Goal: Task Accomplishment & Management: Manage account settings

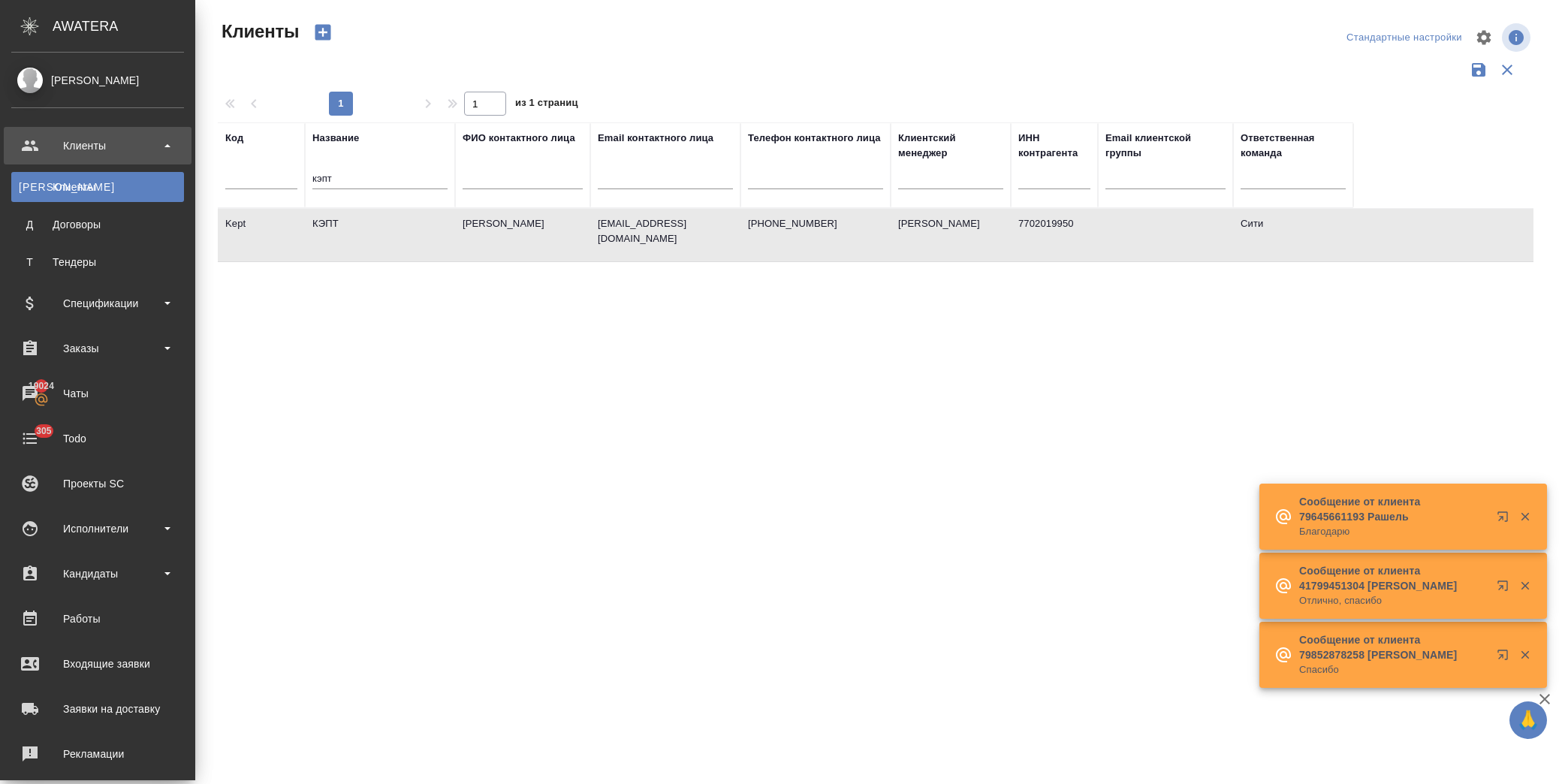
select select "RU"
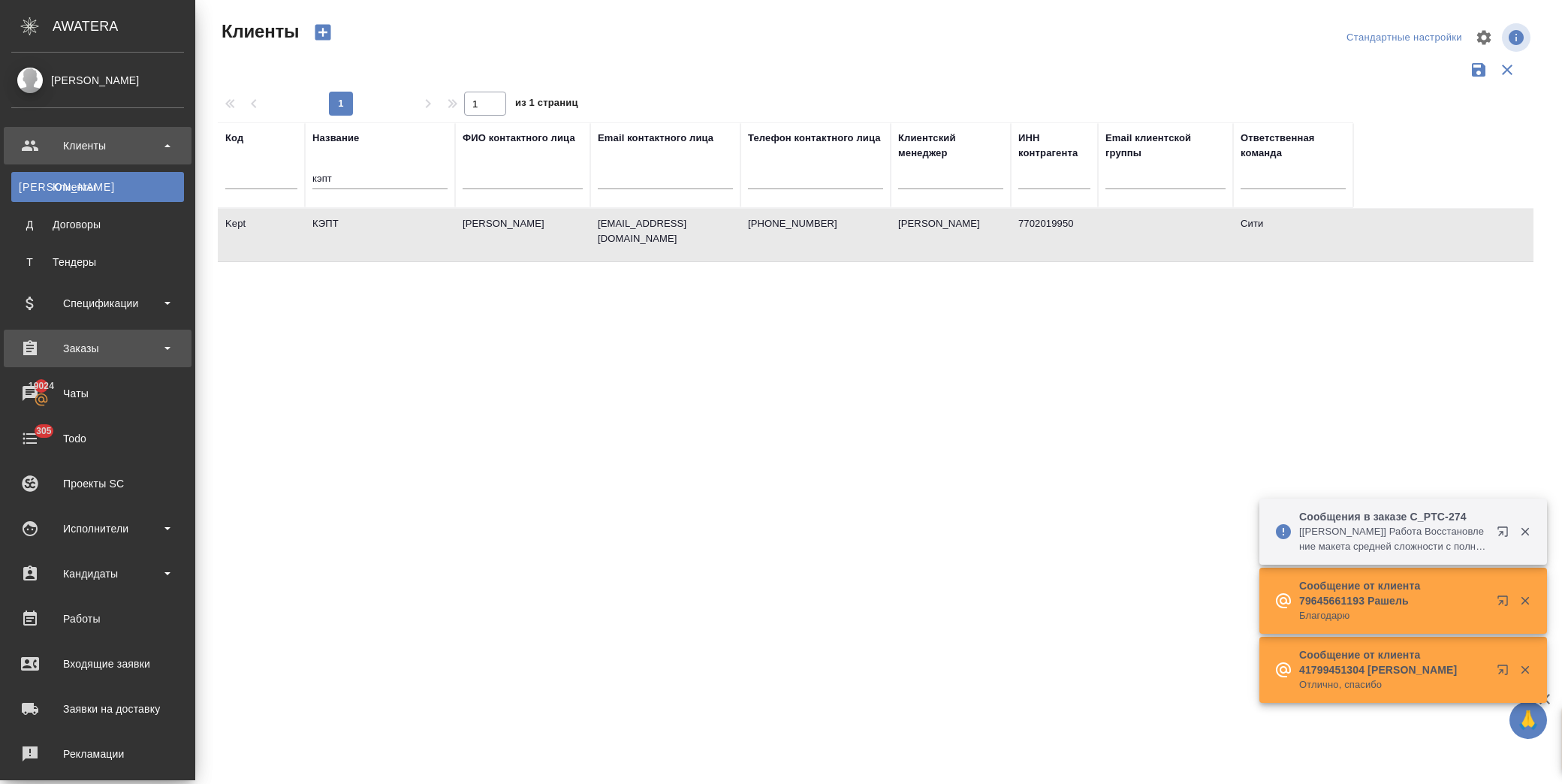
click at [111, 337] on div "Заказы" at bounding box center [98, 348] width 173 height 22
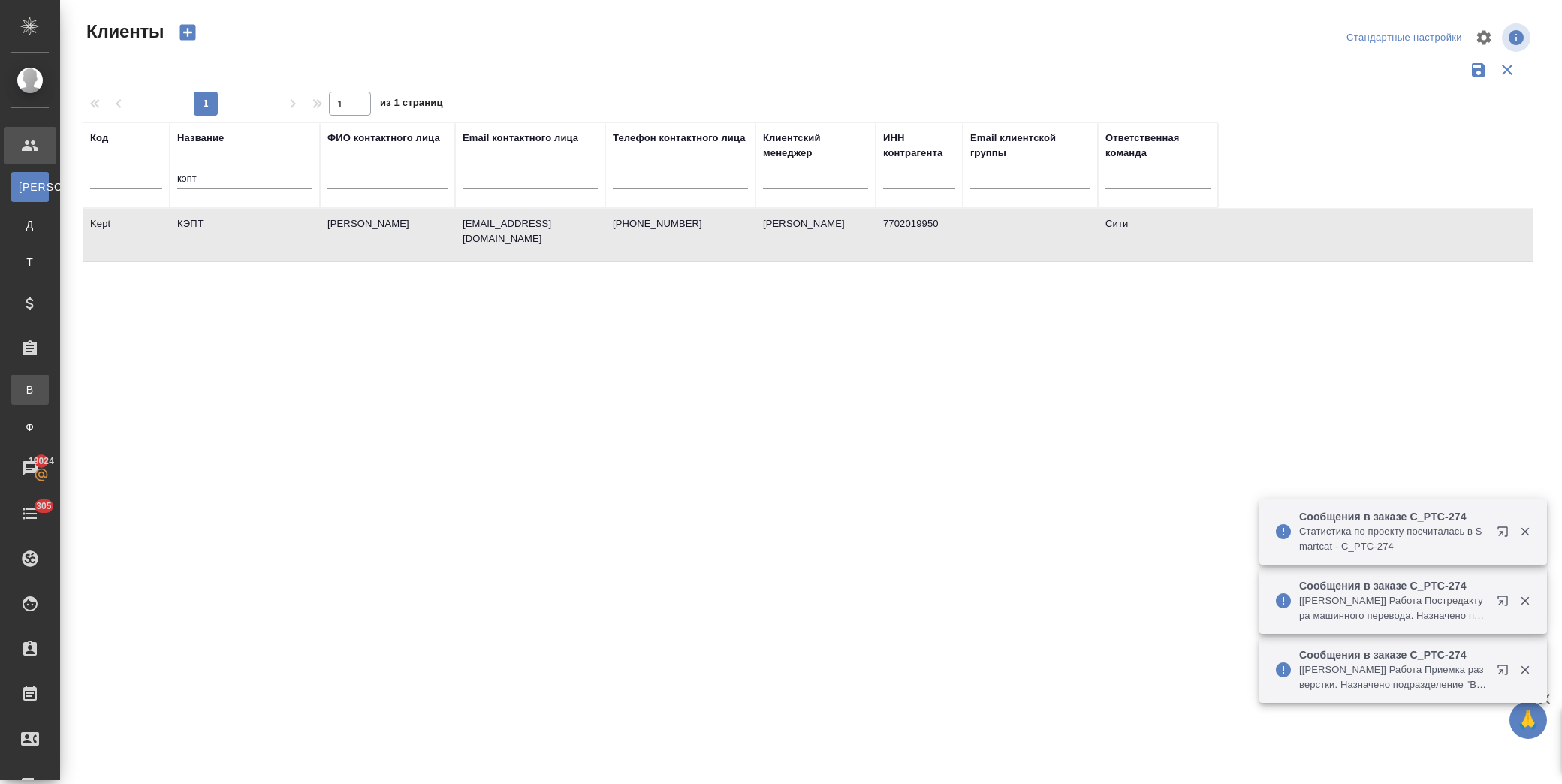
click at [60, 392] on li "В Все заказы" at bounding box center [30, 390] width 60 height 30
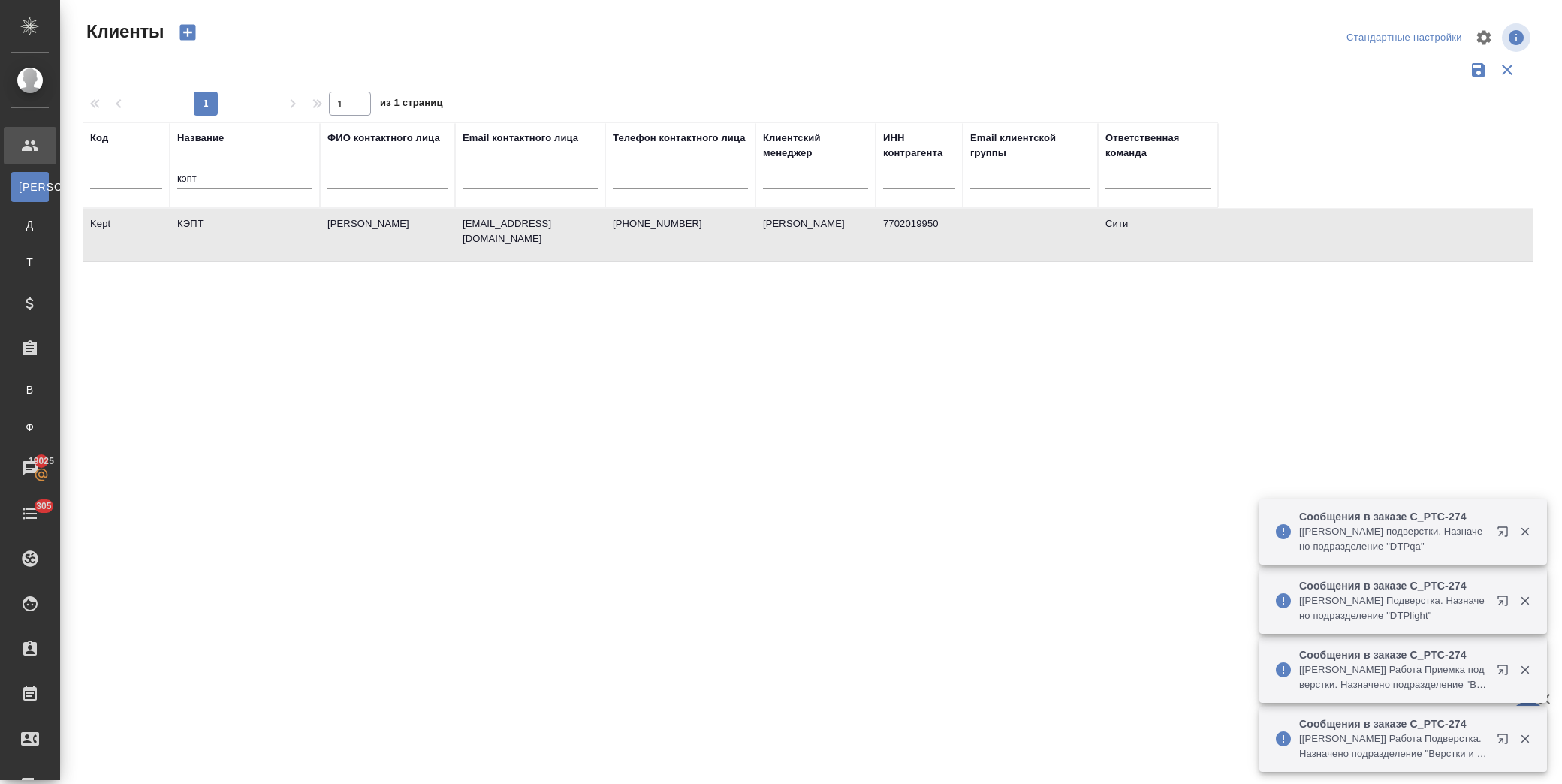
click at [325, 234] on td "Филиппова Ольга" at bounding box center [387, 235] width 135 height 53
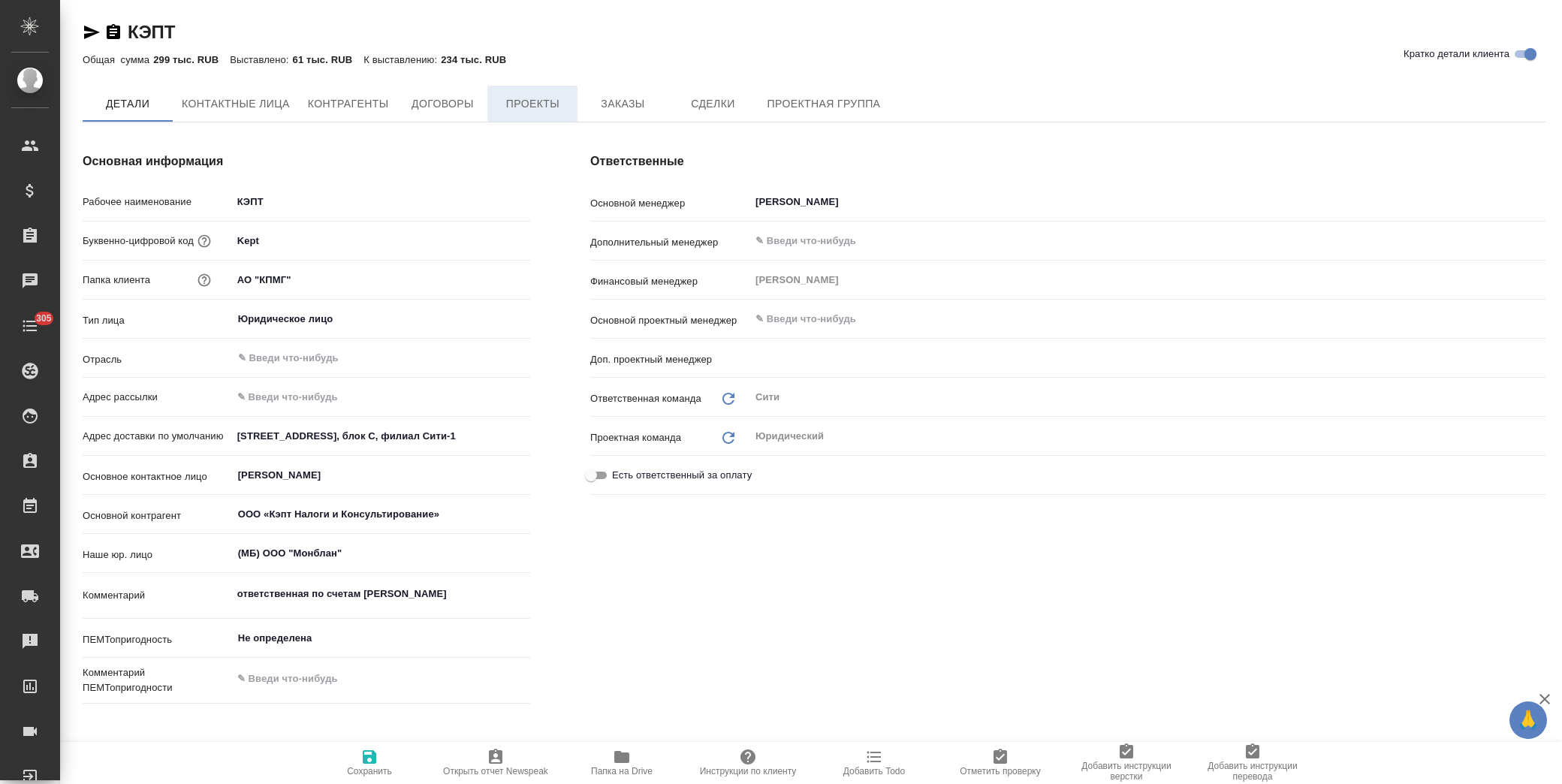
type input "[PERSON_NAME]"
type textarea "x"
click at [626, 101] on span "Заказы" at bounding box center [623, 105] width 72 height 19
type textarea "x"
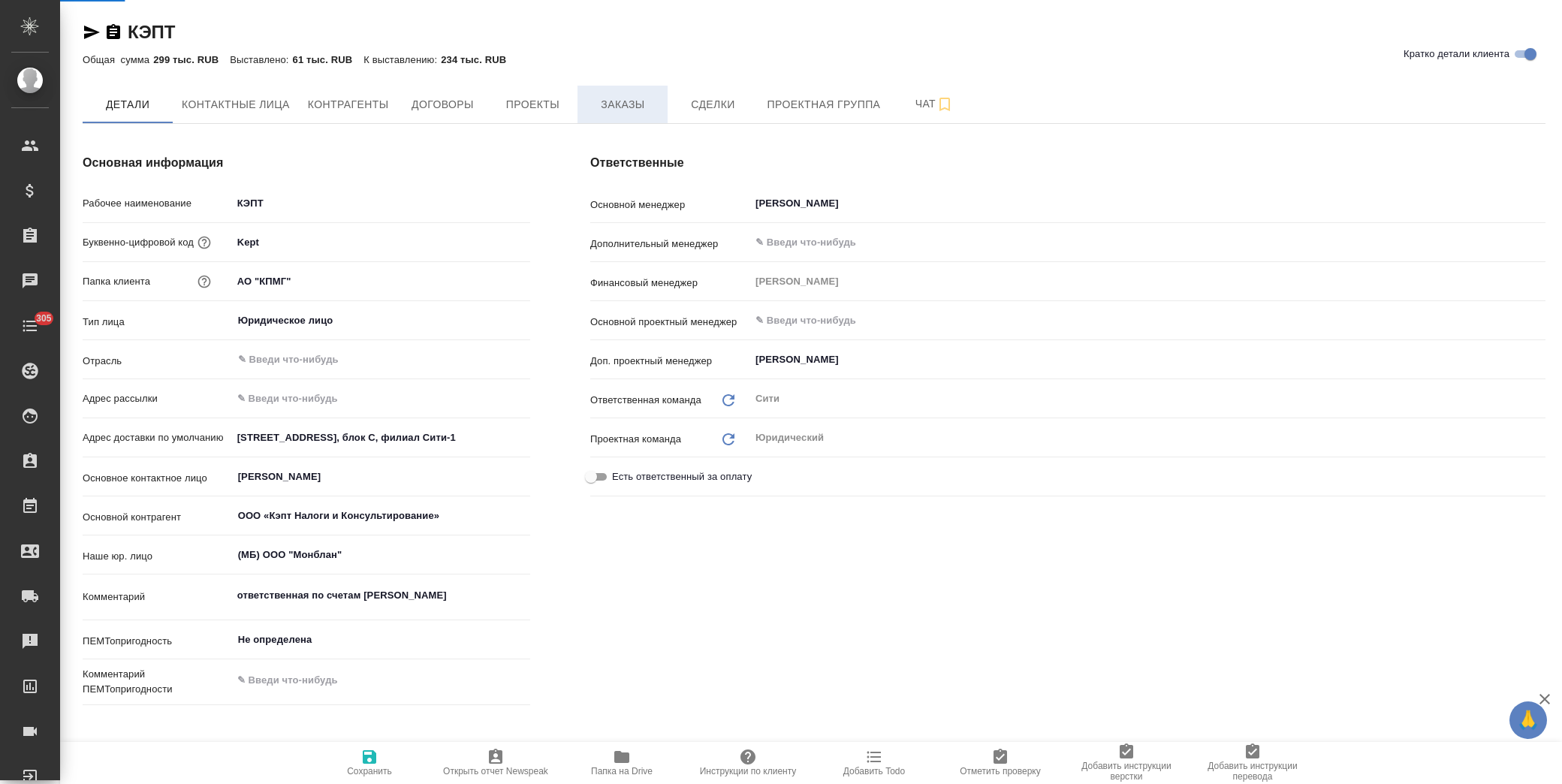
type textarea "x"
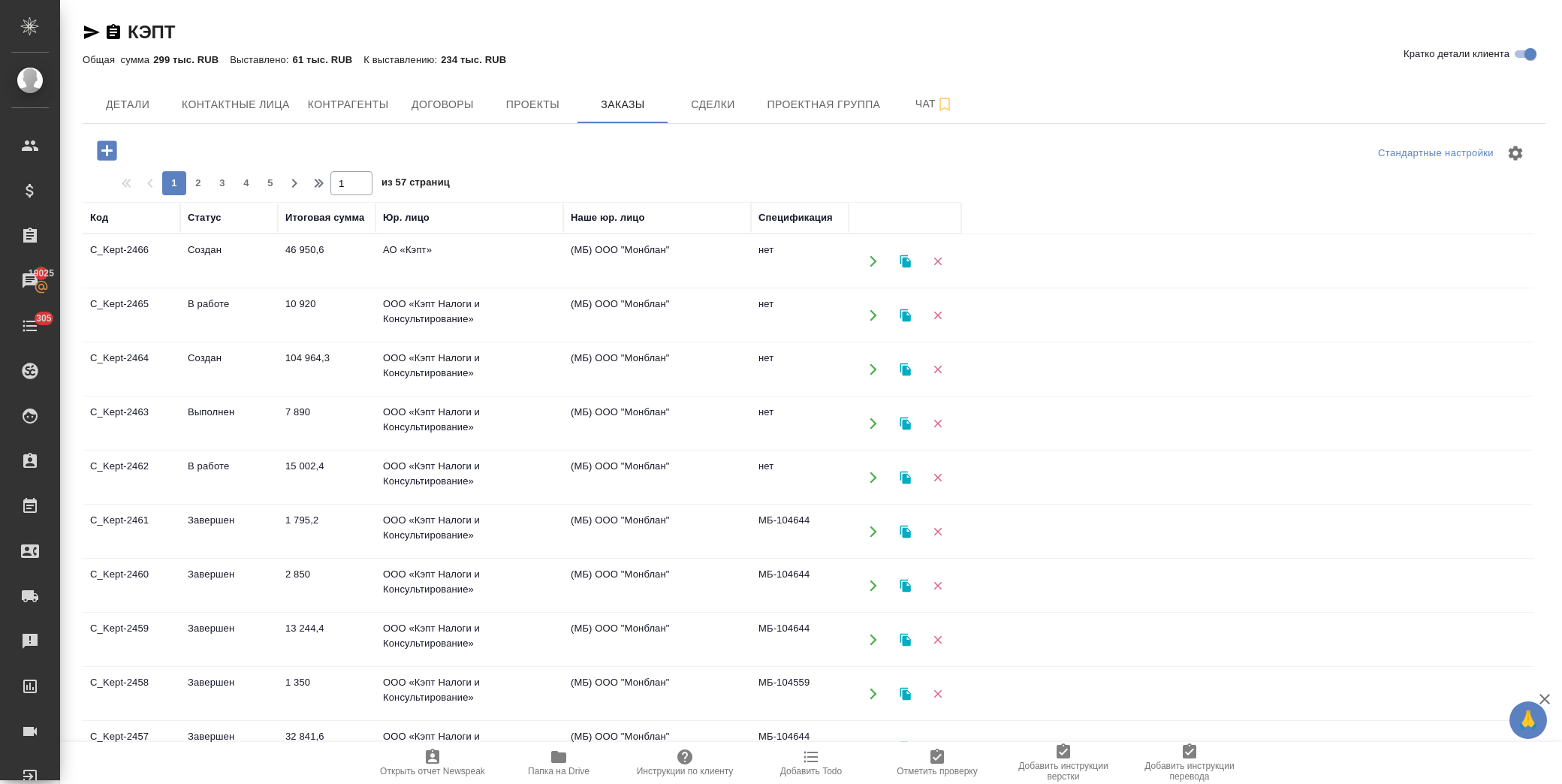
click at [475, 315] on td "ООО «Кэпт Налоги и Консультирование»" at bounding box center [470, 315] width 188 height 53
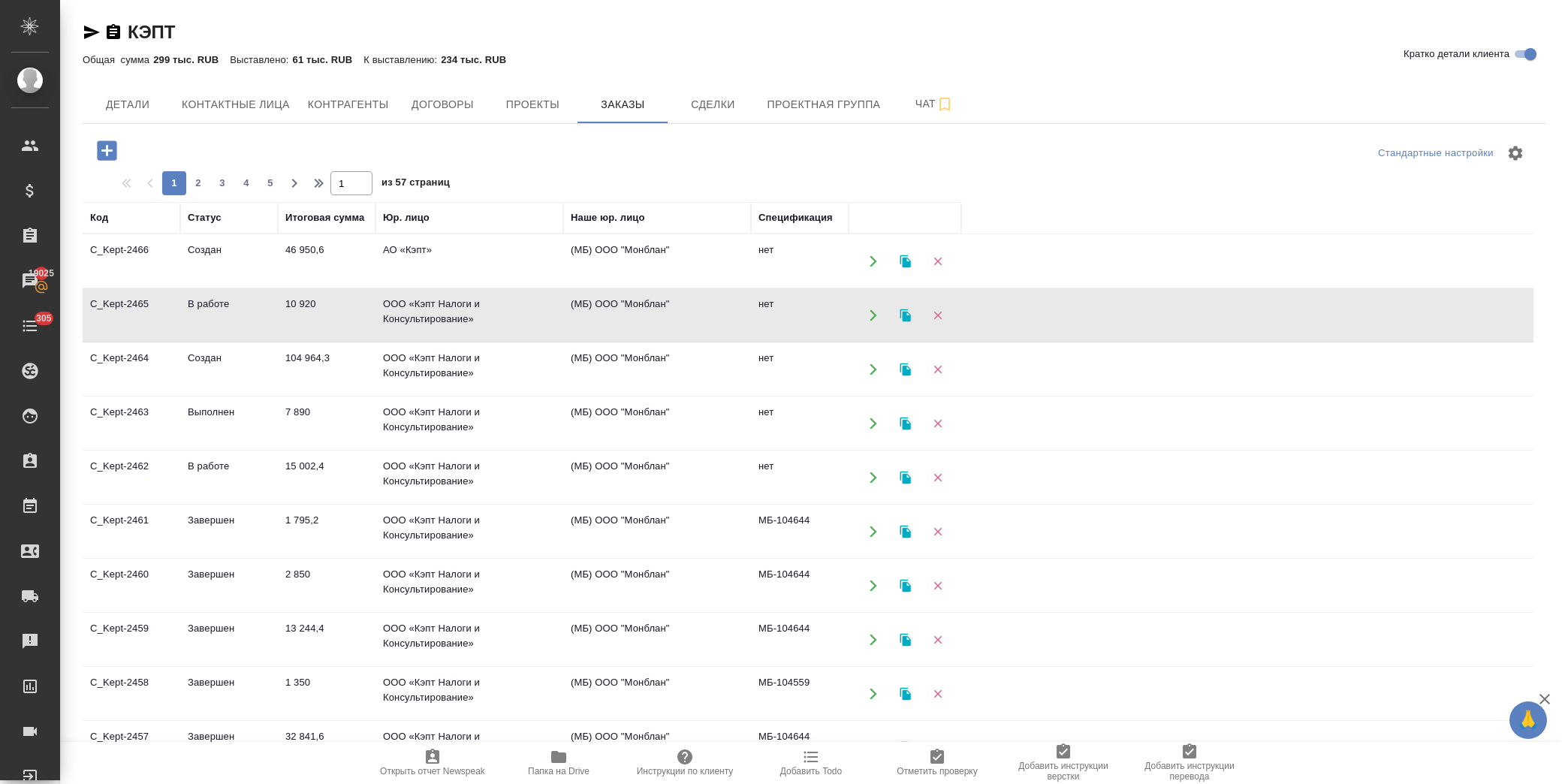
click at [475, 315] on td "ООО «Кэпт Налоги и Консультирование»" at bounding box center [470, 315] width 188 height 53
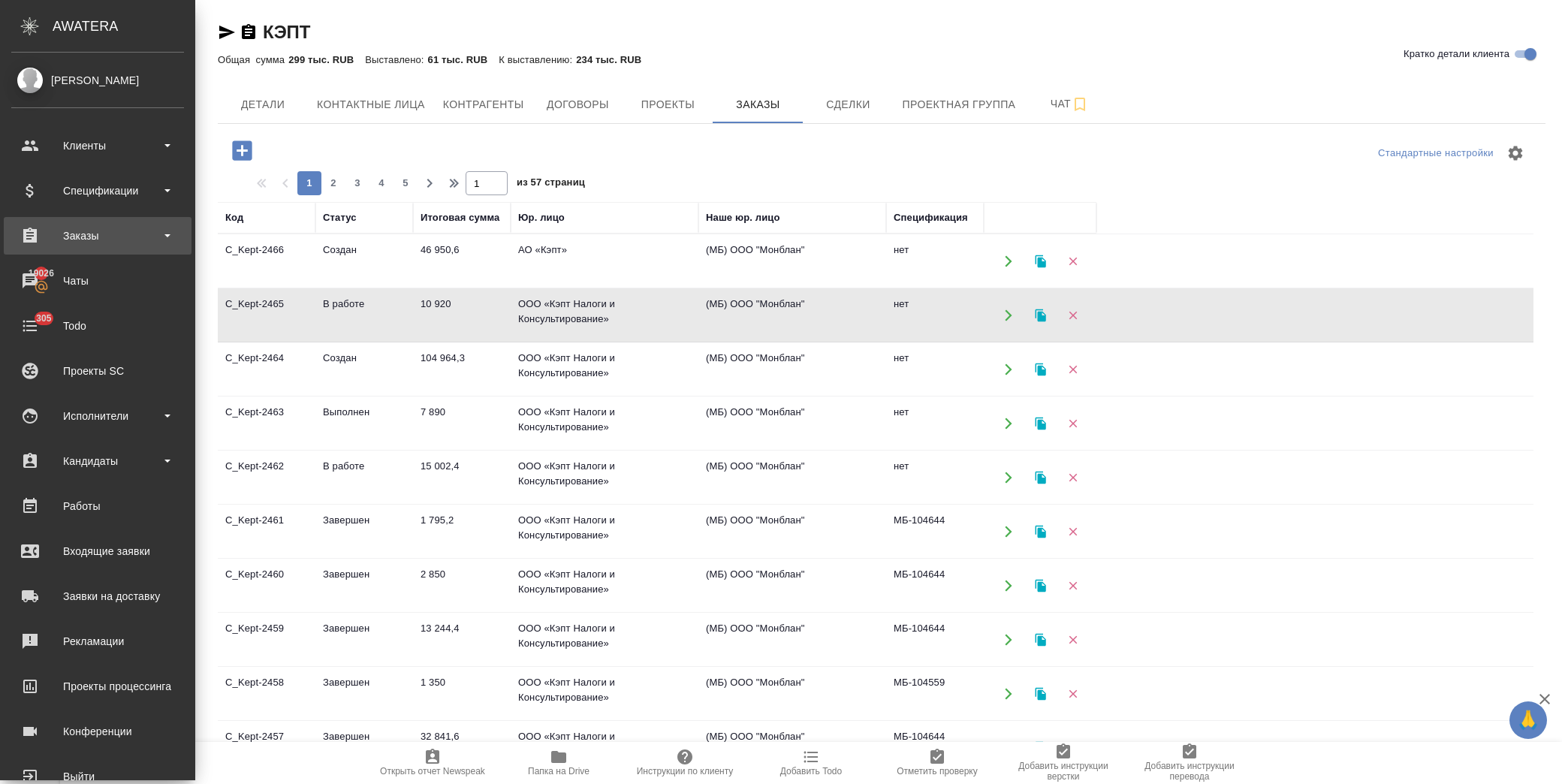
click at [102, 234] on div "Заказы" at bounding box center [98, 236] width 173 height 22
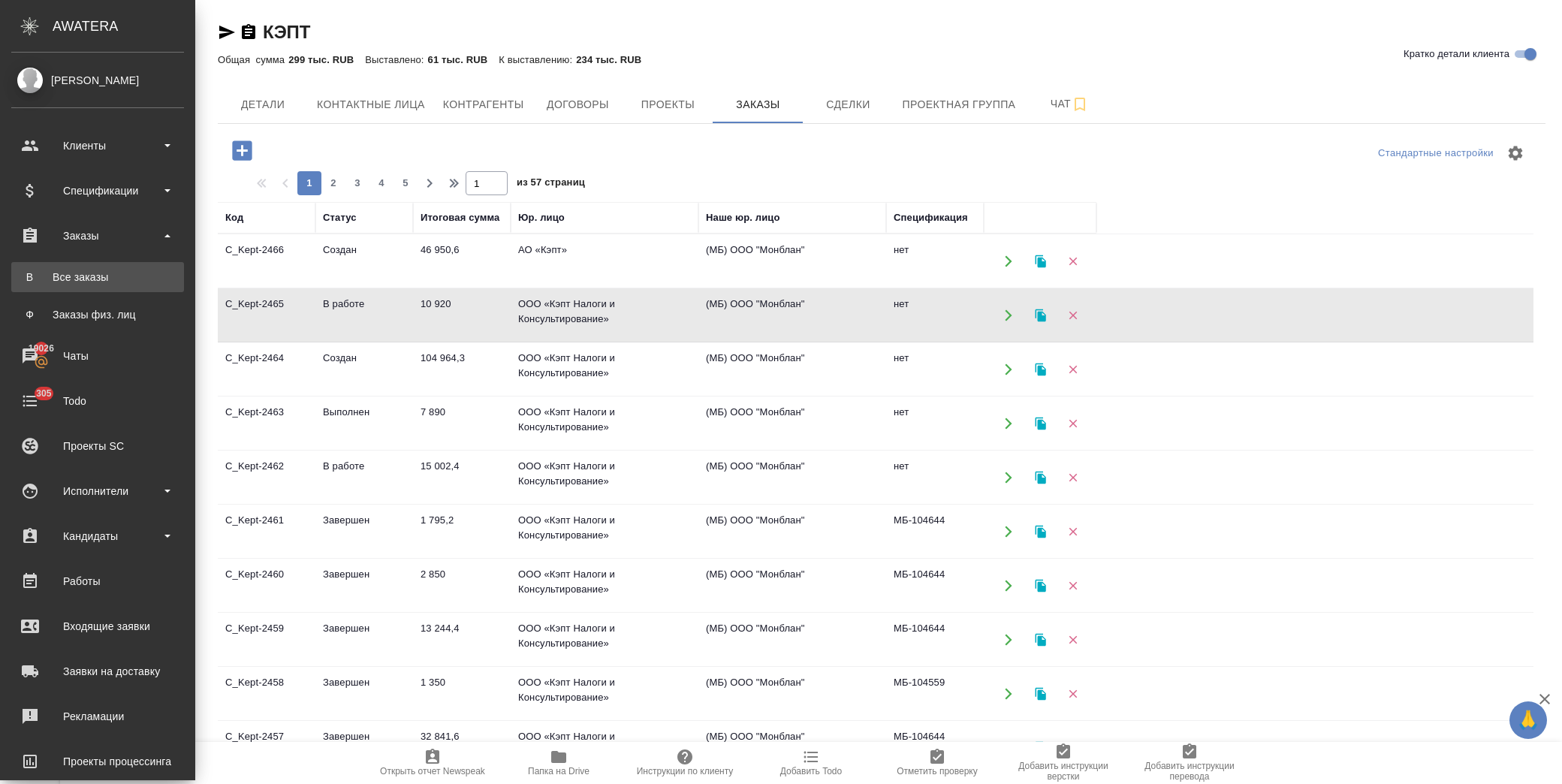
click at [105, 276] on div "Все заказы" at bounding box center [97, 277] width 157 height 15
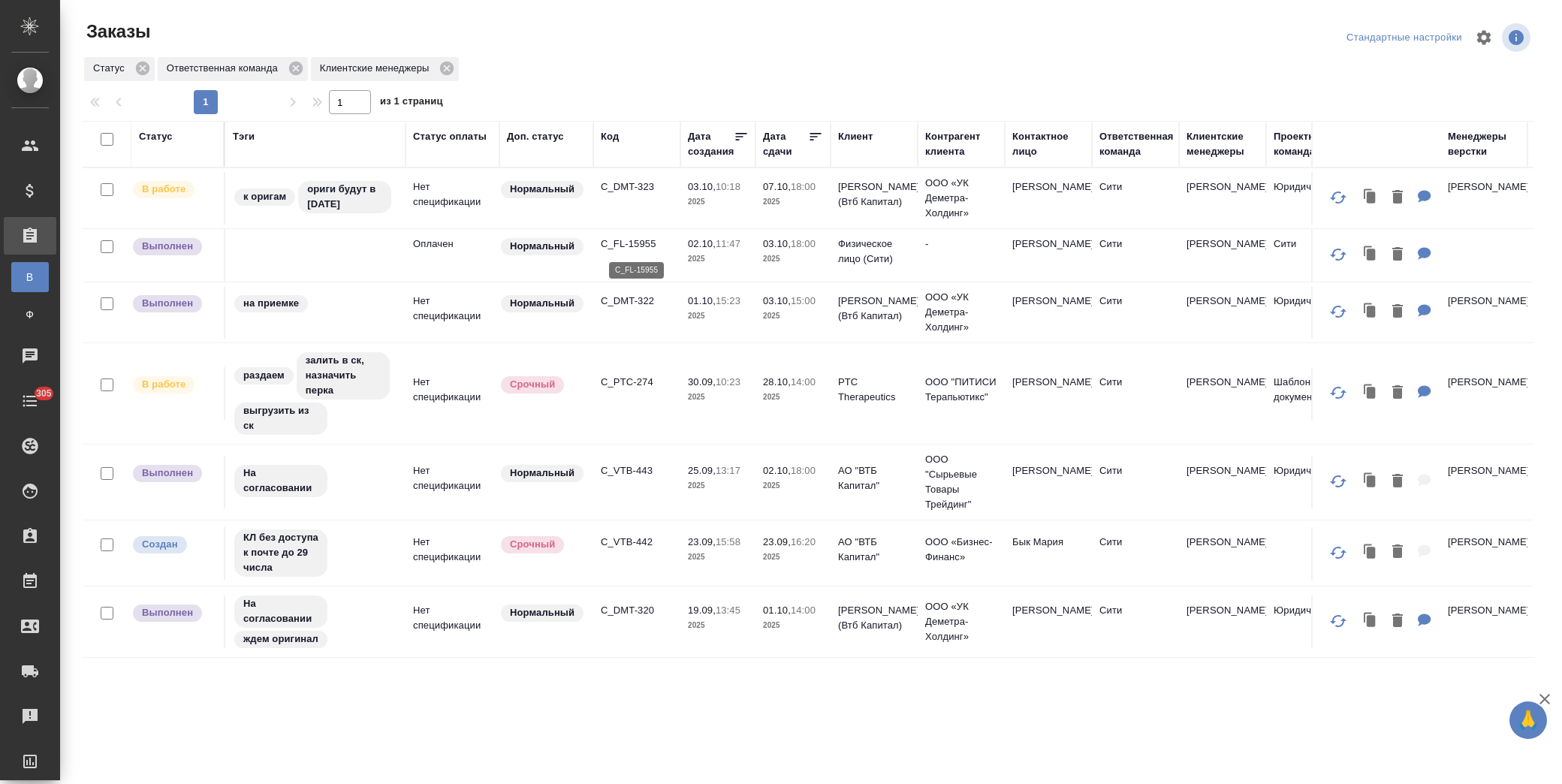
click at [642, 248] on p "C_FL-15955" at bounding box center [637, 244] width 72 height 15
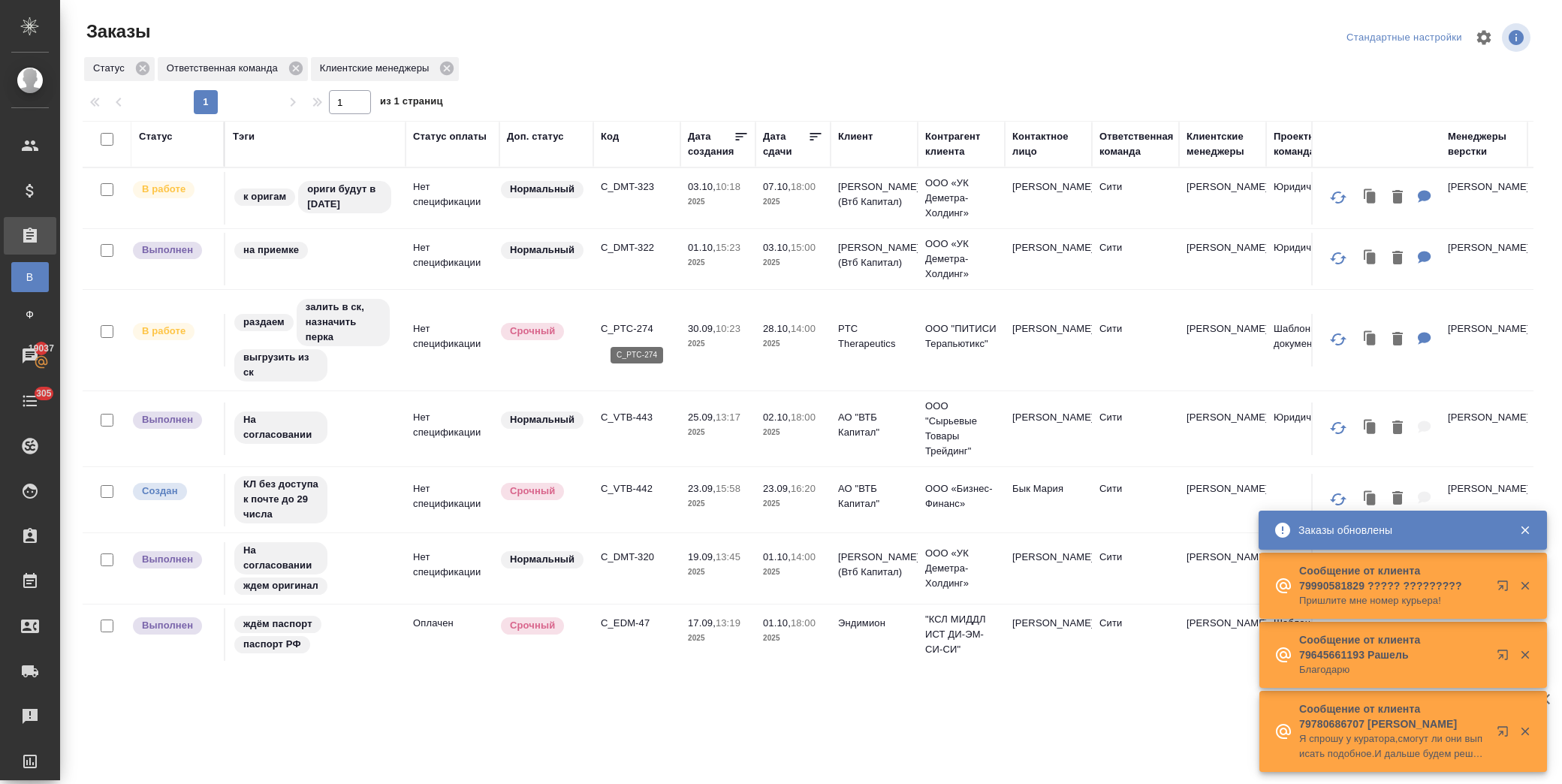
click at [631, 325] on p "C_PTC-274" at bounding box center [637, 329] width 72 height 15
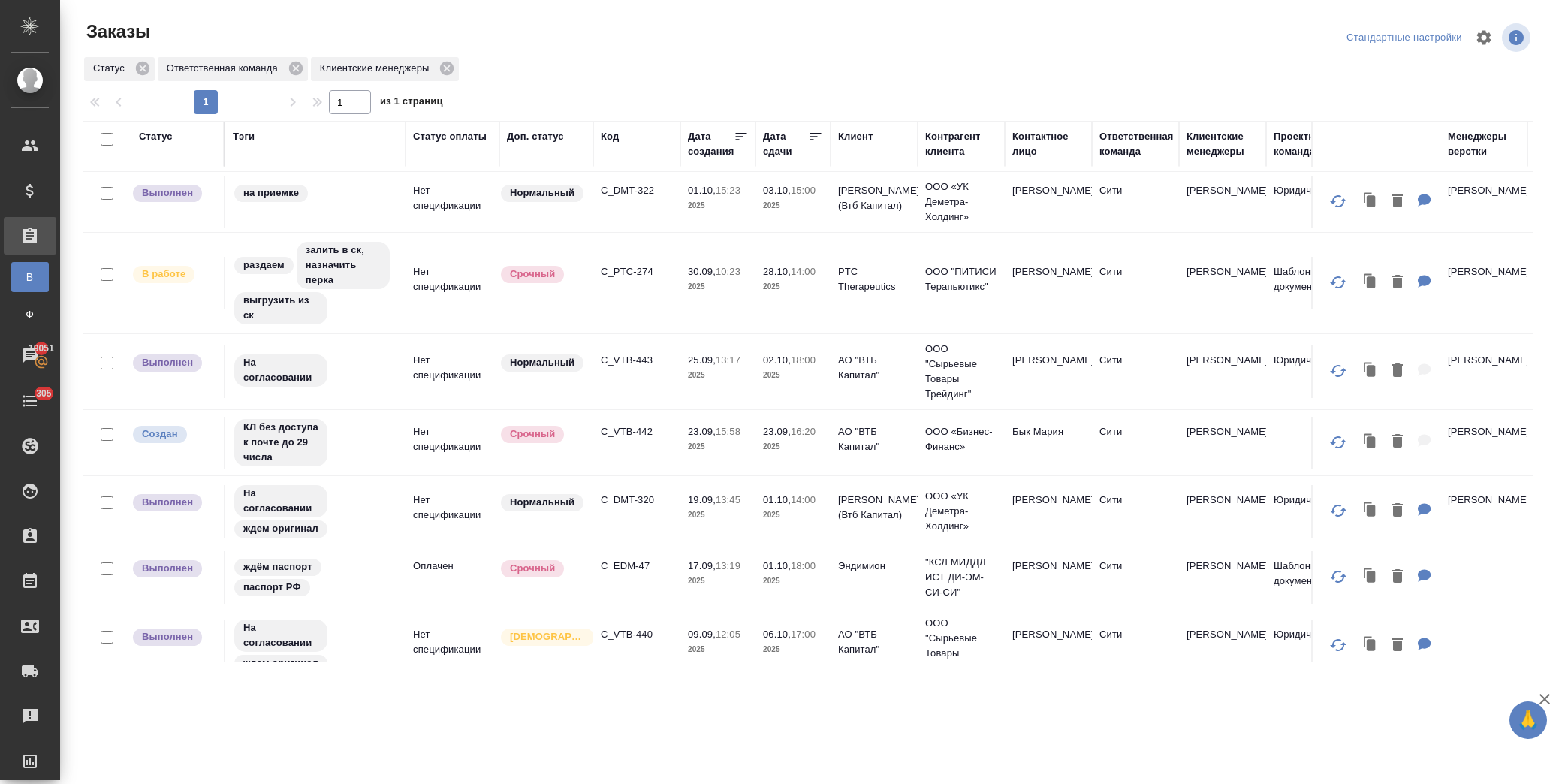
scroll to position [17, 0]
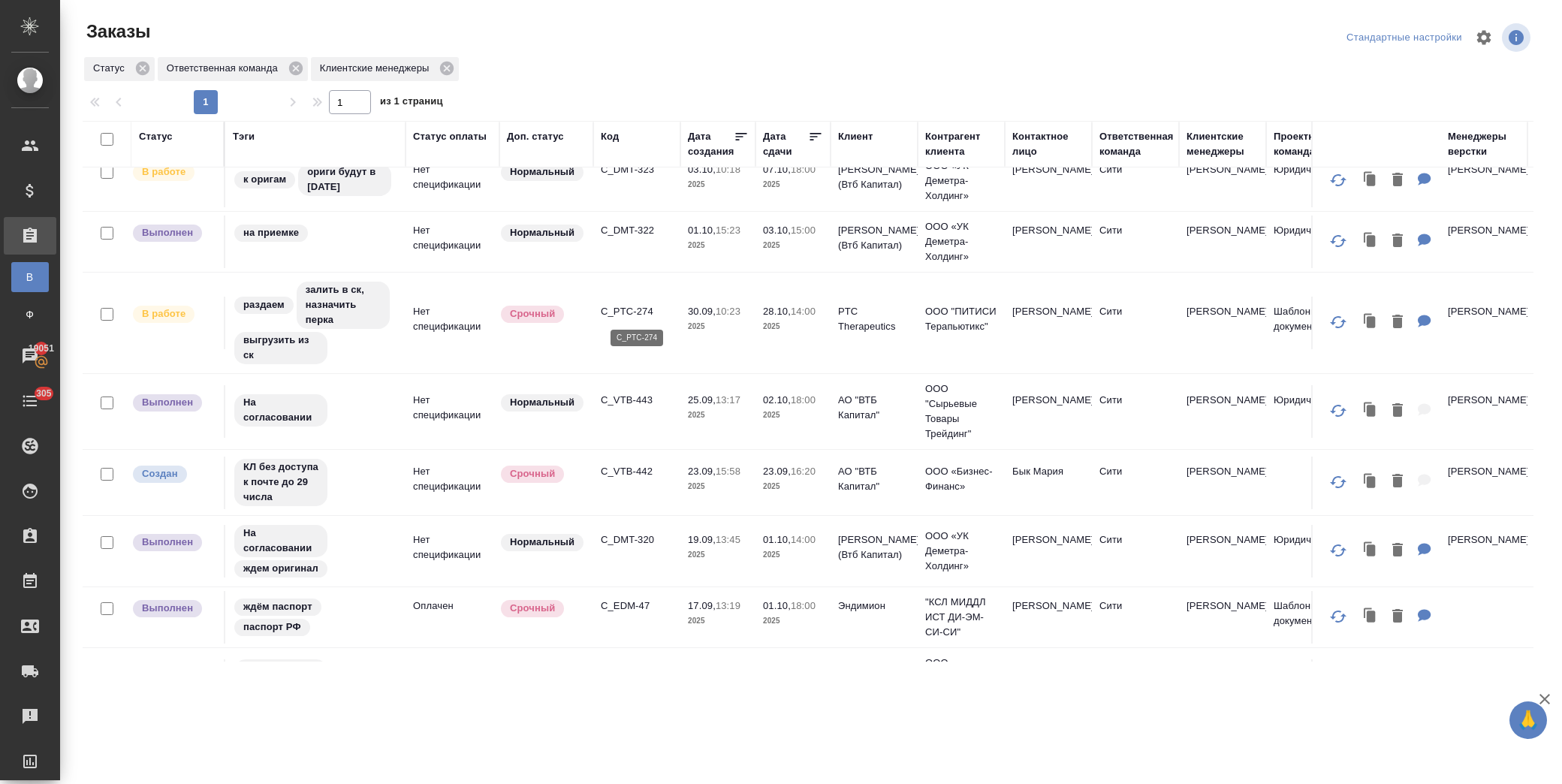
click at [627, 308] on p "C_PTC-274" at bounding box center [637, 311] width 72 height 15
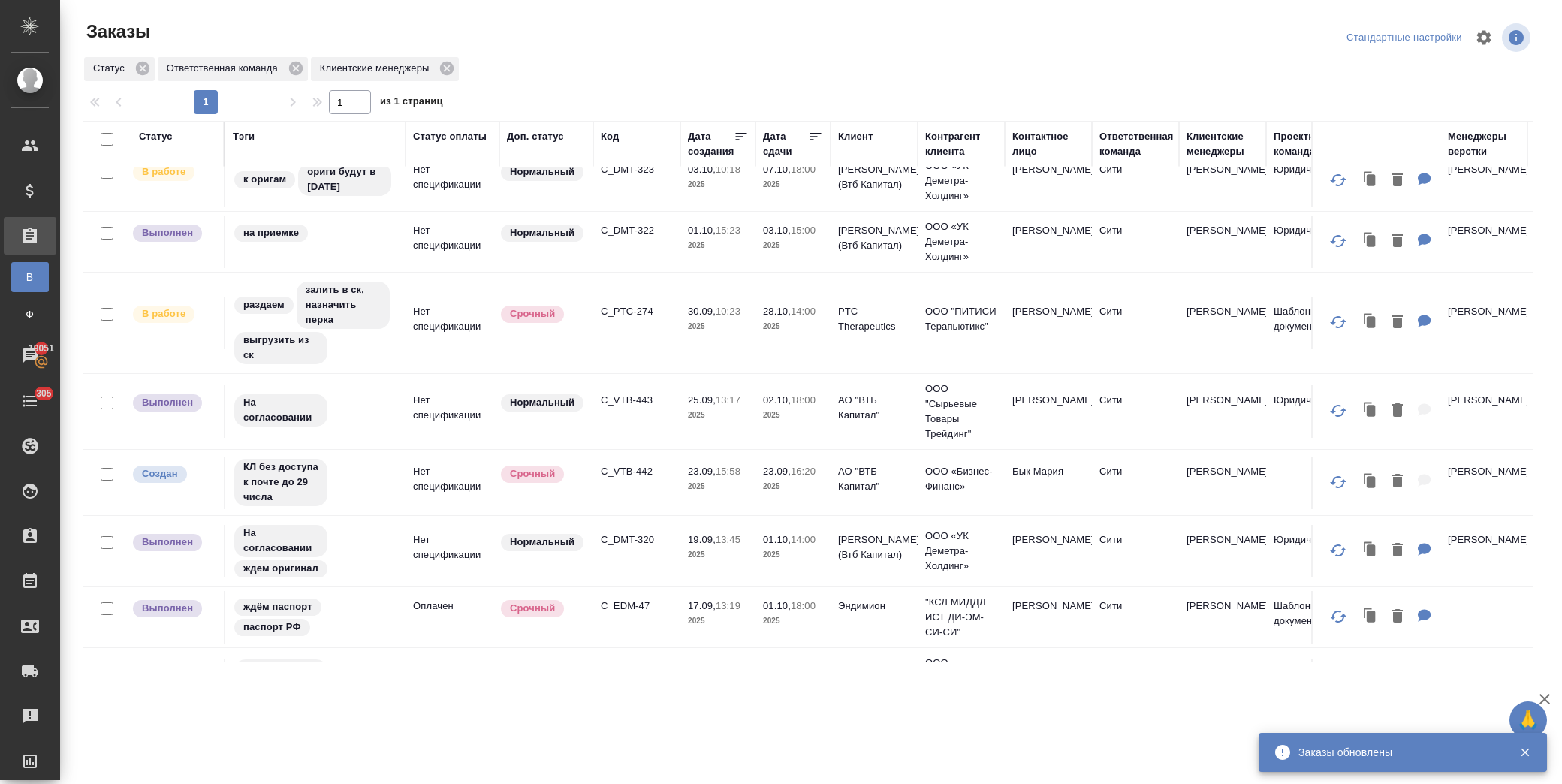
scroll to position [0, 0]
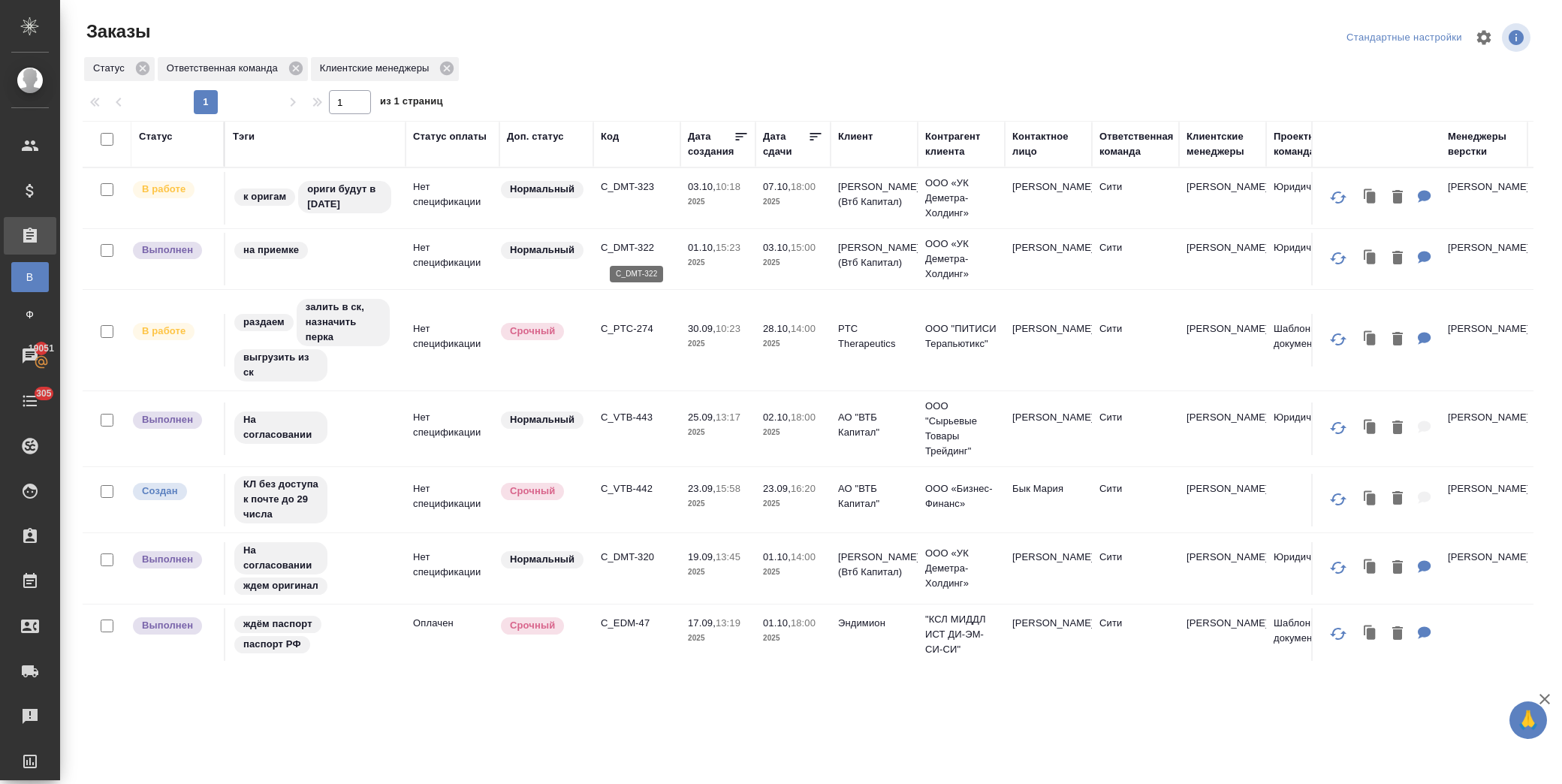
click at [639, 250] on p "C_DMT-322" at bounding box center [637, 248] width 72 height 15
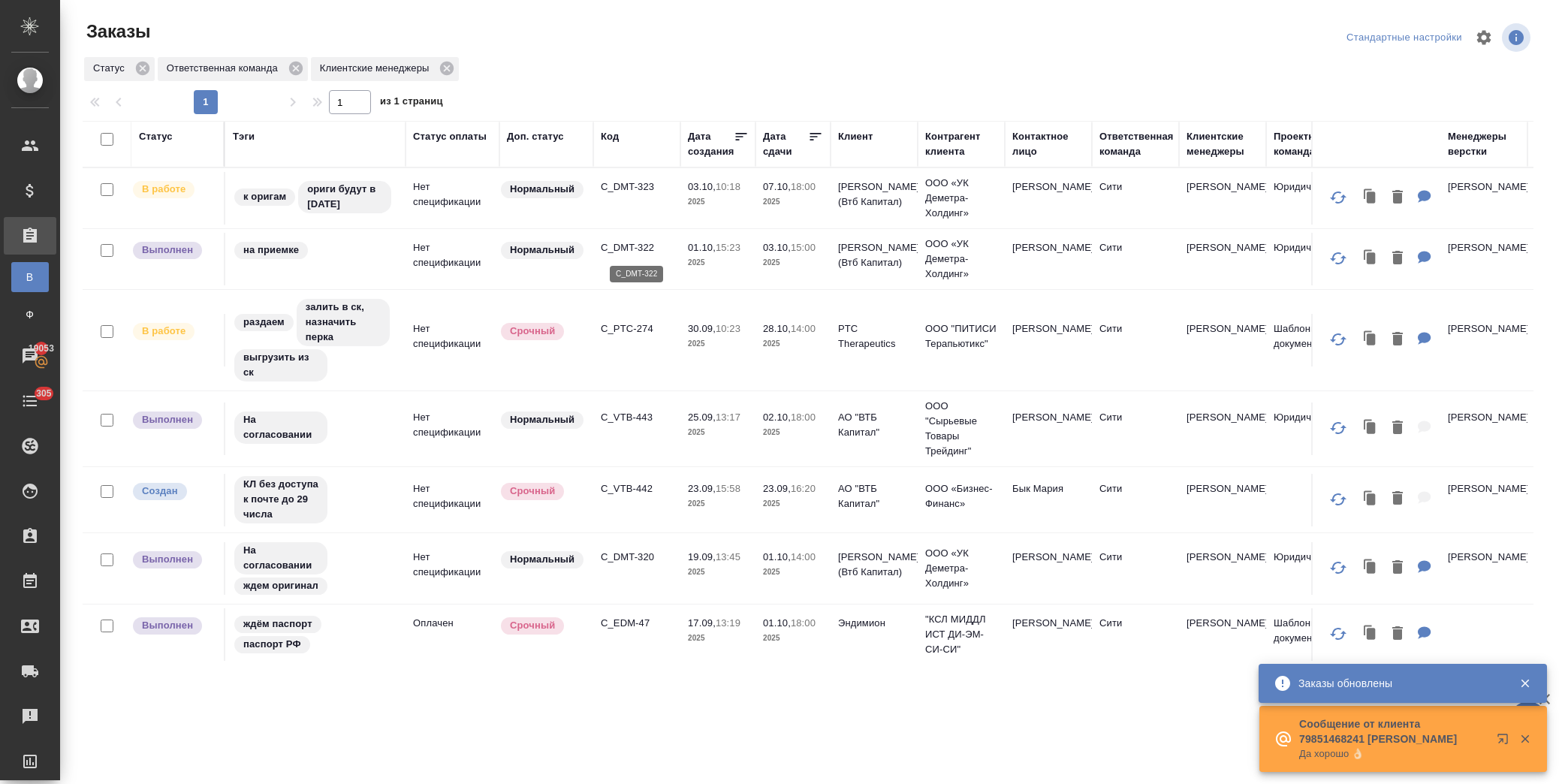
click at [624, 242] on p "C_DMT-322" at bounding box center [637, 248] width 72 height 15
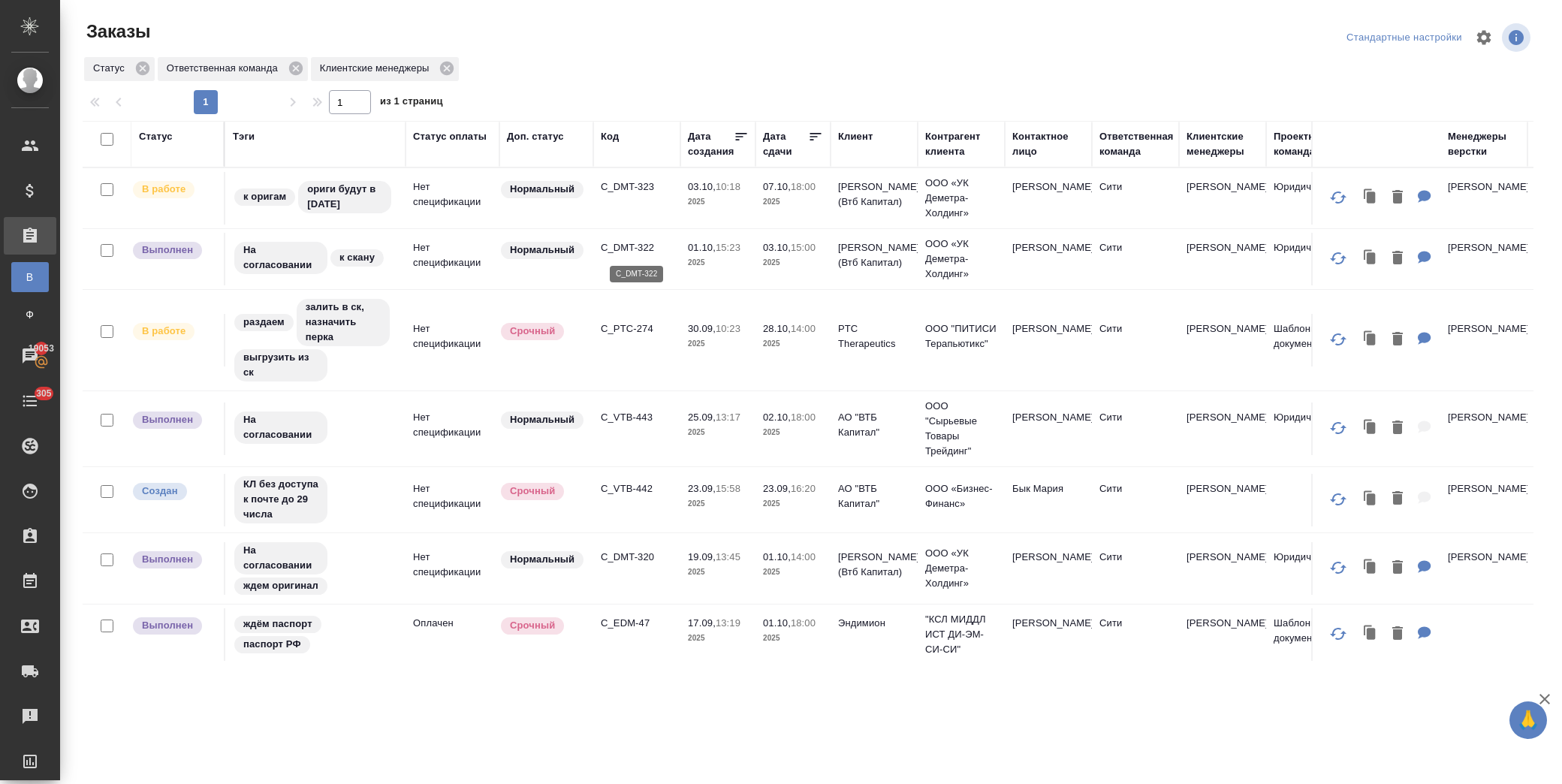
click at [622, 250] on p "C_DMT-322" at bounding box center [637, 248] width 72 height 15
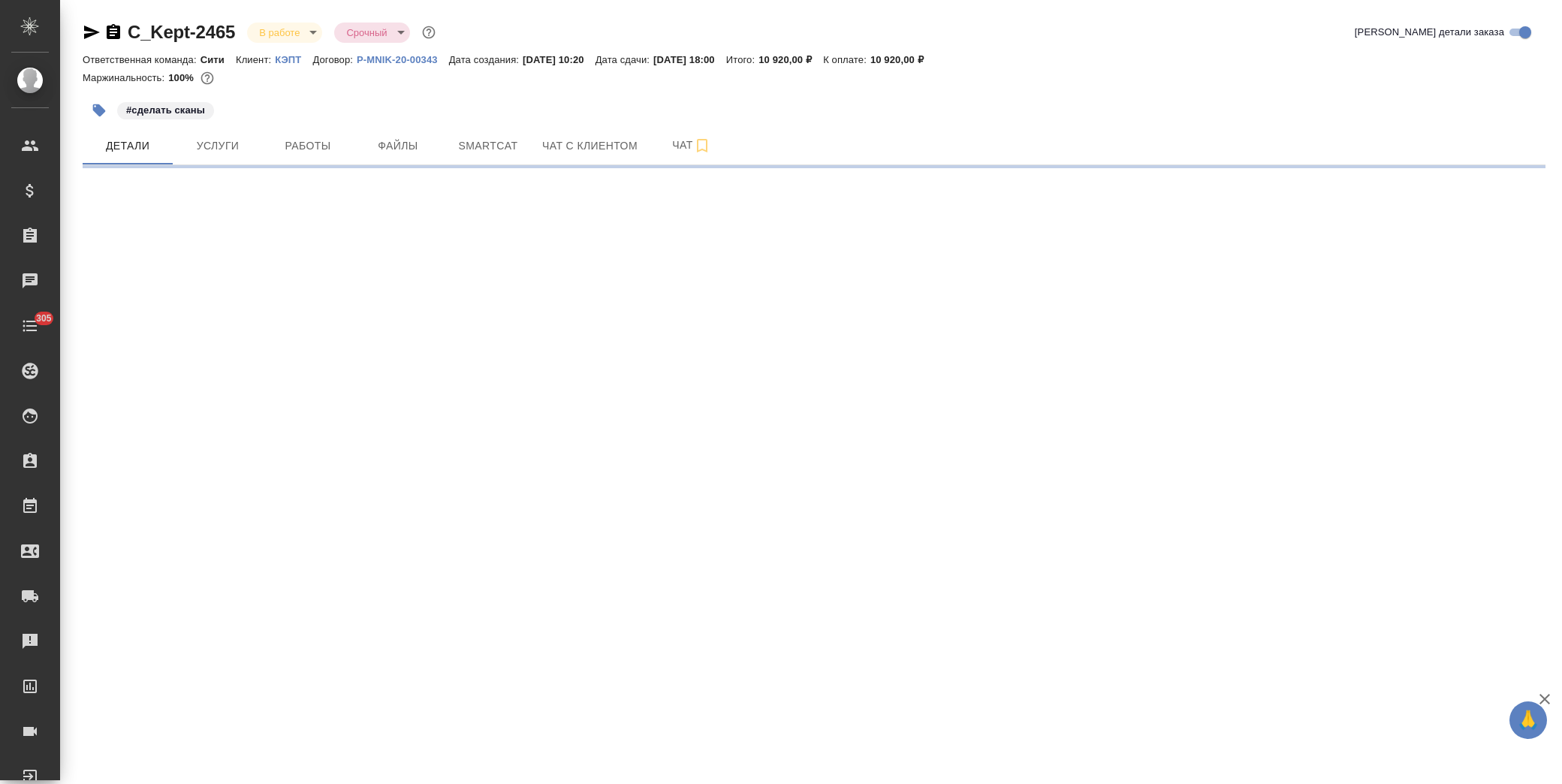
select select "RU"
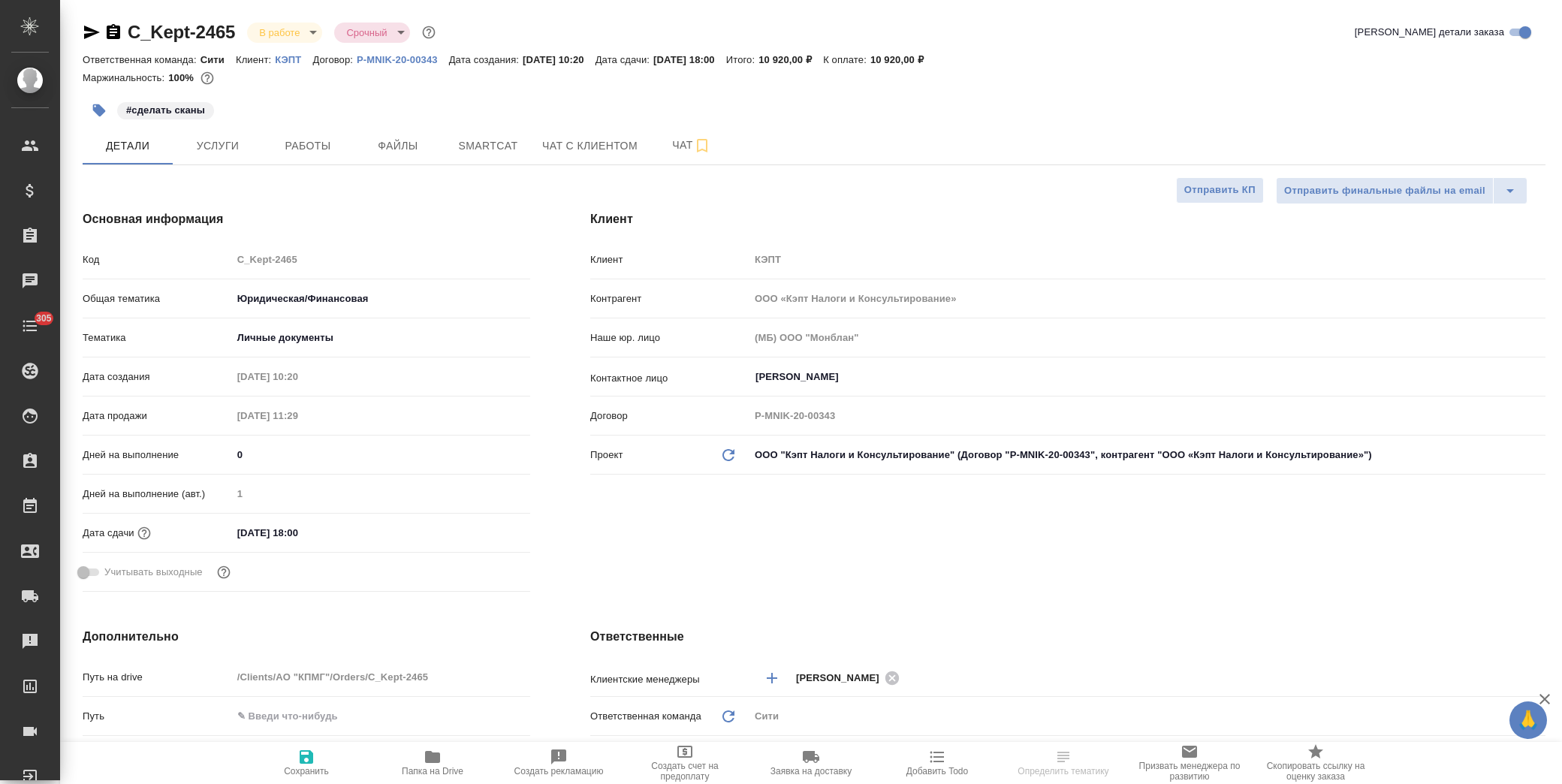
type textarea "x"
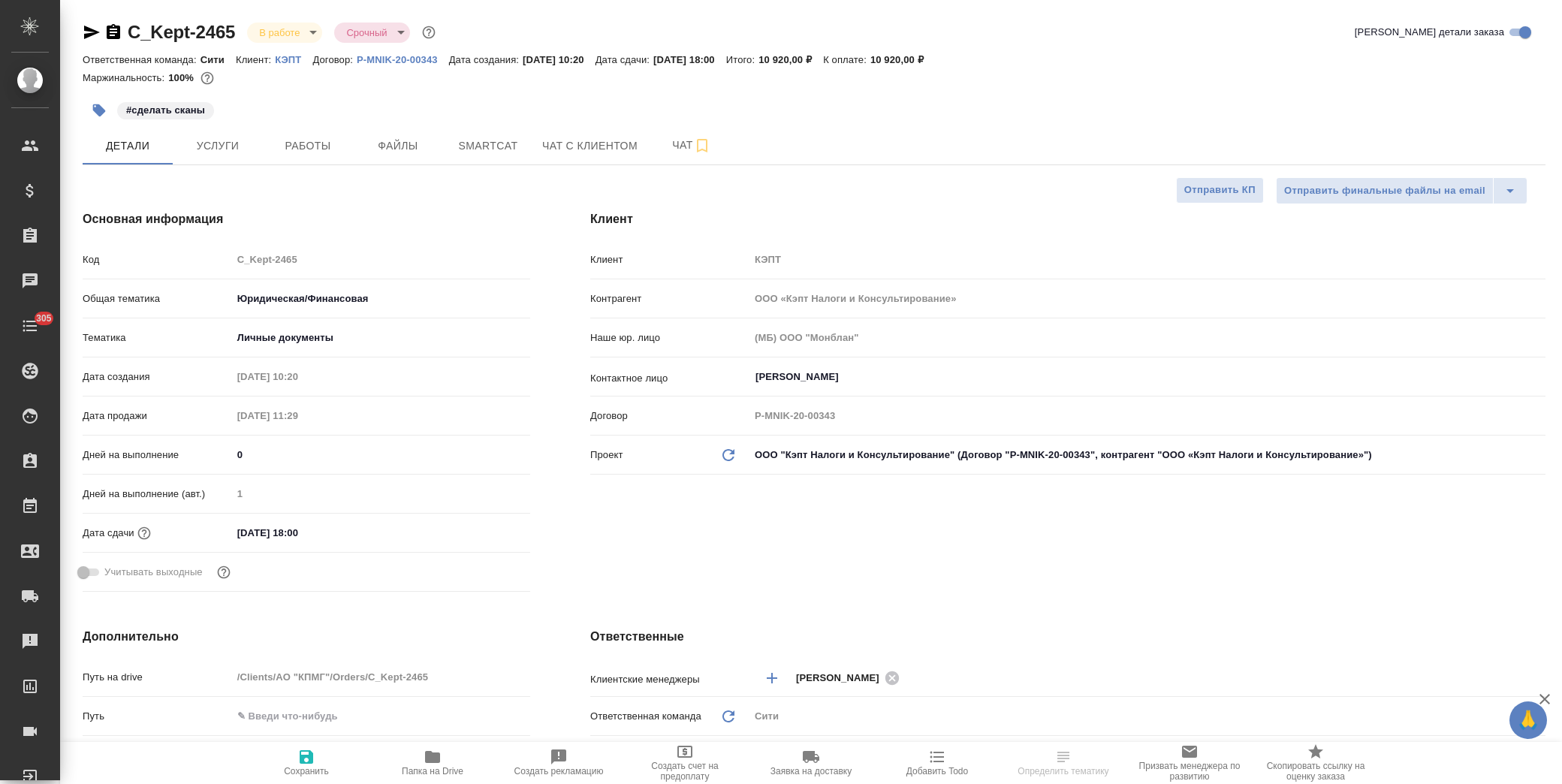
type textarea "x"
drag, startPoint x: 239, startPoint y: 31, endPoint x: 132, endPoint y: 36, distance: 107.1
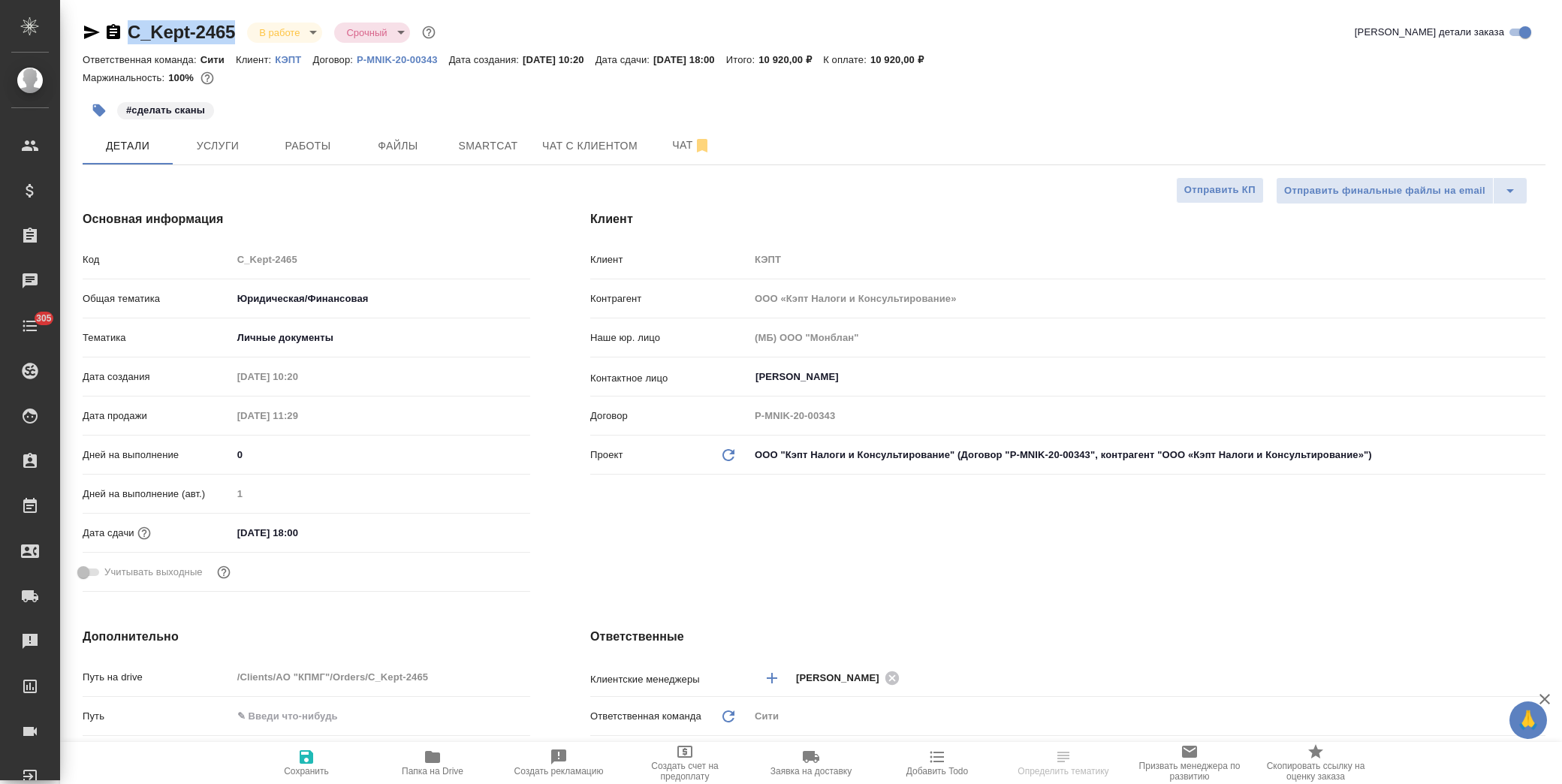
click at [132, 36] on div "C_Kept-2465 В работе inProgress Срочный urgent" at bounding box center [260, 32] width 356 height 24
copy link "C_Kept-2465"
click at [455, 777] on button "Папка на Drive" at bounding box center [433, 763] width 126 height 42
select select "RU"
type textarea "x"
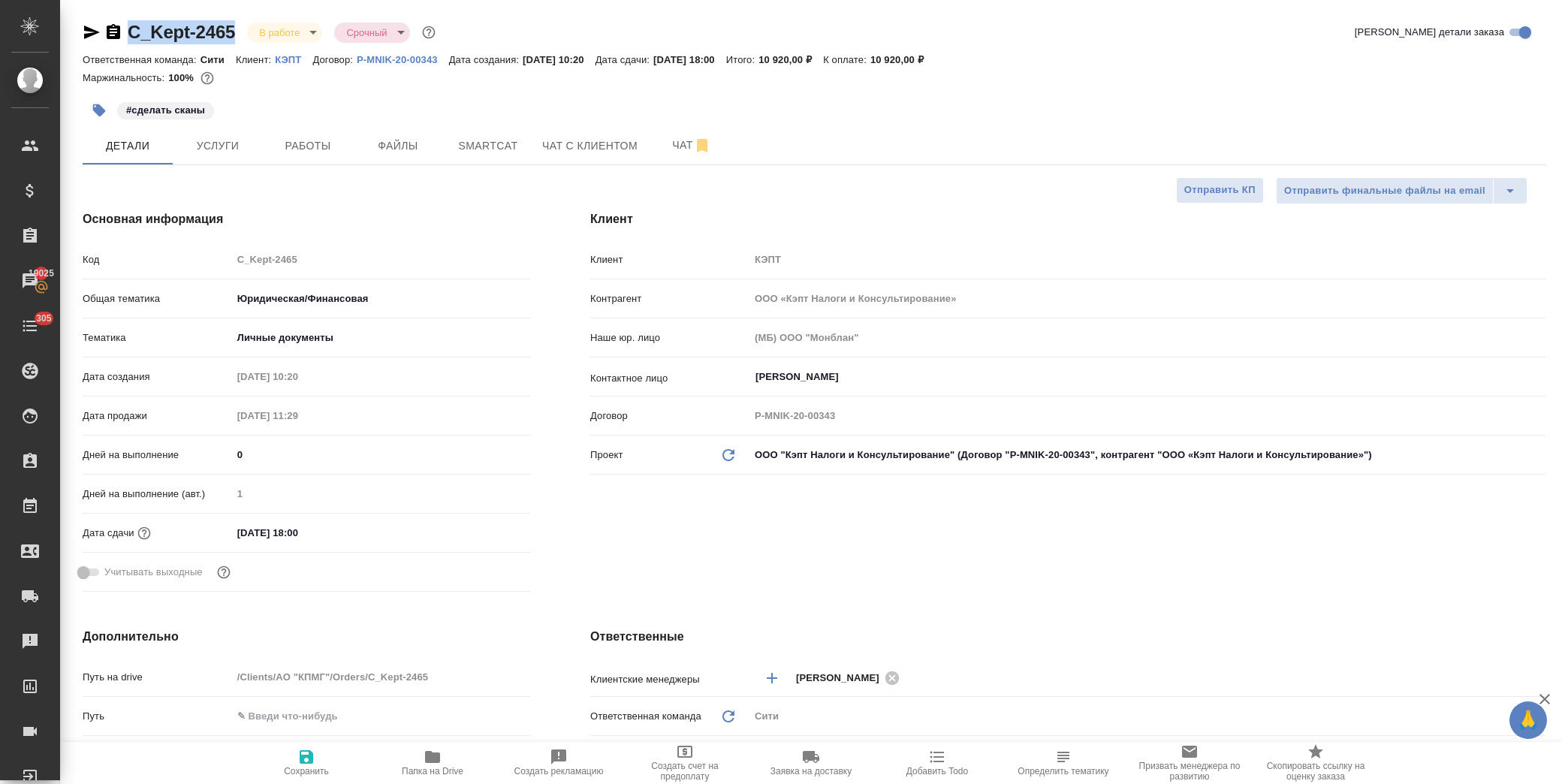
type textarea "x"
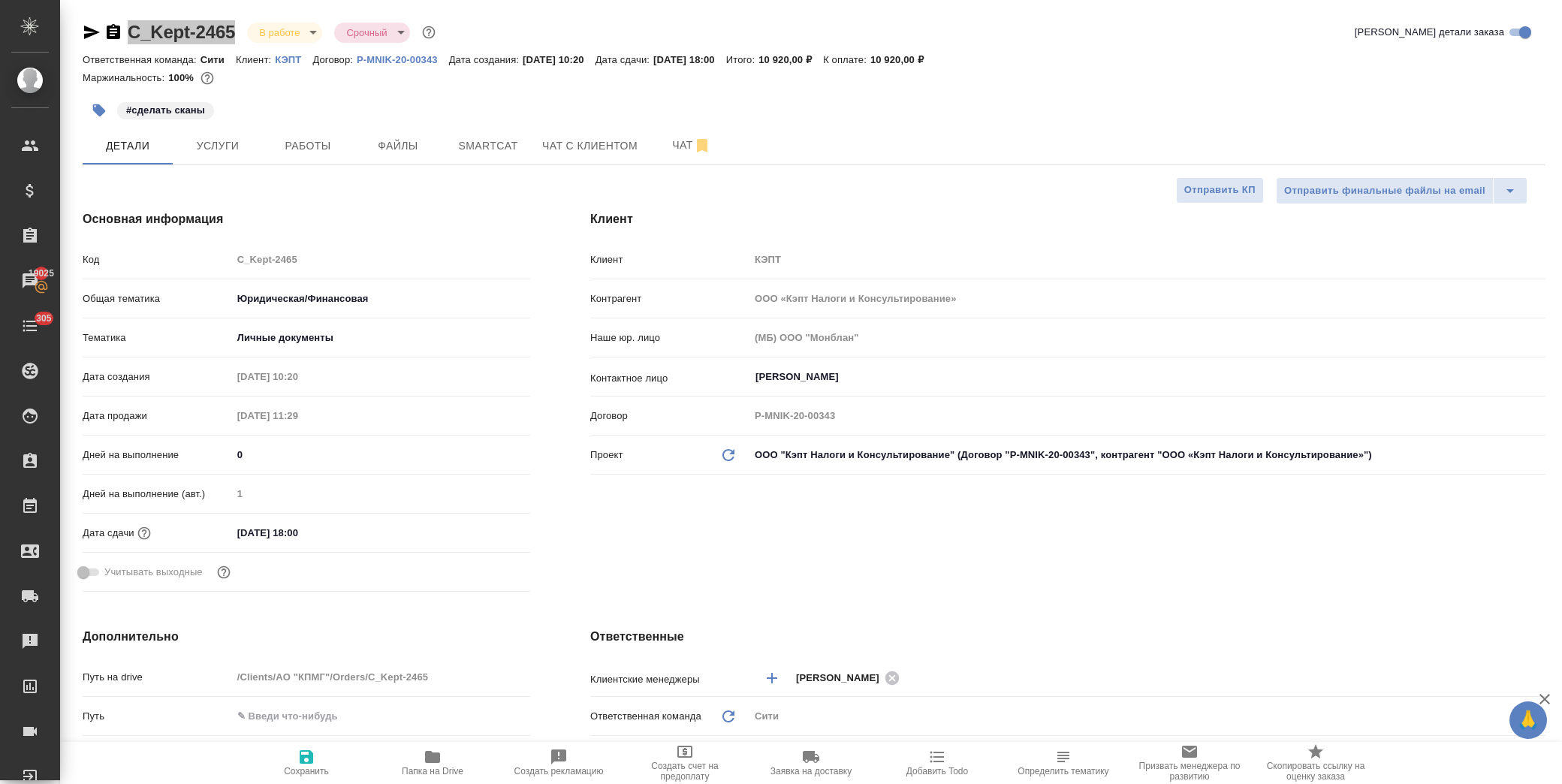
type textarea "x"
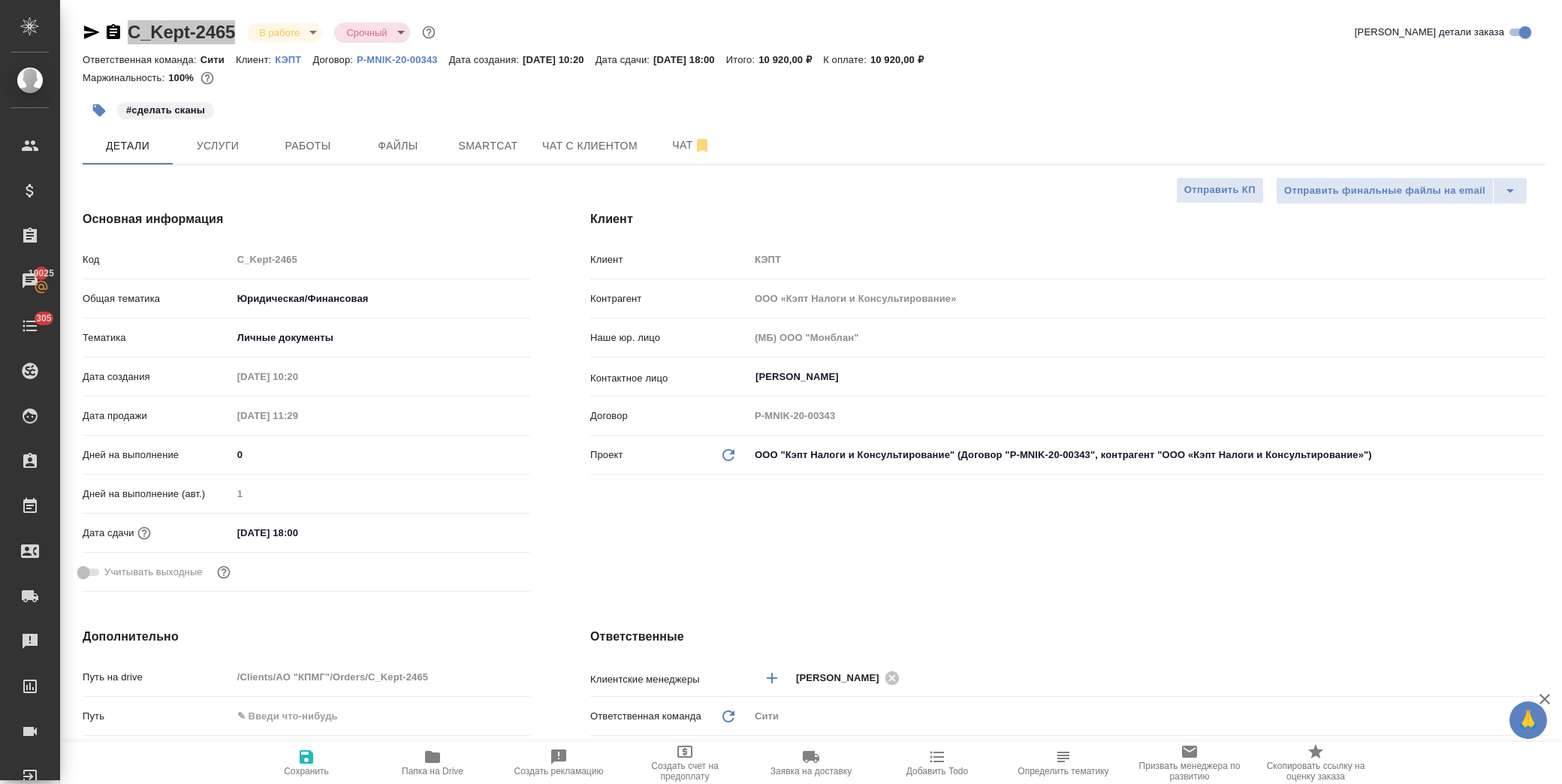
type textarea "x"
click at [226, 140] on span "Услуги" at bounding box center [218, 146] width 72 height 19
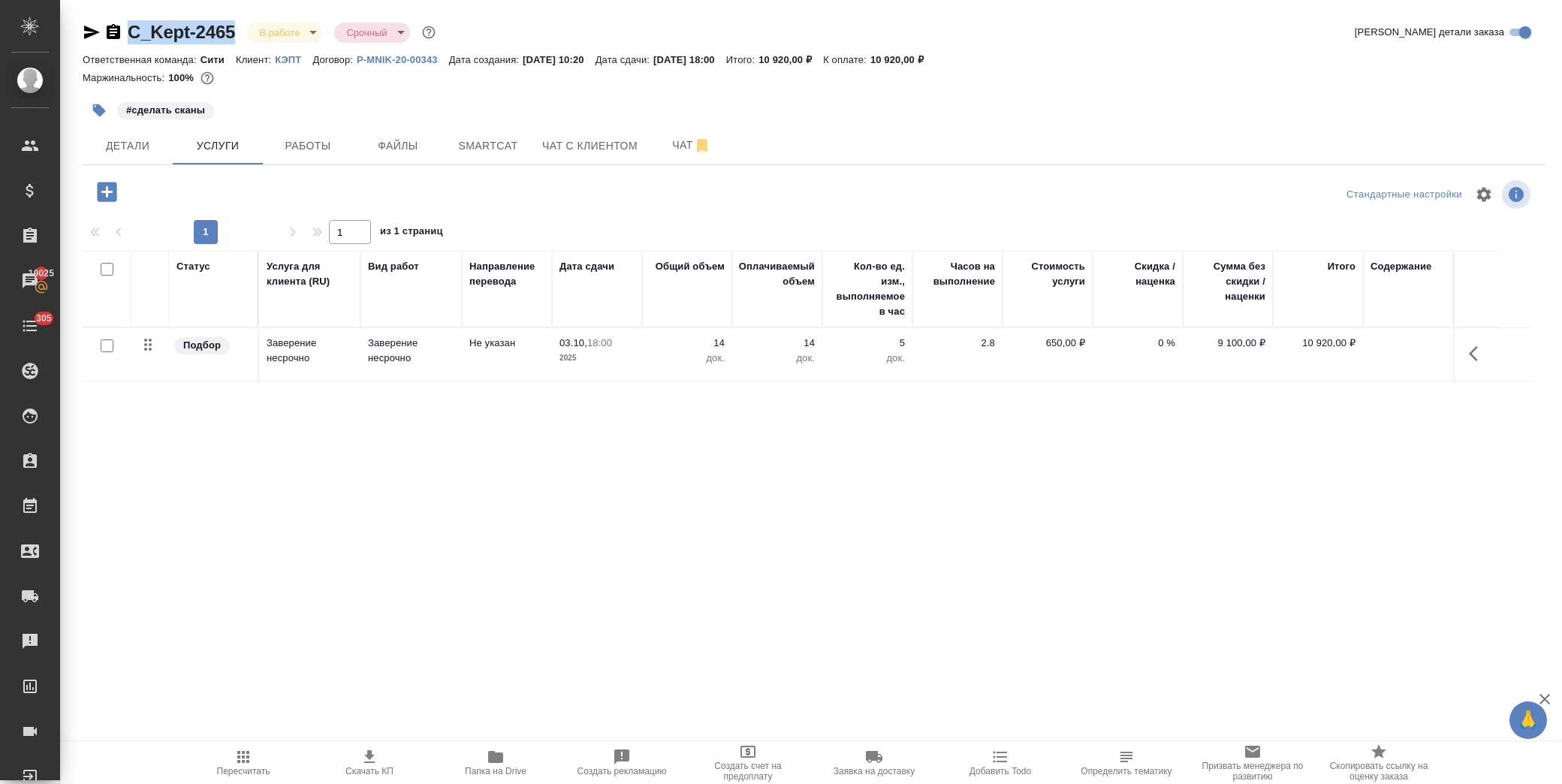
click at [1410, 357] on td at bounding box center [1408, 354] width 90 height 53
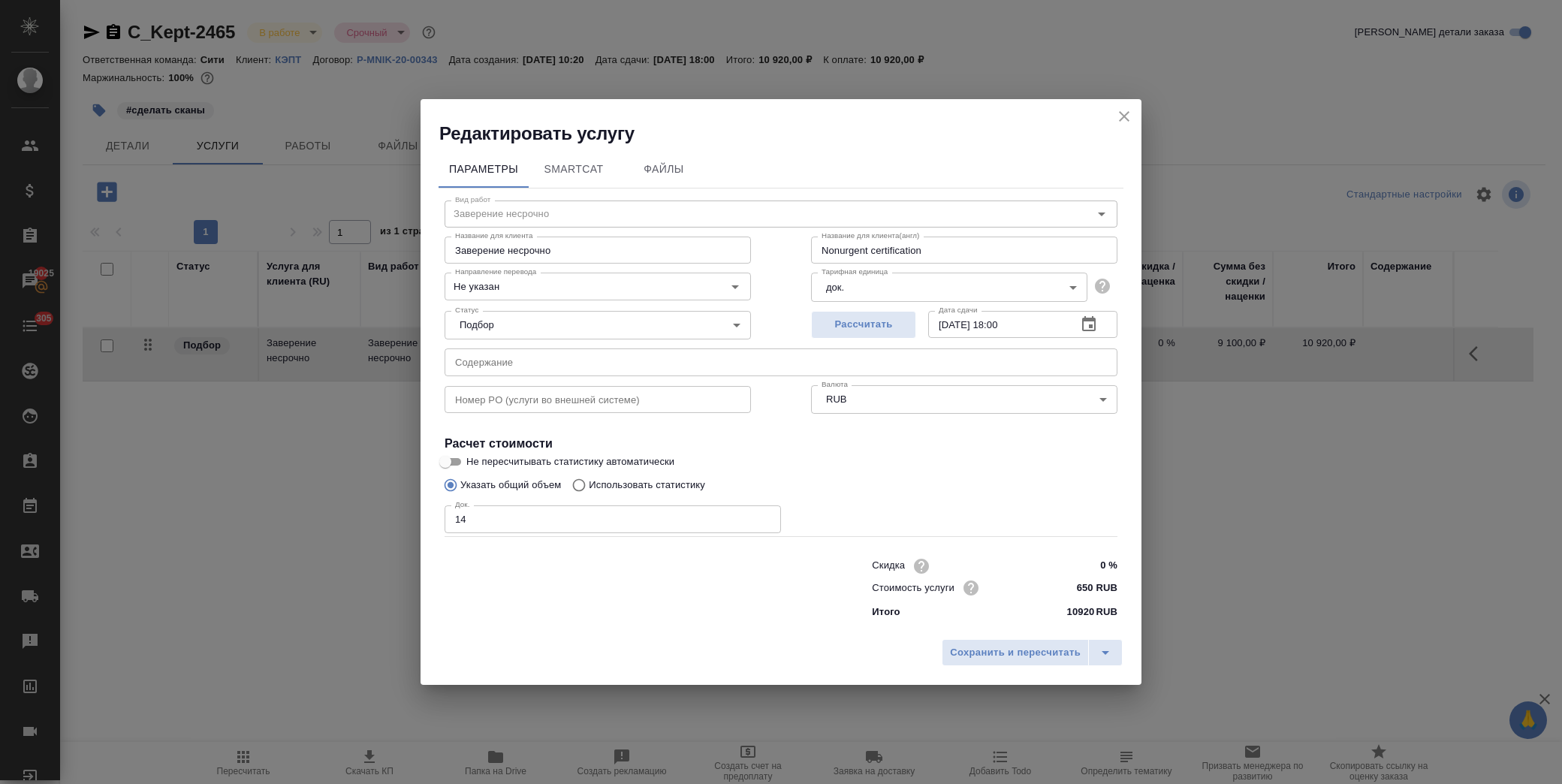
click at [582, 355] on input "text" at bounding box center [781, 362] width 673 height 27
paste input "Швейцария [выдержка, оригинал]"
click at [453, 359] on input "Швейцария [выдержка, оригинал]" at bounding box center [781, 362] width 673 height 27
paste input "Турция [выдержка, оригинал]"
click at [791, 361] on input "Турция [выдержка, оригинал], Швейцария [выдержка, оригинал]" at bounding box center [781, 362] width 673 height 27
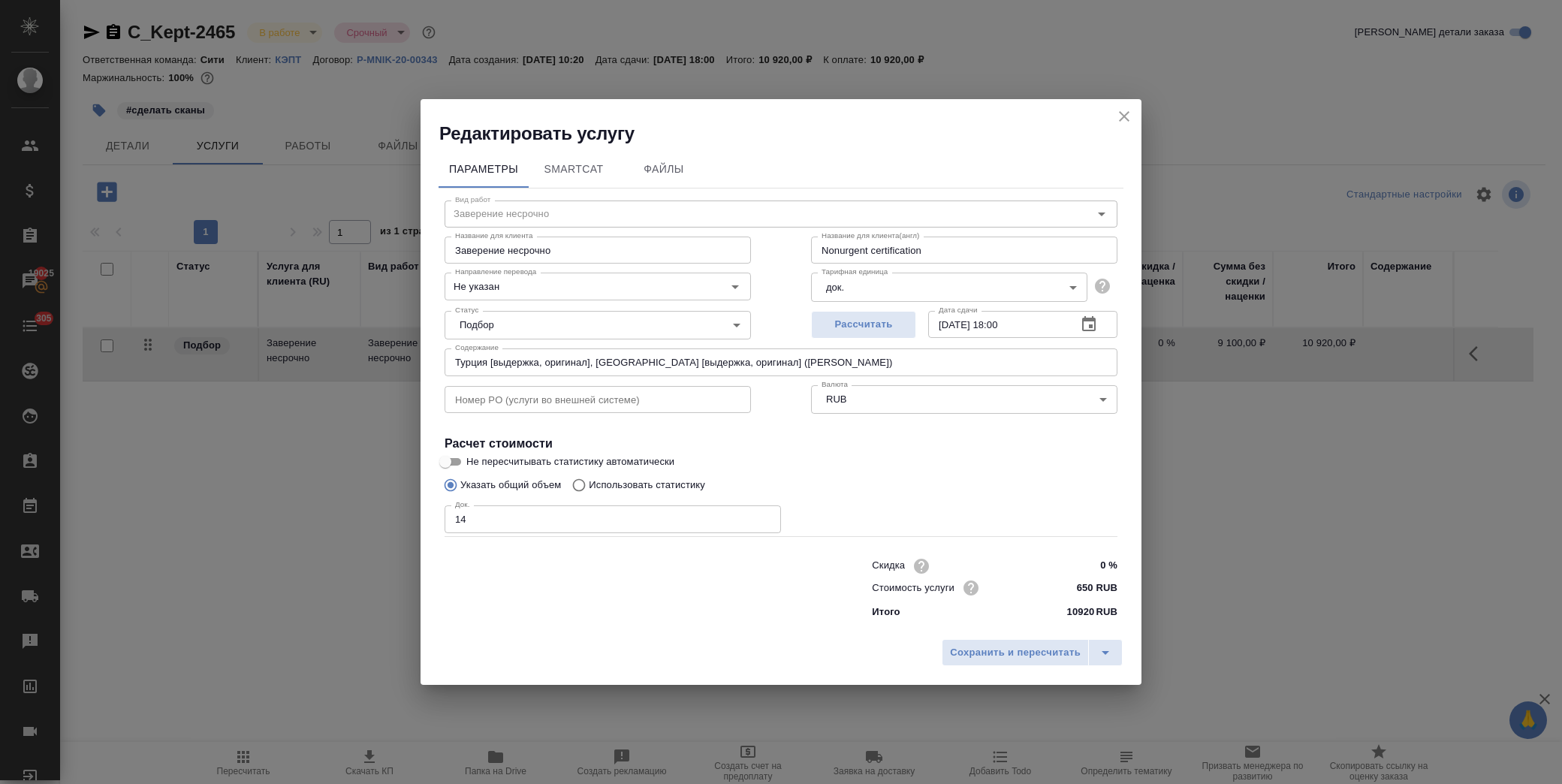
click at [455, 362] on input "Турция [выдержка, оригинал], Швейцария [выдержка, оригинал] (Виктория Басистая)" at bounding box center [781, 362] width 673 height 27
paste input "Словения [выдержка, оригинал]"
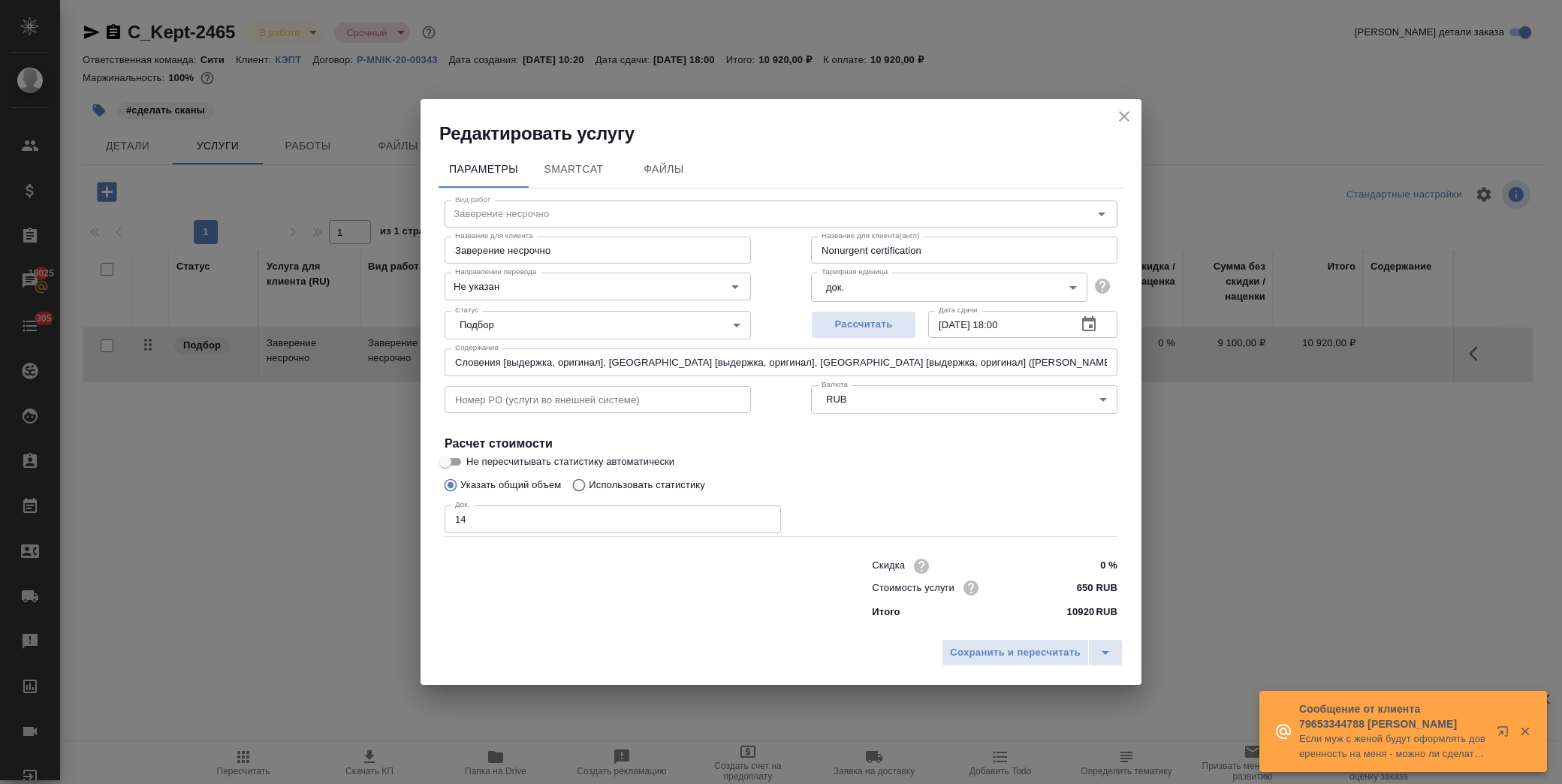
click at [440, 362] on div "Номер PO (услуги во внешней системе) Номер PO (услуги во внешней системе)" at bounding box center [597, 398] width 367 height 96
click at [451, 361] on input "Словения [выдержка, оригинал], Турция [выдержка, оригинал], Швейцария [выдержка…" at bounding box center [781, 362] width 673 height 27
paste input "Румыния [выдержка, оригинал]"
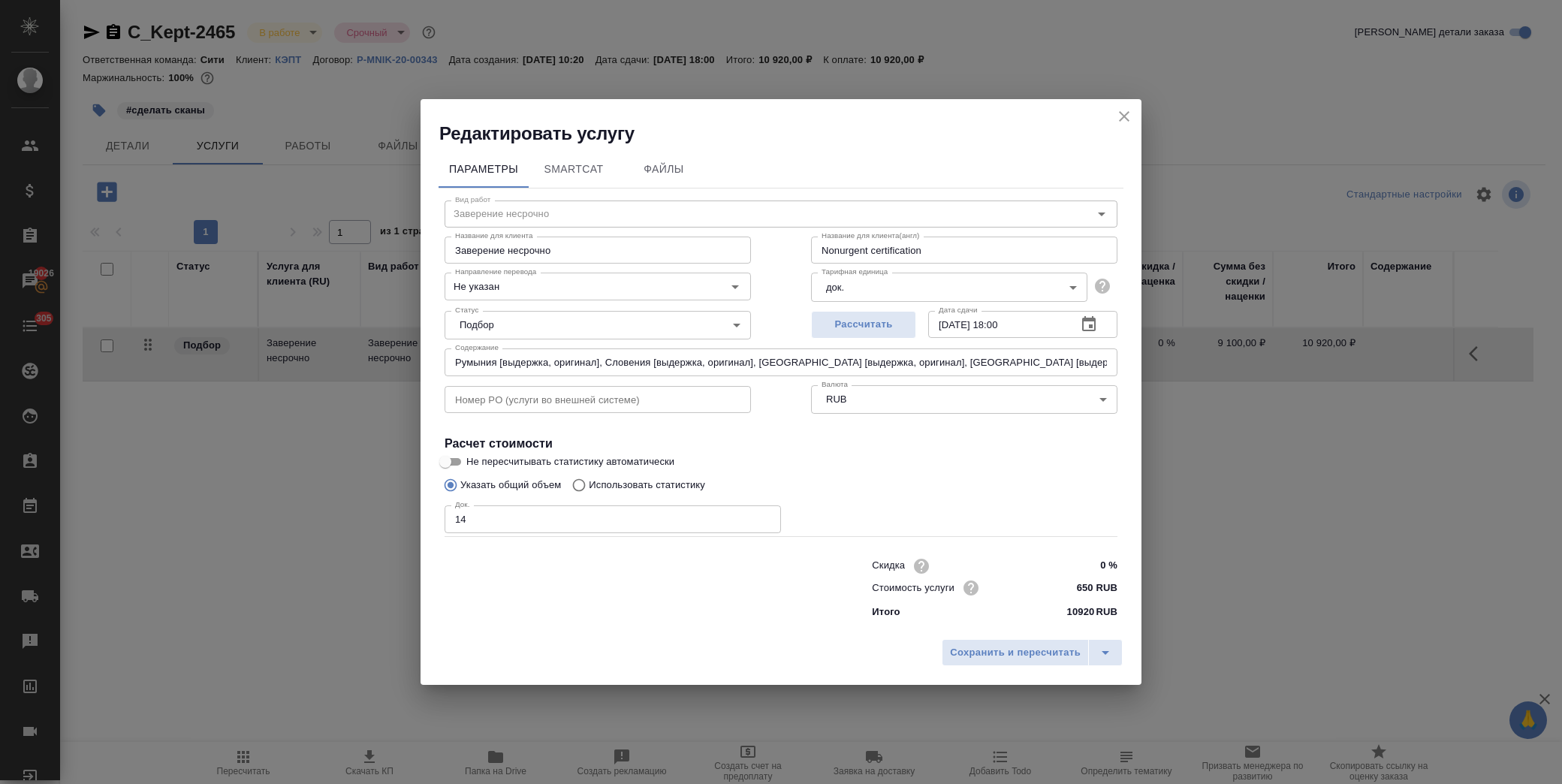
drag, startPoint x: 451, startPoint y: 362, endPoint x: 462, endPoint y: 362, distance: 11.0
click at [451, 362] on input "Румыния [выдержка, оригинал], Словения [выдержка, оригинал], Турция [выдержка, …" at bounding box center [781, 362] width 673 height 27
paste input "ОАЭ [выдержка, оригинал]"
click at [451, 363] on input "ОАЭ [выдержка, оригинал], Румыния [выдержка, оригинал], Словения [выдержка, ори…" at bounding box center [781, 362] width 673 height 27
click at [453, 358] on input "ОАЭ [выдержка, оригинал], Румыния [выдержка, оригинал], Словения [выдержка, ори…" at bounding box center [781, 362] width 673 height 27
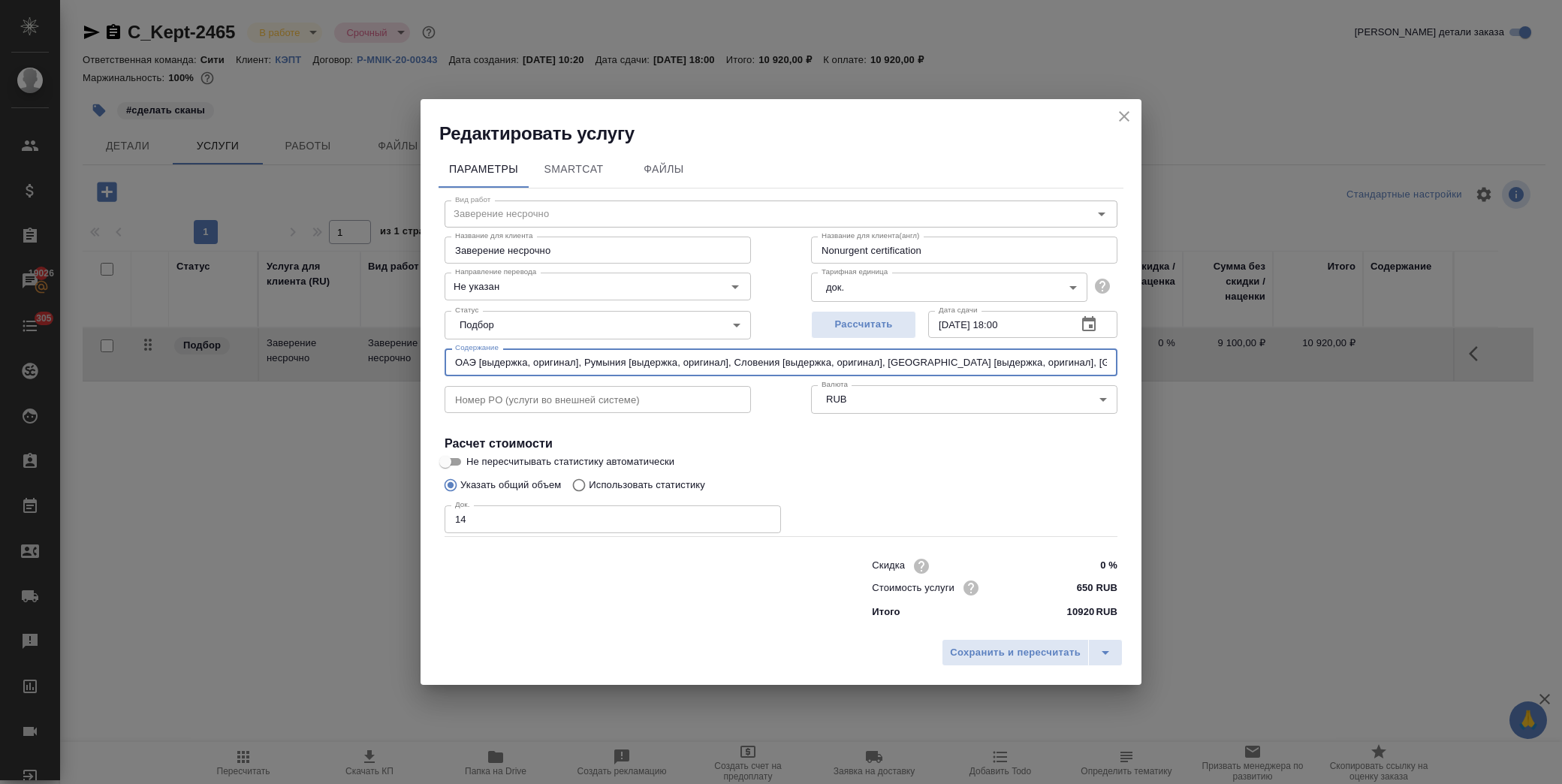
paste input "Нидерланды [выдержка, оригинал]"
click at [453, 361] on input "Нидерланды [выдержка, оригинал], ОАЭ [выдержка, оригинал], Румыния [выдержка, о…" at bounding box center [781, 362] width 673 height 27
paste input "Кипр [выдержка, оригинал]"
click at [449, 358] on input "Кипр [выдержка, оригинал]. Нидерланды [выдержка, оригинал], ОАЭ [выдержка, ориг…" at bounding box center [781, 362] width 673 height 27
paste input "Италия [выдержка, оригинал]"
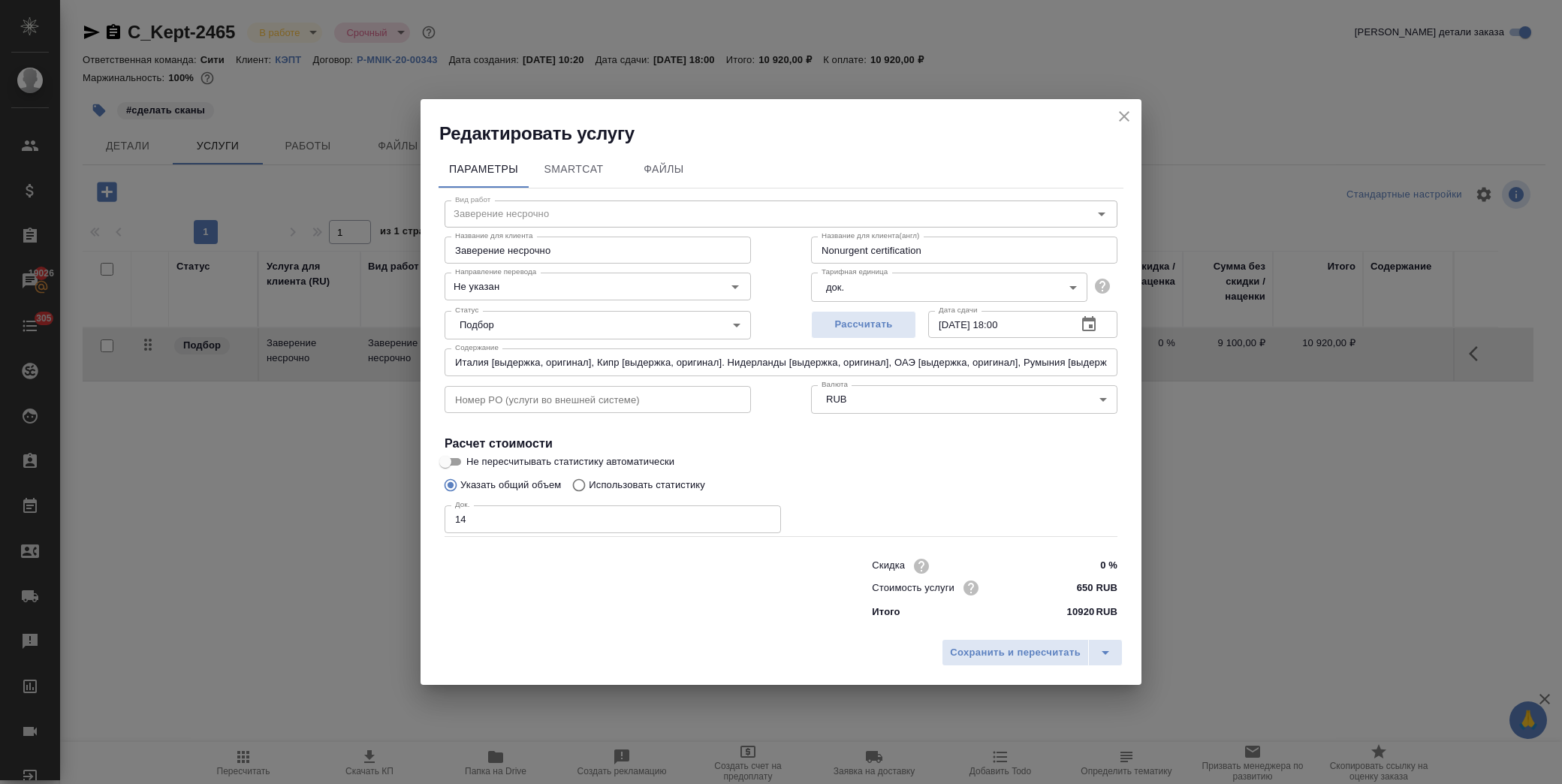
click at [453, 361] on input "Италия [выдержка, оригинал], Кипр [выдержка, оригинал]. Нидерланды [выдержка, о…" at bounding box center [781, 362] width 673 height 27
paste input "Германия [выдержка, оригинал]"
click at [456, 366] on input "Германия [выдержка, оригинал], Италия [выдержка, оригинал], Кипр [выдержка, ори…" at bounding box center [781, 362] width 673 height 27
paste input "Вьетнам [выдержка, оригинал]"
drag, startPoint x: 451, startPoint y: 359, endPoint x: 463, endPoint y: 355, distance: 12.6
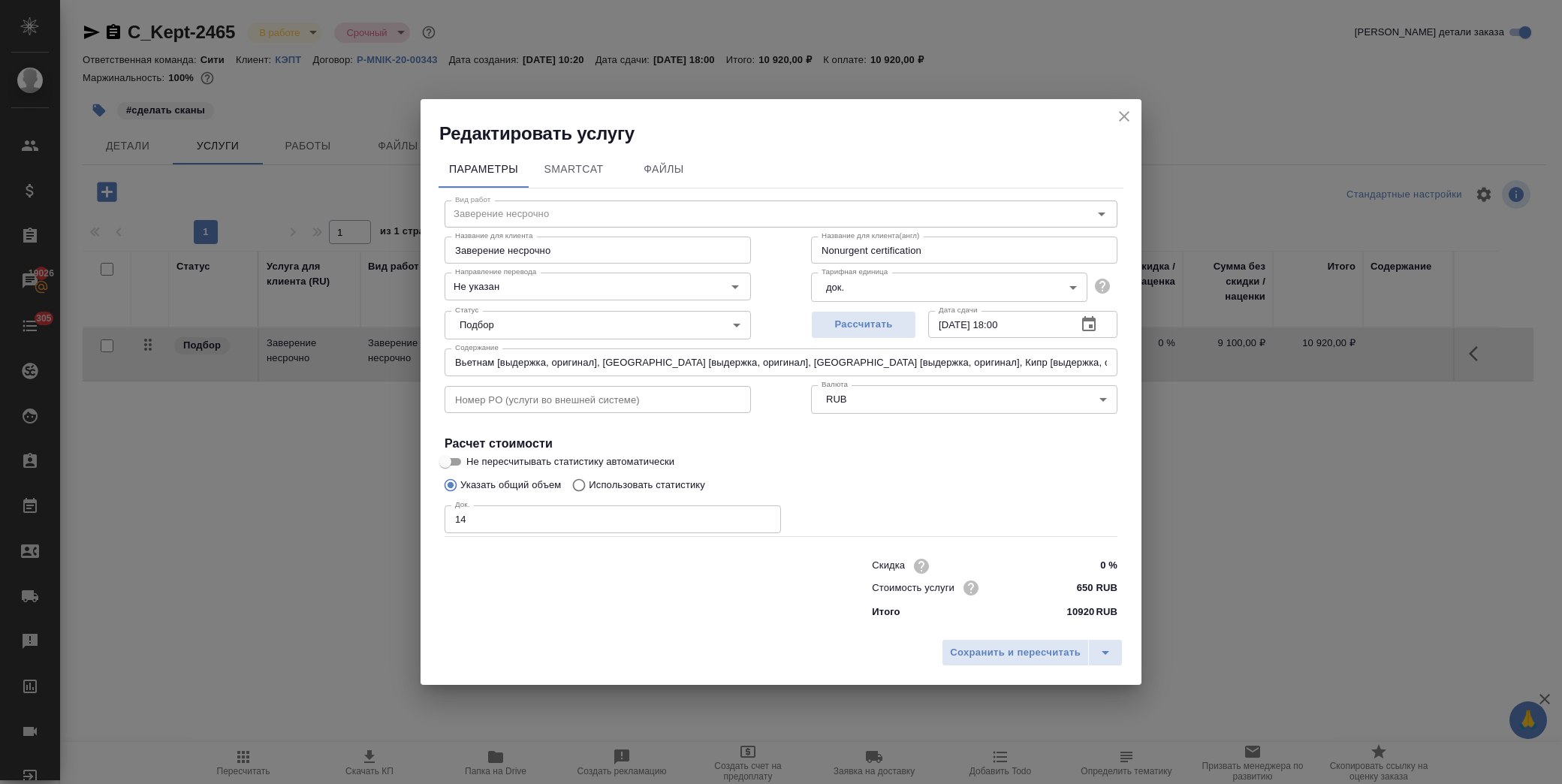
click at [451, 359] on input "Вьетнам [выдержка, оригинал], Германия [выдержка, оригинал], Италия [выдержка, …" at bounding box center [781, 362] width 673 height 27
paste input "Венгрия [выдержка, оригинал]"
drag, startPoint x: 451, startPoint y: 361, endPoint x: 461, endPoint y: 361, distance: 10.0
click at [451, 361] on input "Венгрия [выдержка, оригинал], Вьетнам [выдержка, оригинал], Германия [выдержка,…" at bounding box center [781, 362] width 673 height 27
paste input "Великобритания [выдержка, оригинал]"
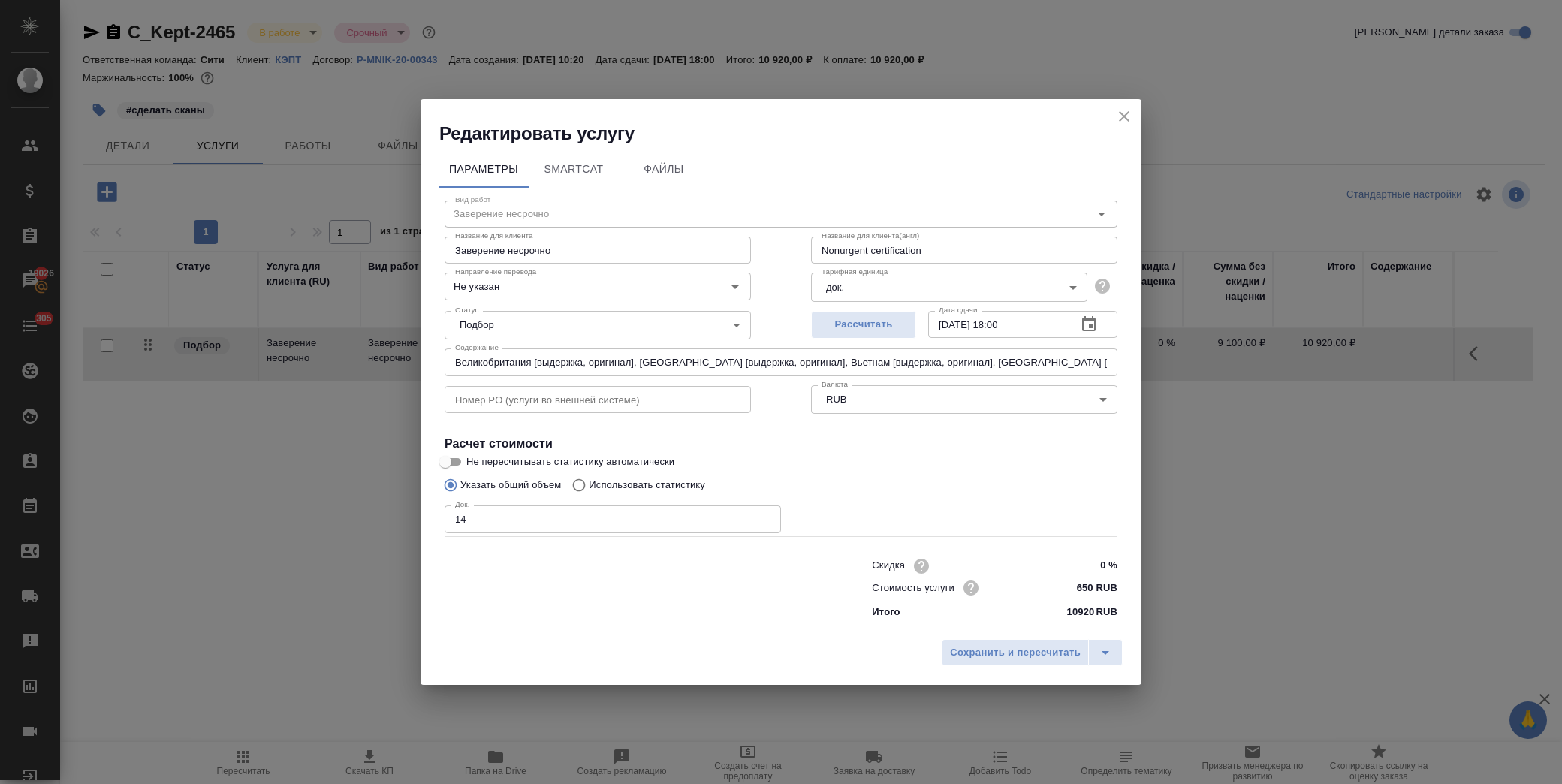
click at [458, 357] on input "Великобритания [выдержка, оригинал], Венгрия [выдержка, оригинал], Вьетнам [выд…" at bounding box center [781, 362] width 673 height 27
paste input "Болгария [выдержка, оригинал]"
click at [453, 366] on input "Болгария [выдержка, оригинал], Великобритания [выдержка, оригинал], Венгрия [вы…" at bounding box center [781, 362] width 673 height 27
paste input "Австрия [выдержка, оригинал]"
type input "Австрия [выдержка, оригинал], Болгария [выдержка, оригинал], Великобритания [вы…"
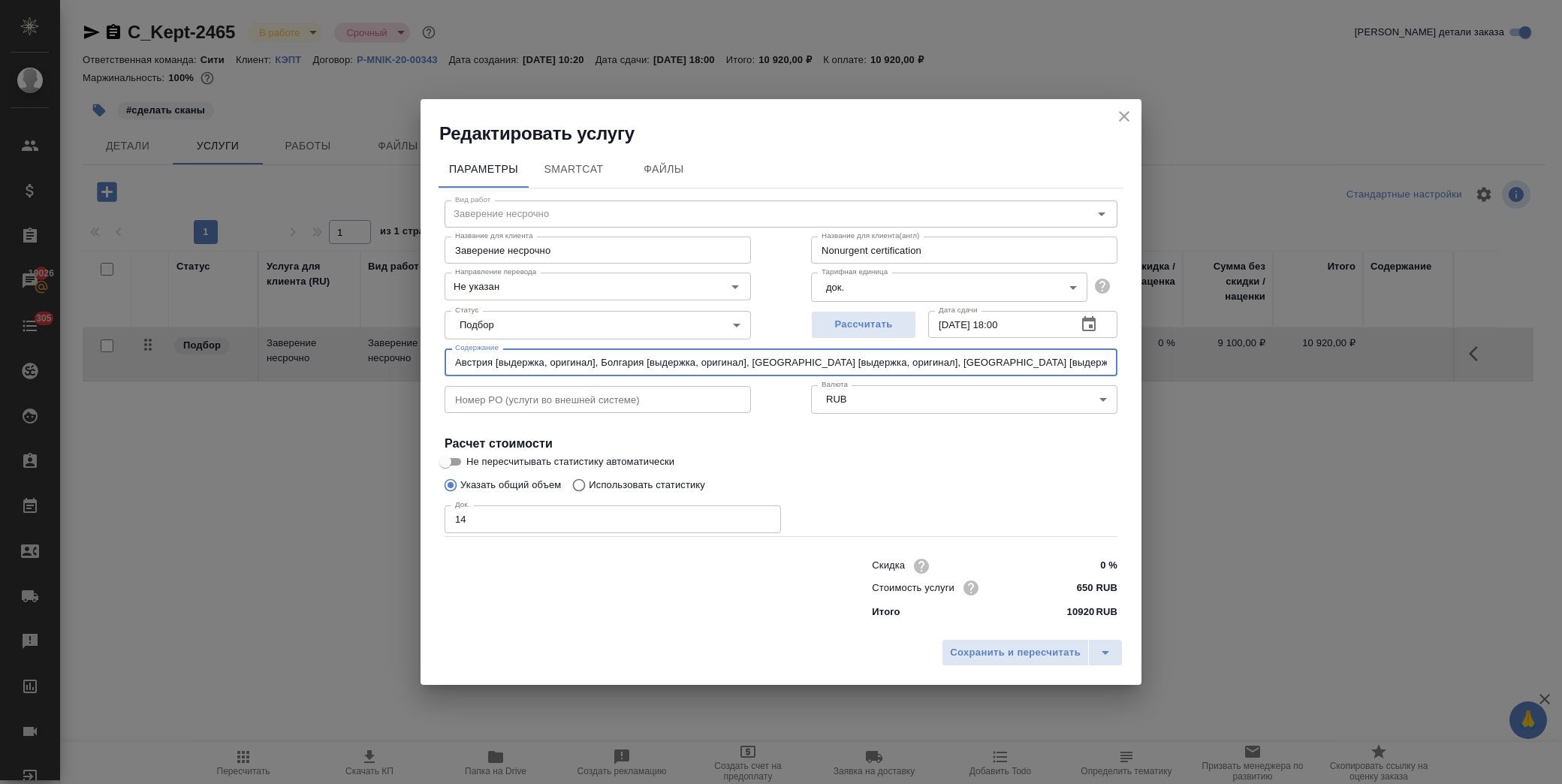
click at [1041, 506] on div "Док. 14 Док." at bounding box center [781, 517] width 673 height 36
click at [1033, 651] on span "Сохранить и пересчитать" at bounding box center [1015, 652] width 131 height 17
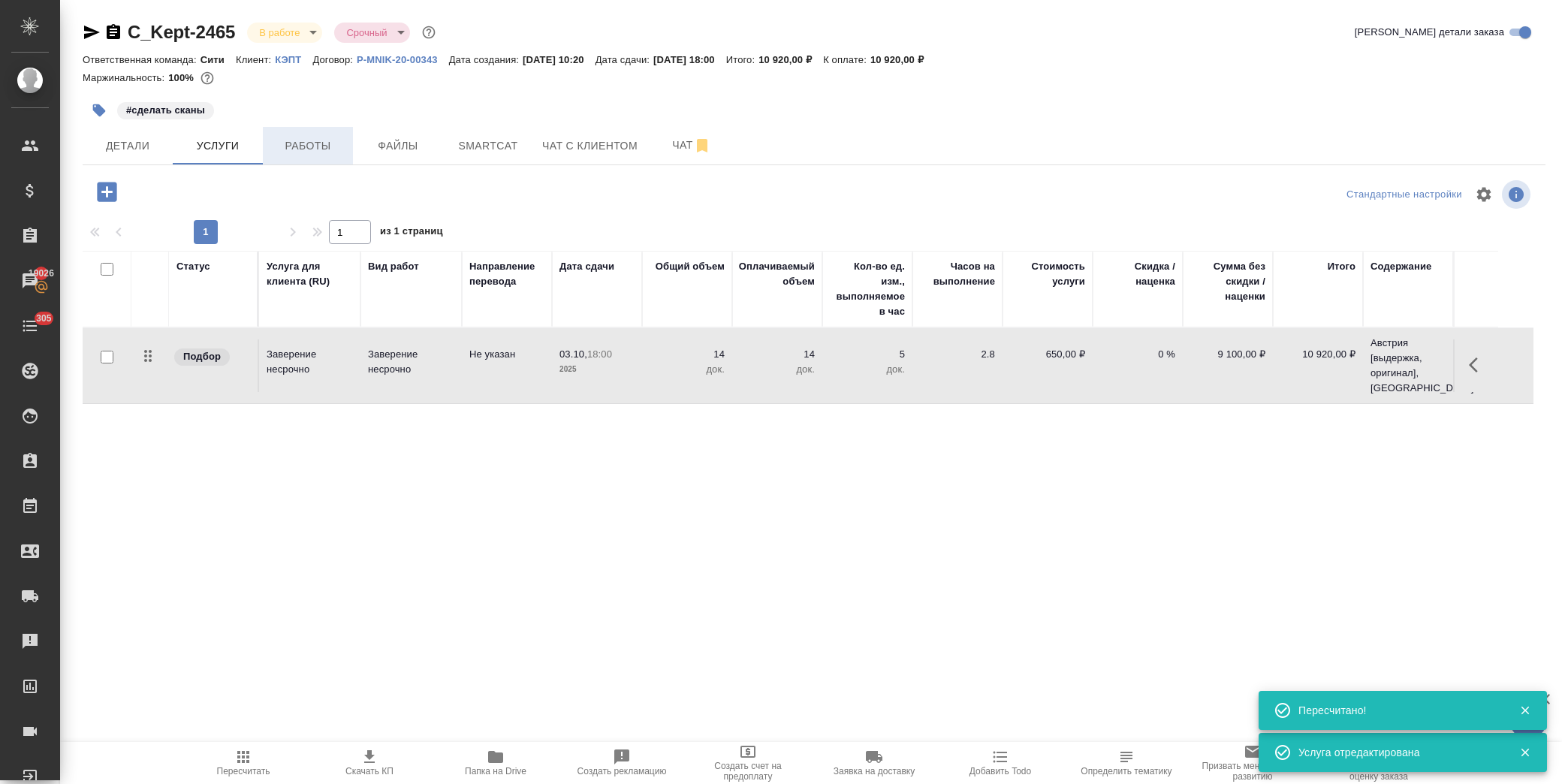
click at [298, 146] on span "Работы" at bounding box center [308, 146] width 72 height 19
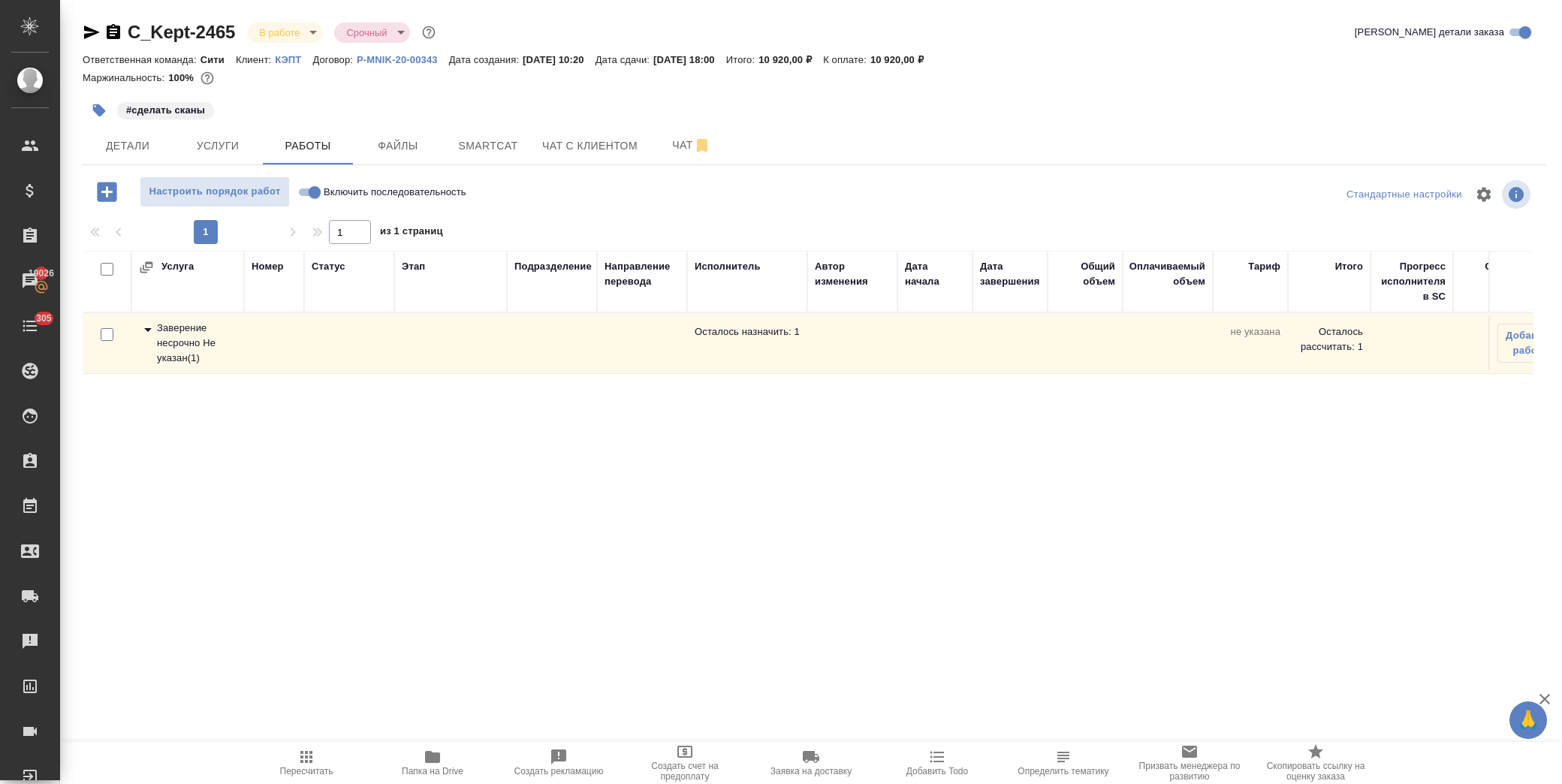
click at [146, 335] on icon at bounding box center [148, 329] width 18 height 18
click at [1519, 395] on icon "button" at bounding box center [1513, 404] width 18 height 18
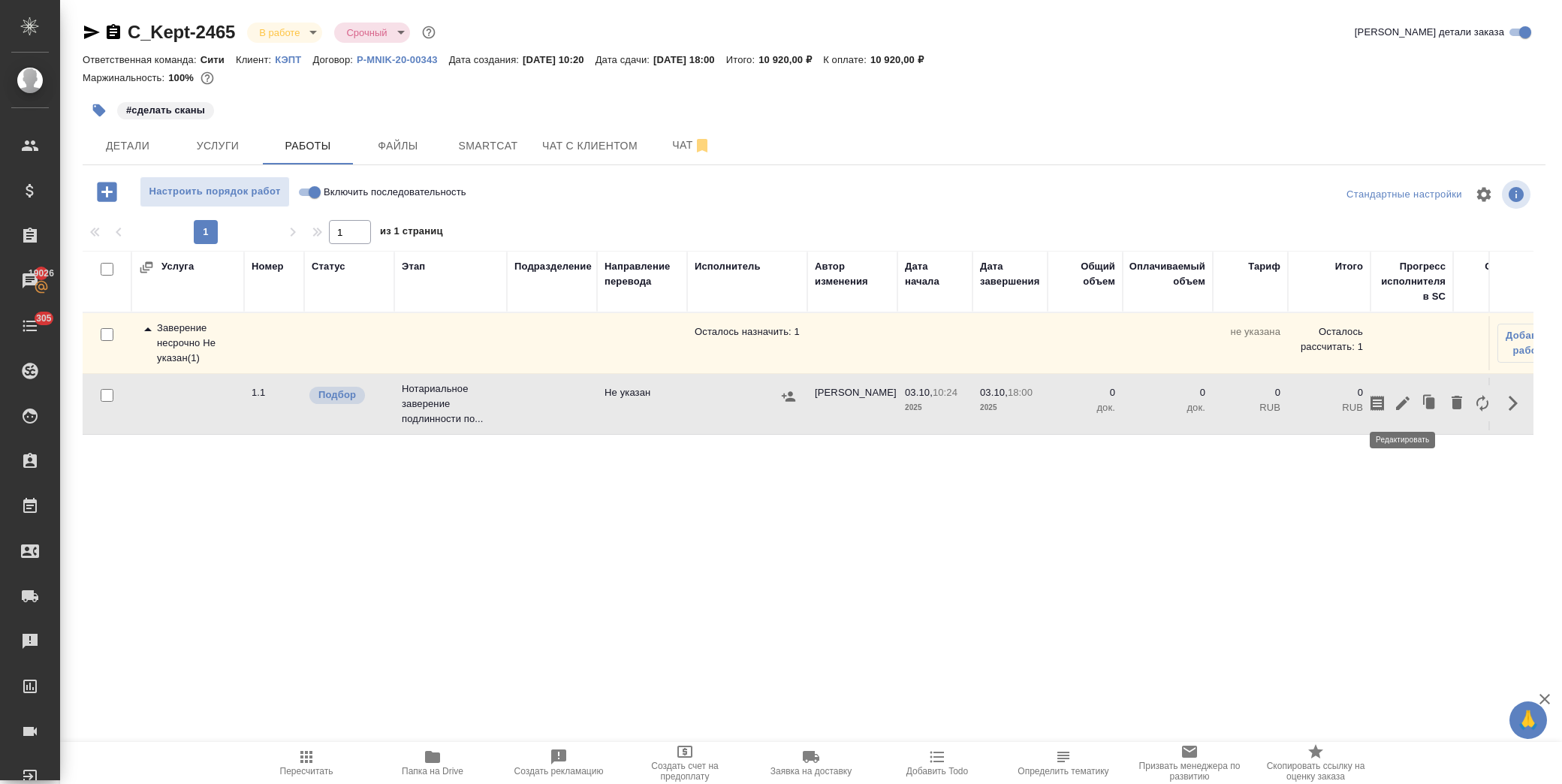
click at [1405, 399] on icon "button" at bounding box center [1403, 404] width 18 height 18
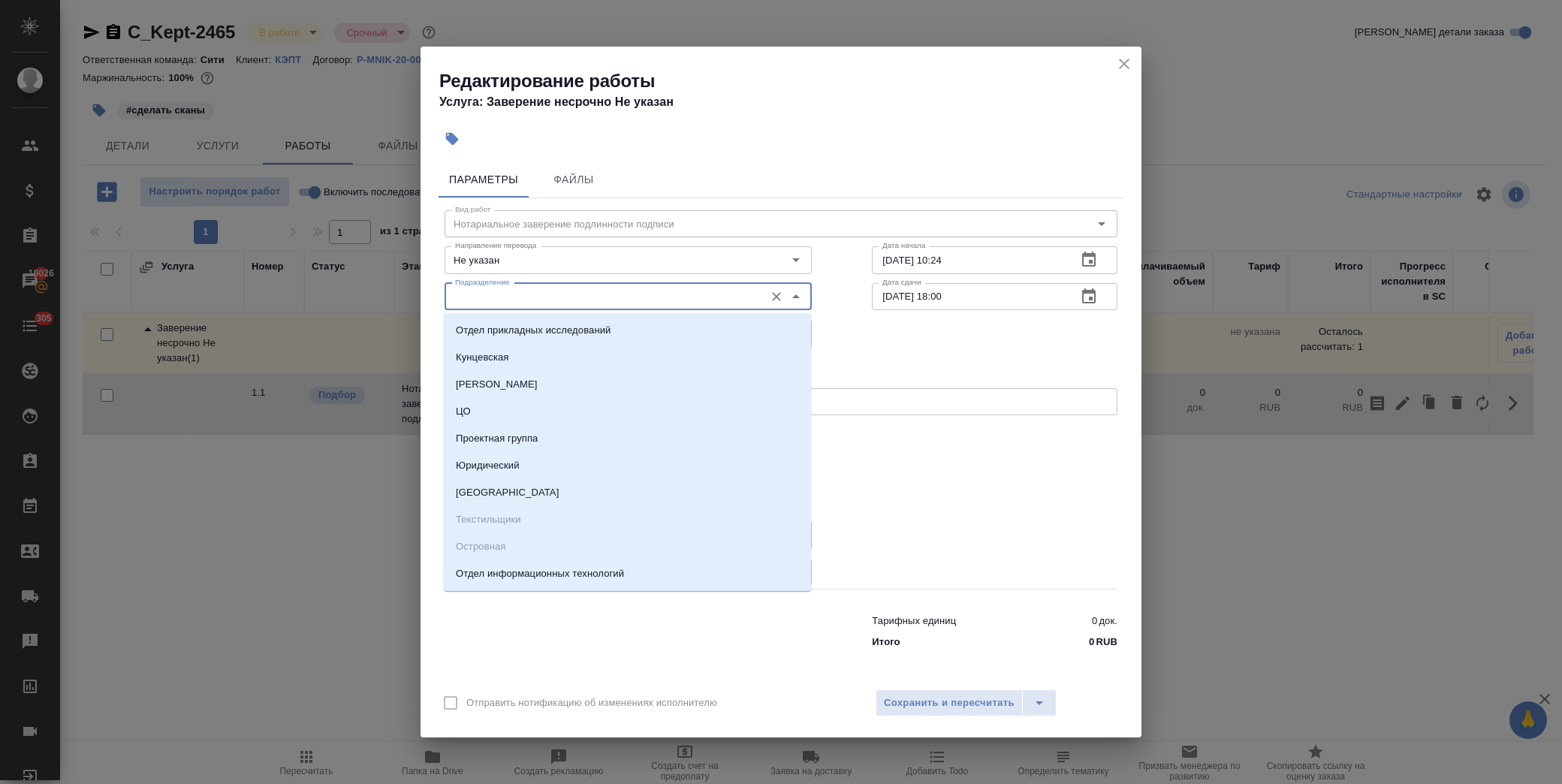
click at [500, 295] on input "Подразделение" at bounding box center [603, 296] width 308 height 18
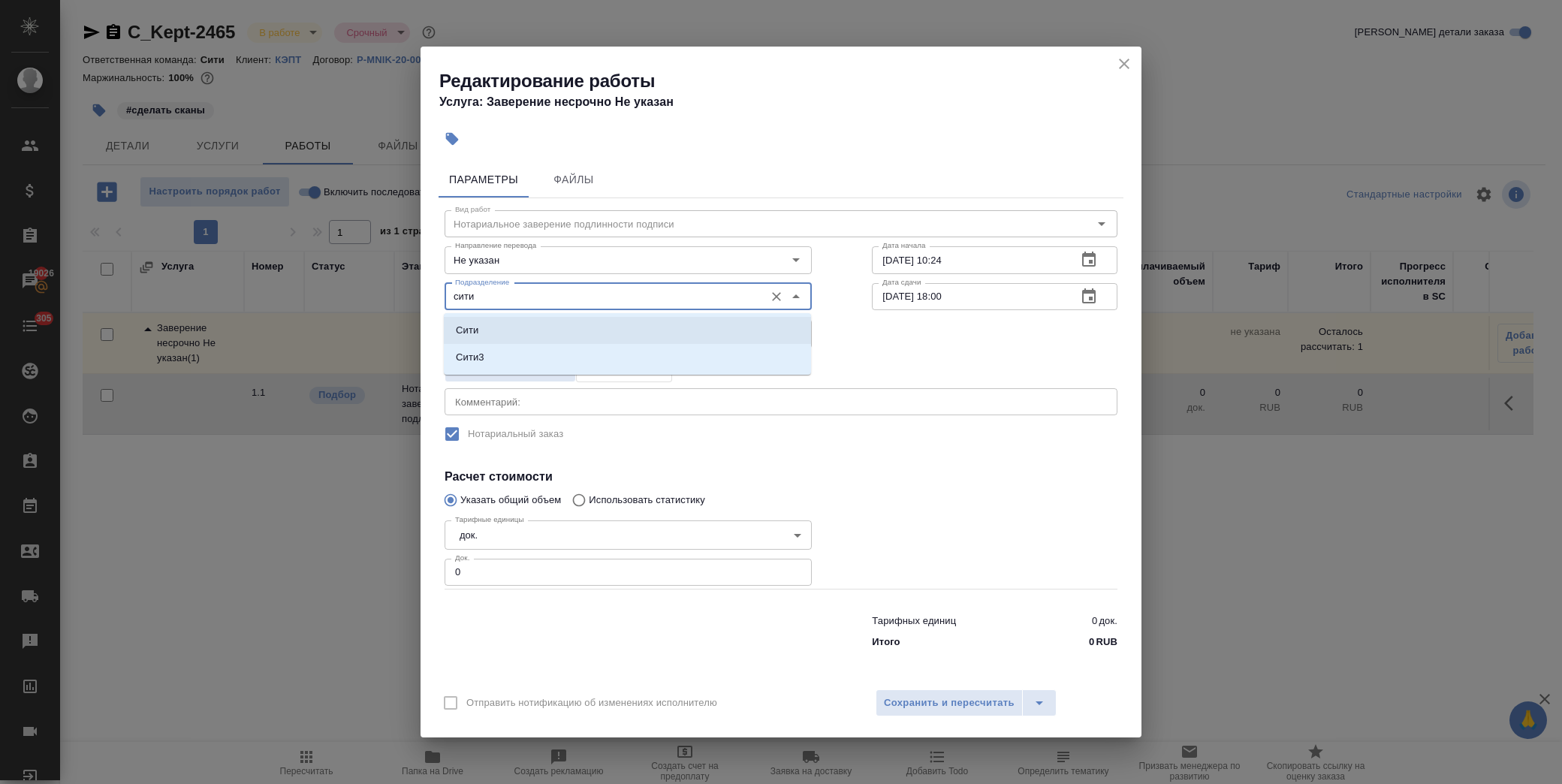
click at [507, 333] on li "Сити" at bounding box center [628, 330] width 367 height 27
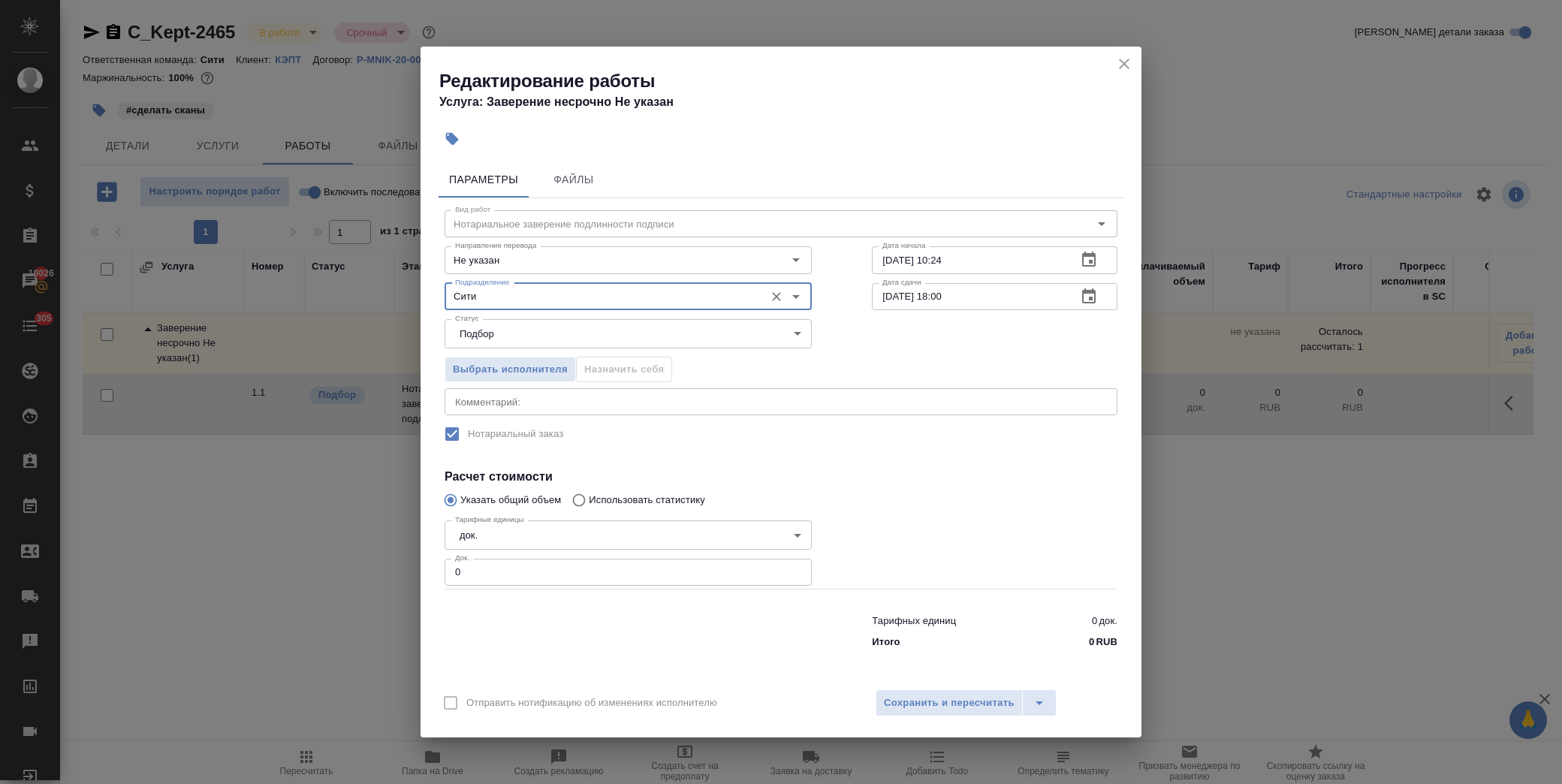
type input "Сити"
drag, startPoint x: 492, startPoint y: 578, endPoint x: 224, endPoint y: 573, distance: 268.0
click at [224, 573] on div "Редактирование работы Услуга: Заверение несрочно Не указан Параметры Файлы Вид …" at bounding box center [781, 392] width 1562 height 784
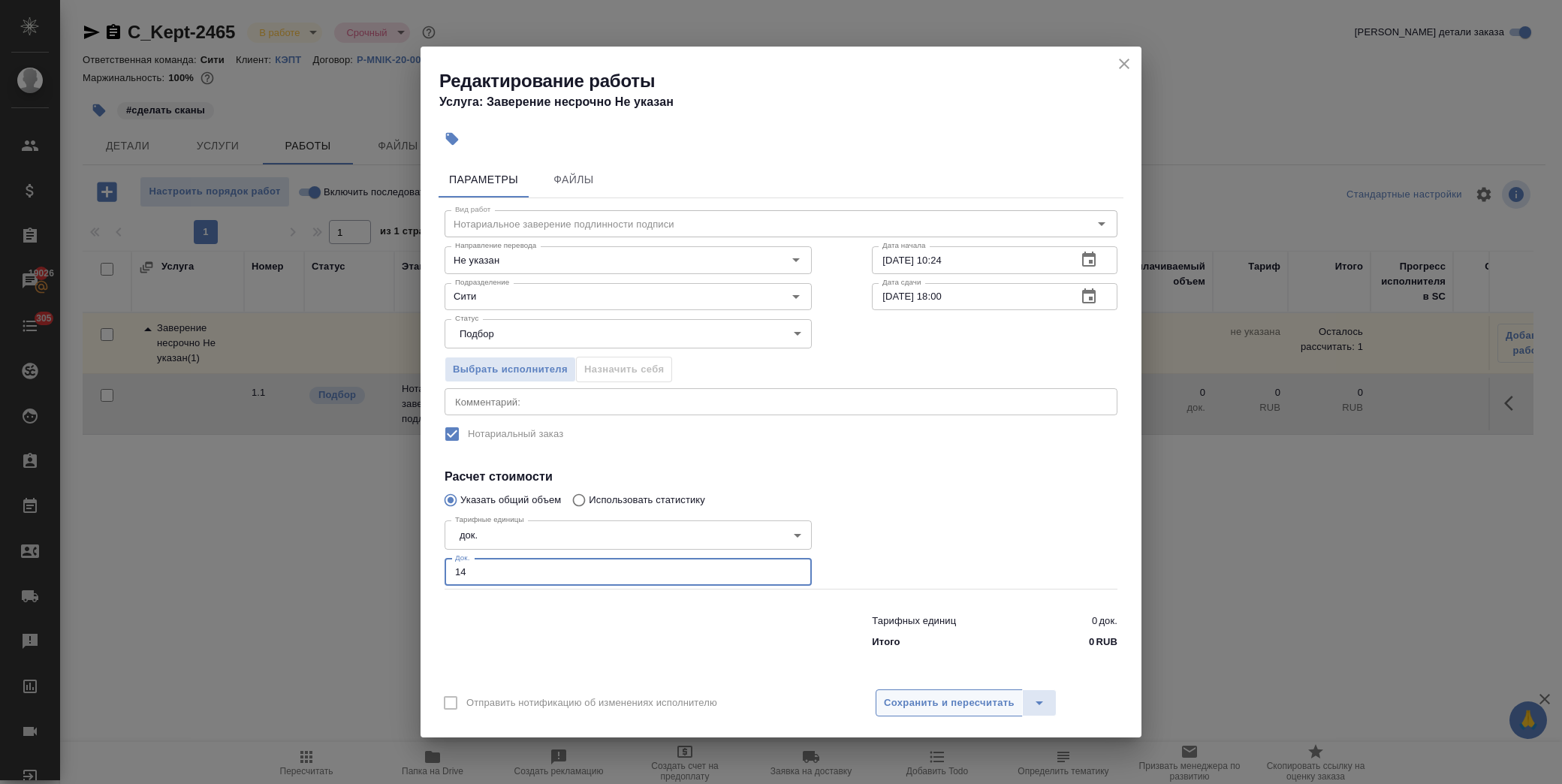
type input "14"
click at [921, 701] on span "Сохранить и пересчитать" at bounding box center [949, 702] width 131 height 17
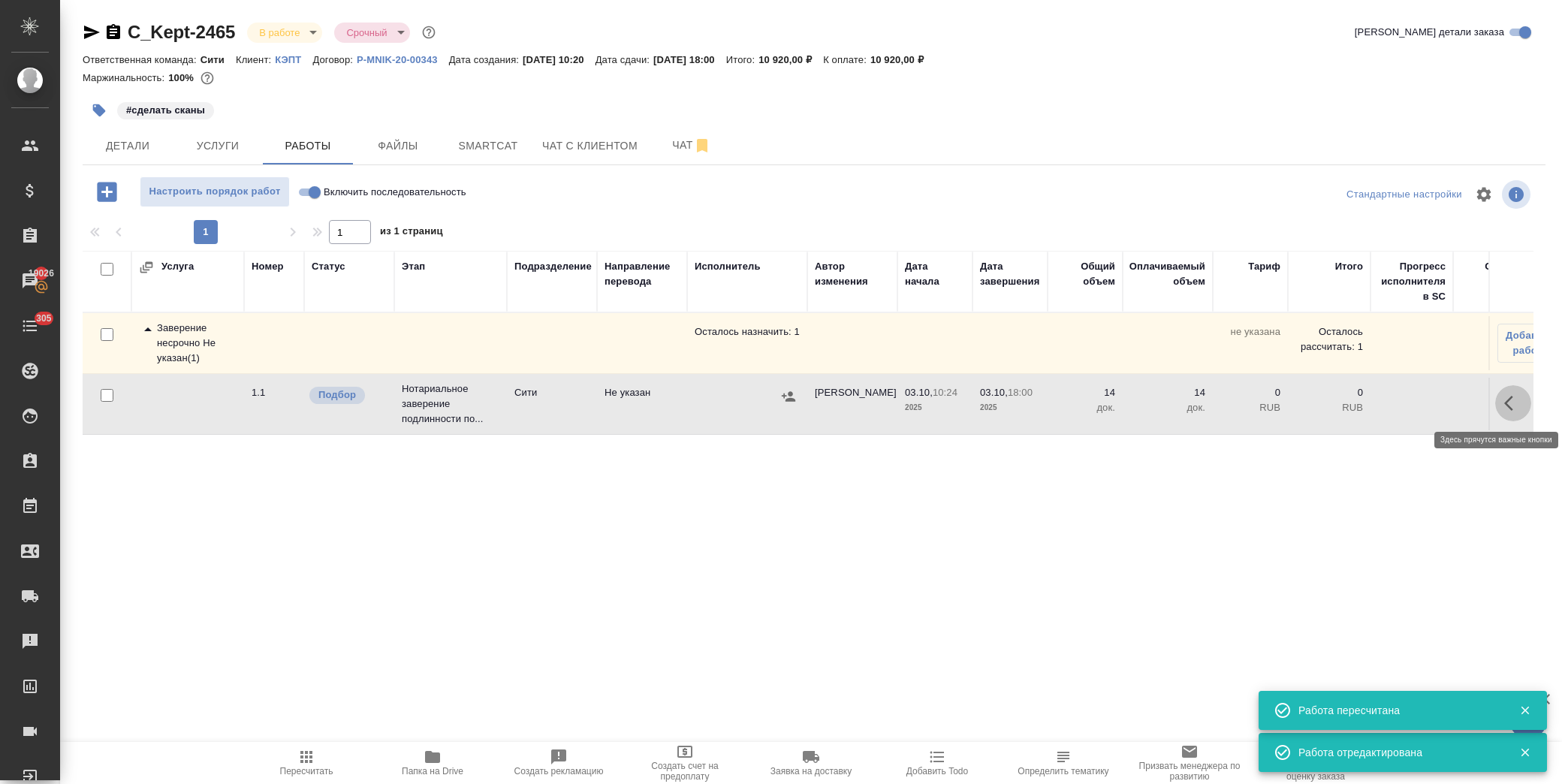
click at [1505, 406] on icon "button" at bounding box center [1513, 404] width 18 height 18
click at [1407, 404] on icon "button" at bounding box center [1403, 404] width 18 height 18
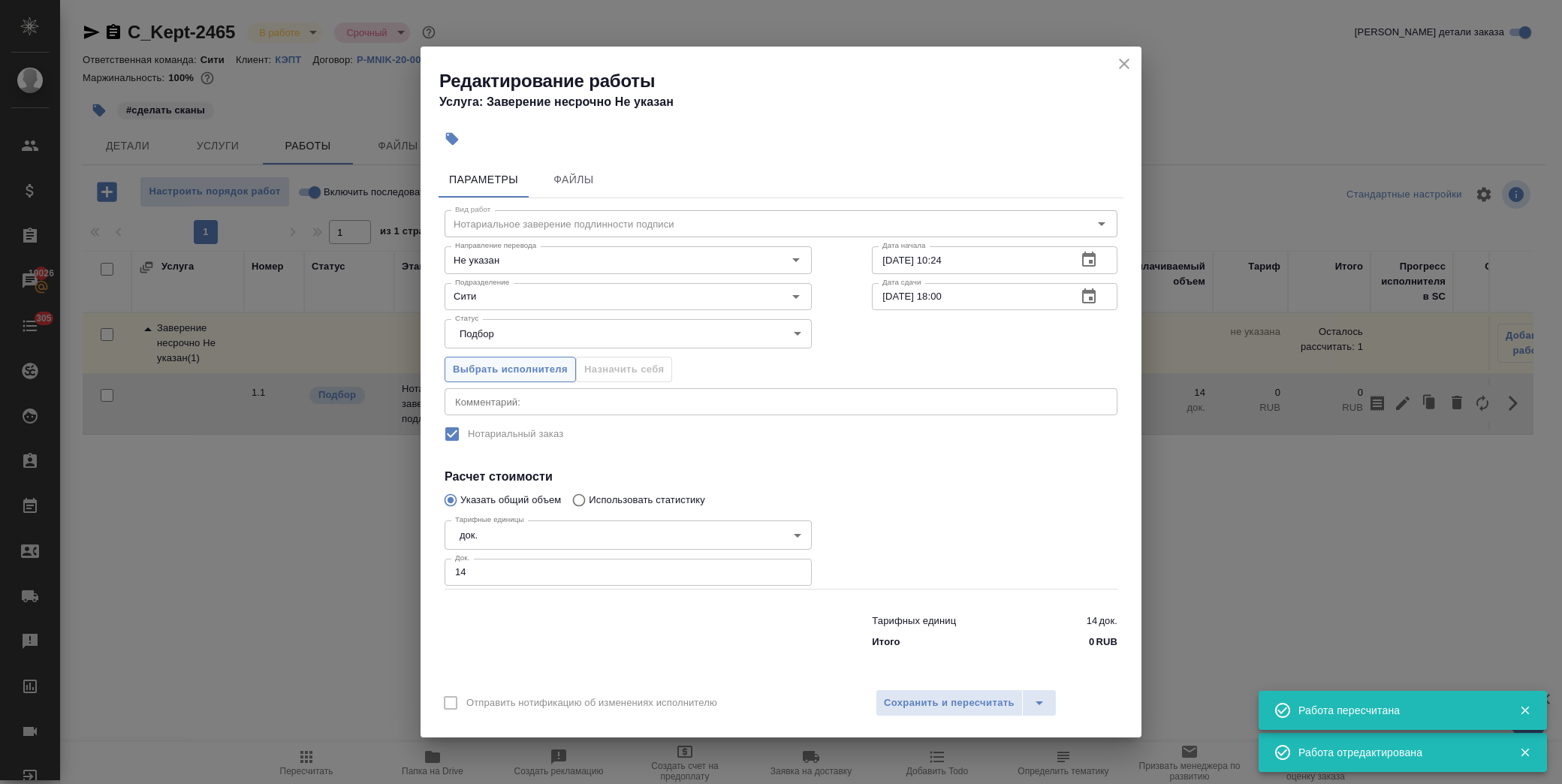
click at [534, 364] on span "Выбрать исполнителя" at bounding box center [510, 369] width 115 height 17
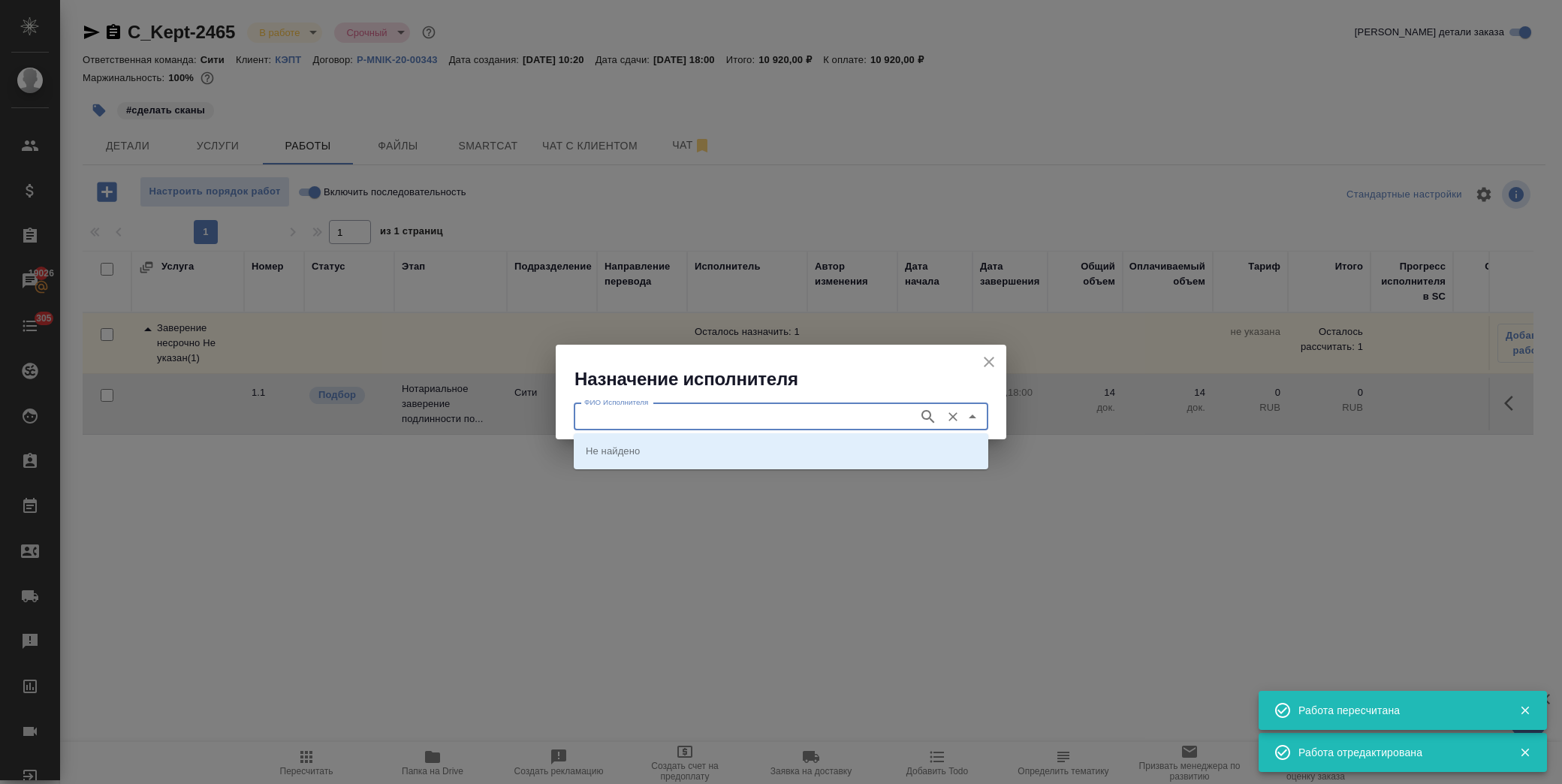
drag, startPoint x: 627, startPoint y: 417, endPoint x: 610, endPoint y: 412, distance: 17.7
click at [626, 418] on input "ФИО Исполнителя" at bounding box center [745, 417] width 333 height 18
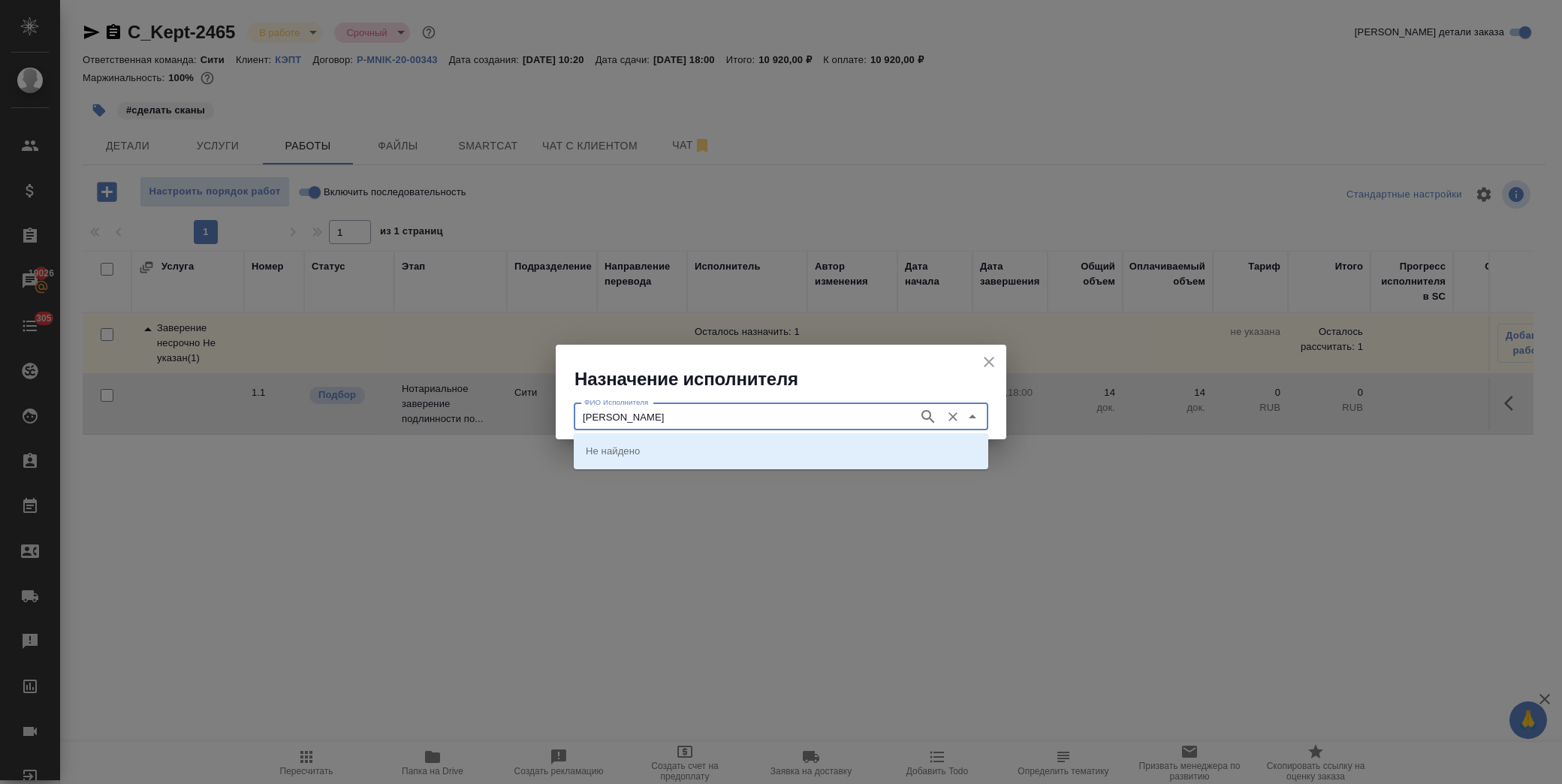
type input "крылова"
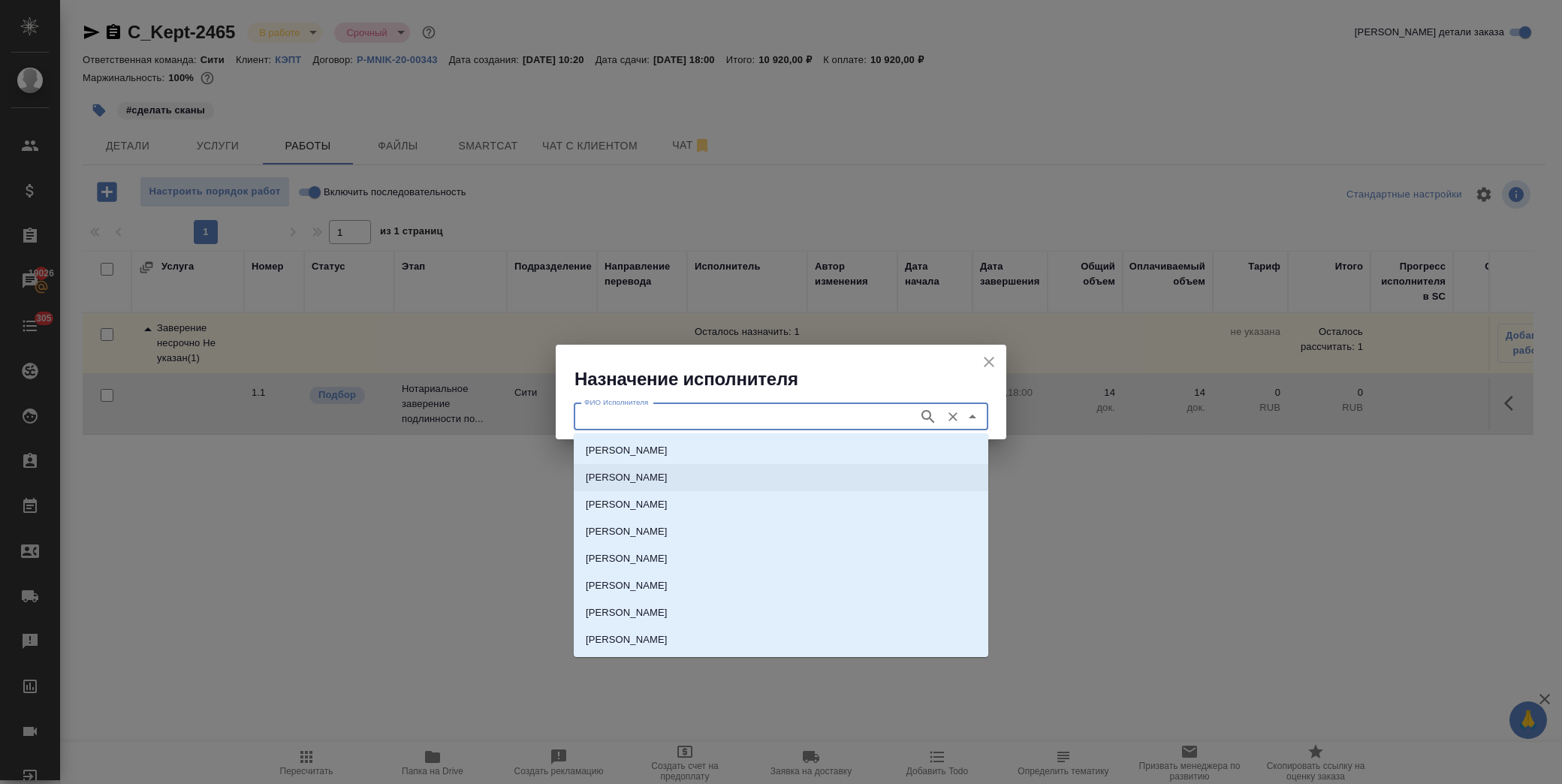
click at [667, 474] on p "НОТАРИУС Крылова Юлия Владимировна" at bounding box center [626, 478] width 82 height 15
type input "НОТАРИУС Крылова Юлия Владимировна"
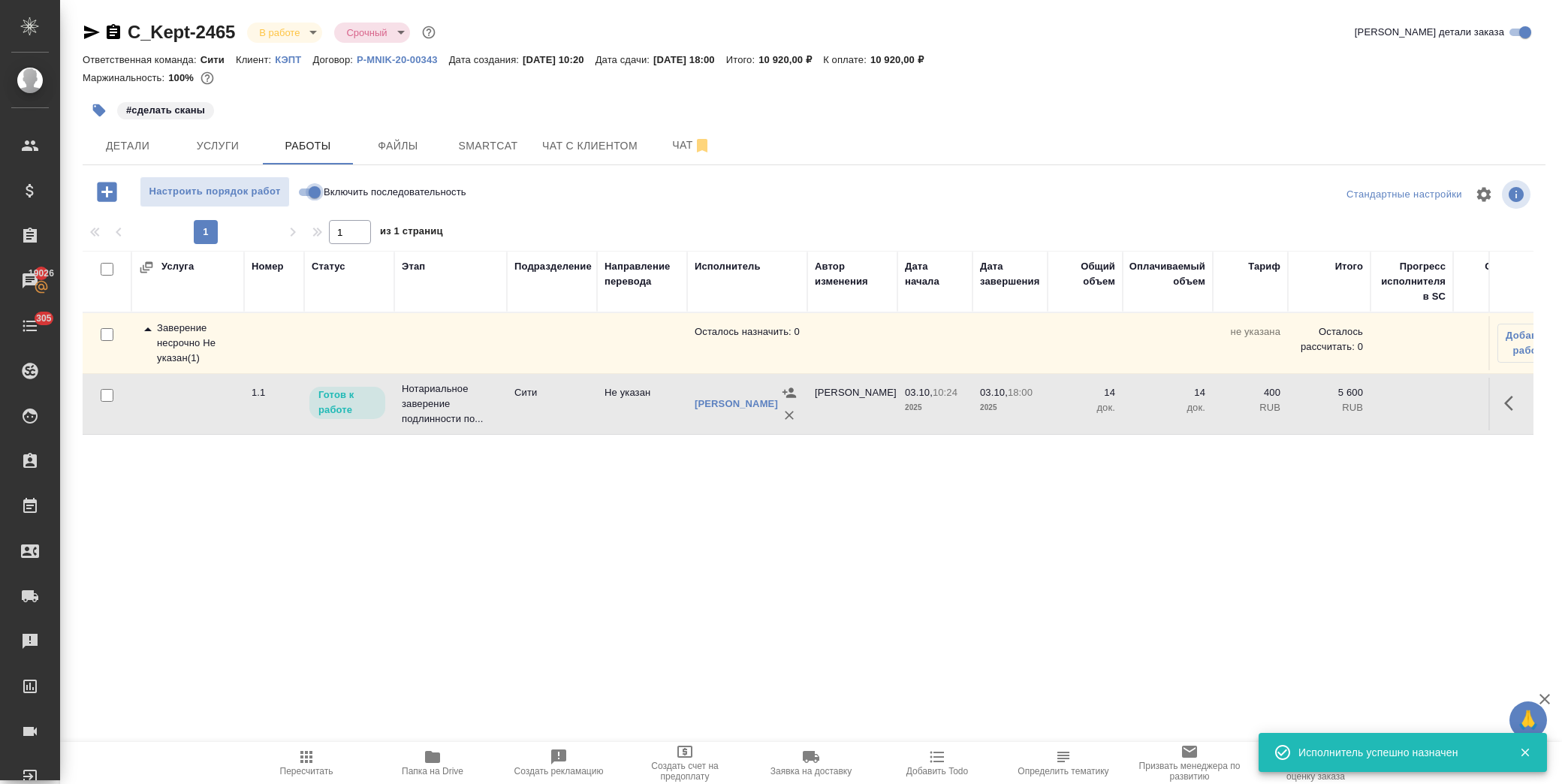
click at [311, 190] on input "Включить последовательность" at bounding box center [315, 192] width 54 height 18
checkbox input "true"
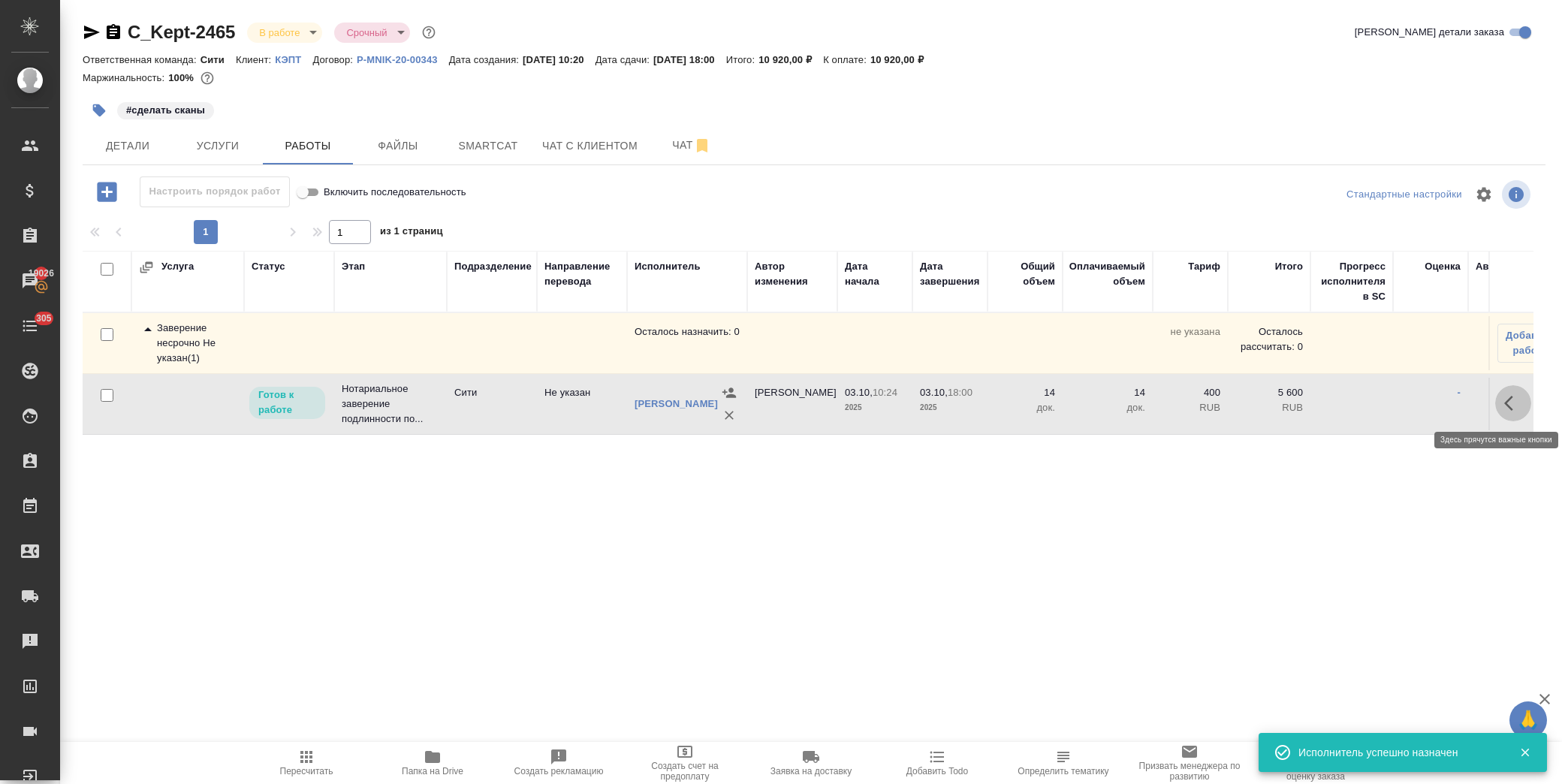
click at [1513, 395] on icon "button" at bounding box center [1513, 404] width 18 height 18
click at [1391, 411] on button "button" at bounding box center [1402, 404] width 26 height 36
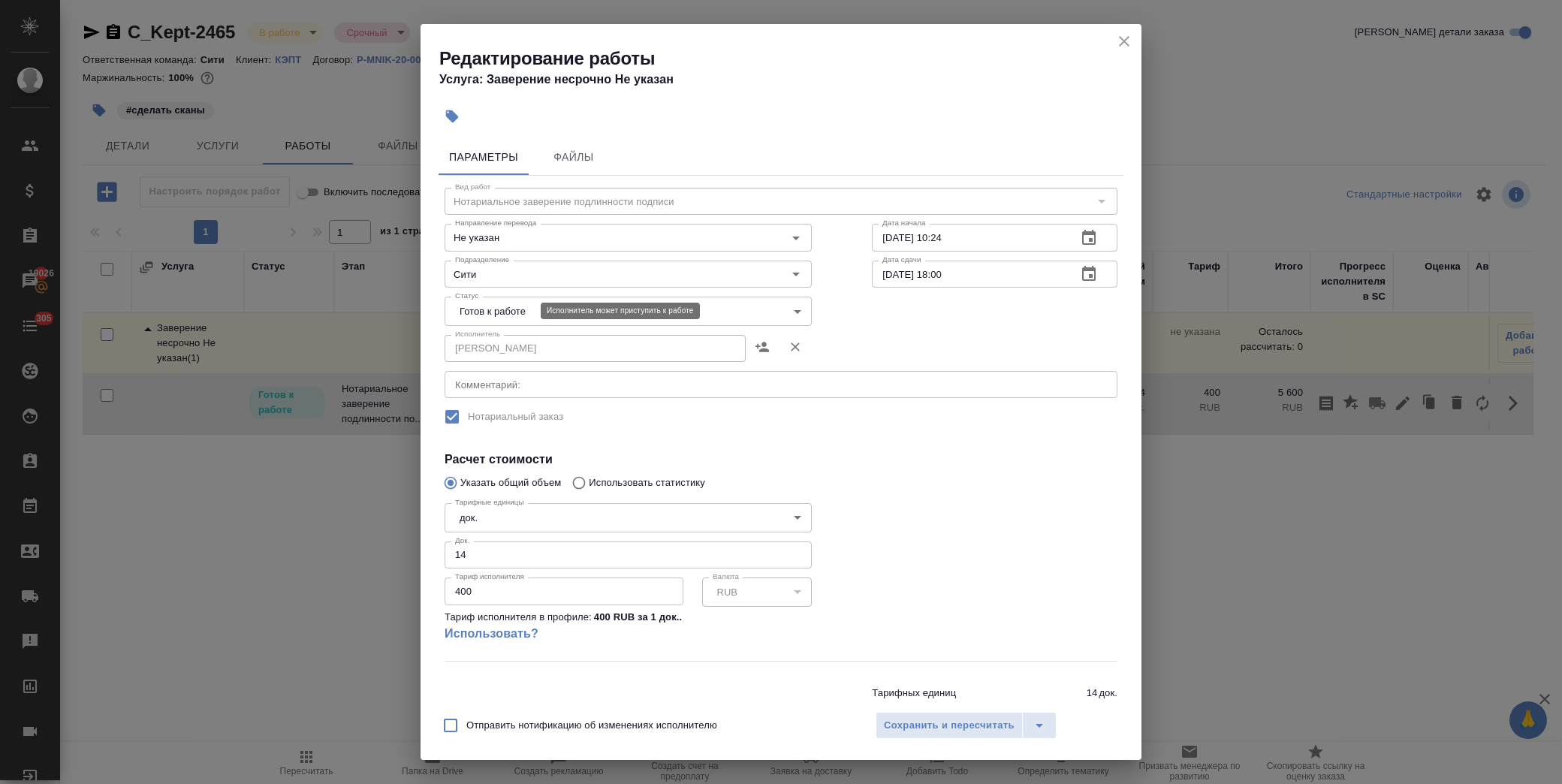
click at [519, 311] on body "🙏 .cls-1 fill:#fff; AWATERA Лофицкая Юлия Владимировна Клиенты Спецификации Зак…" at bounding box center [781, 392] width 1562 height 784
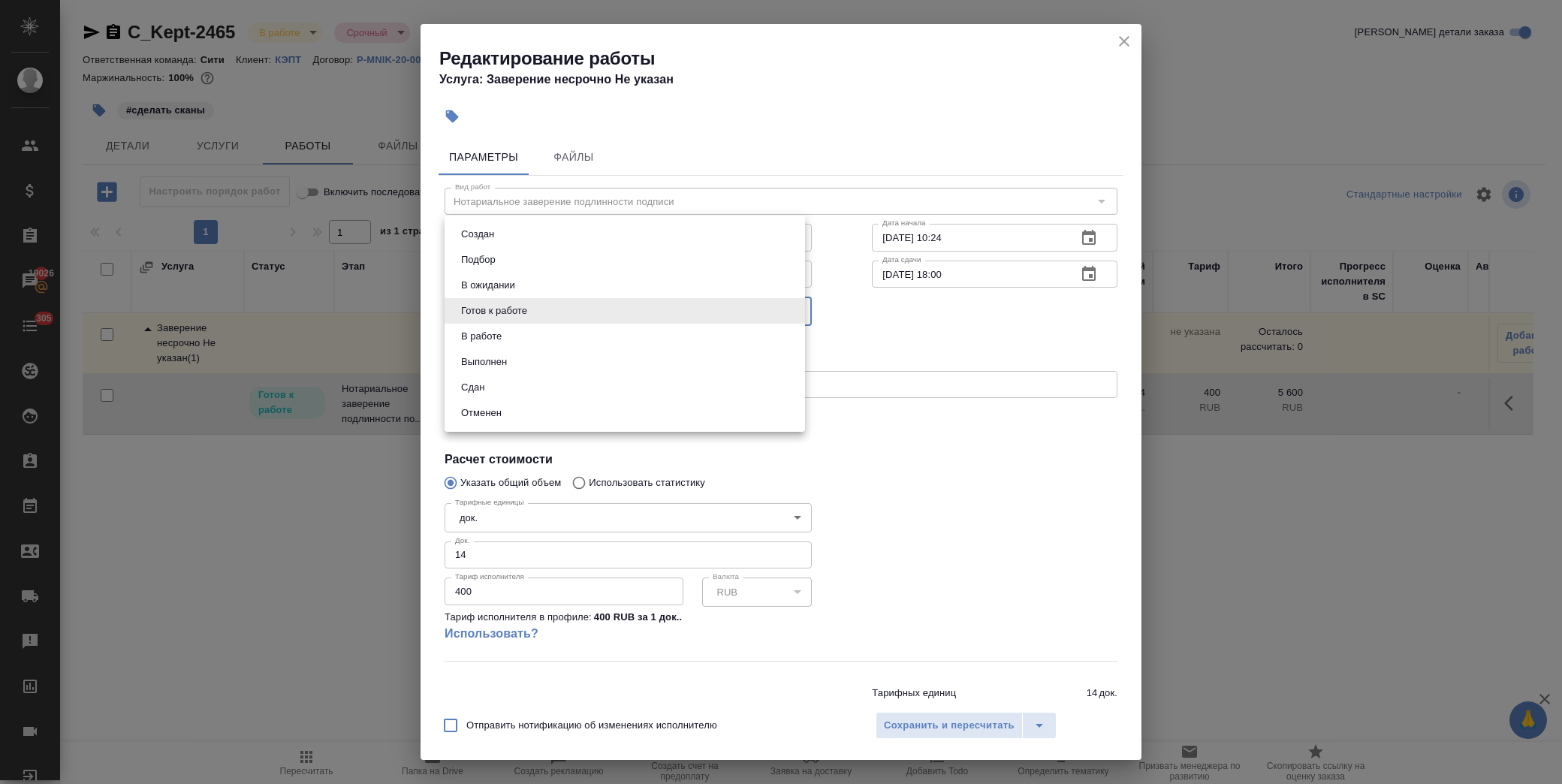
click at [535, 376] on li "Сдан" at bounding box center [625, 387] width 361 height 26
type input "closed"
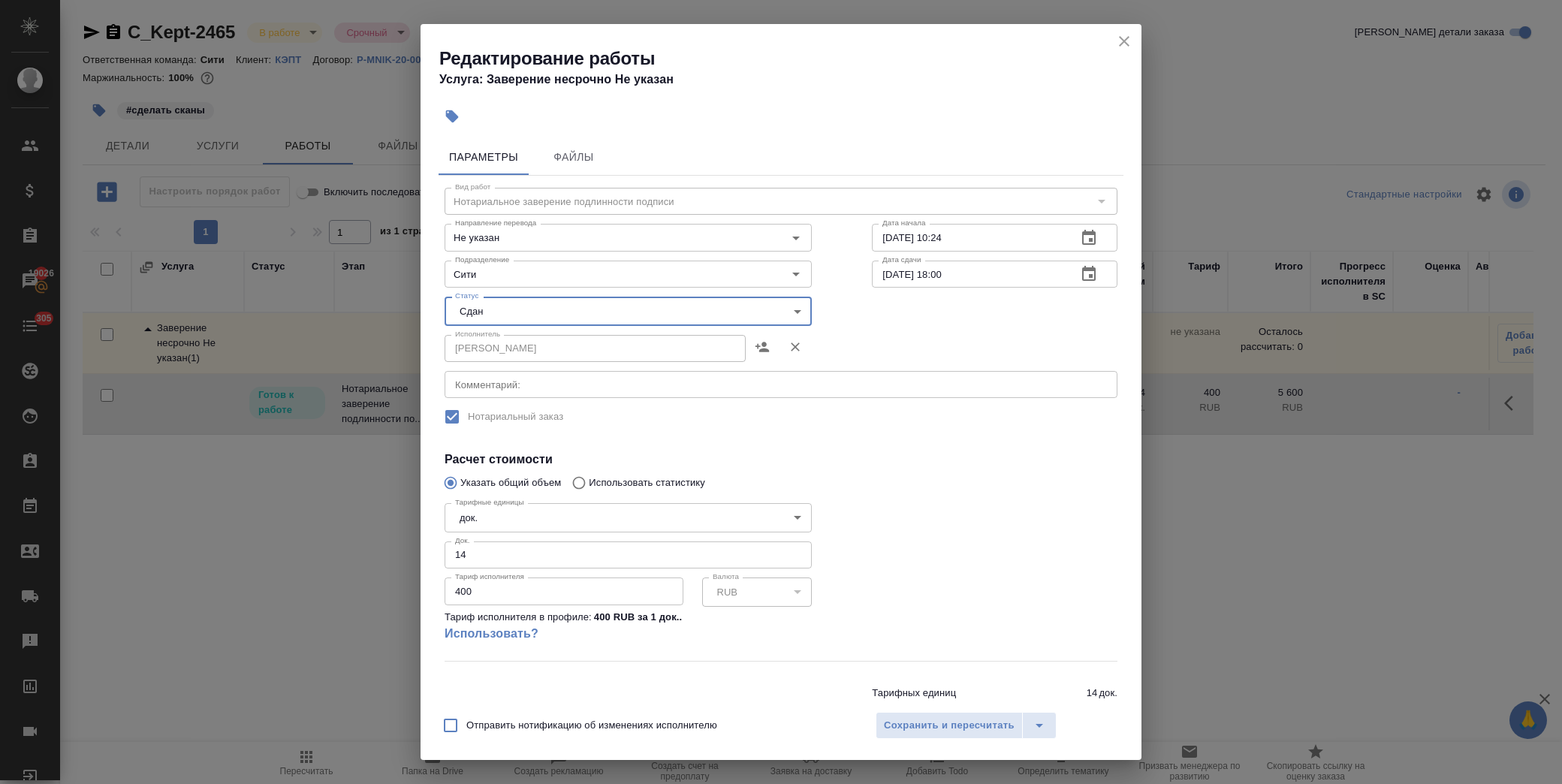
click at [956, 542] on div at bounding box center [994, 578] width 306 height 223
click at [959, 724] on span "Сохранить и пересчитать" at bounding box center [949, 726] width 131 height 17
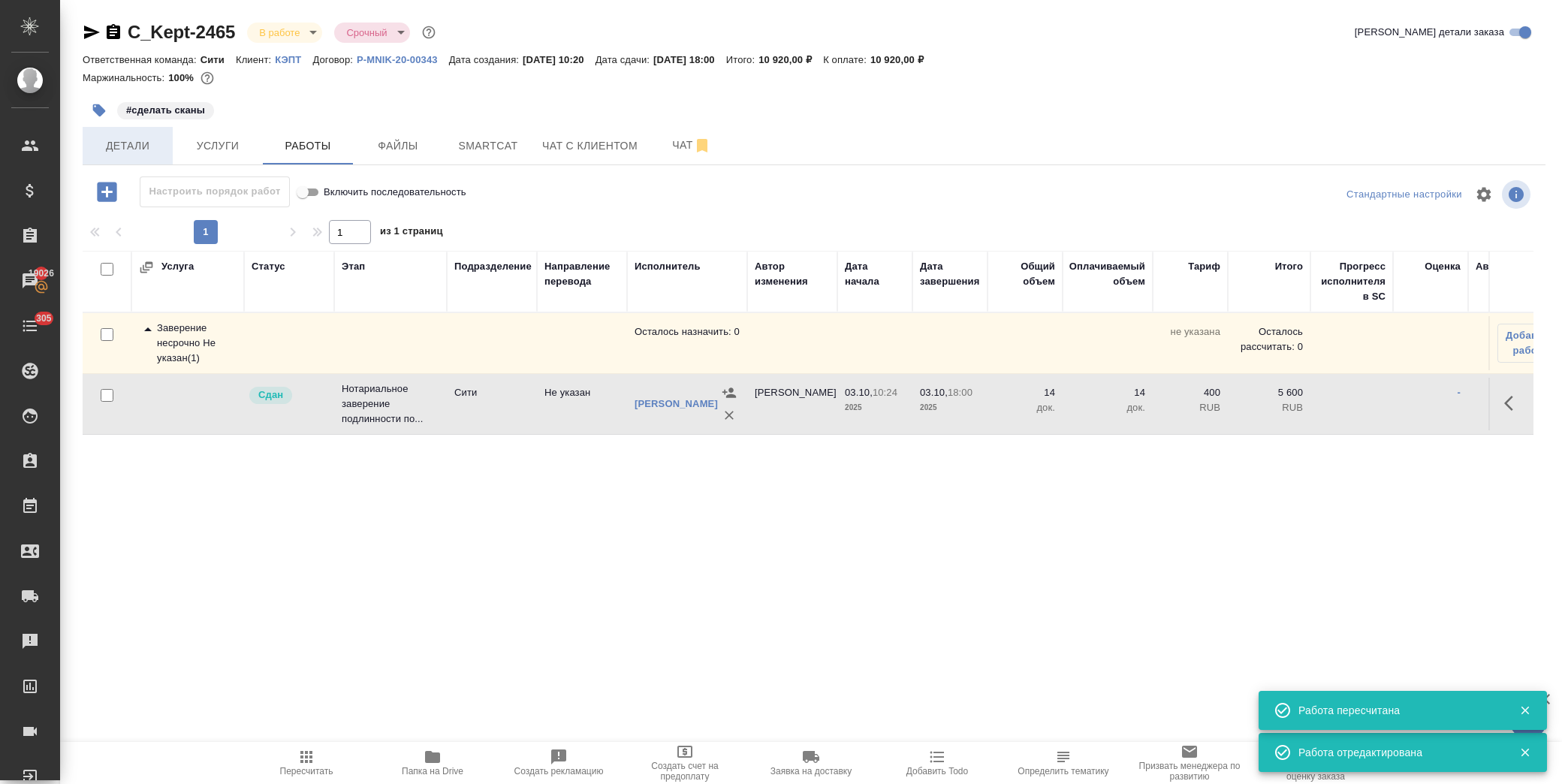
click at [124, 147] on span "Детали" at bounding box center [128, 146] width 72 height 19
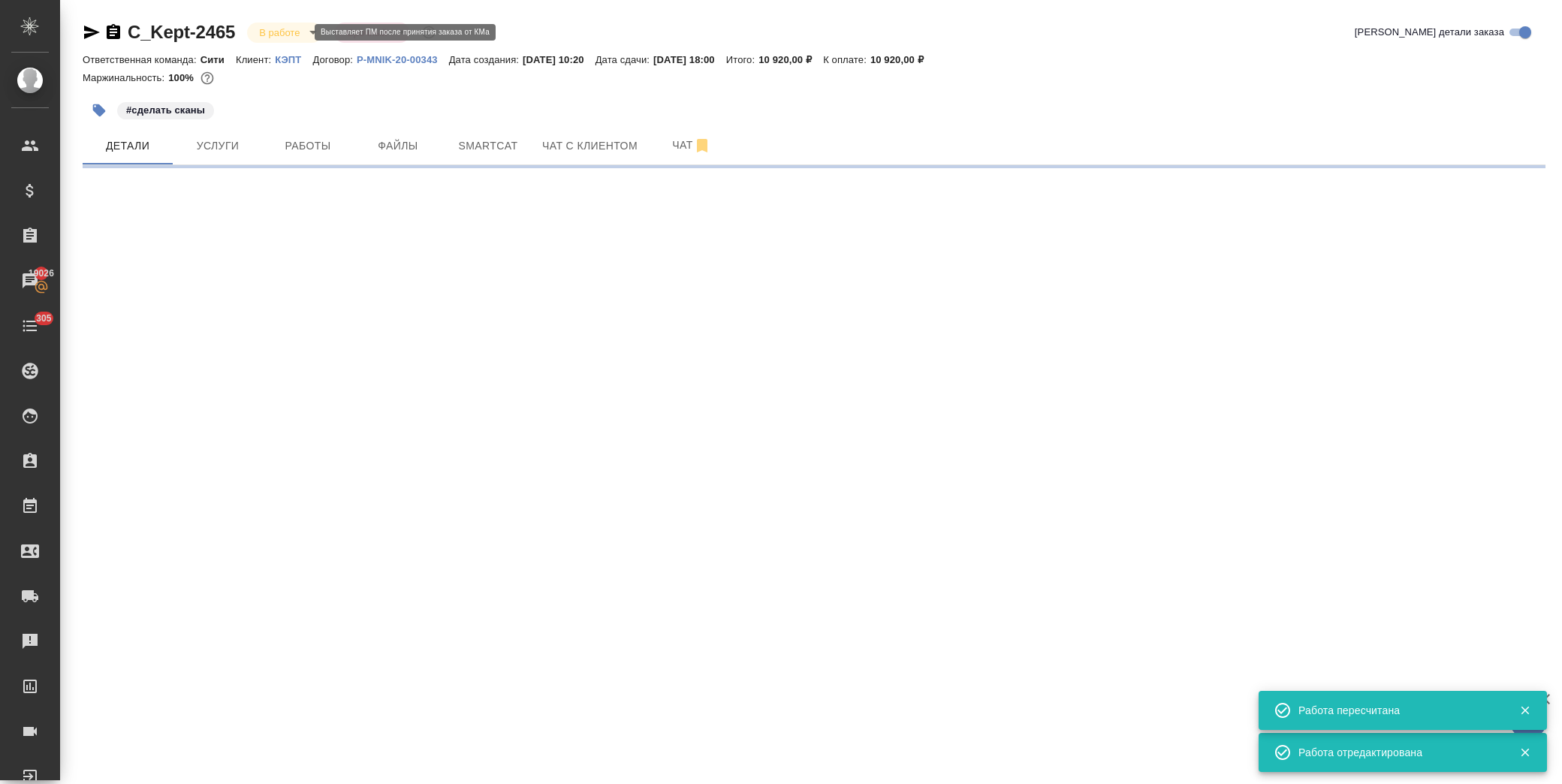
select select "RU"
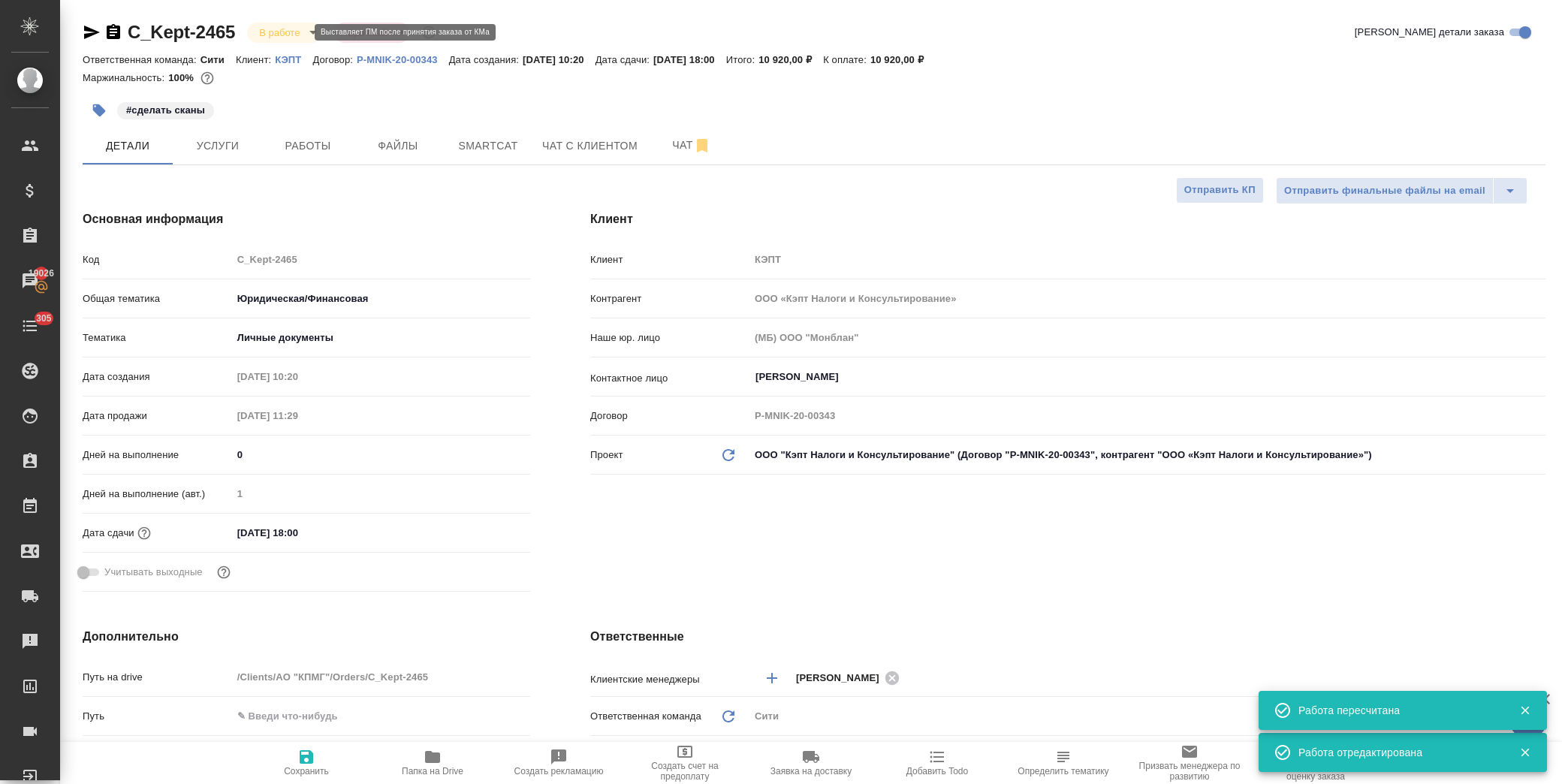
type textarea "x"
click at [90, 114] on button "button" at bounding box center [99, 110] width 33 height 33
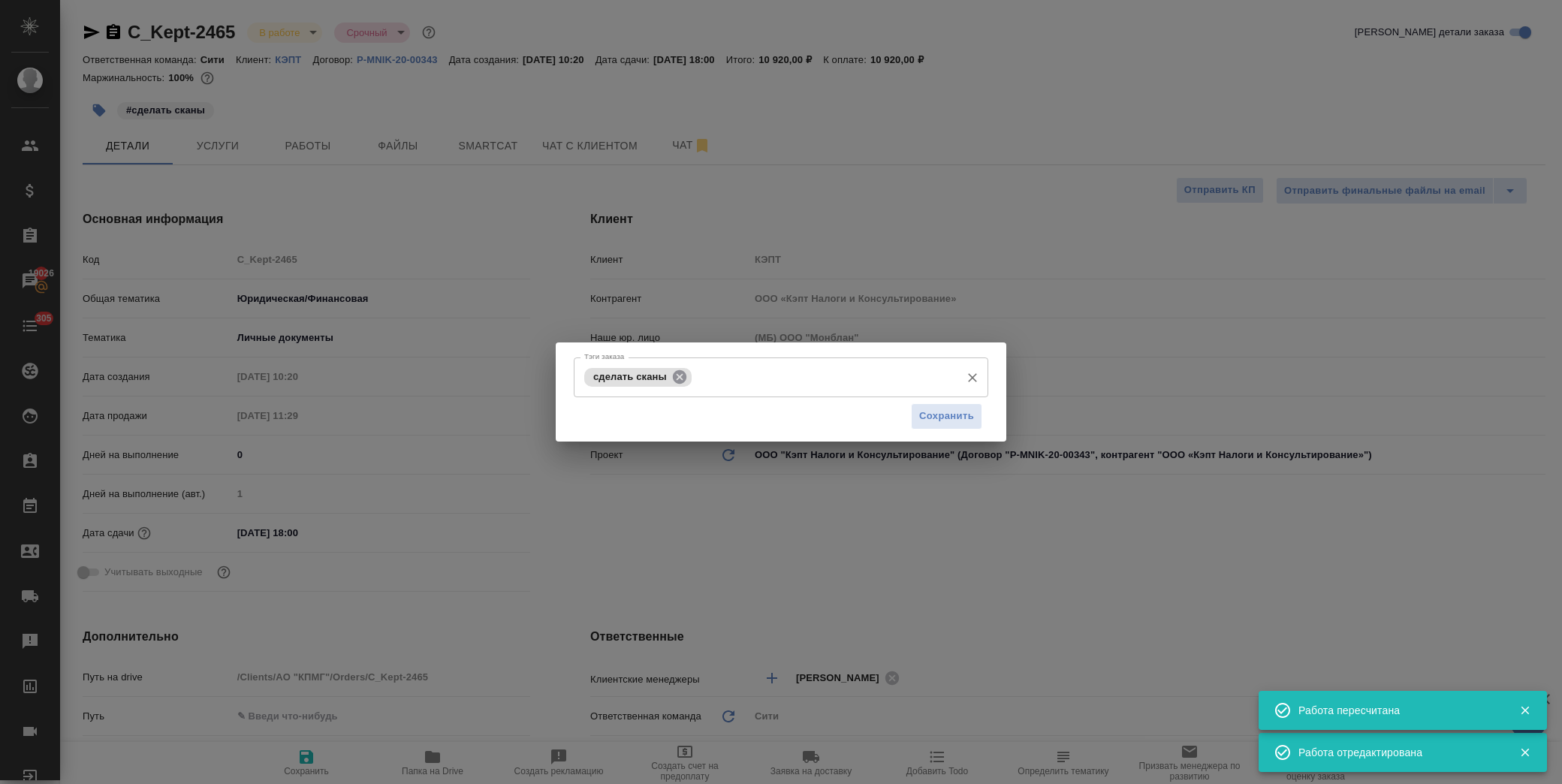
click at [682, 374] on icon at bounding box center [680, 377] width 16 height 16
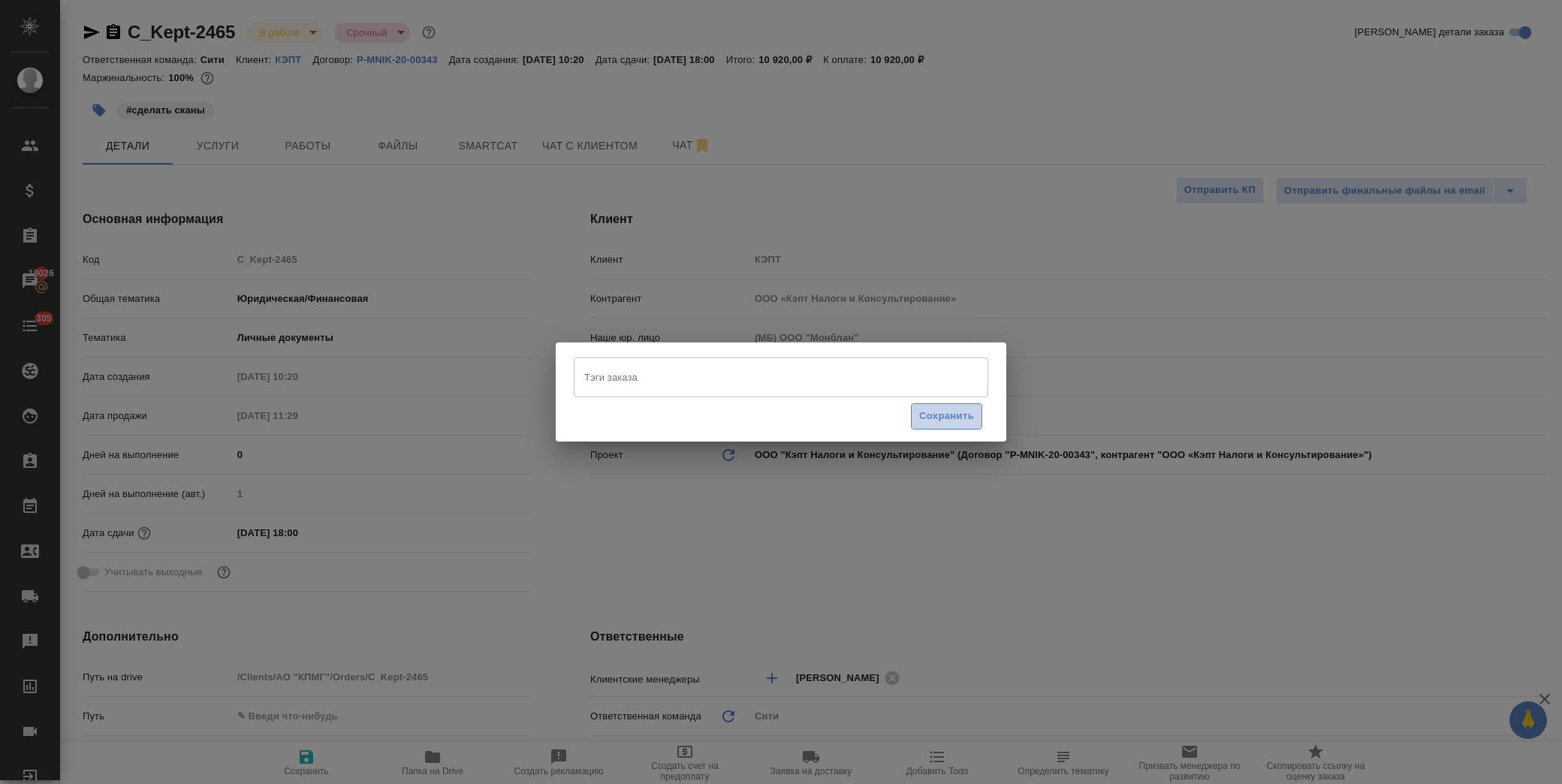
click at [947, 411] on span "Сохранить" at bounding box center [947, 416] width 55 height 17
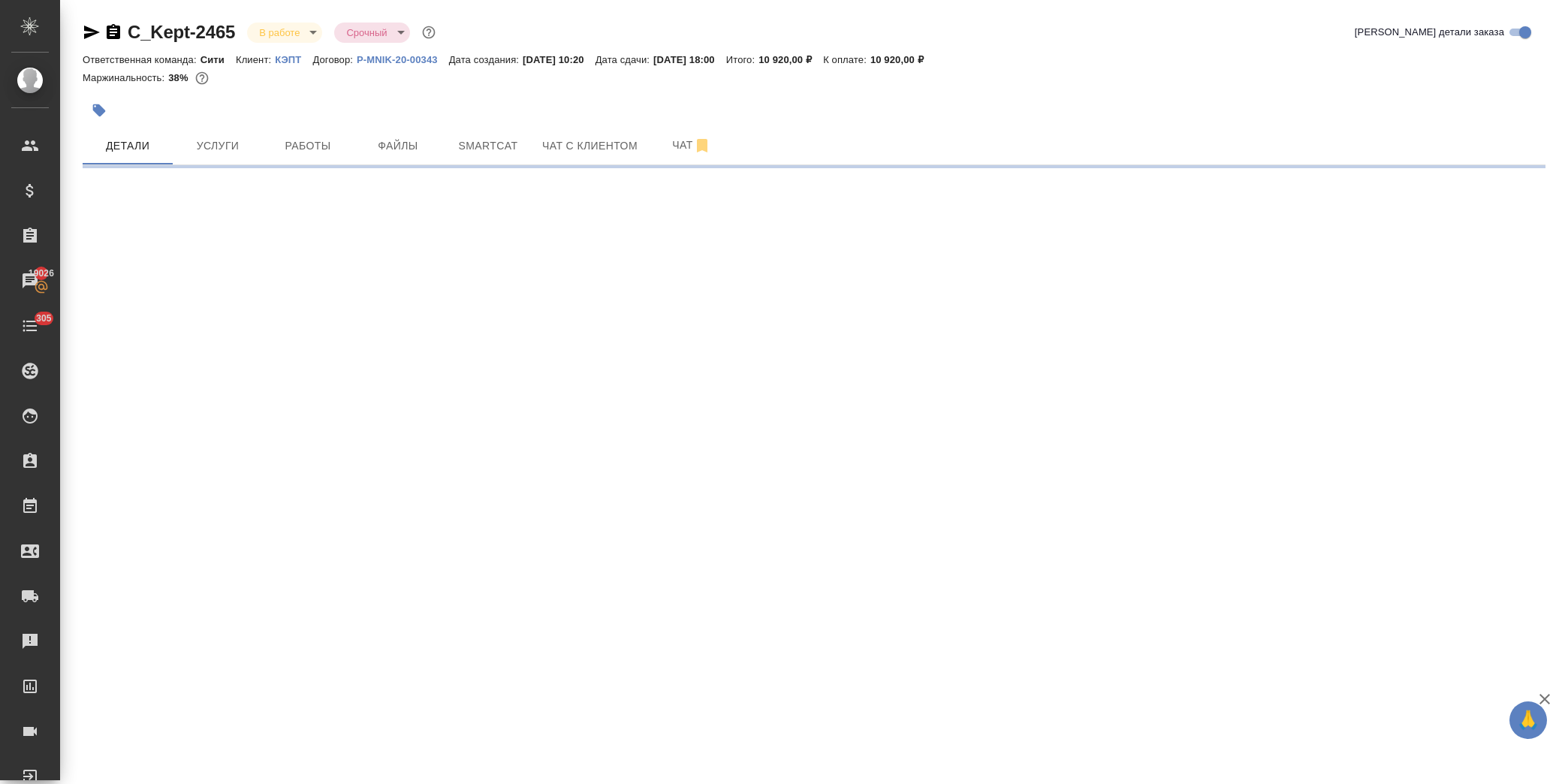
select select "RU"
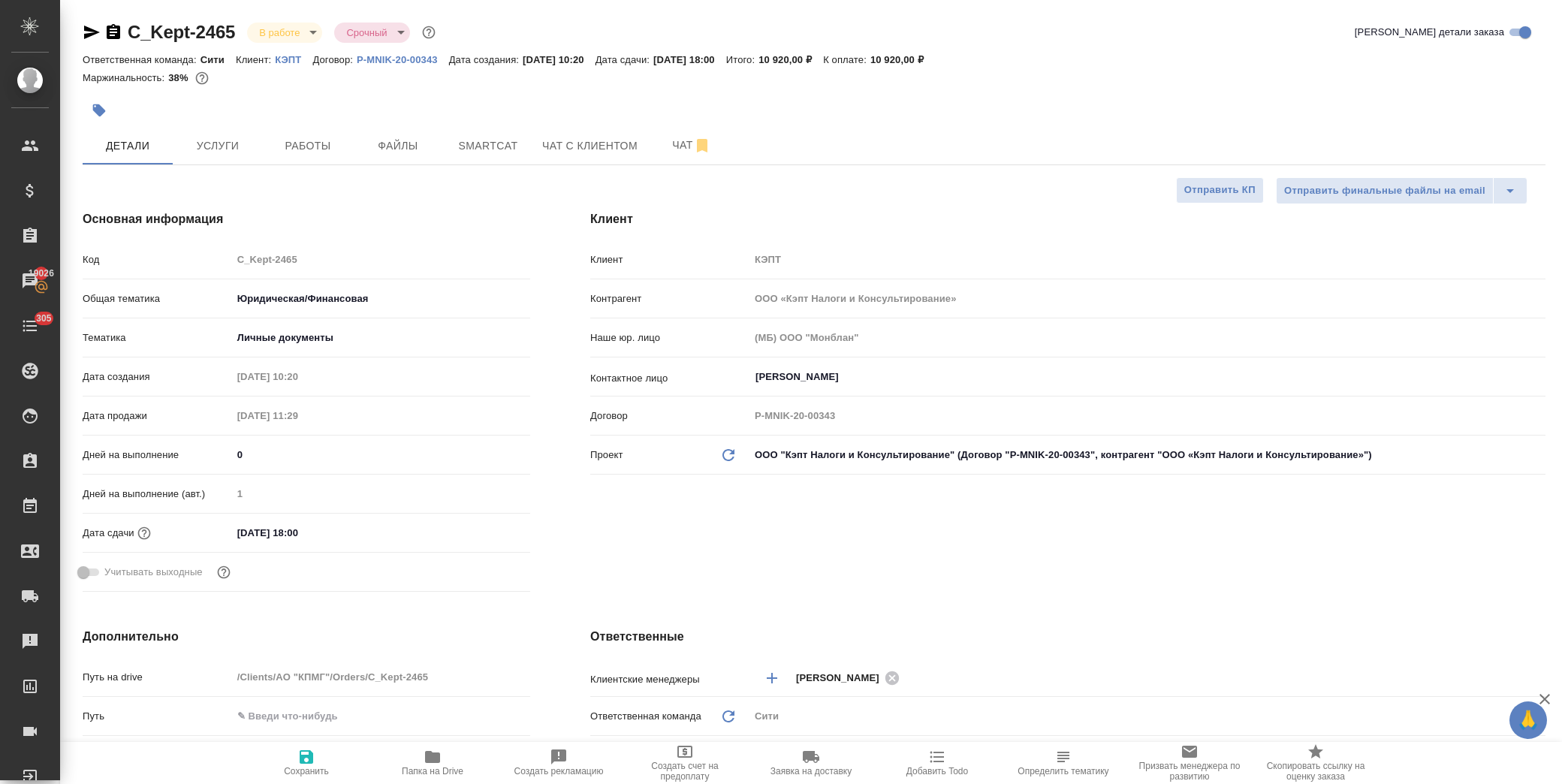
type textarea "x"
click at [210, 143] on span "Услуги" at bounding box center [218, 146] width 72 height 19
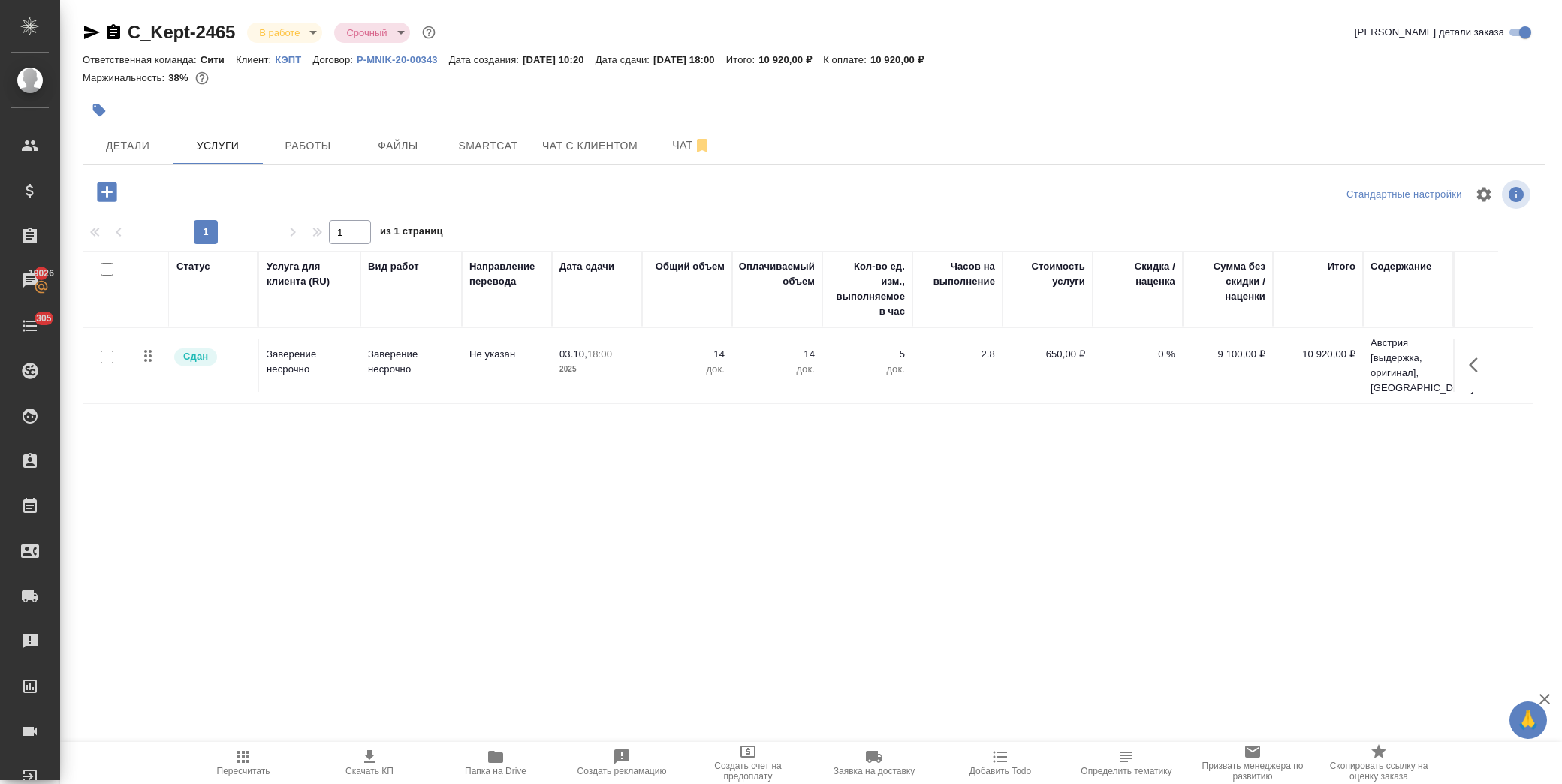
click at [302, 24] on body "🙏 .cls-1 fill:#fff; AWATERA Лофицкая Юлия Владимировна Клиенты Спецификации Зак…" at bounding box center [781, 392] width 1562 height 784
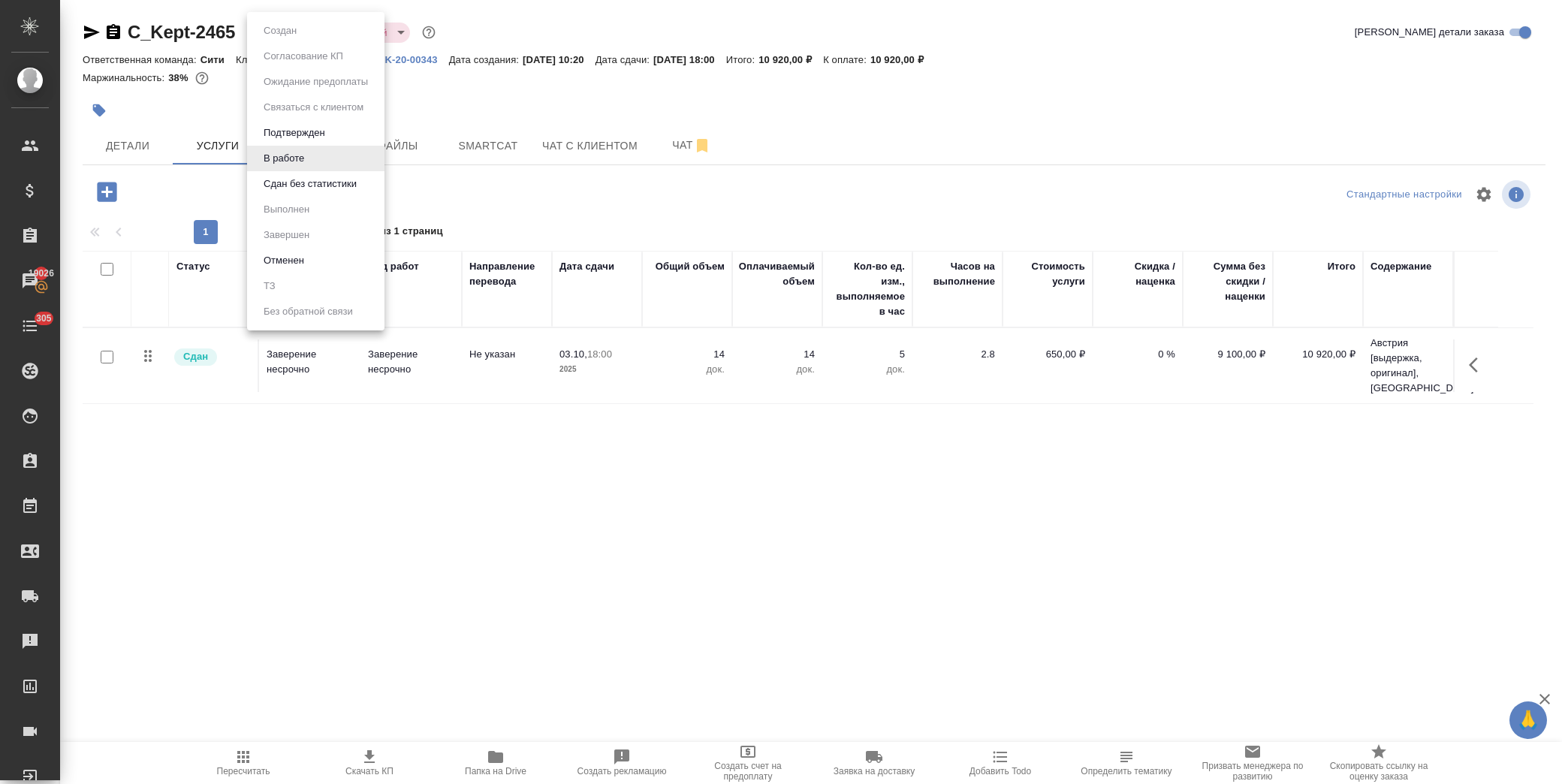
click at [331, 183] on button "Сдан без статистики" at bounding box center [311, 184] width 102 height 16
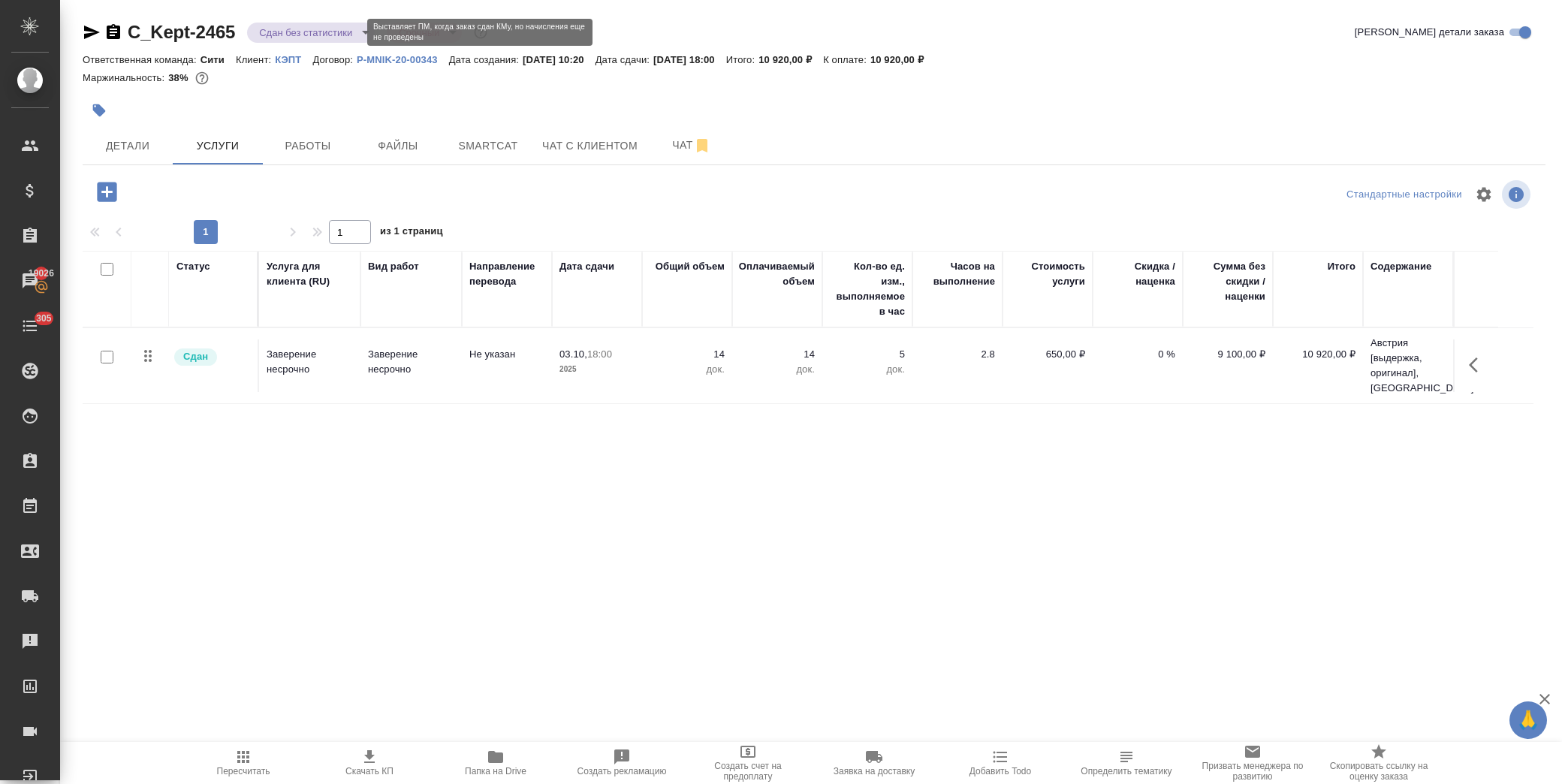
click at [311, 31] on body "🙏 .cls-1 fill:#fff; AWATERA Лофицкая Юлия Владимировна Клиенты Спецификации Зак…" at bounding box center [781, 392] width 1562 height 784
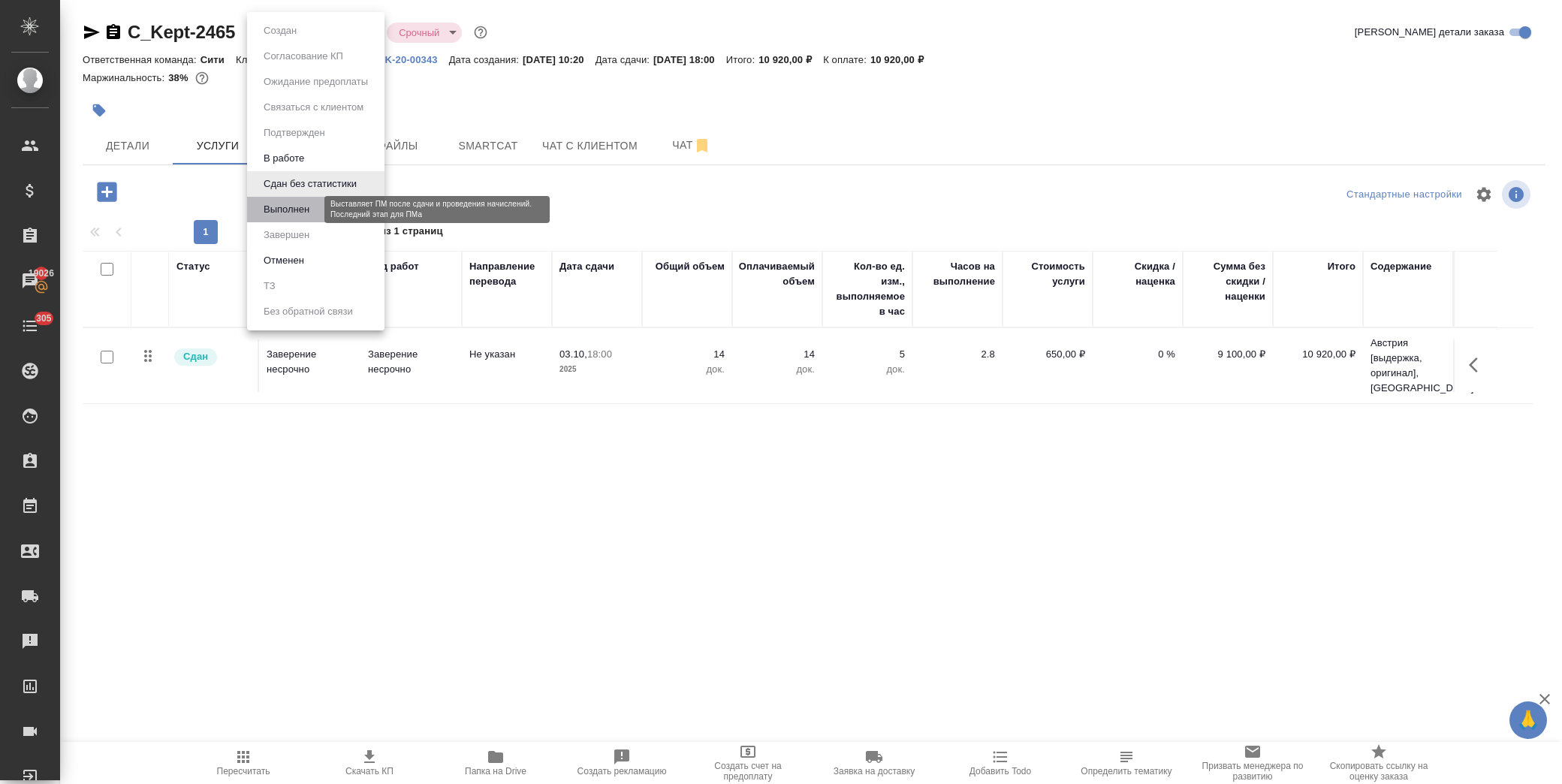
click at [295, 217] on button "Выполнен" at bounding box center [287, 209] width 55 height 16
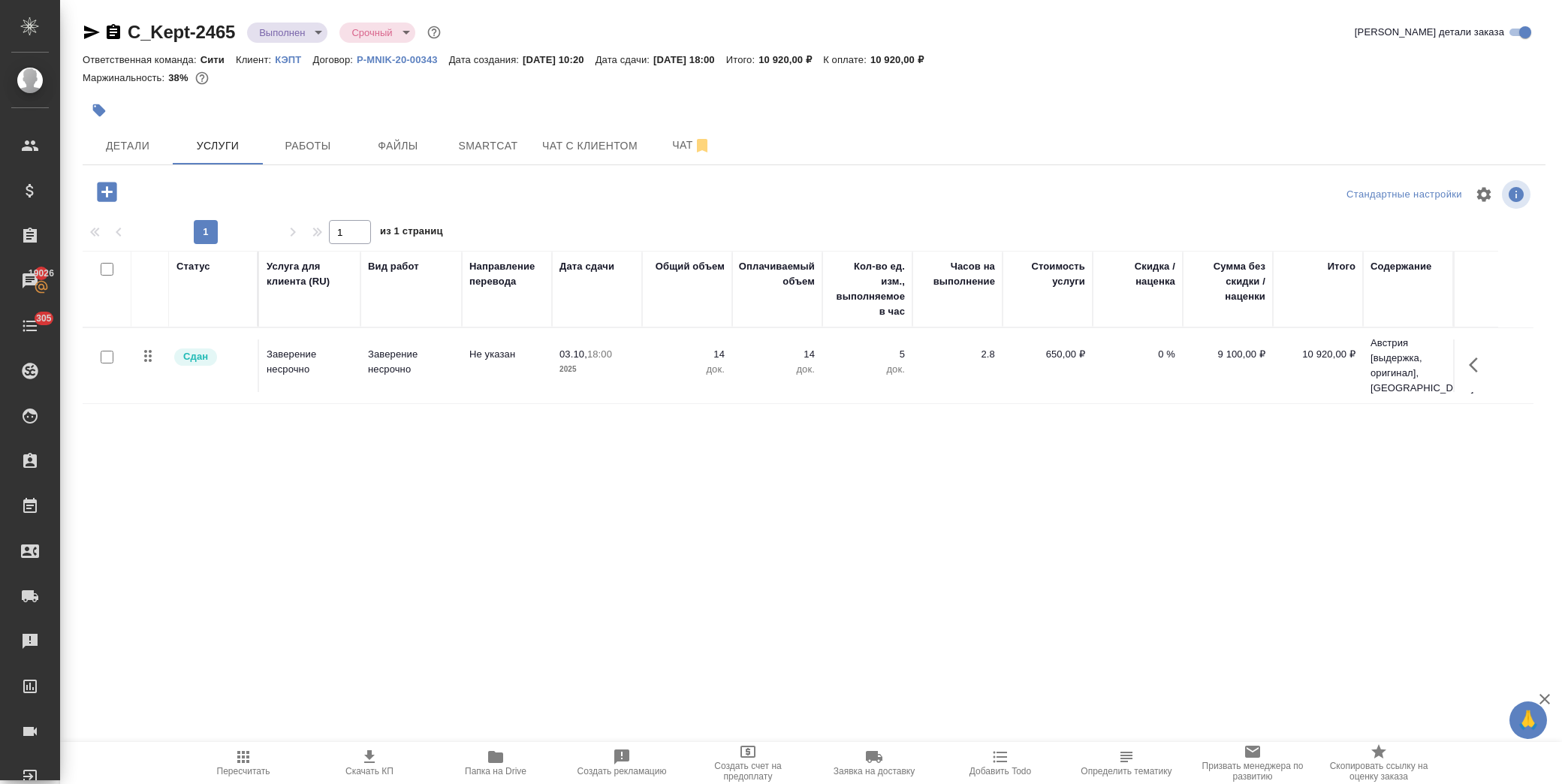
click at [302, 24] on body "🙏 .cls-1 fill:#fff; AWATERA Лофицкая Юлия Владимировна Клиенты Спецификации Зак…" at bounding box center [781, 392] width 1562 height 784
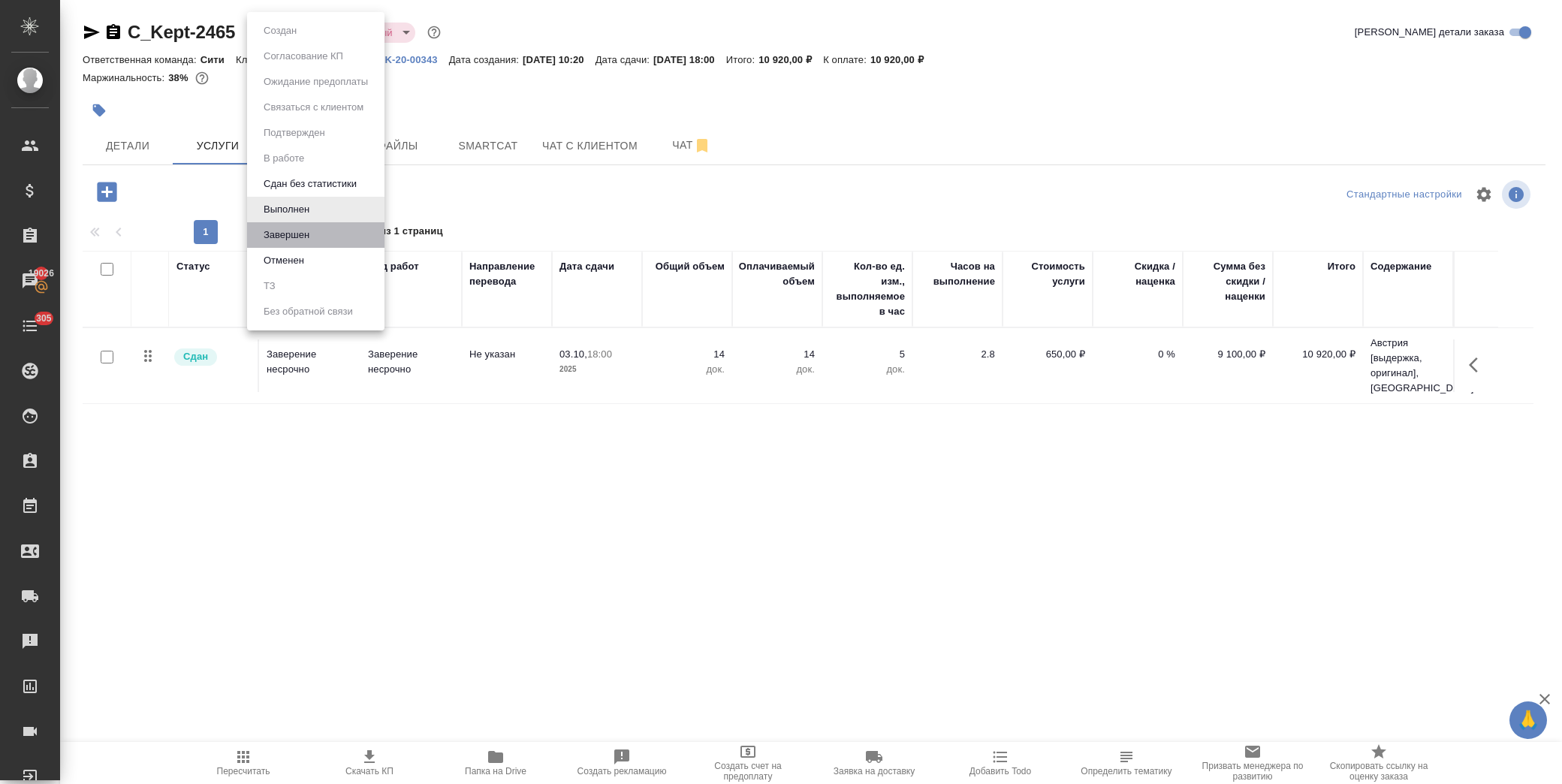
click at [326, 227] on li "Завершен" at bounding box center [316, 235] width 138 height 26
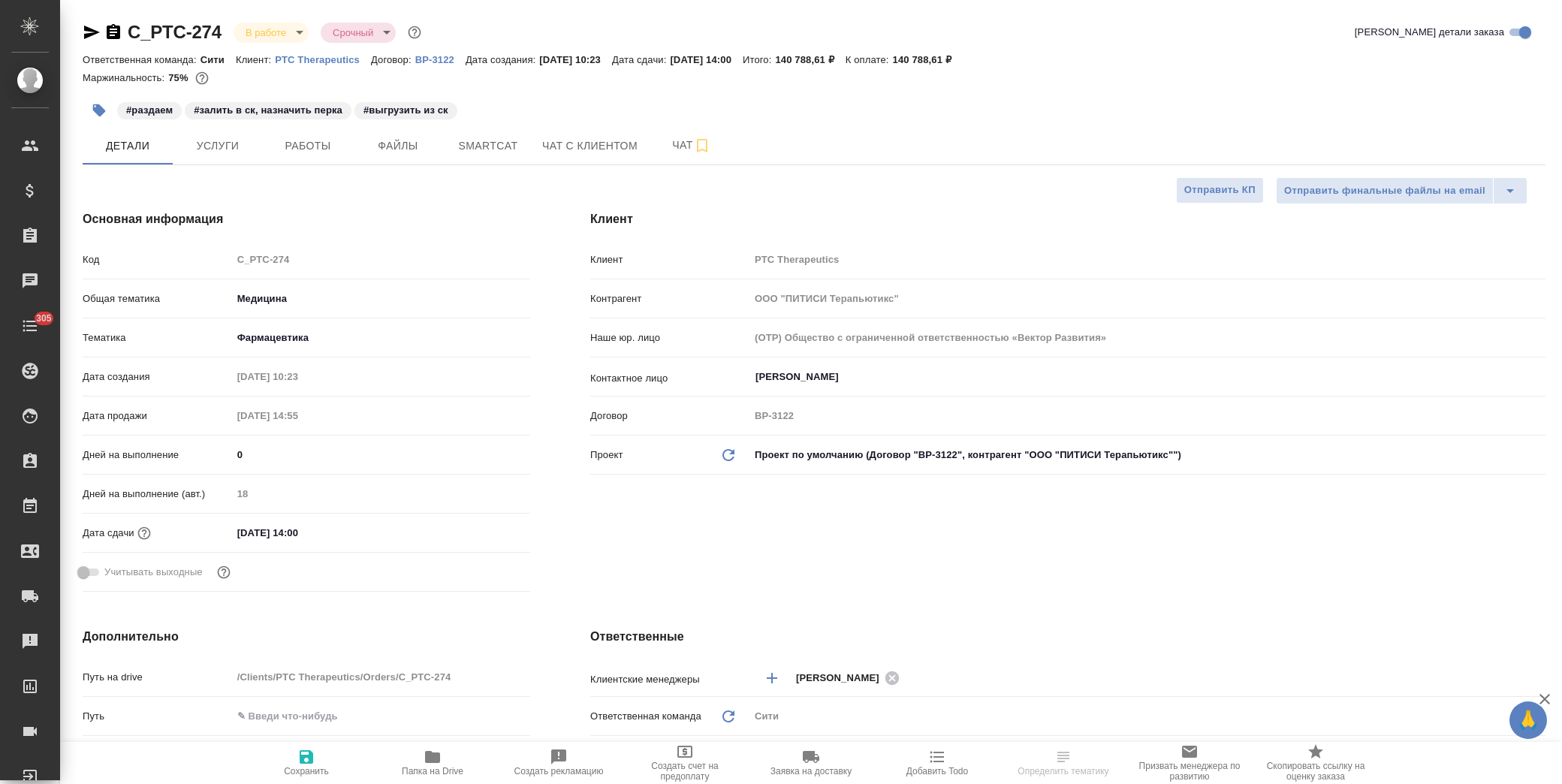
select select "RU"
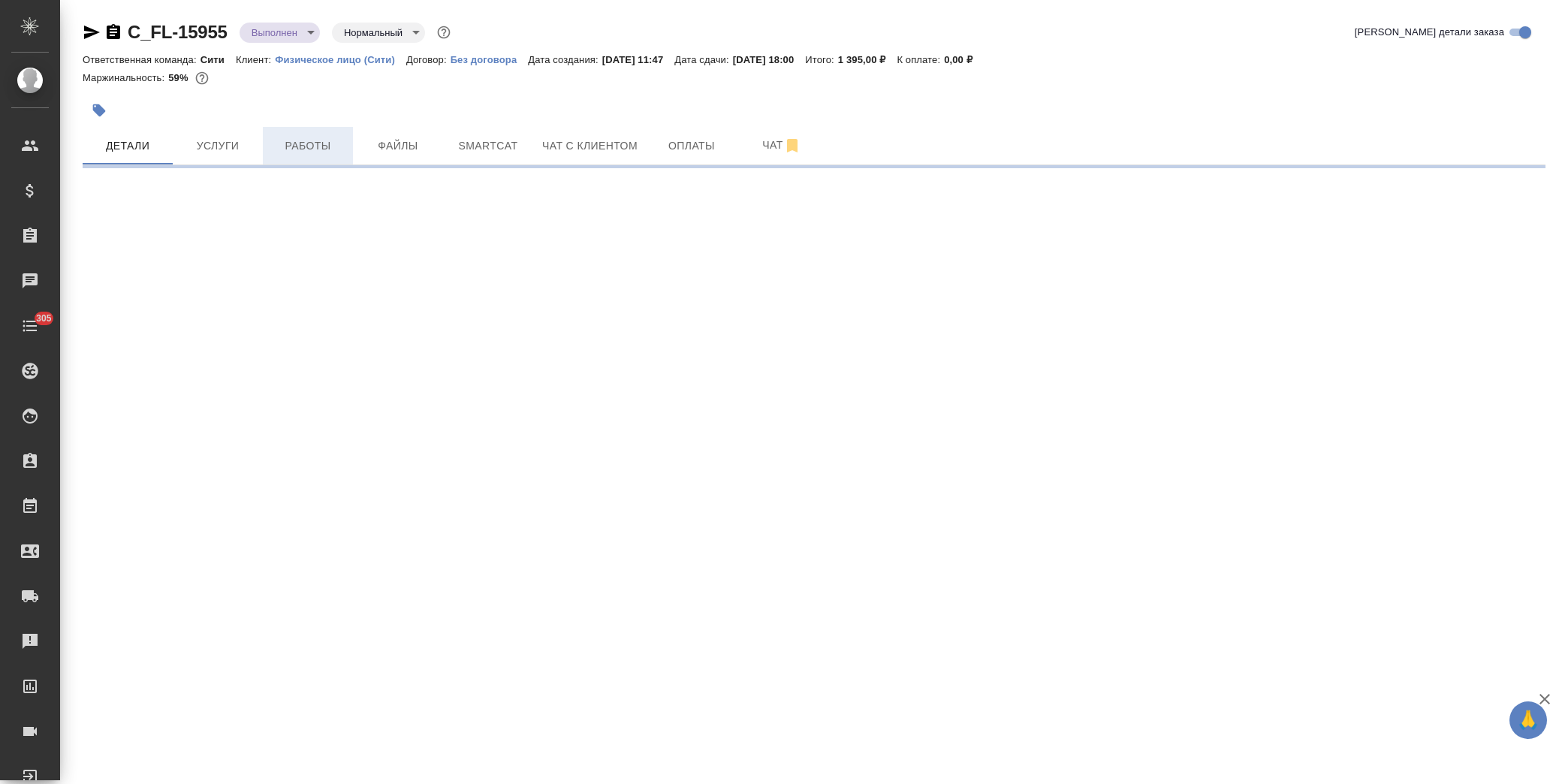
click at [297, 142] on span "Работы" at bounding box center [308, 146] width 72 height 19
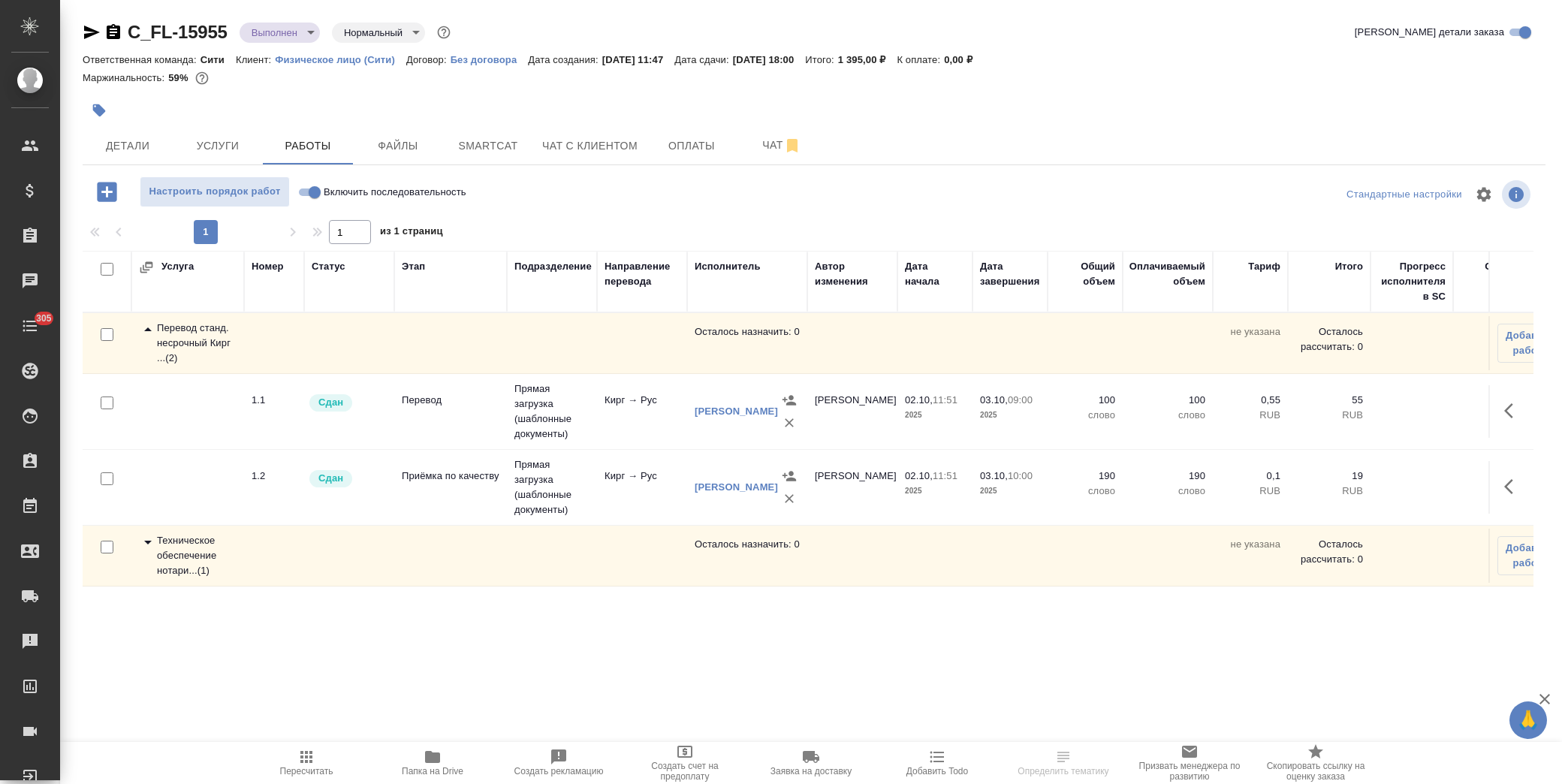
click at [150, 533] on icon at bounding box center [148, 542] width 18 height 18
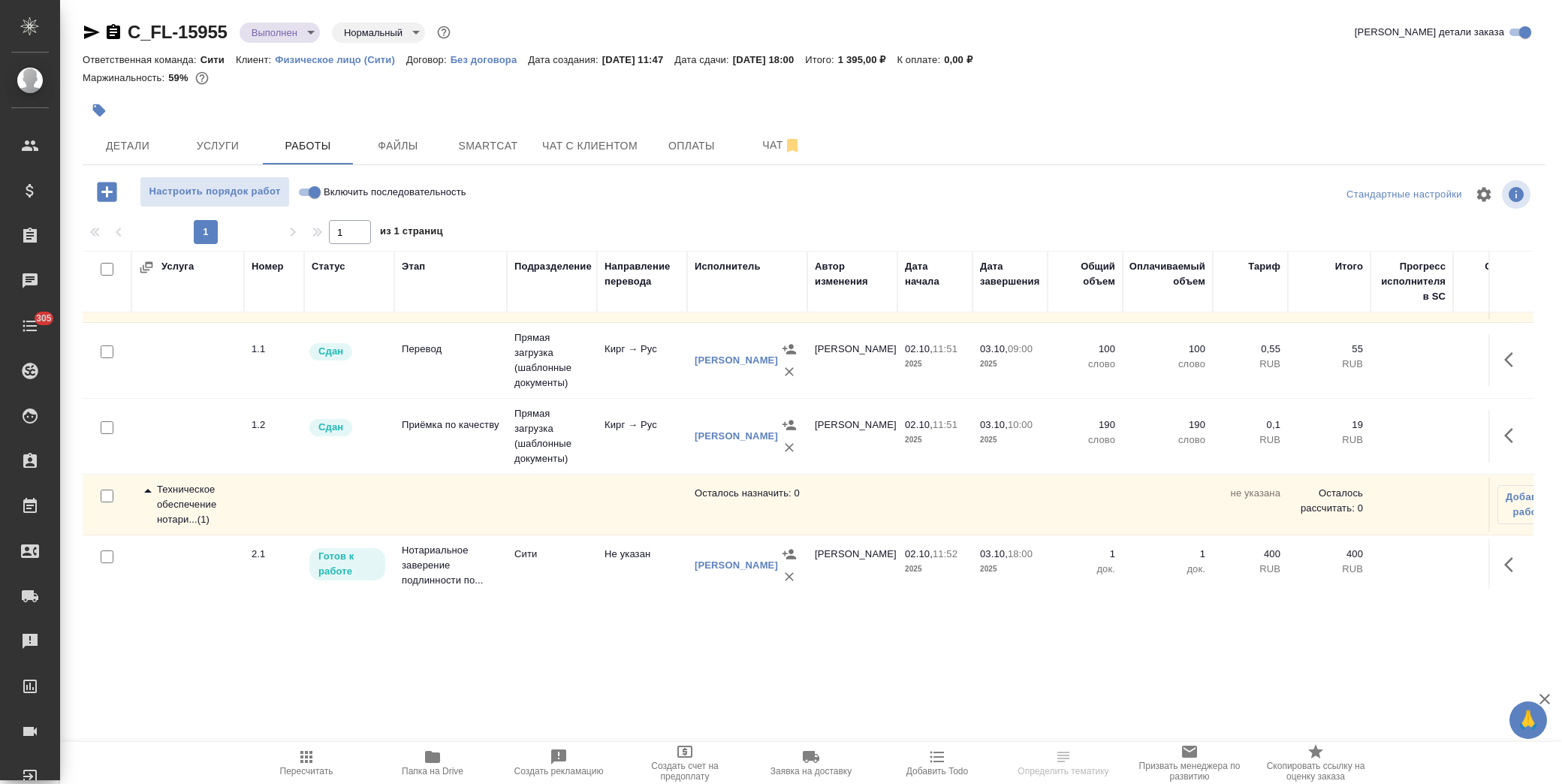
scroll to position [72, 0]
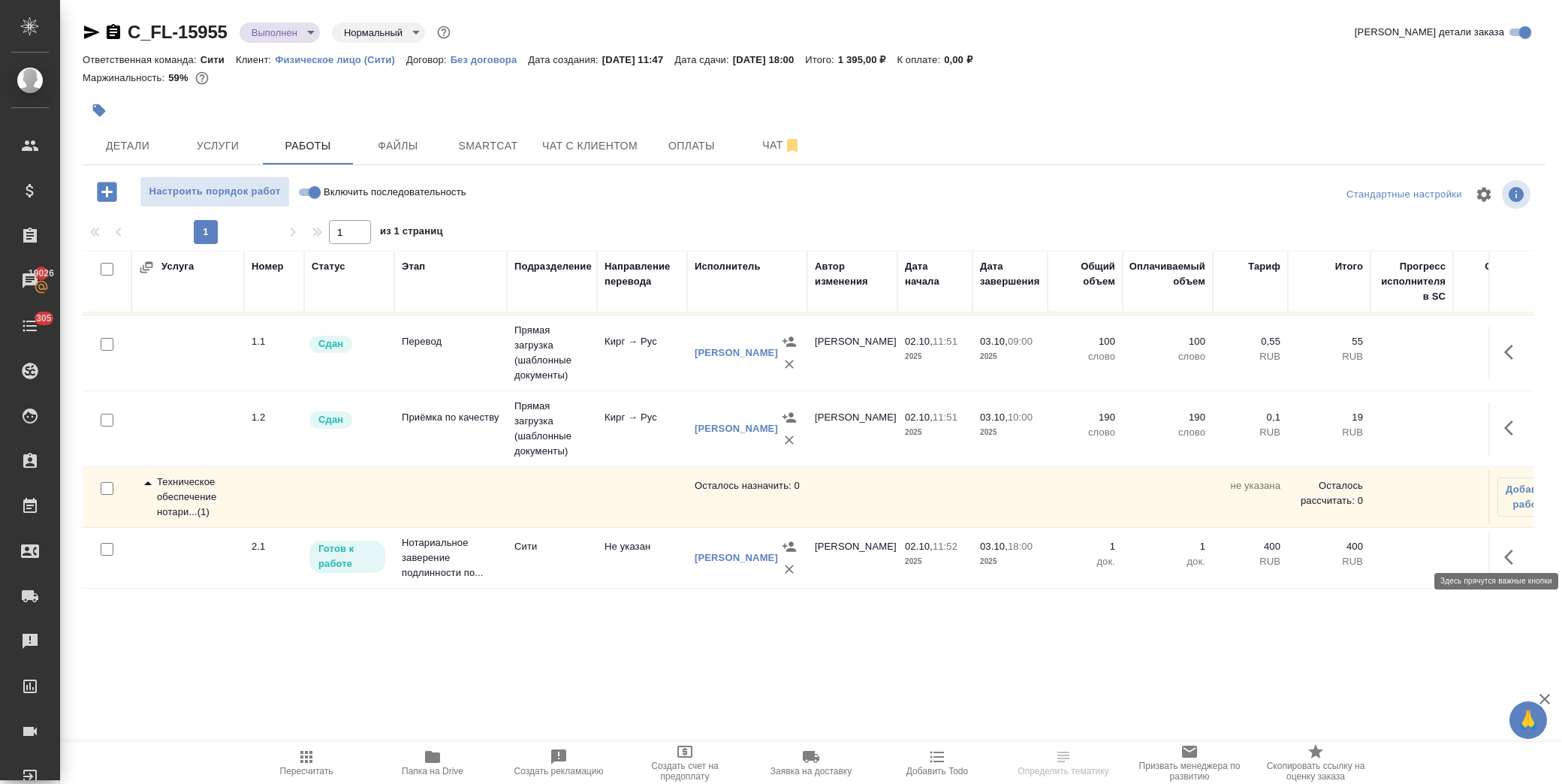
click at [1504, 548] on icon "button" at bounding box center [1513, 557] width 18 height 18
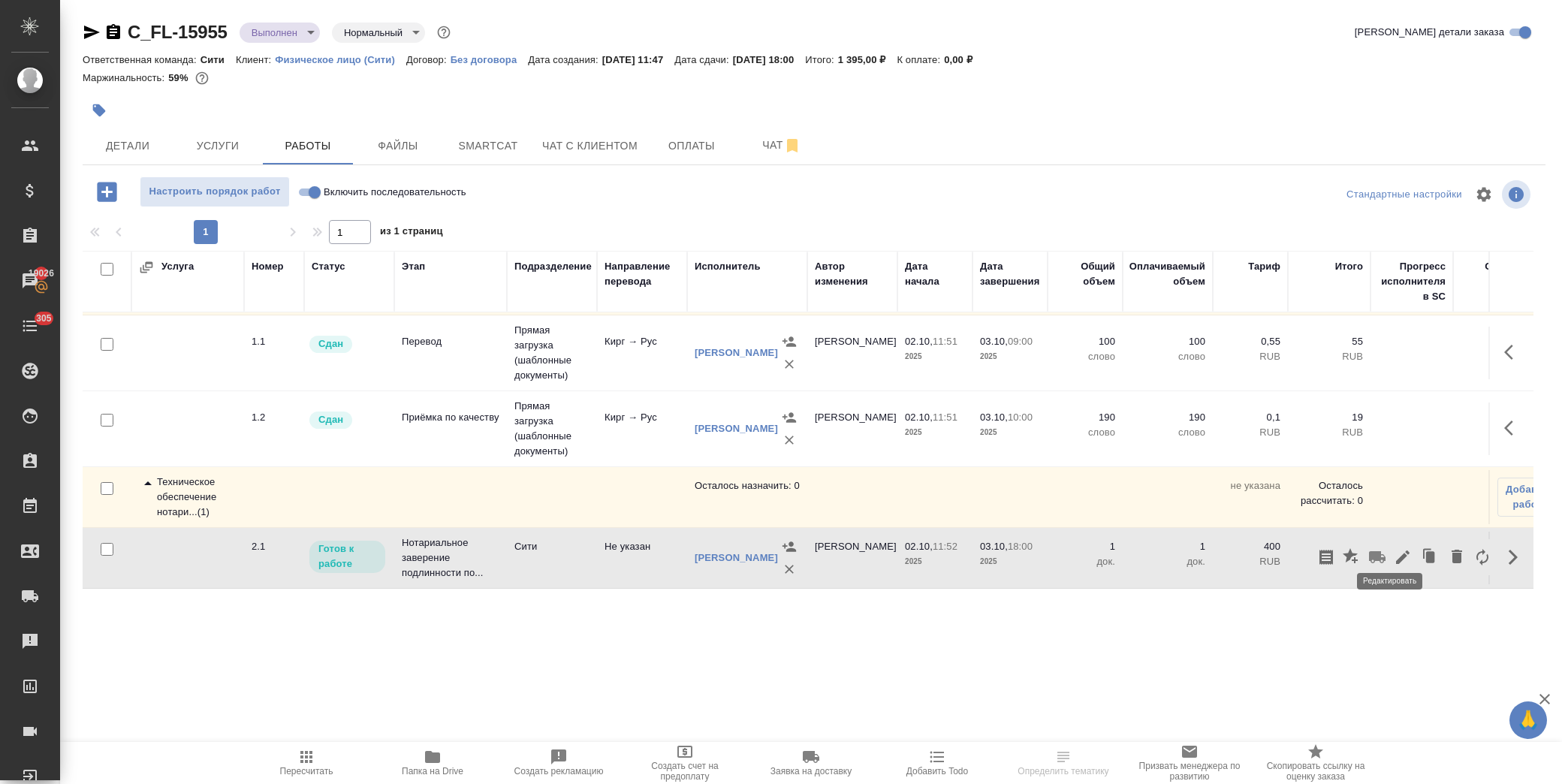
click at [1394, 548] on icon "button" at bounding box center [1403, 557] width 18 height 18
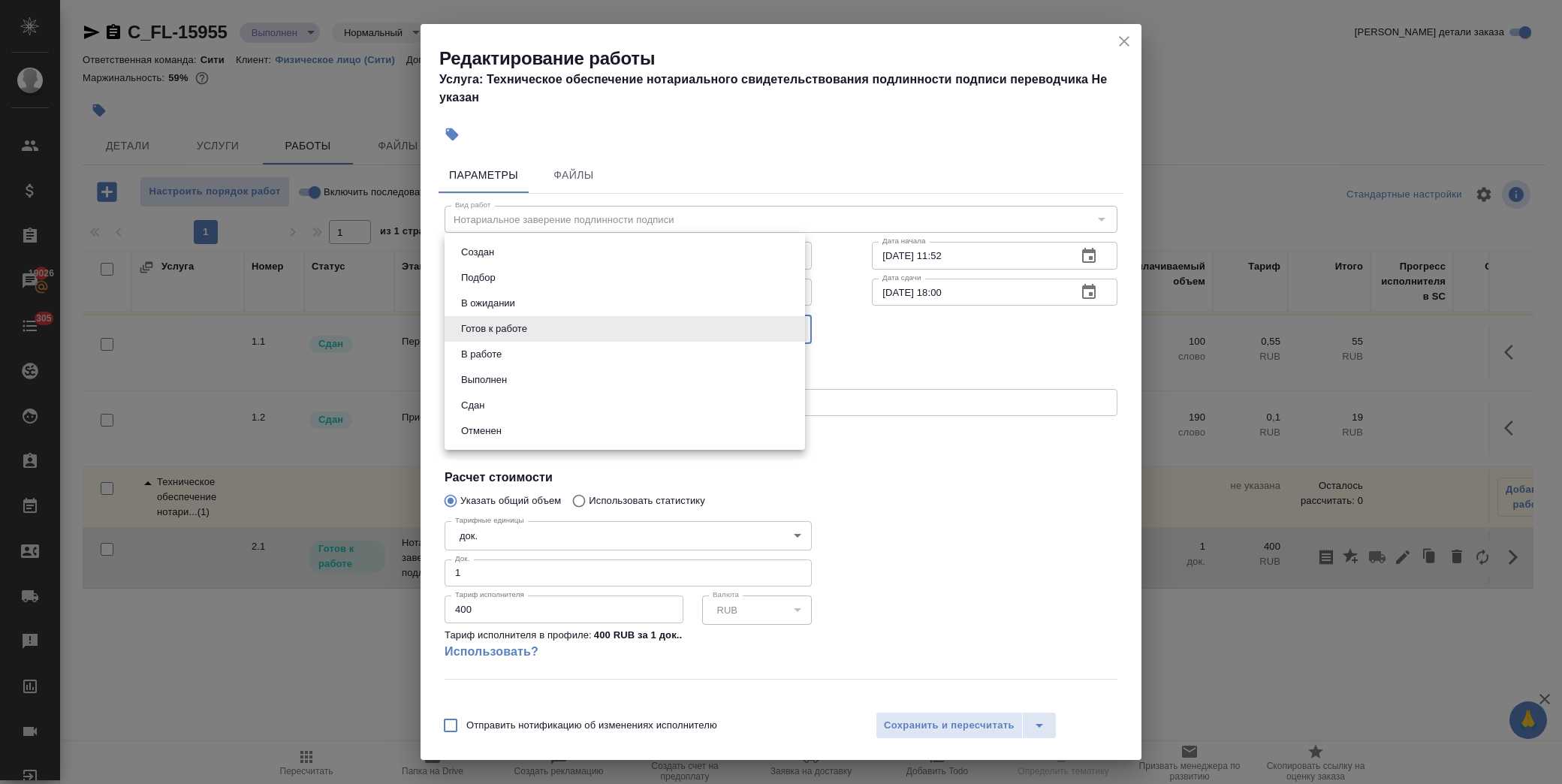
click at [571, 324] on body "🙏 .cls-1 fill:#fff; AWATERA Лофицкая Юлия Владимировна Клиенты Спецификации Зак…" at bounding box center [781, 392] width 1562 height 784
drag, startPoint x: 342, startPoint y: 84, endPoint x: 548, endPoint y: 118, distance: 208.8
click at [343, 84] on div at bounding box center [781, 392] width 1562 height 784
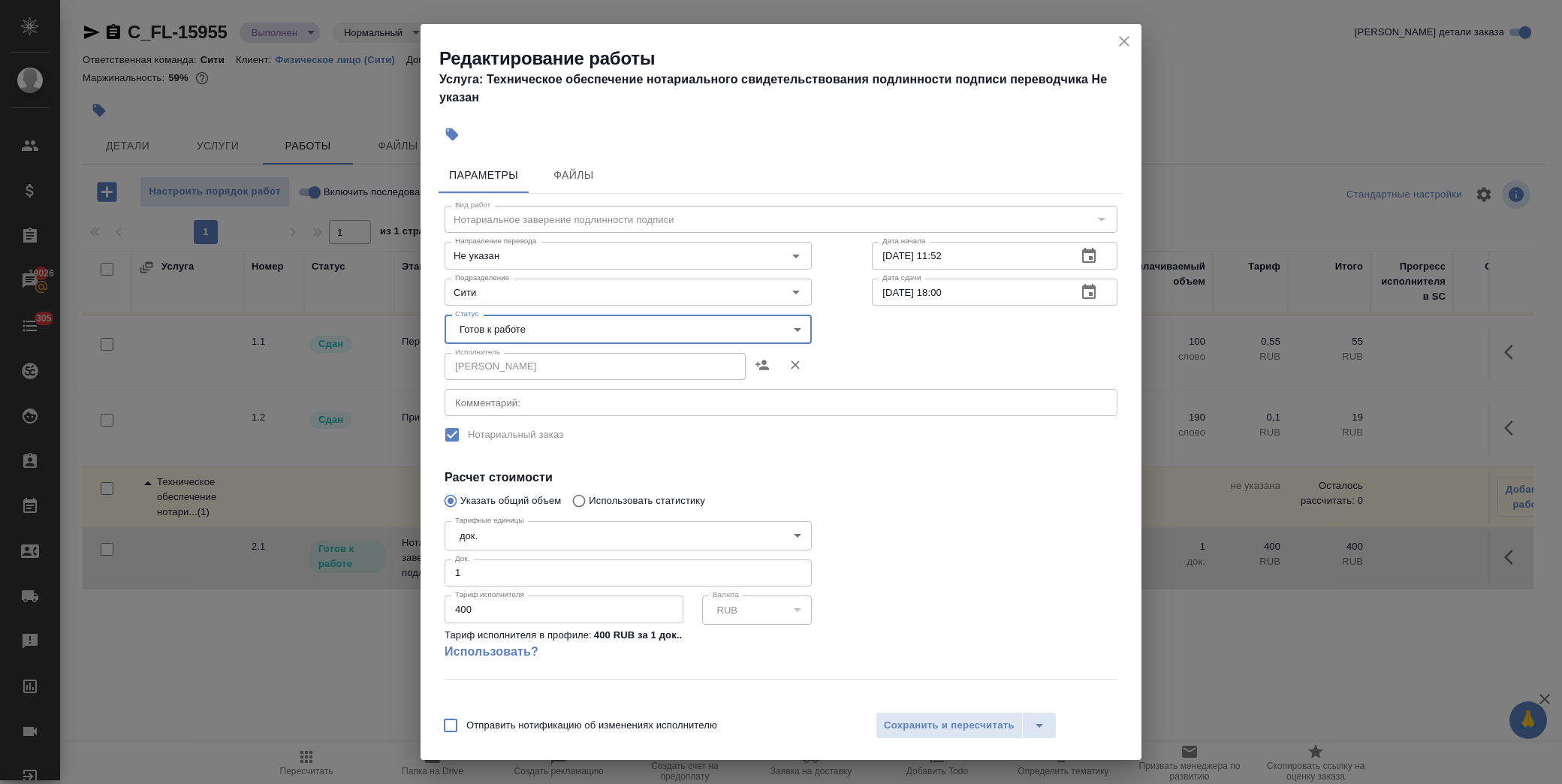
click at [1120, 44] on icon "close" at bounding box center [1124, 41] width 11 height 11
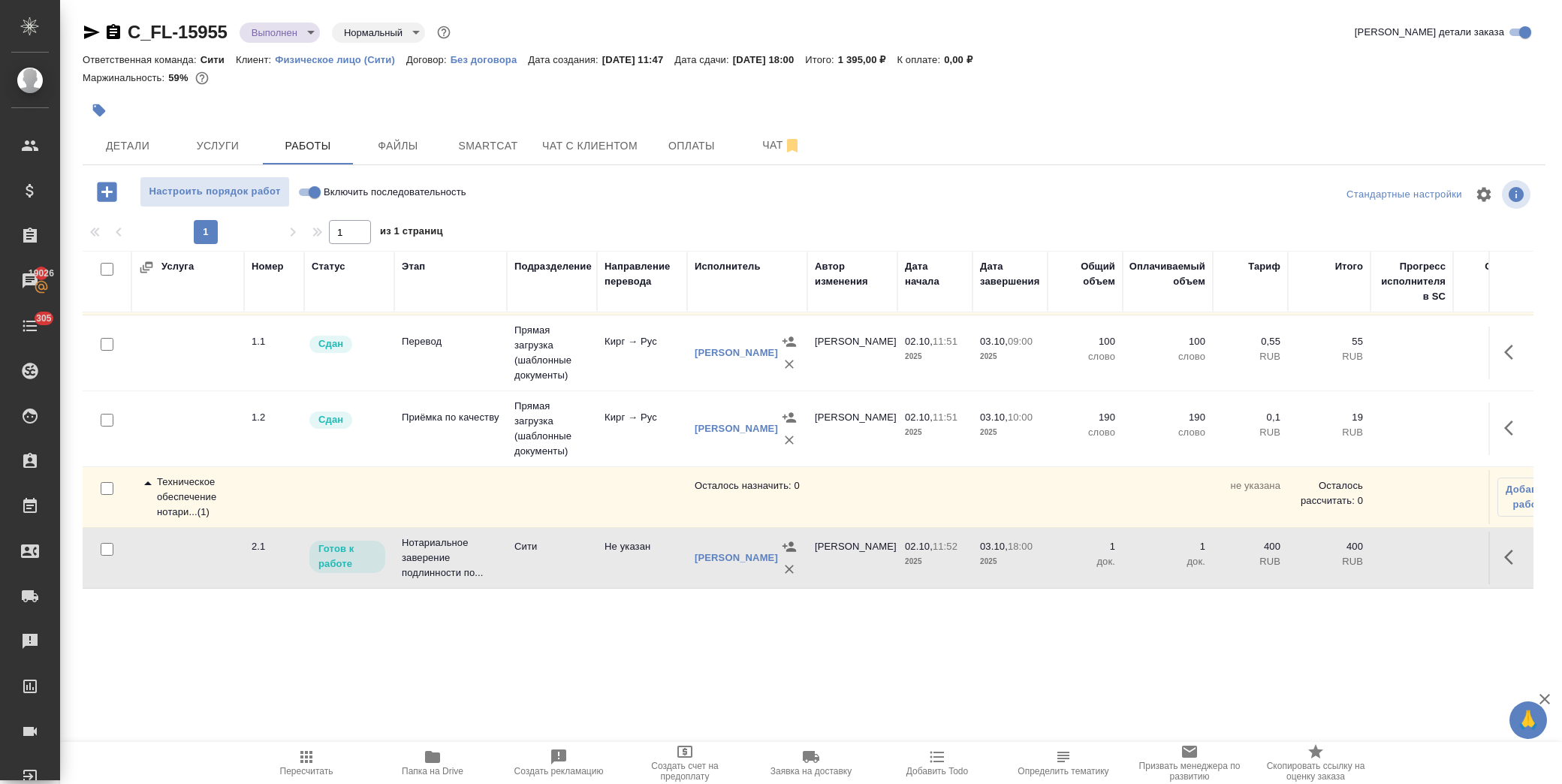
click at [316, 189] on input "Включить последовательность" at bounding box center [315, 192] width 54 height 18
checkbox input "true"
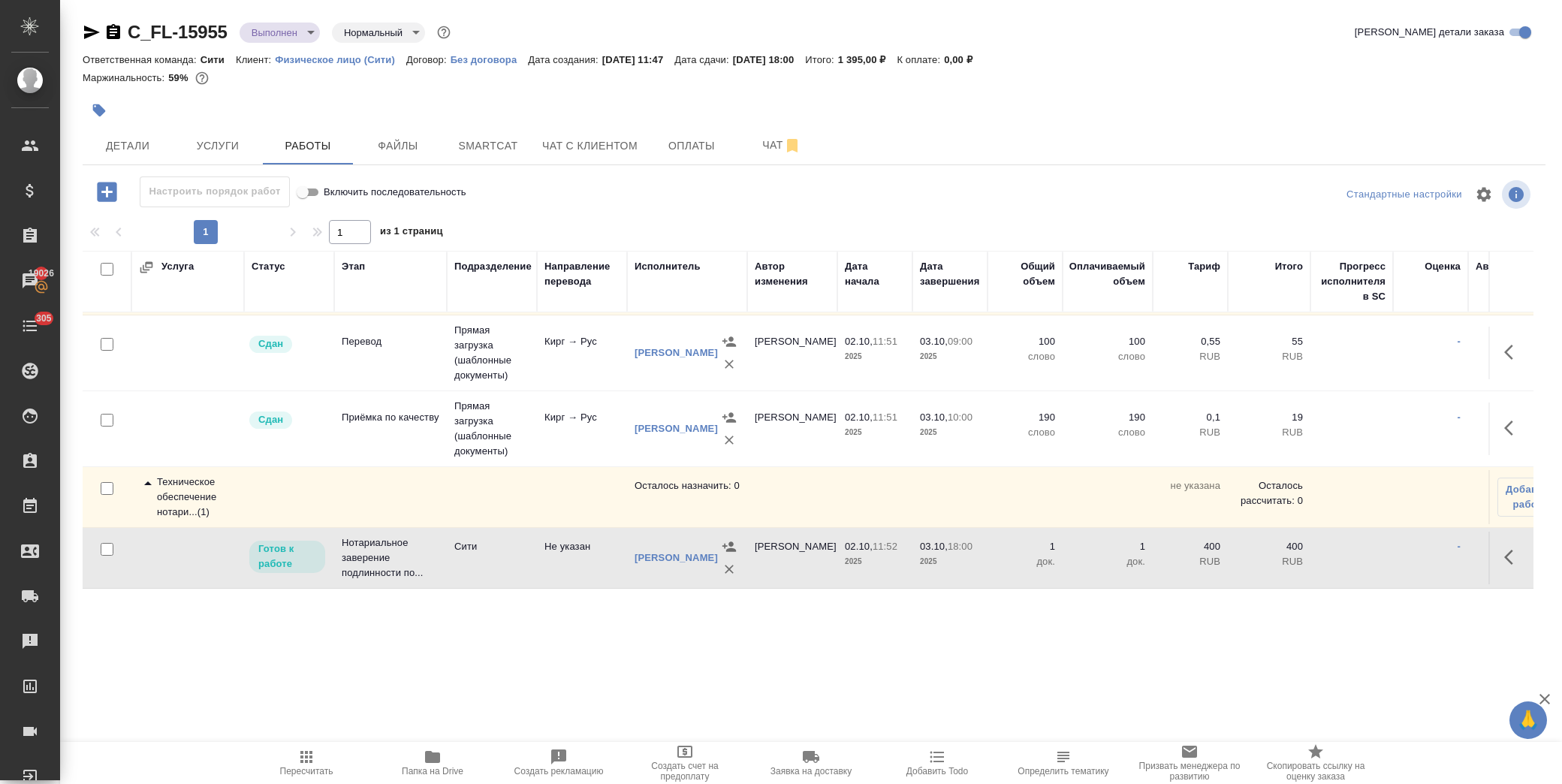
click at [1504, 549] on icon "button" at bounding box center [1513, 557] width 18 height 18
click at [1415, 545] on button "button" at bounding box center [1429, 558] width 29 height 36
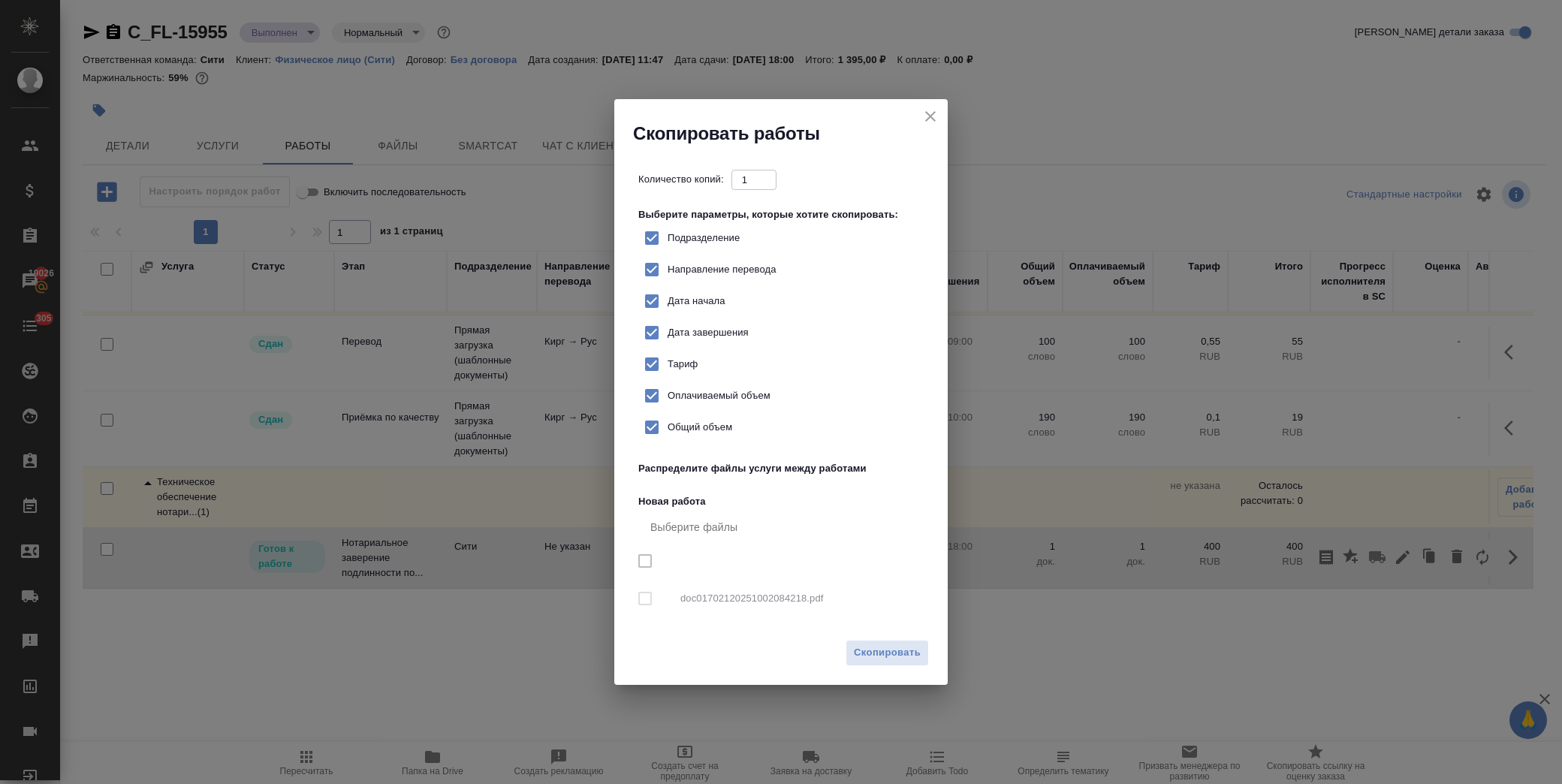
checkbox input "true"
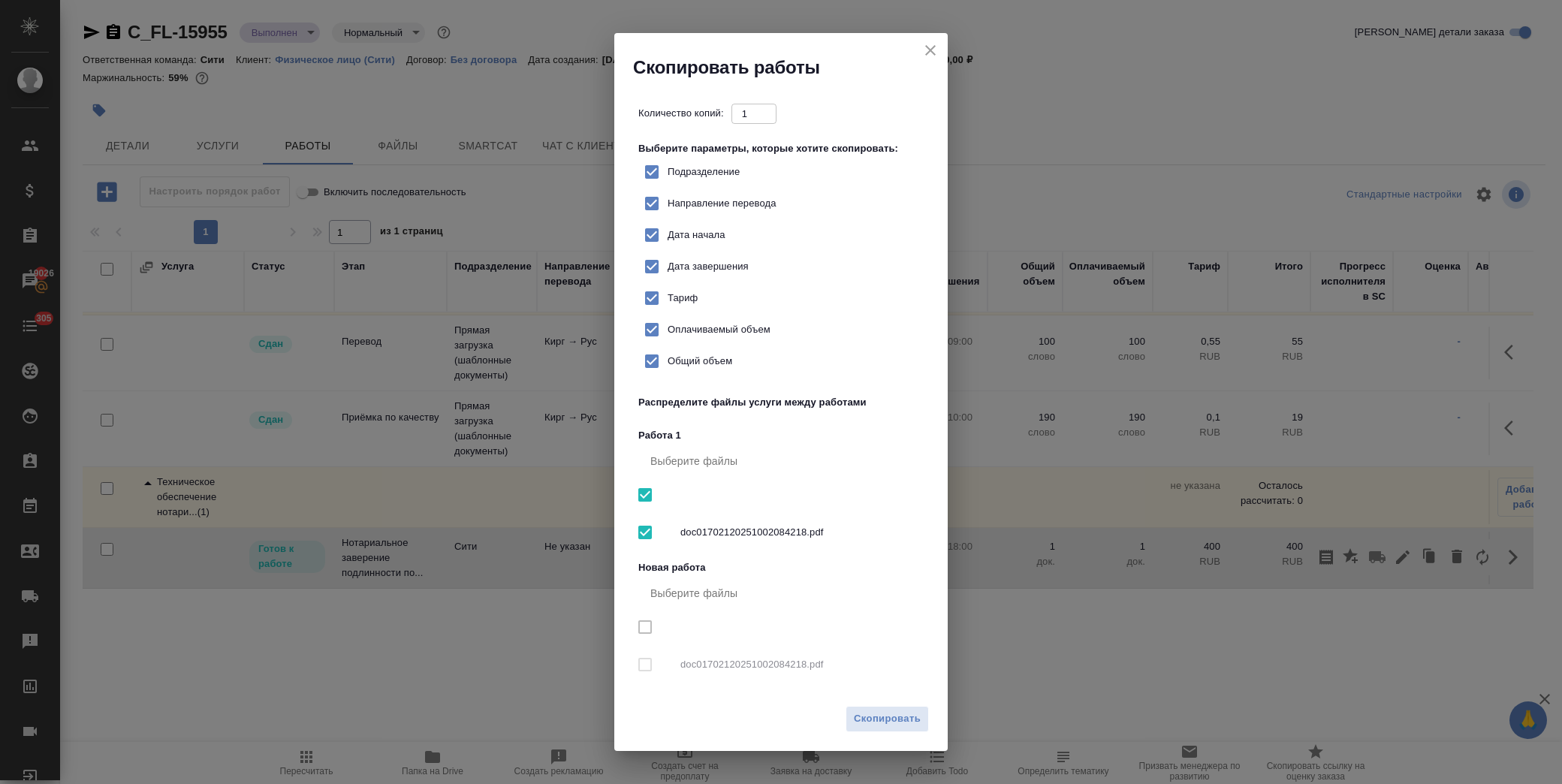
click at [933, 55] on icon "close" at bounding box center [931, 50] width 18 height 18
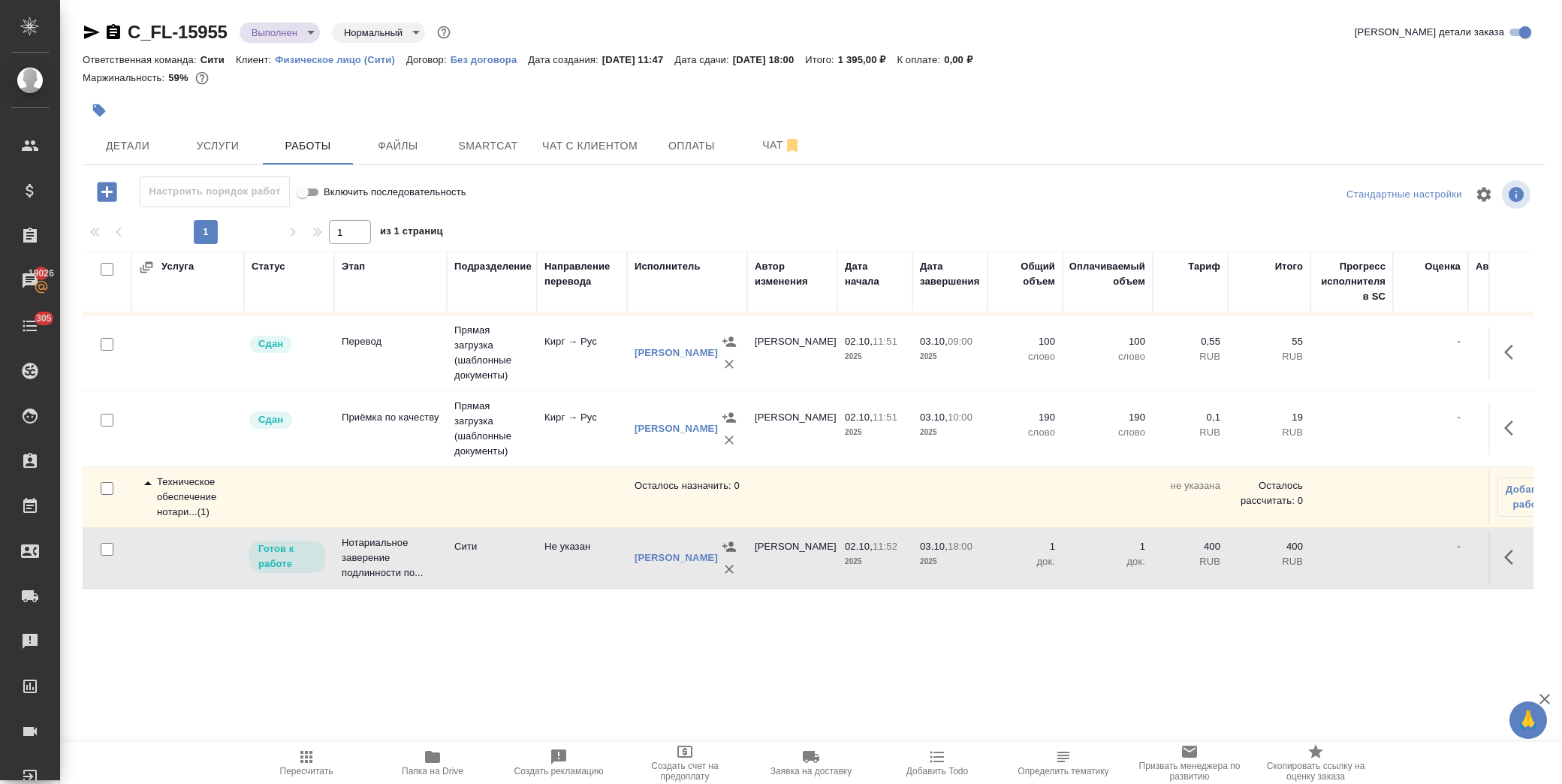
click at [1498, 559] on div at bounding box center [1512, 558] width 29 height 36
click at [1505, 548] on icon "button" at bounding box center [1513, 557] width 18 height 18
click at [1394, 553] on icon "button" at bounding box center [1403, 557] width 18 height 18
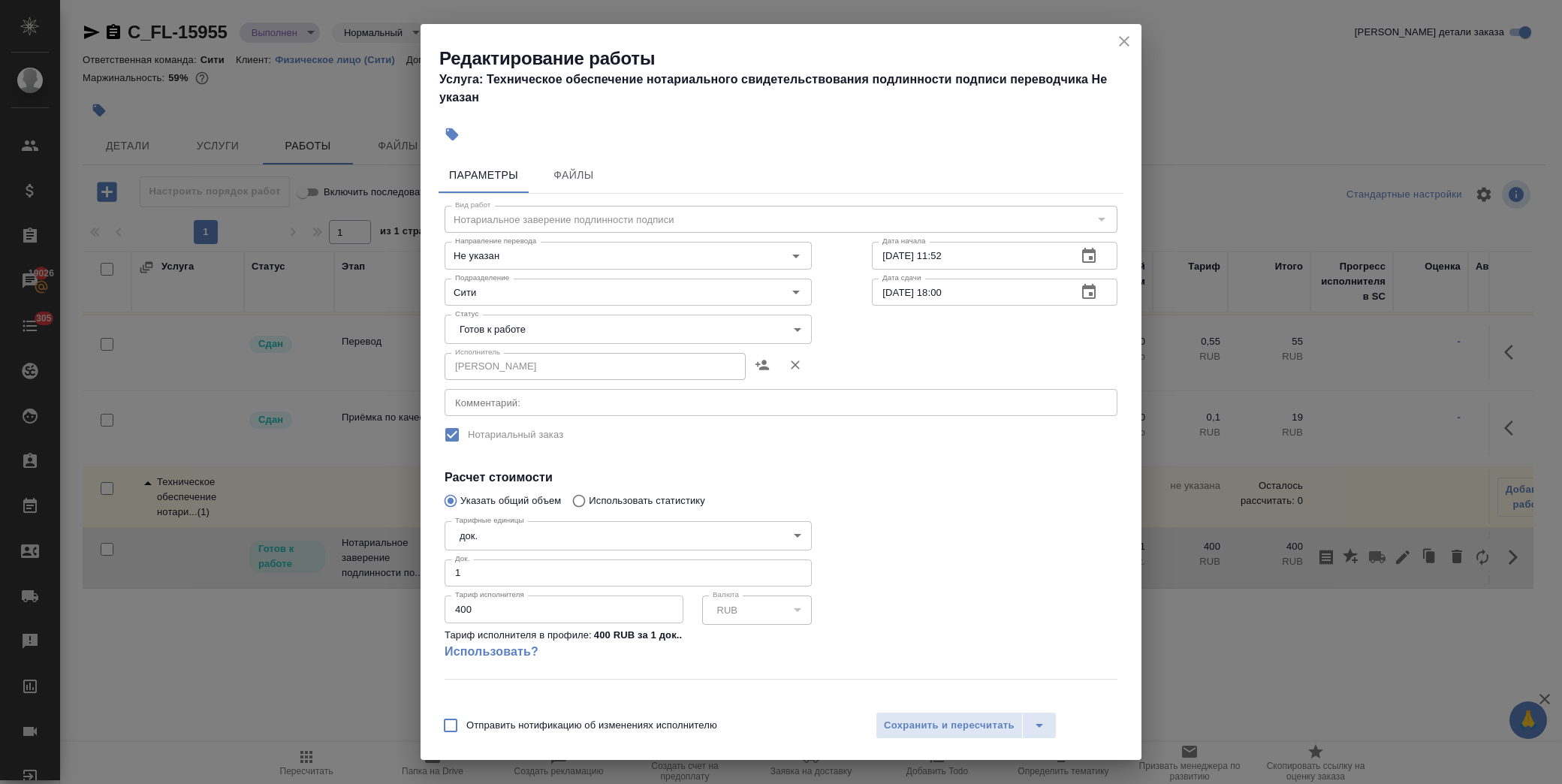
click at [511, 328] on body "🙏 .cls-1 fill:#fff; AWATERA Лофицкая Юлия Владимировна Клиенты Спецификации Зак…" at bounding box center [781, 392] width 1562 height 784
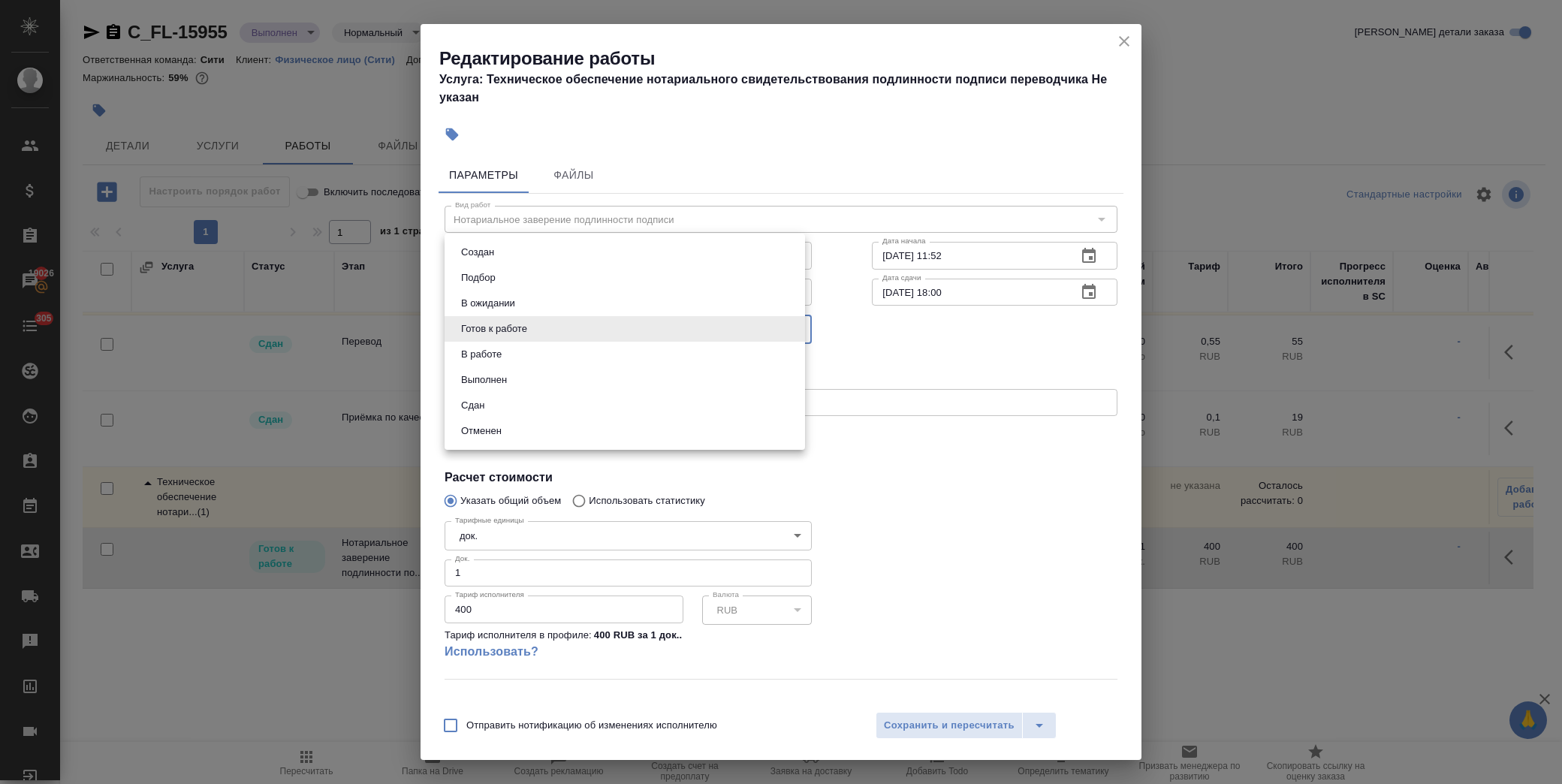
click at [503, 413] on li "Сдан" at bounding box center [625, 405] width 361 height 26
type input "closed"
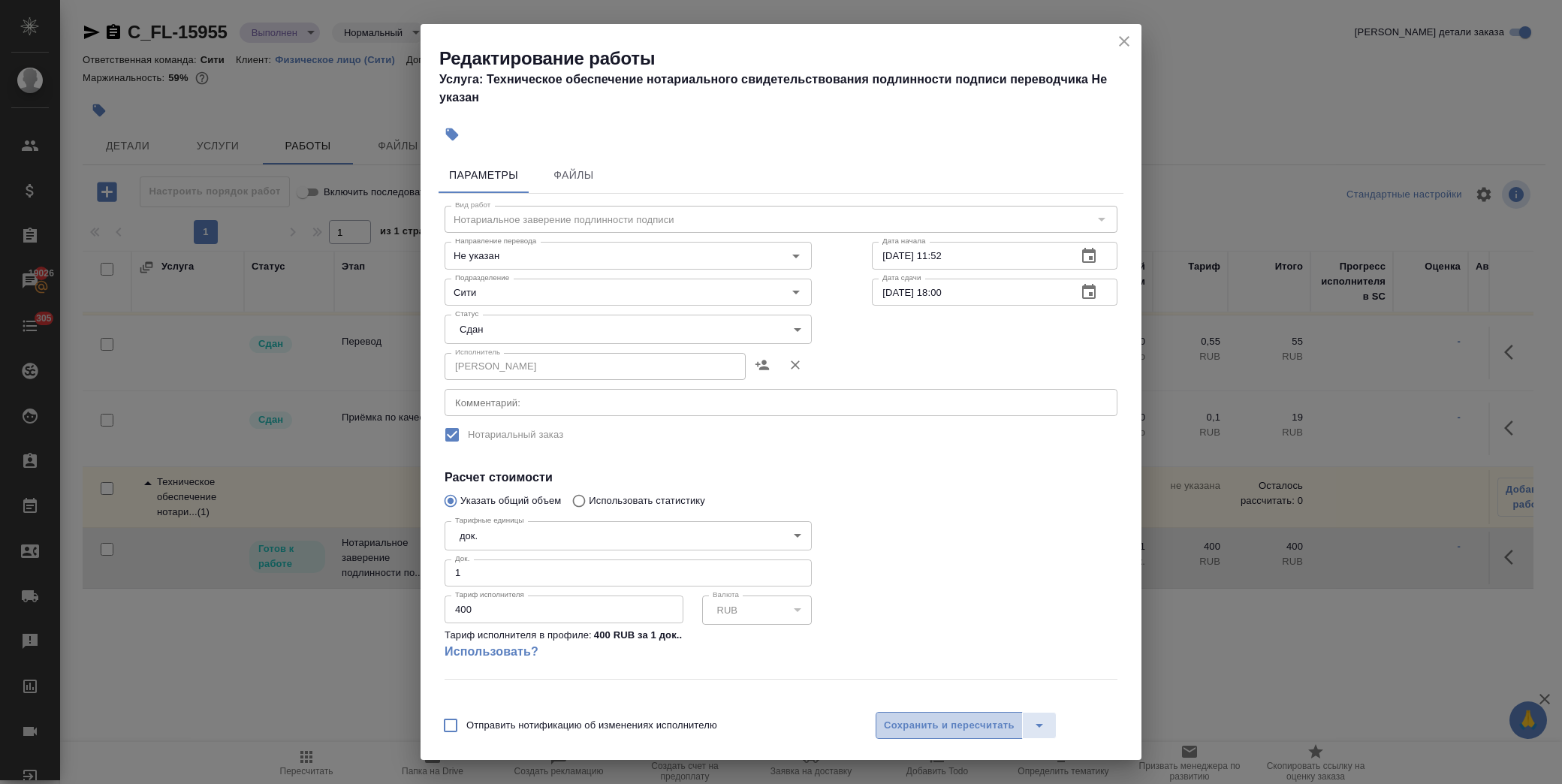
click at [936, 726] on span "Сохранить и пересчитать" at bounding box center [949, 726] width 131 height 17
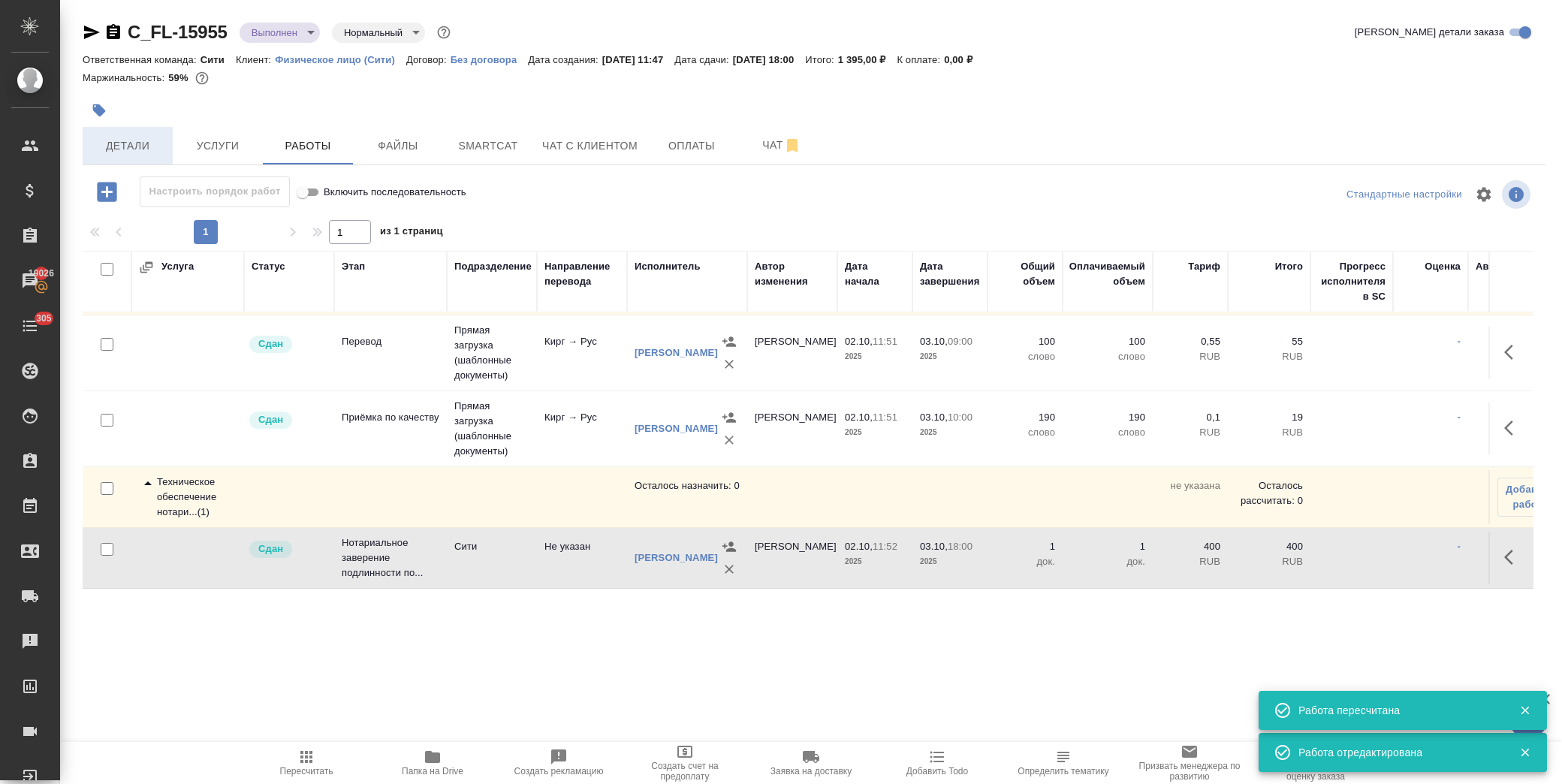
click at [138, 147] on span "Детали" at bounding box center [128, 146] width 72 height 19
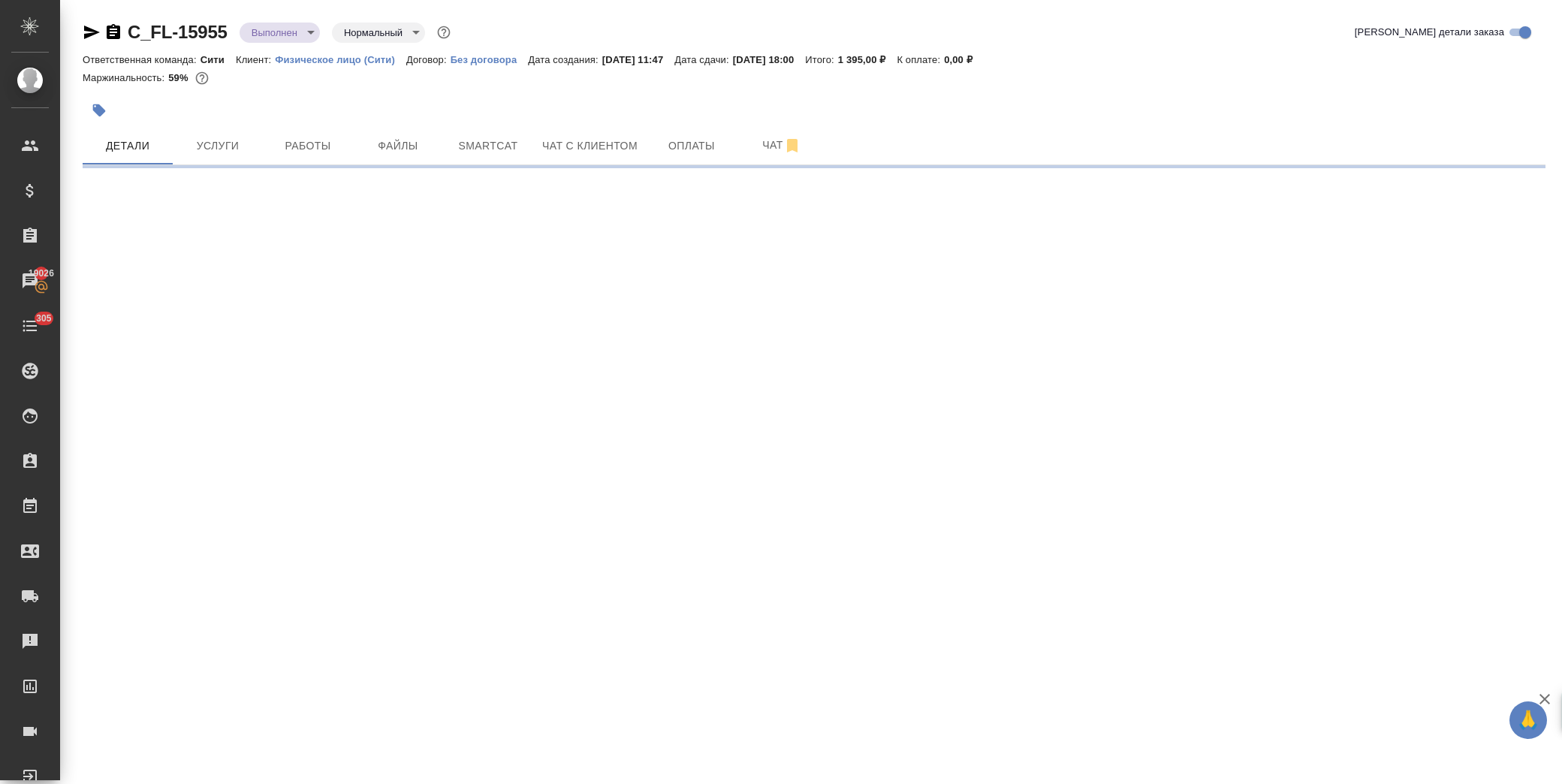
select select "RU"
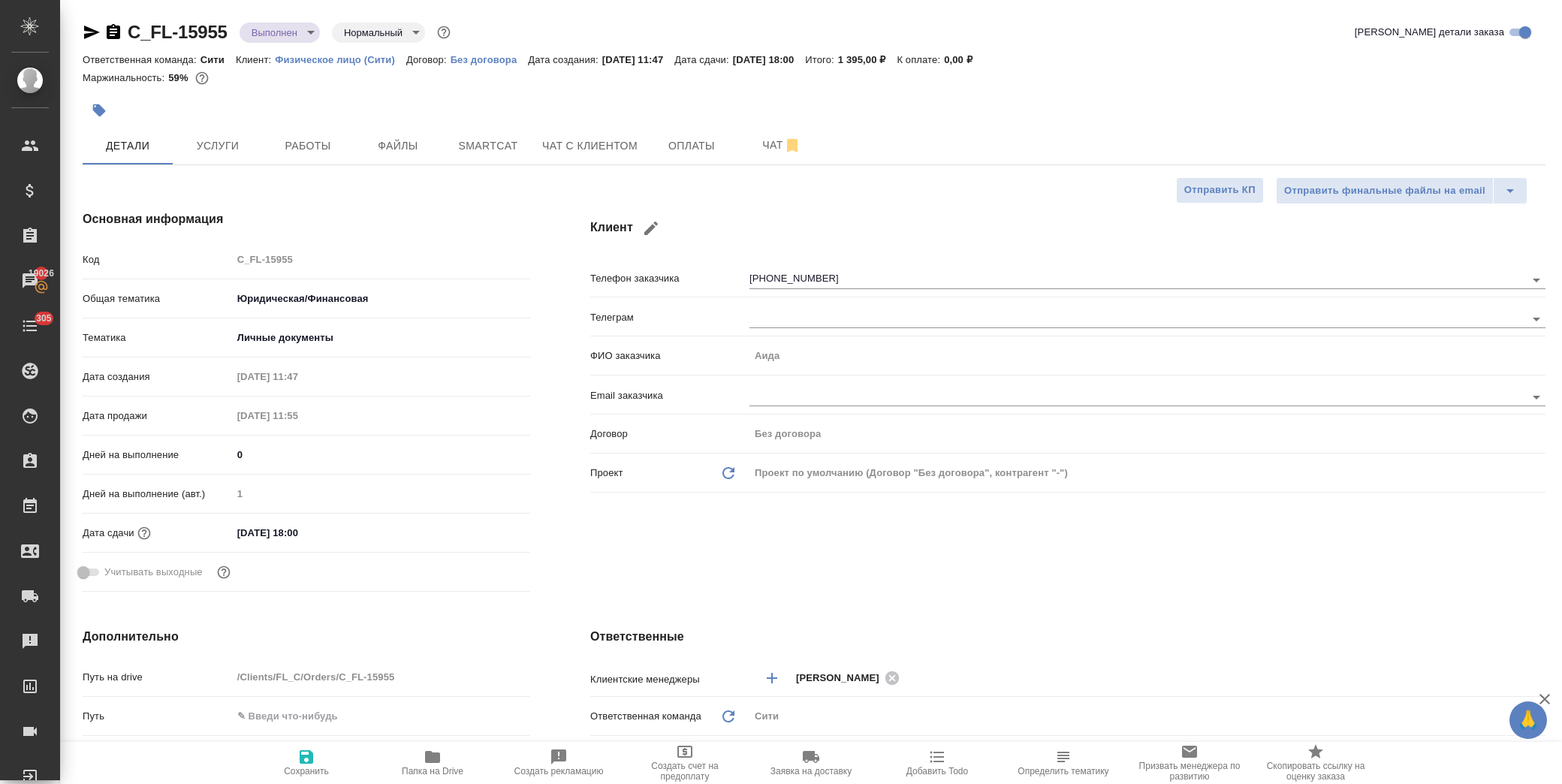
type textarea "x"
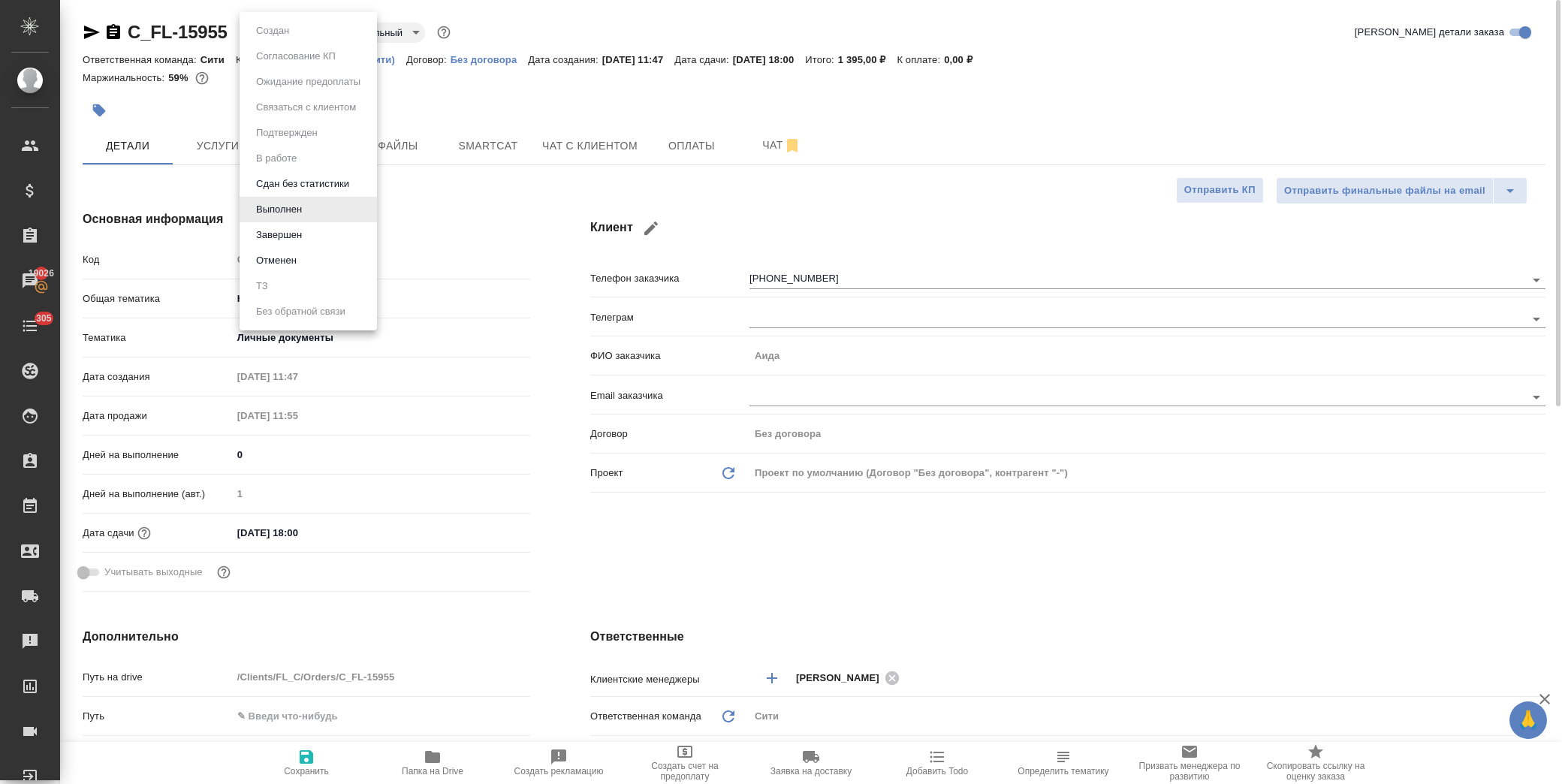
click at [299, 22] on body "🙏 .cls-1 fill:#fff; AWATERA Лофицкая Юлия Владимировна Клиенты Спецификации Зак…" at bounding box center [781, 392] width 1562 height 784
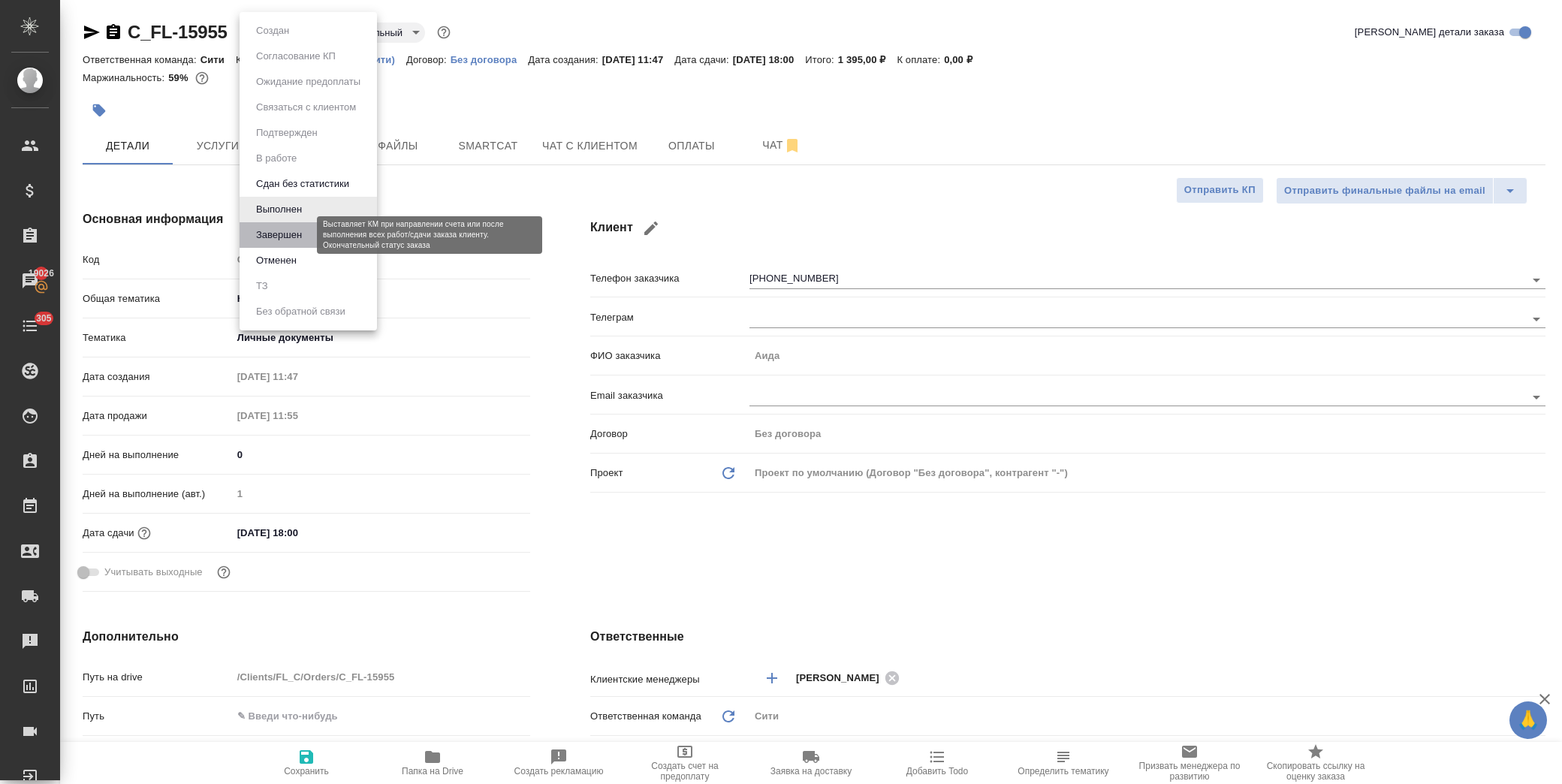
click at [302, 237] on button "Завершен" at bounding box center [278, 235] width 55 height 16
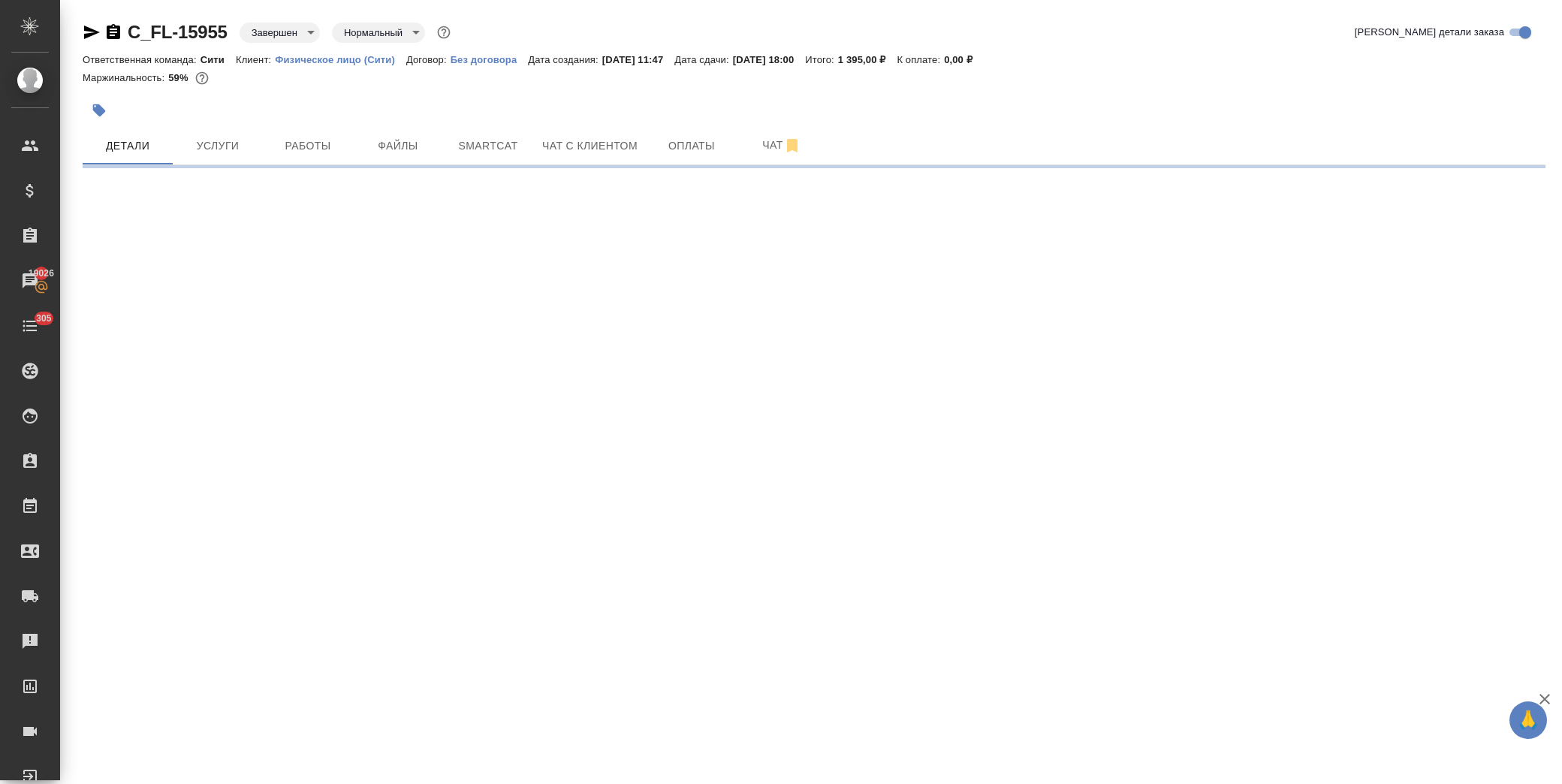
select select "RU"
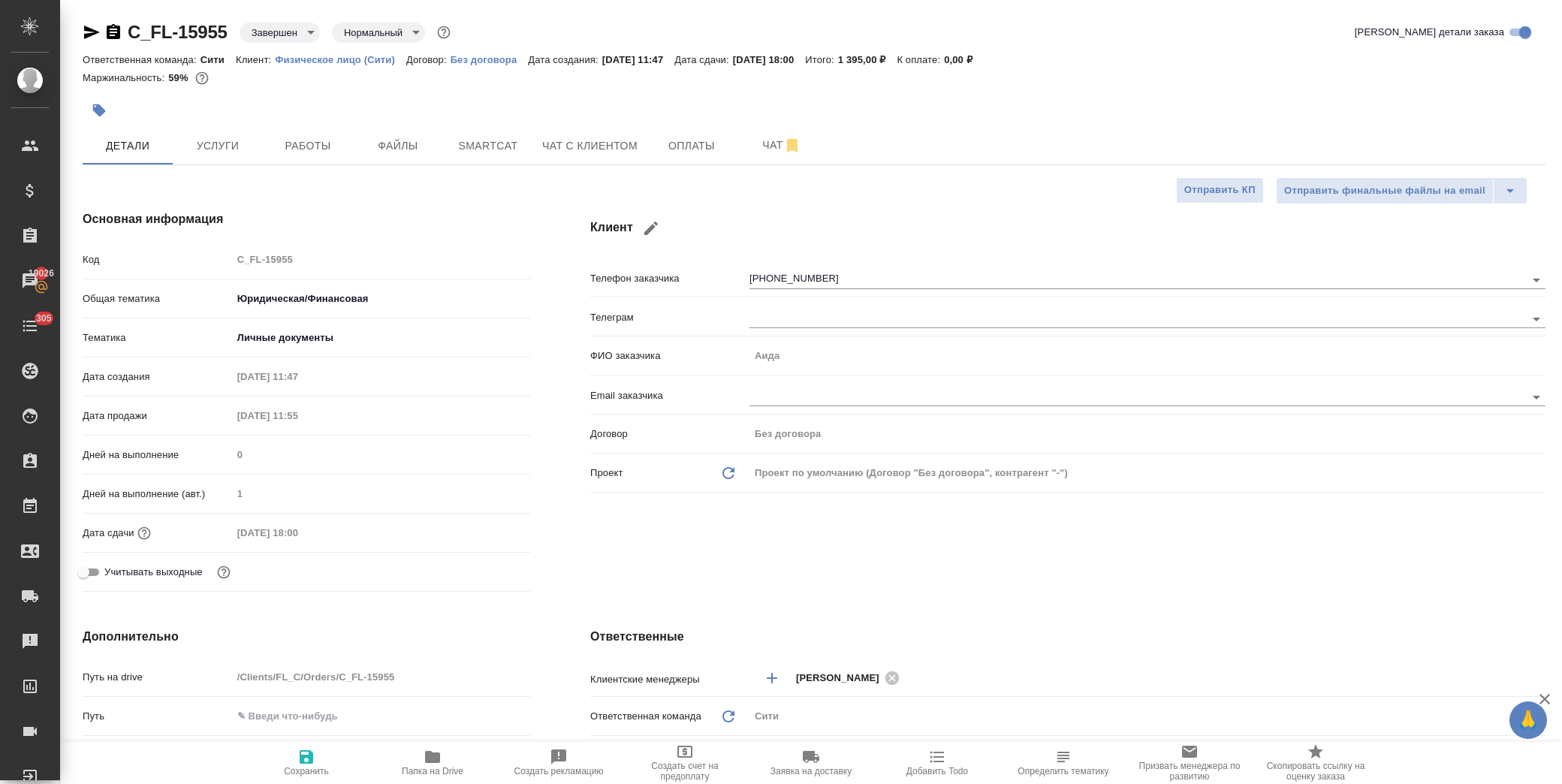
type textarea "x"
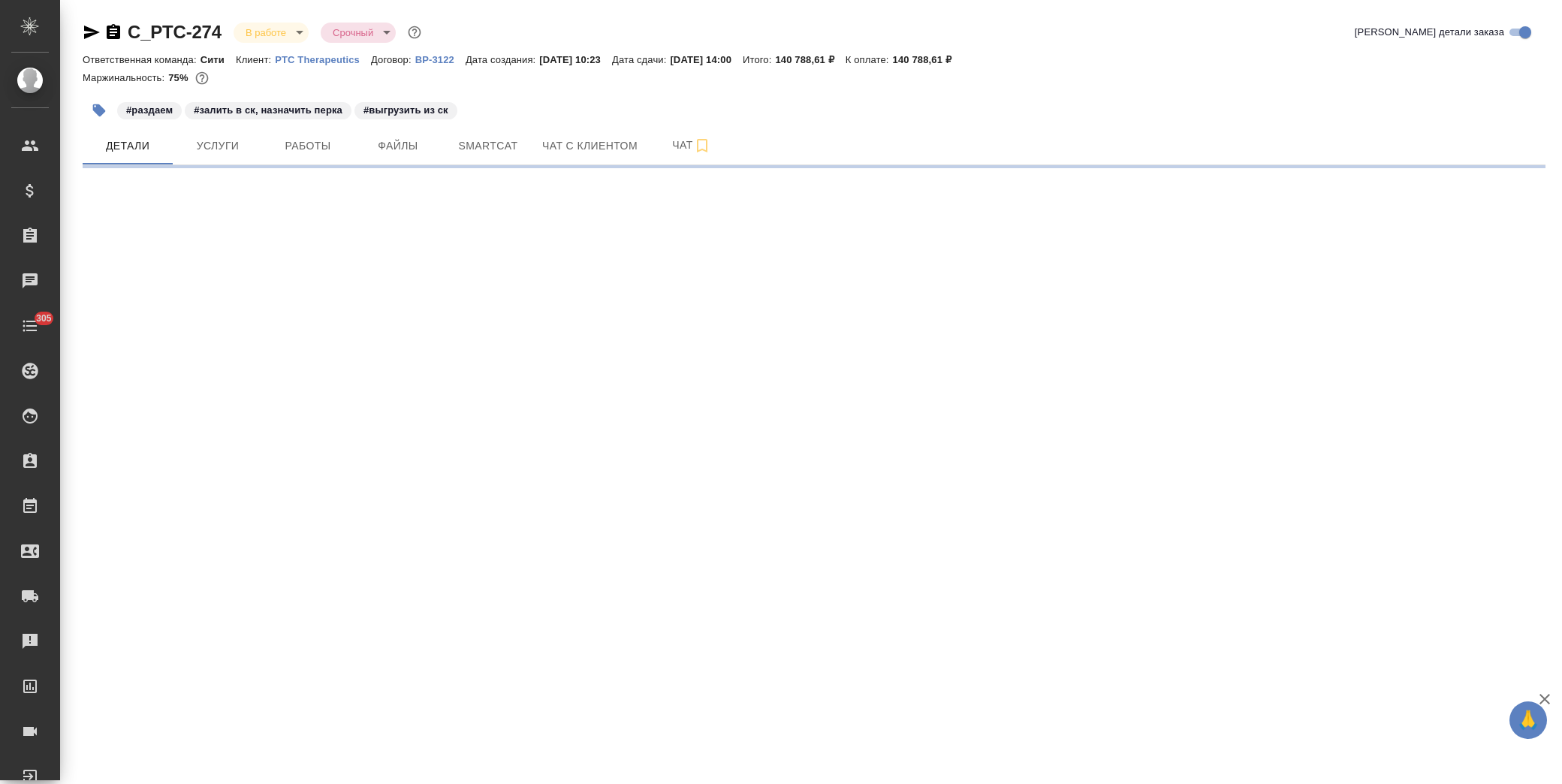
select select "RU"
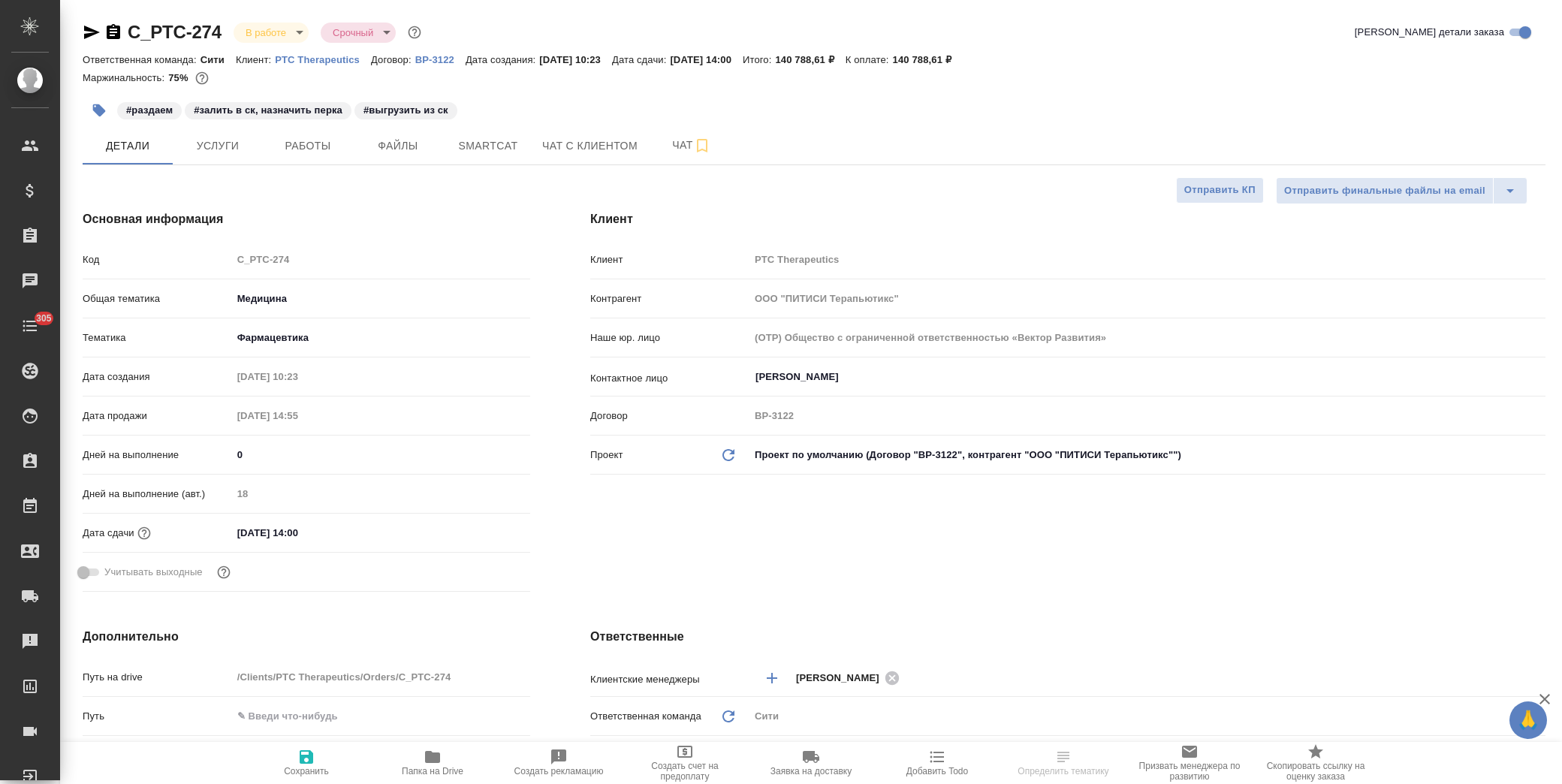
type textarea "x"
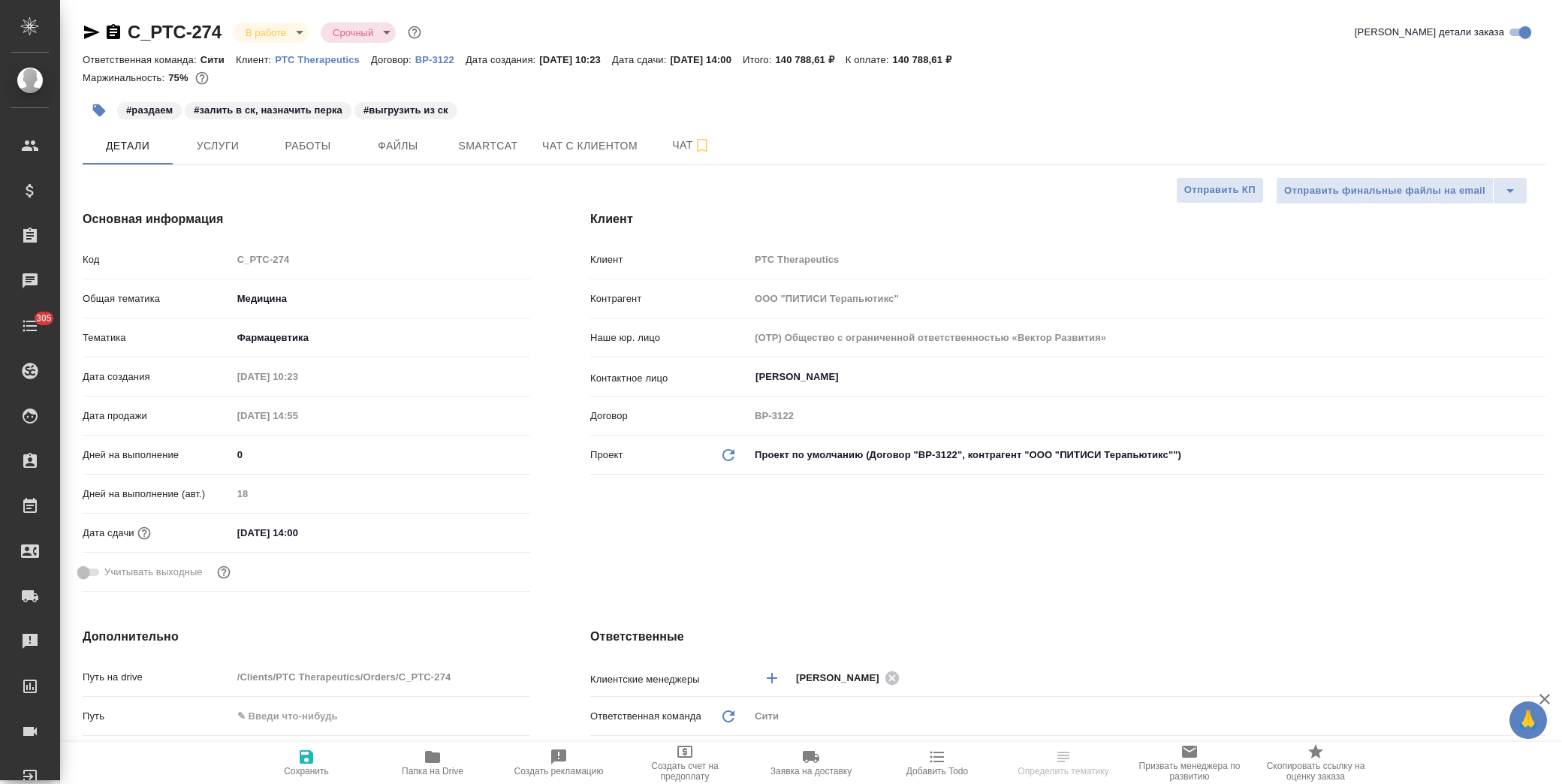
type textarea "x"
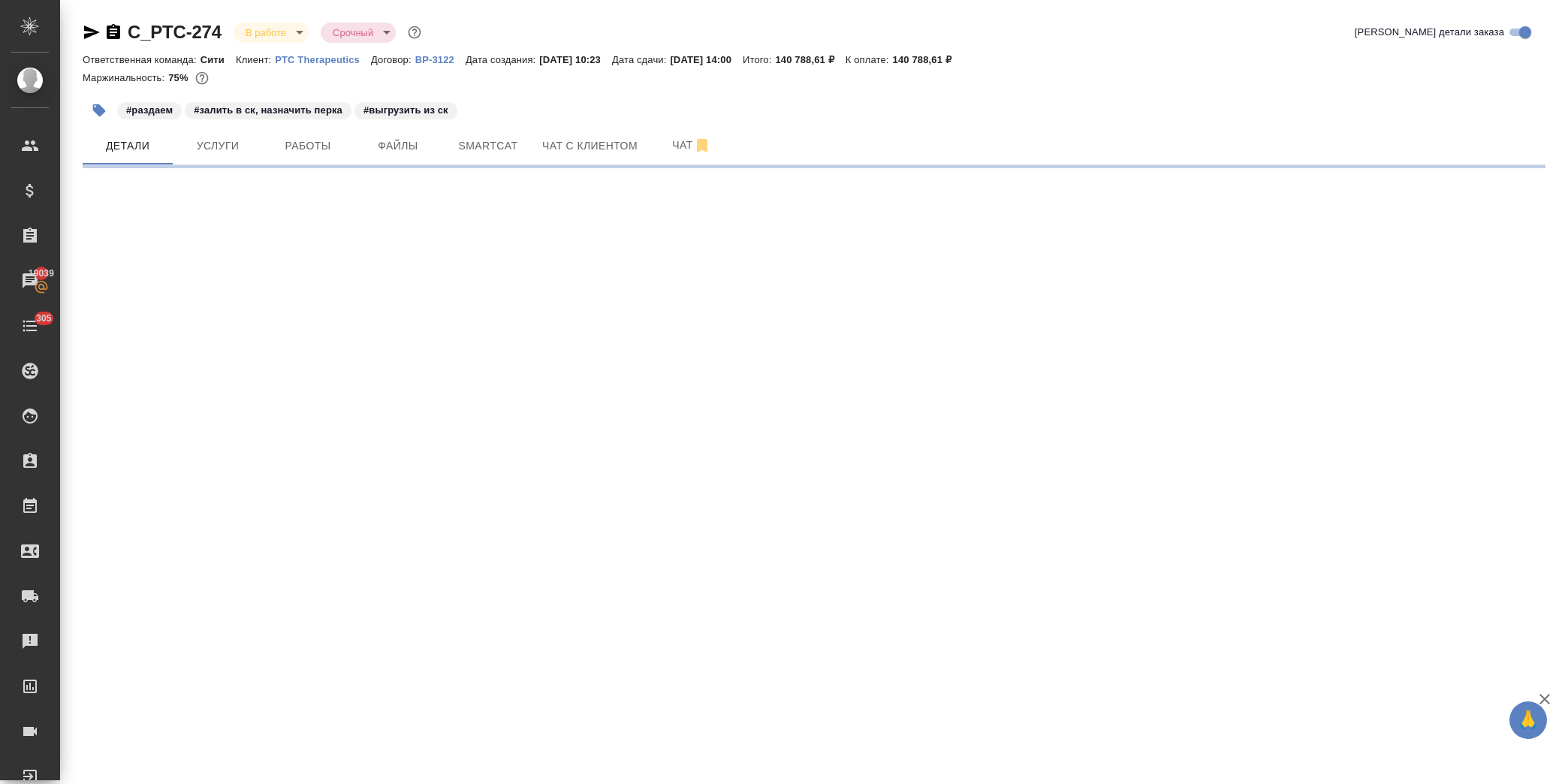
select select "RU"
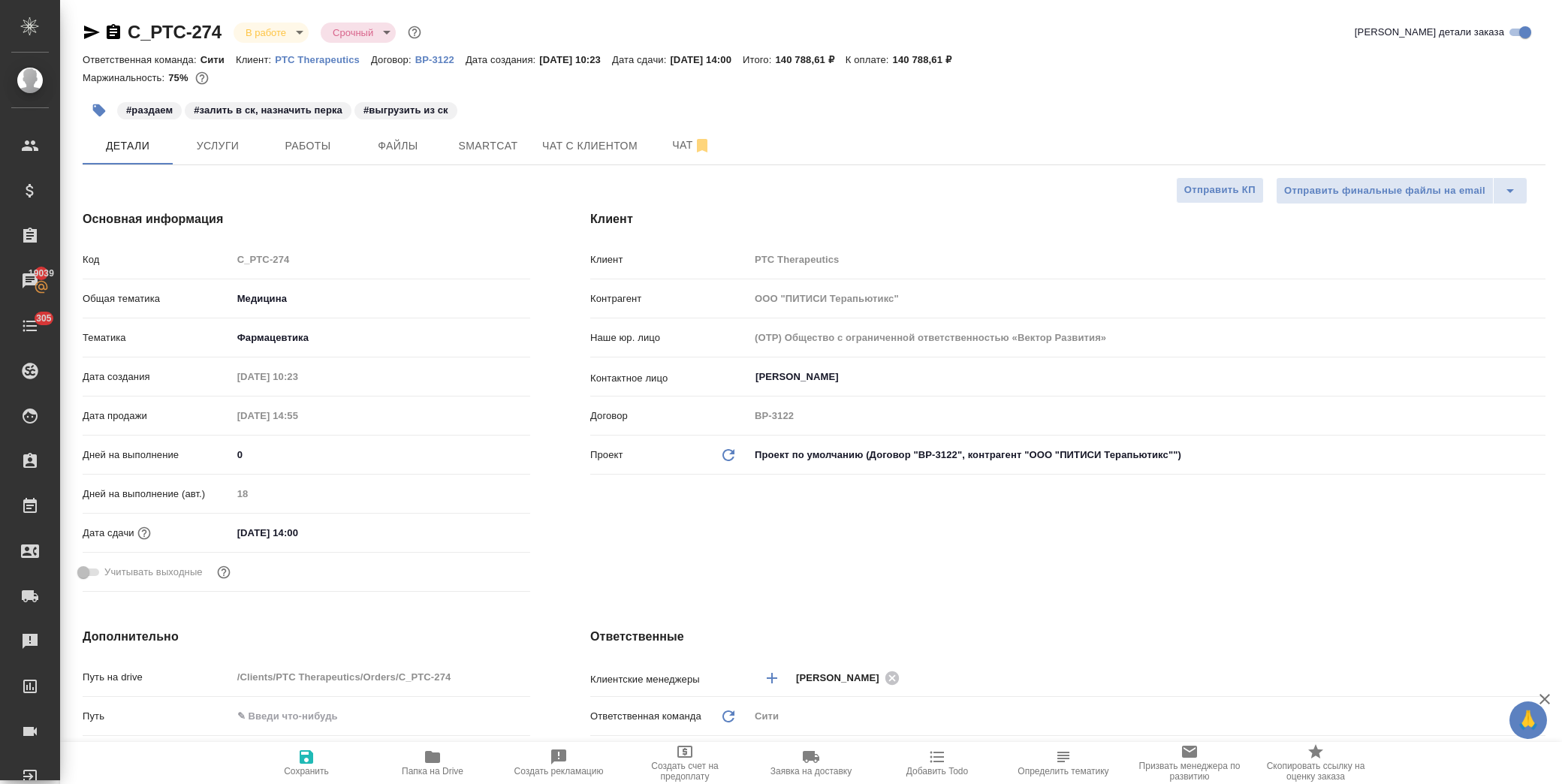
type textarea "x"
click at [436, 770] on span "Папка на Drive" at bounding box center [433, 771] width 62 height 11
type textarea "x"
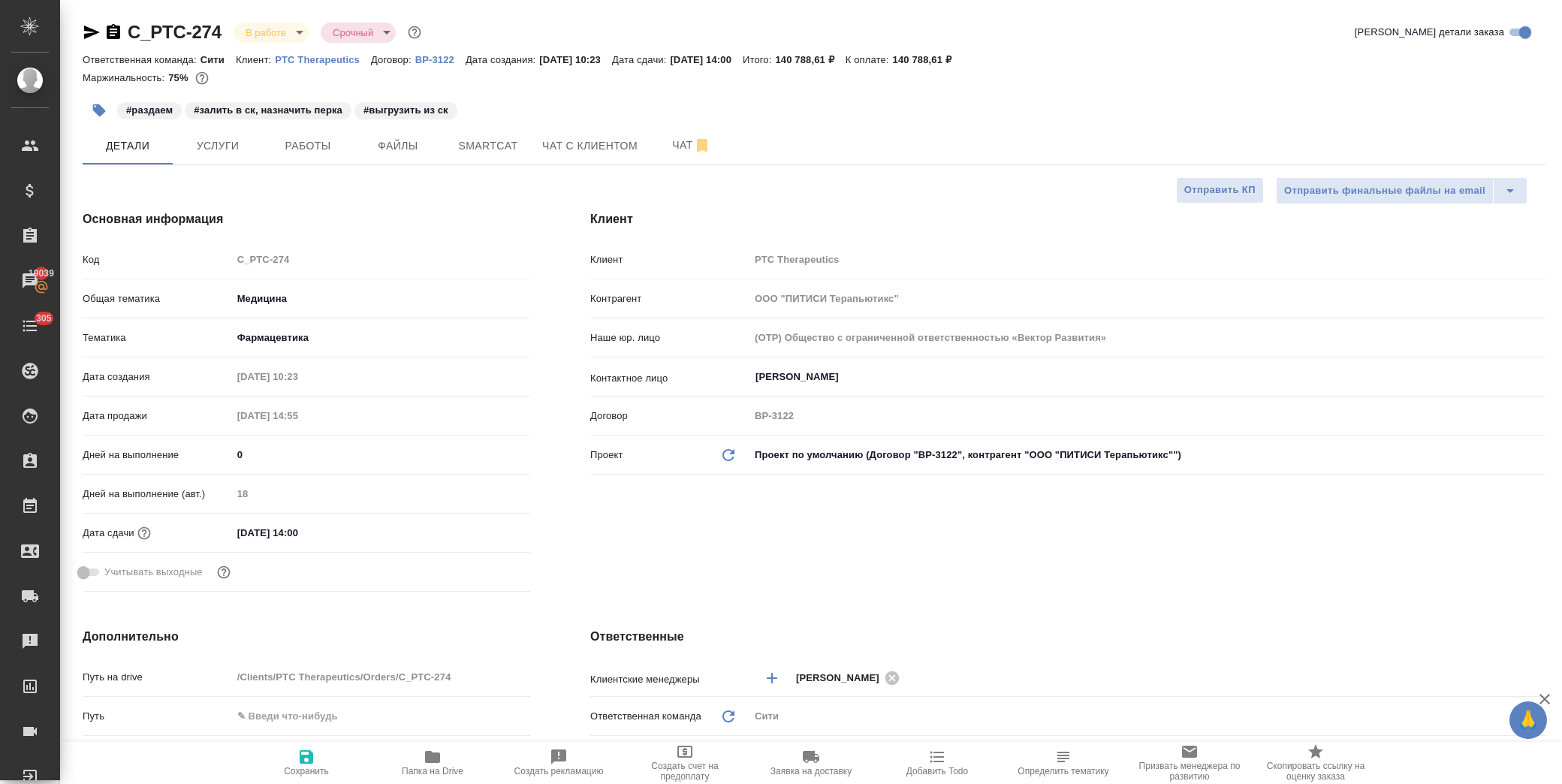
type textarea "x"
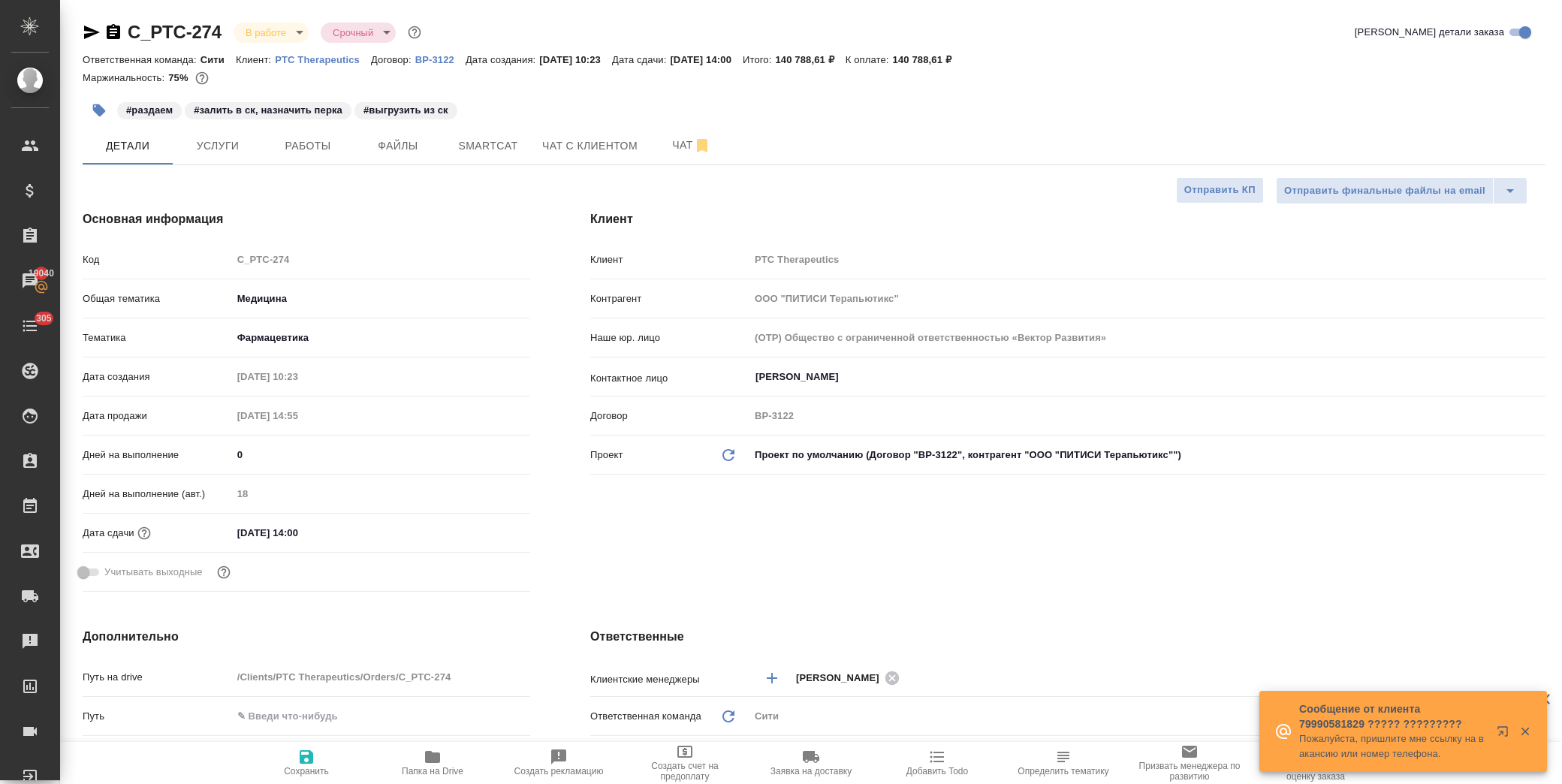
click at [299, 61] on p "PTC Therapeutics" at bounding box center [323, 60] width 96 height 12
type textarea "x"
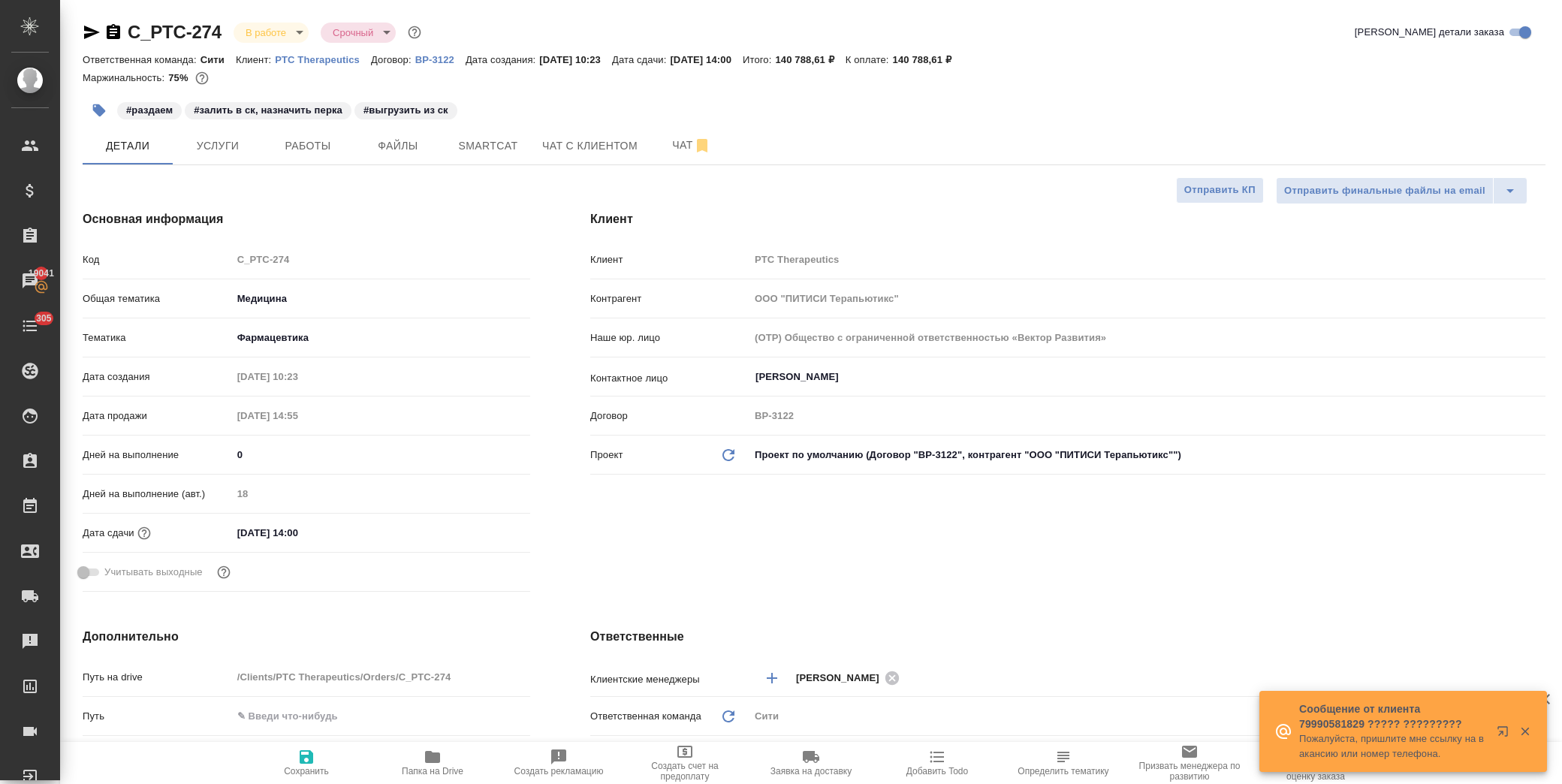
type textarea "x"
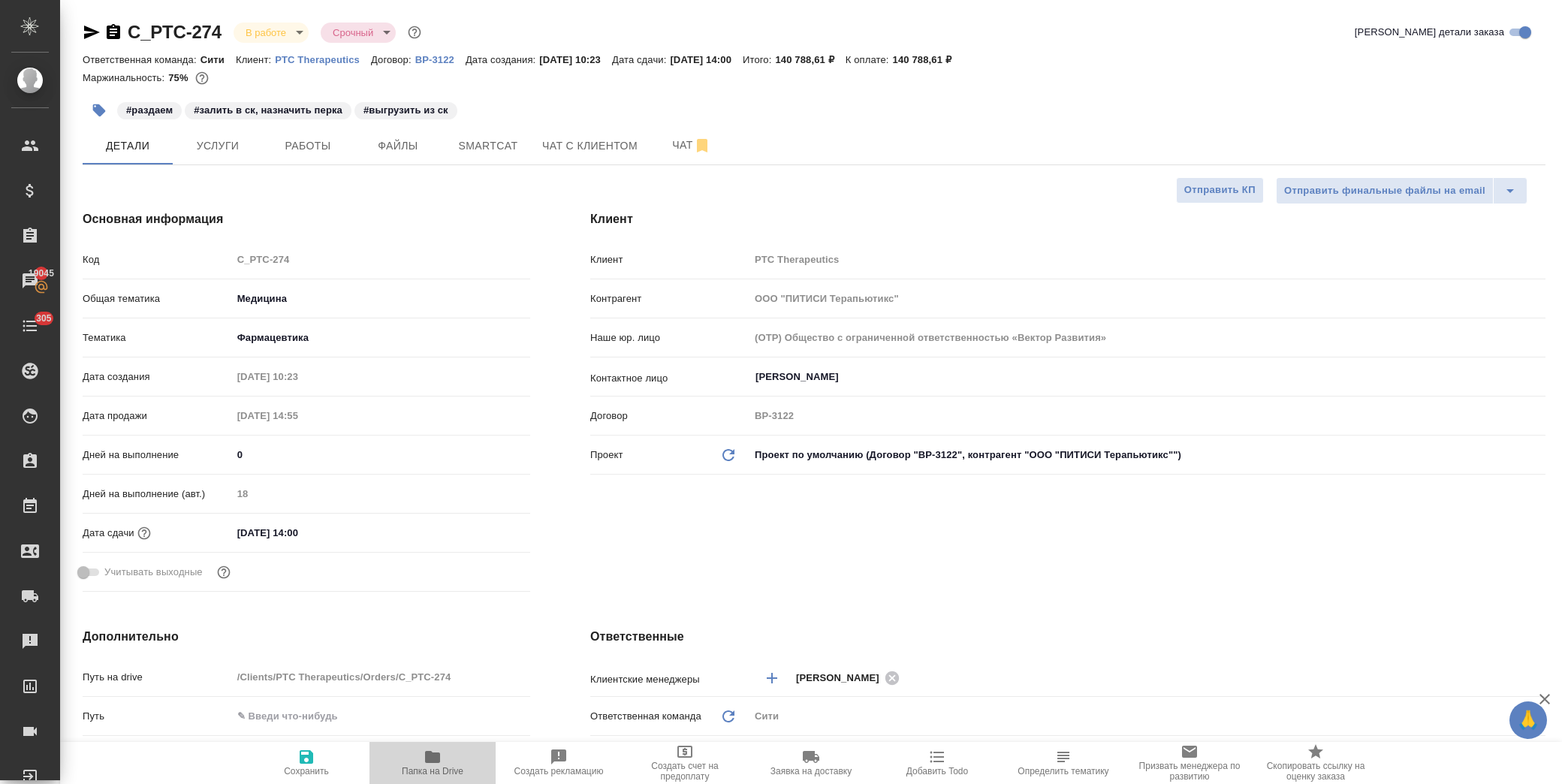
click at [440, 758] on icon "button" at bounding box center [433, 757] width 18 height 18
type textarea "x"
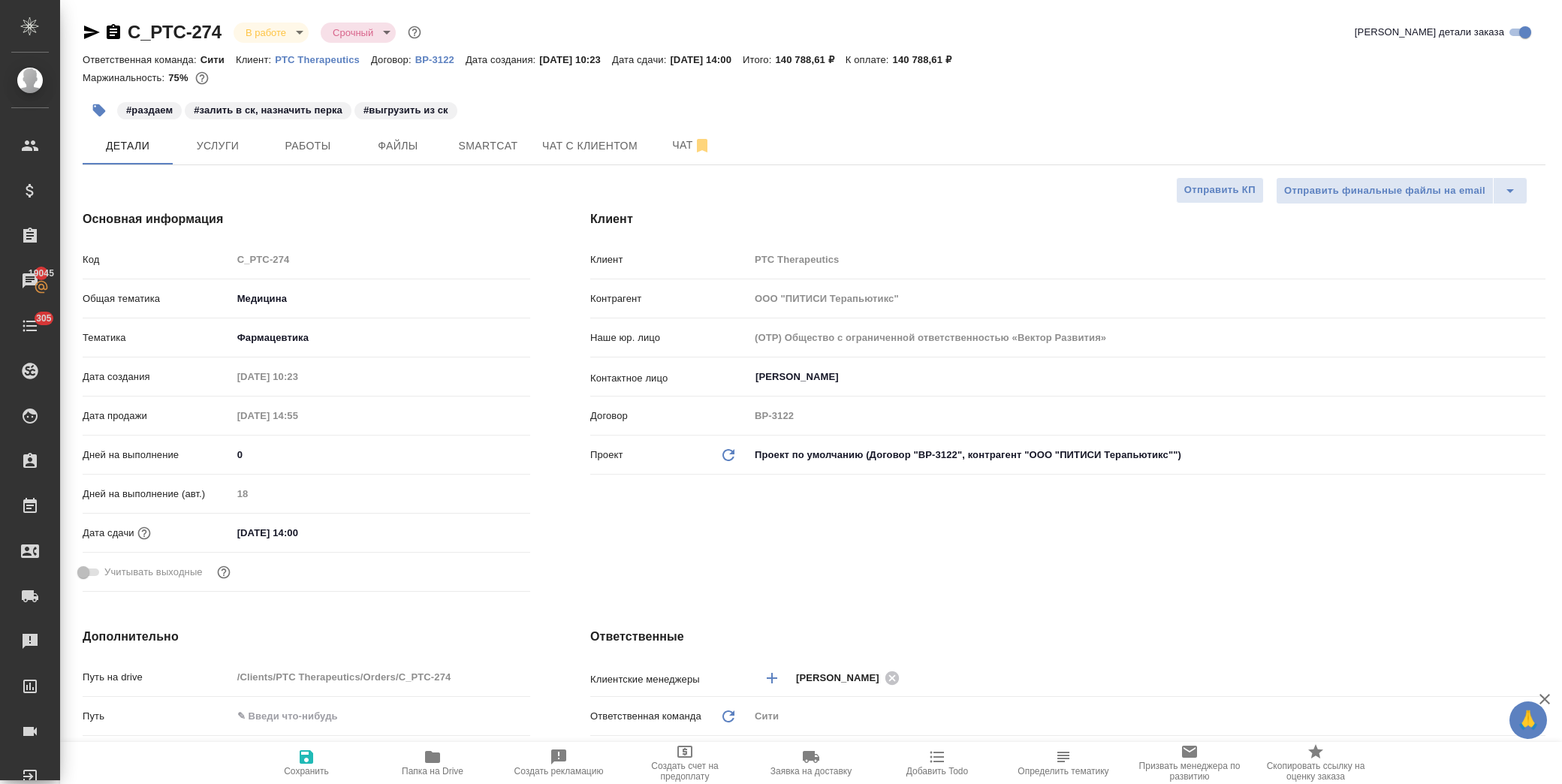
type textarea "x"
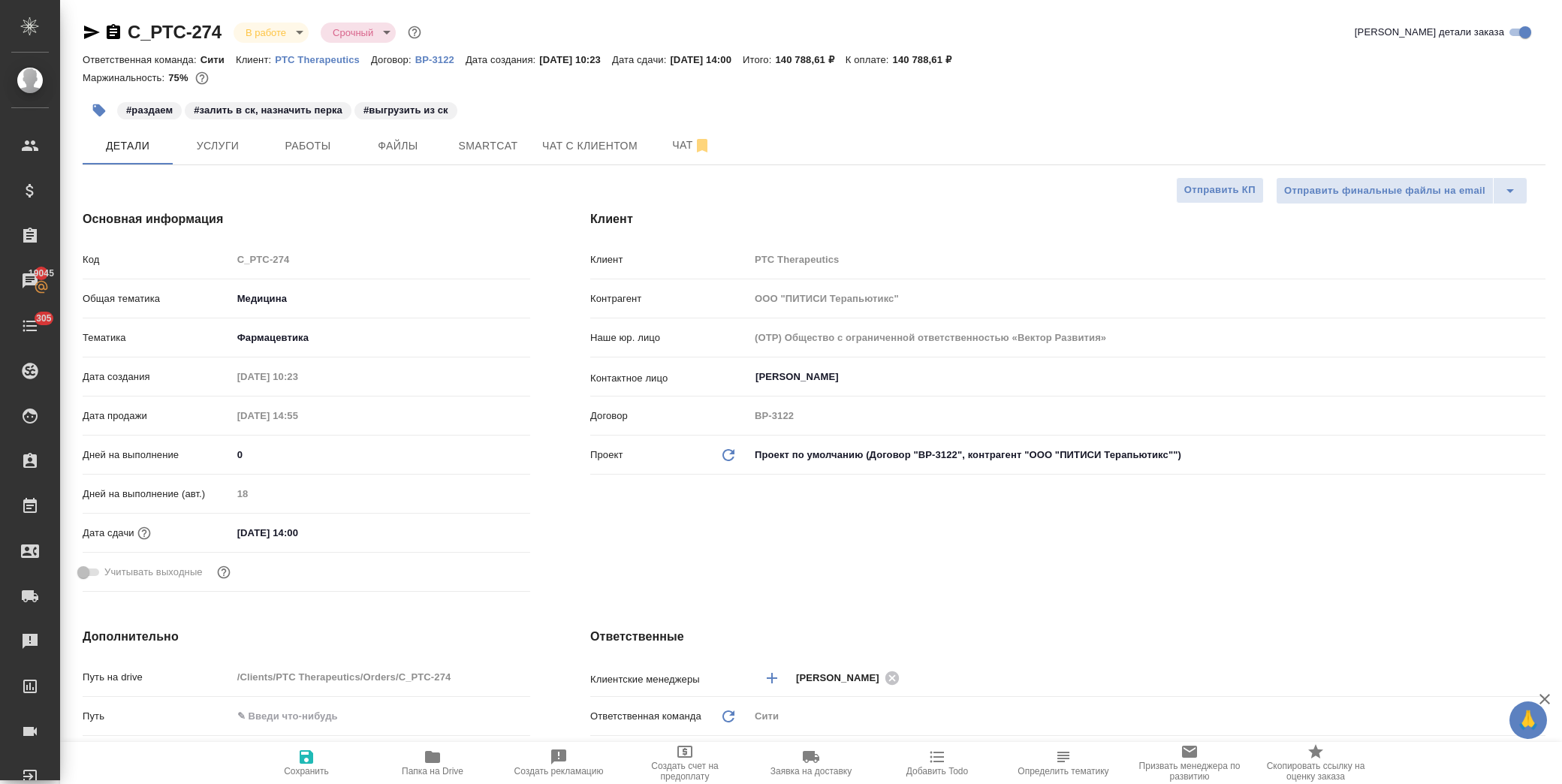
type textarea "x"
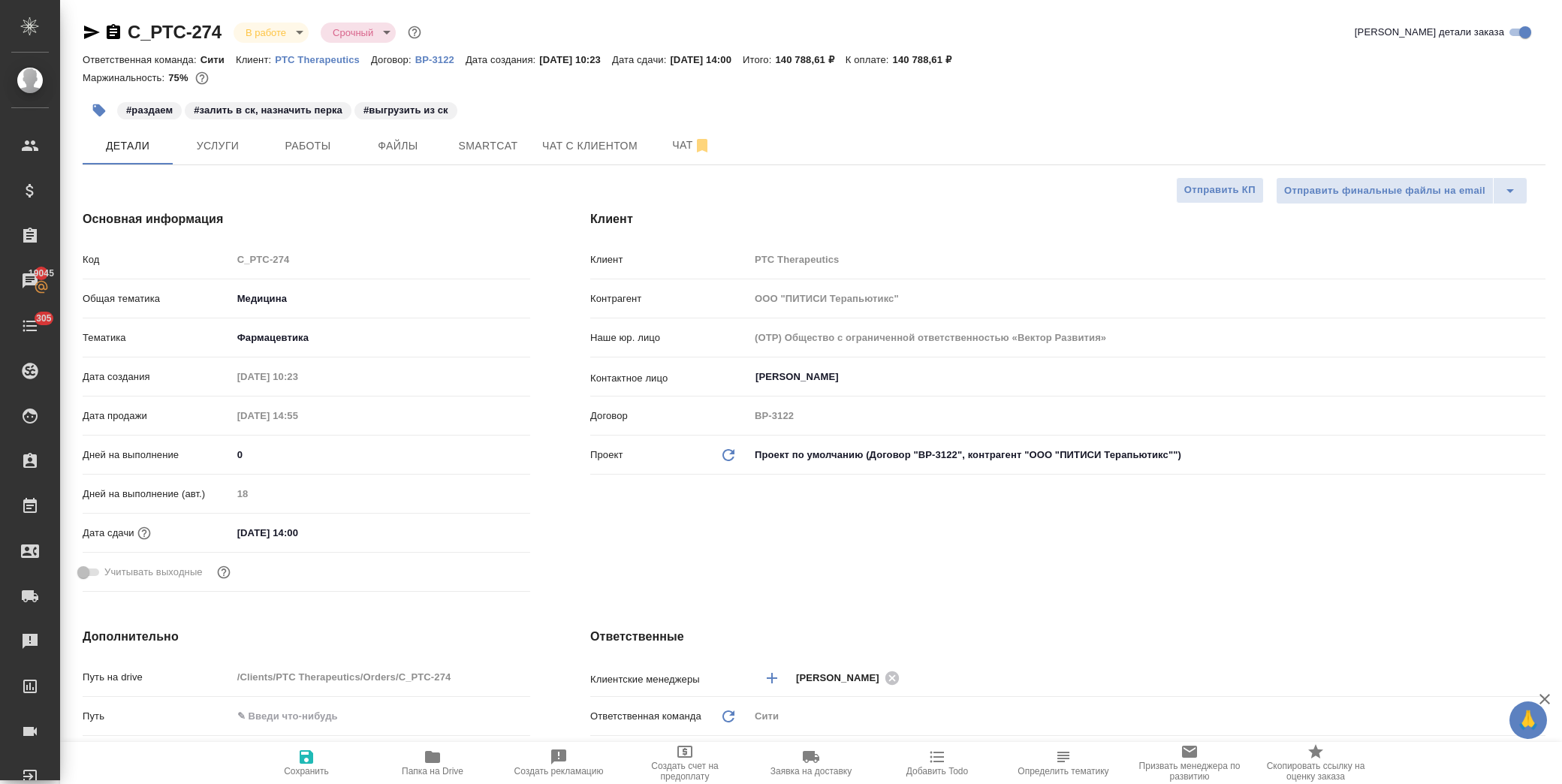
type textarea "x"
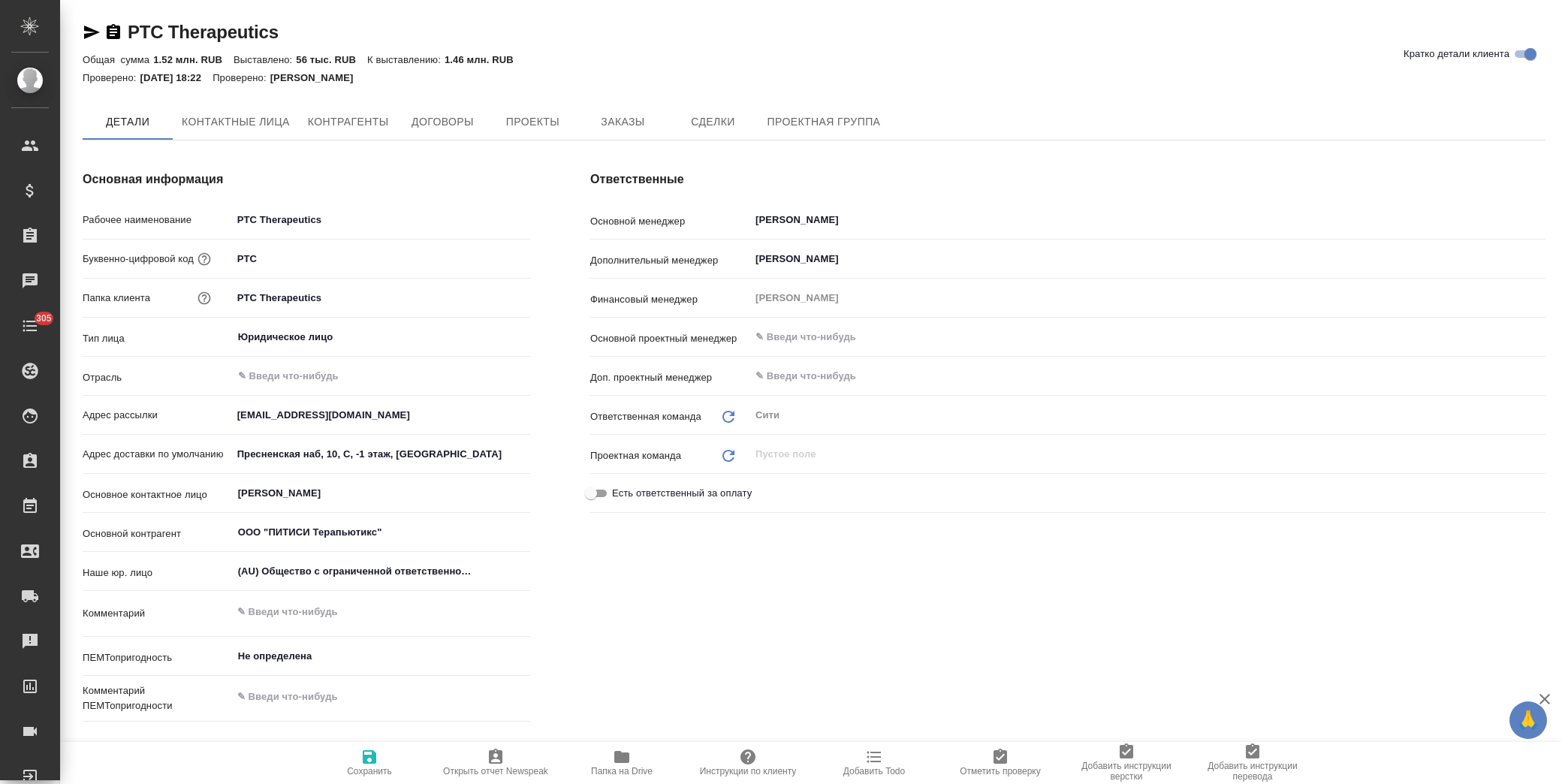
type textarea "x"
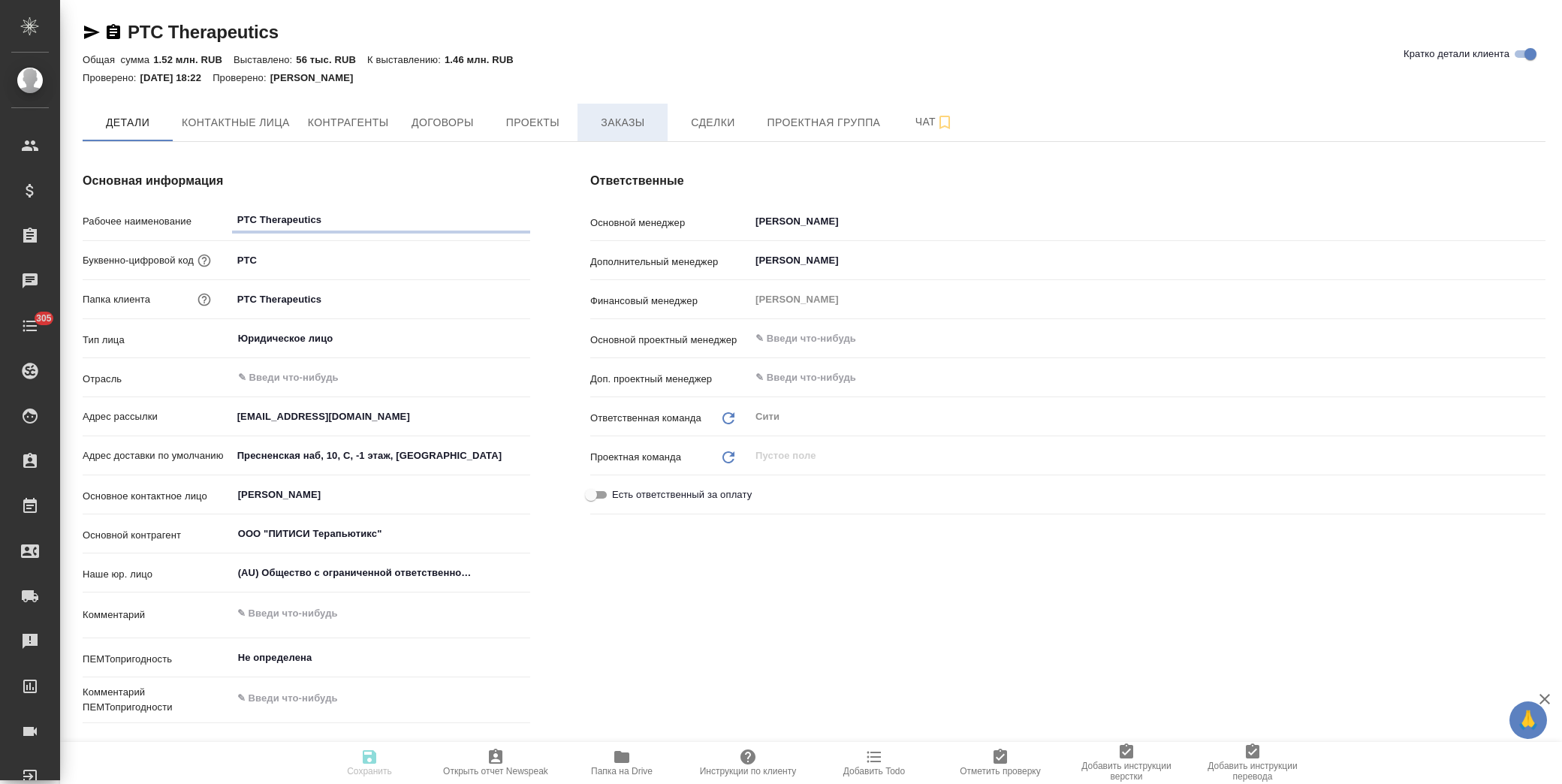
type textarea "x"
click at [622, 125] on span "Заказы" at bounding box center [623, 123] width 72 height 19
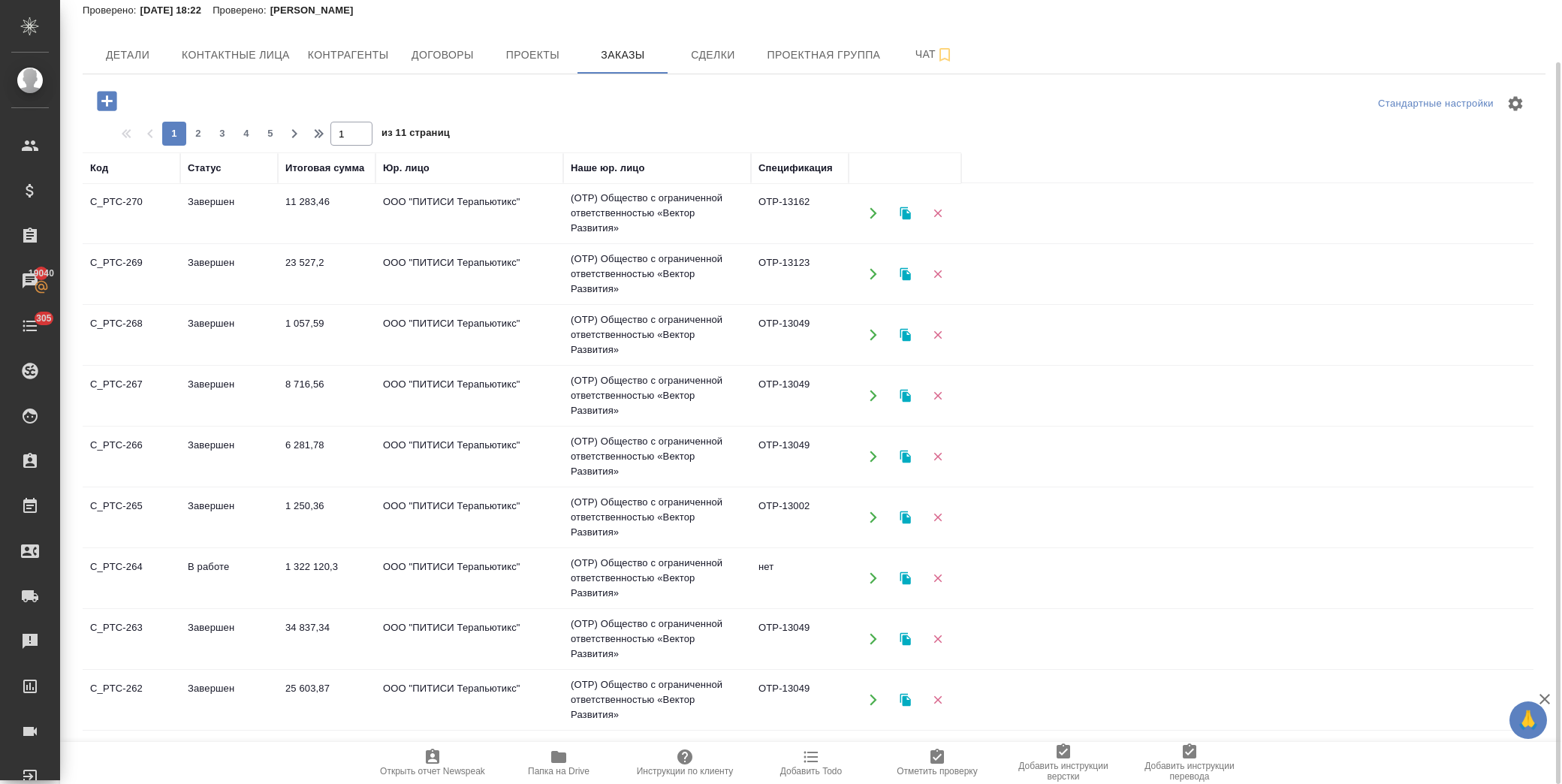
scroll to position [250, 0]
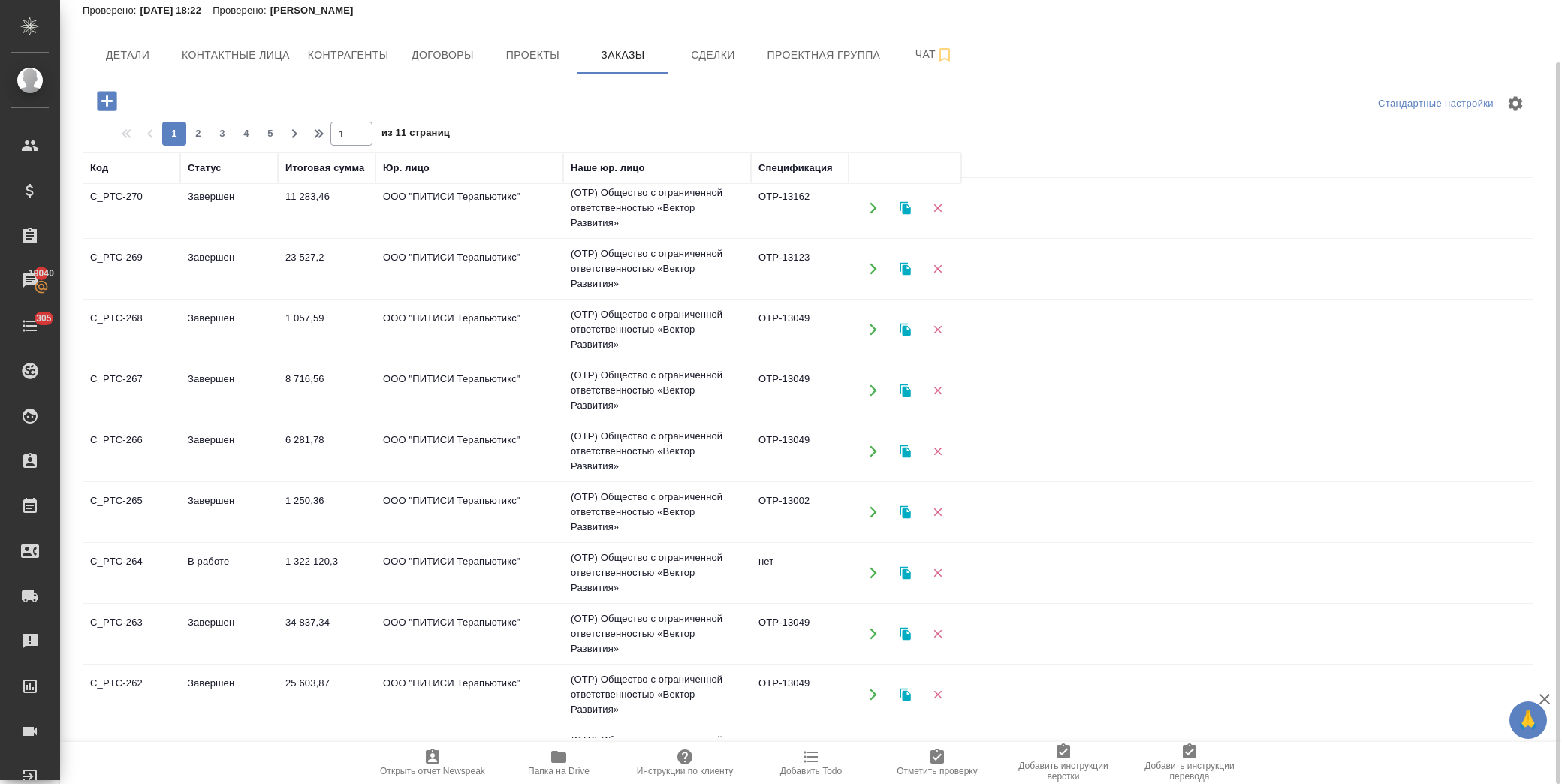
click at [364, 582] on td "1 322 120,3" at bounding box center [326, 573] width 98 height 53
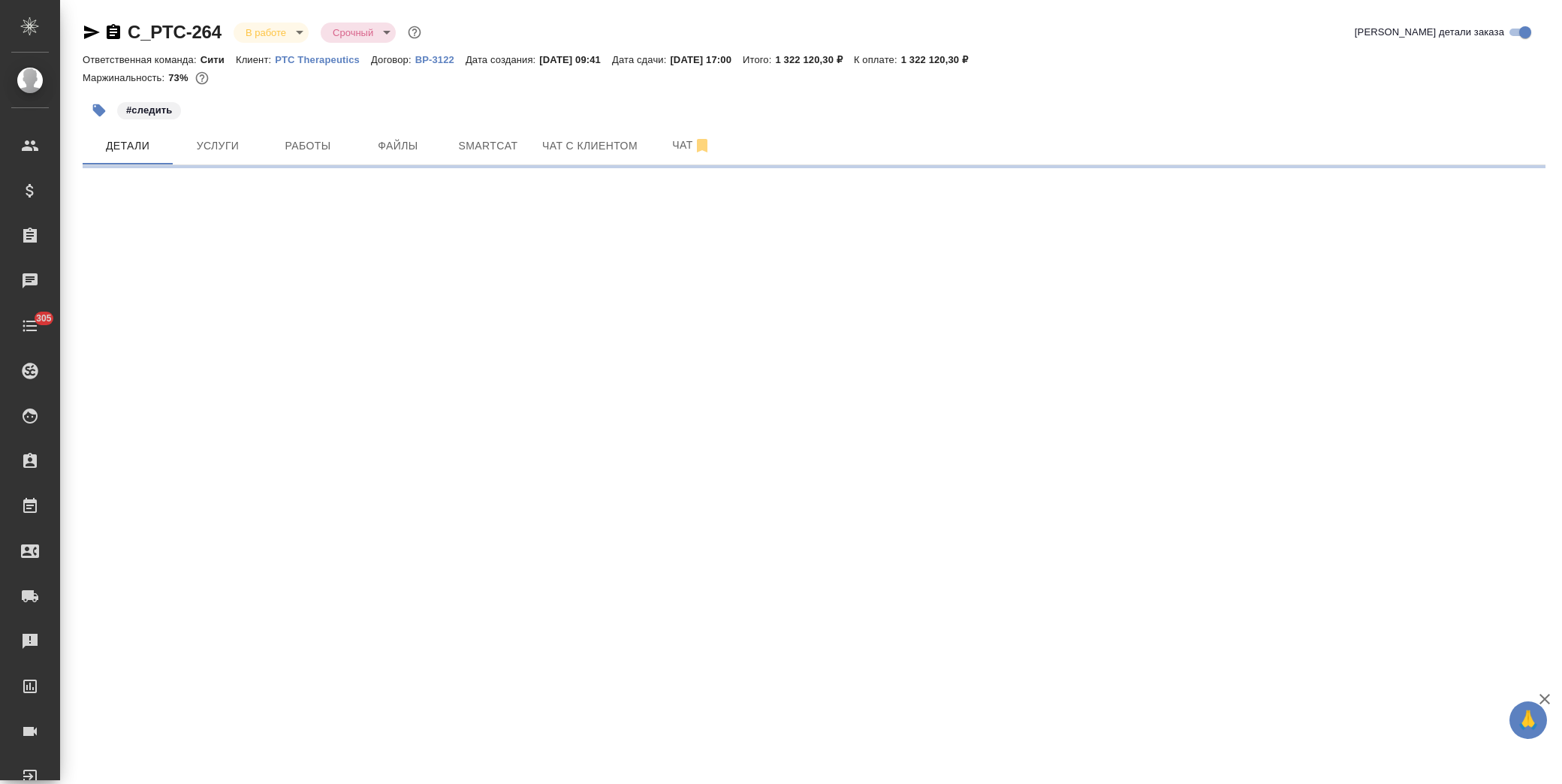
select select "RU"
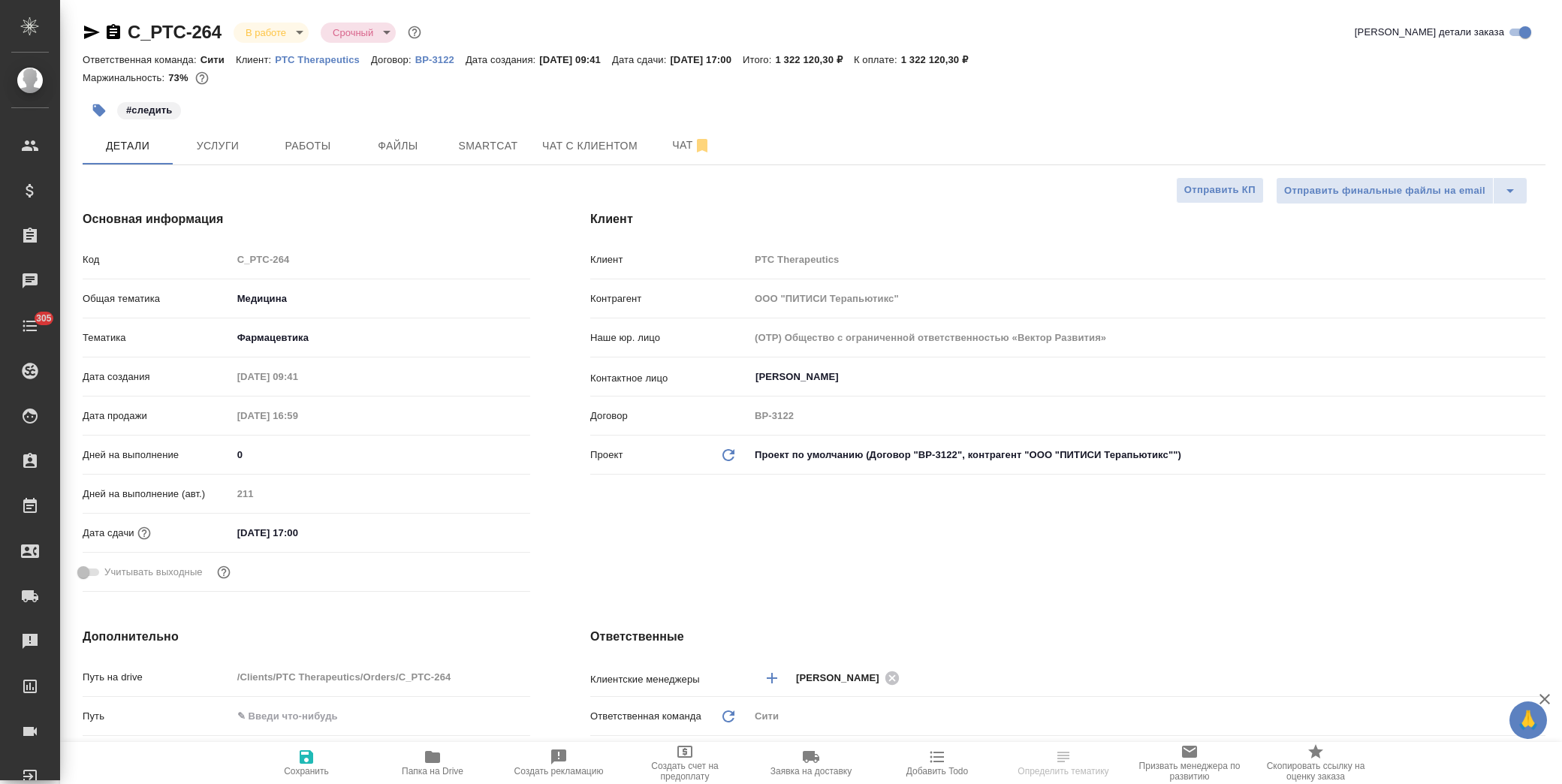
type textarea "x"
click at [237, 151] on span "Услуги" at bounding box center [218, 146] width 72 height 19
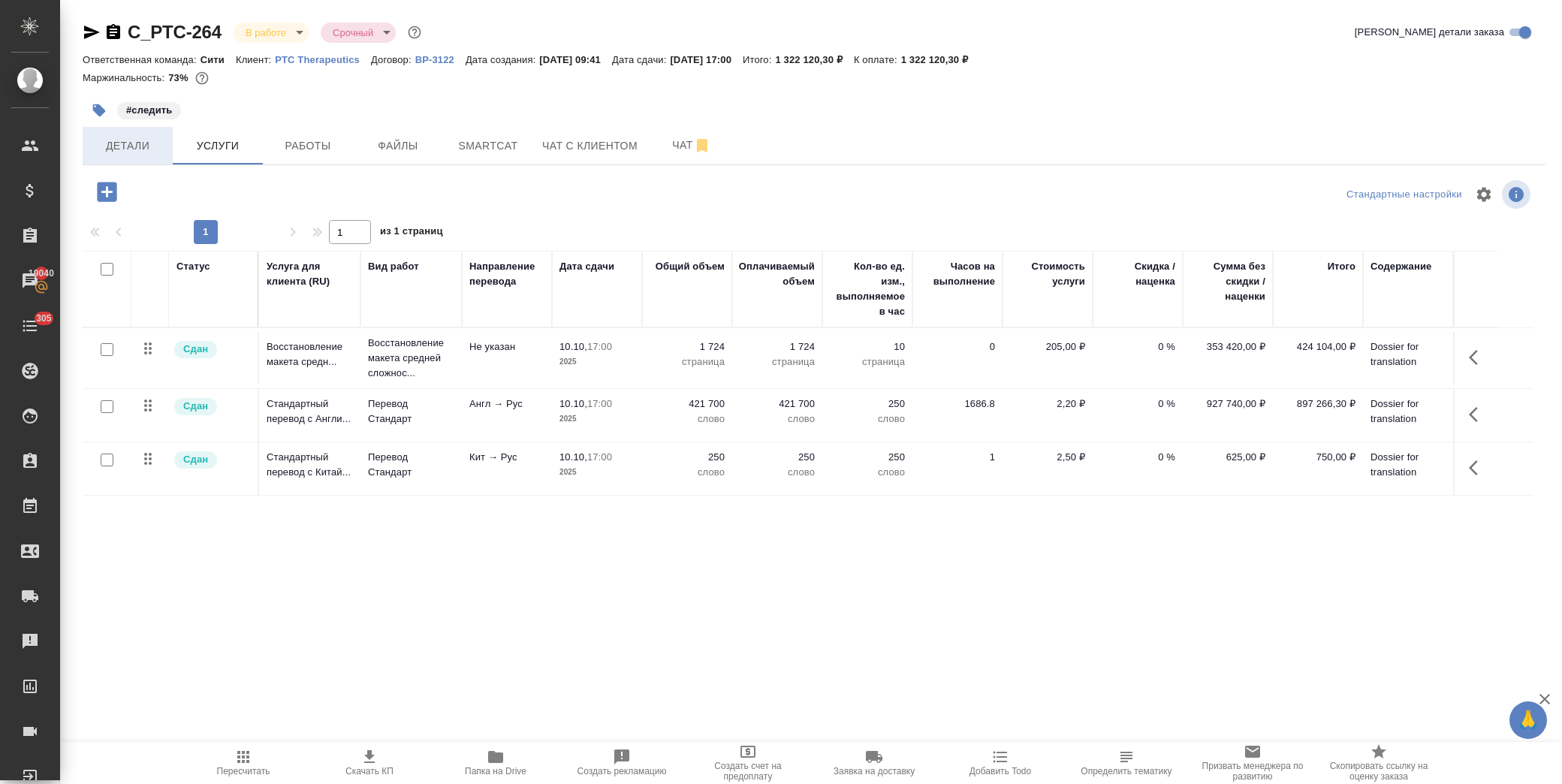
click at [124, 145] on span "Детали" at bounding box center [128, 146] width 72 height 19
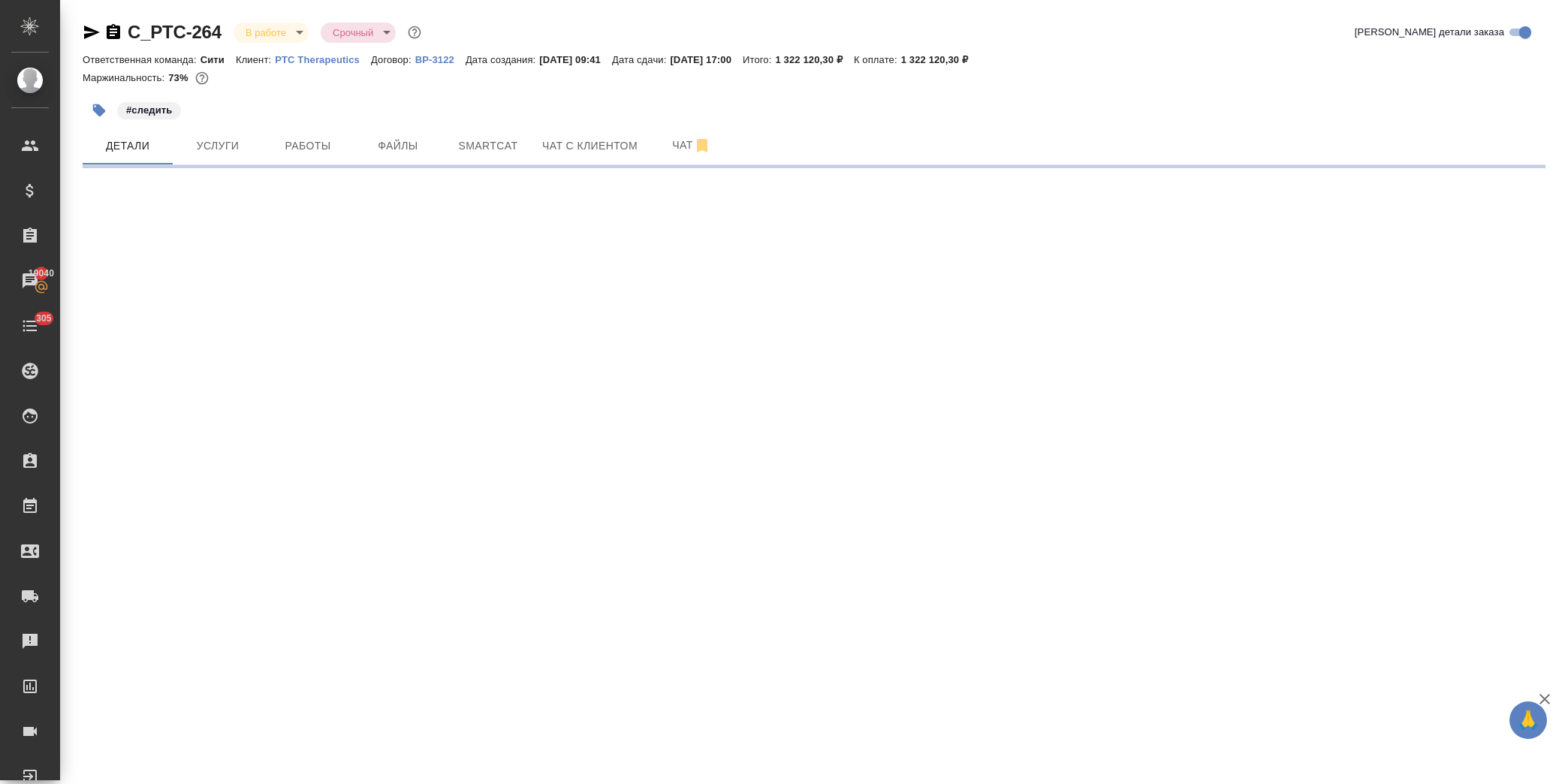
select select "RU"
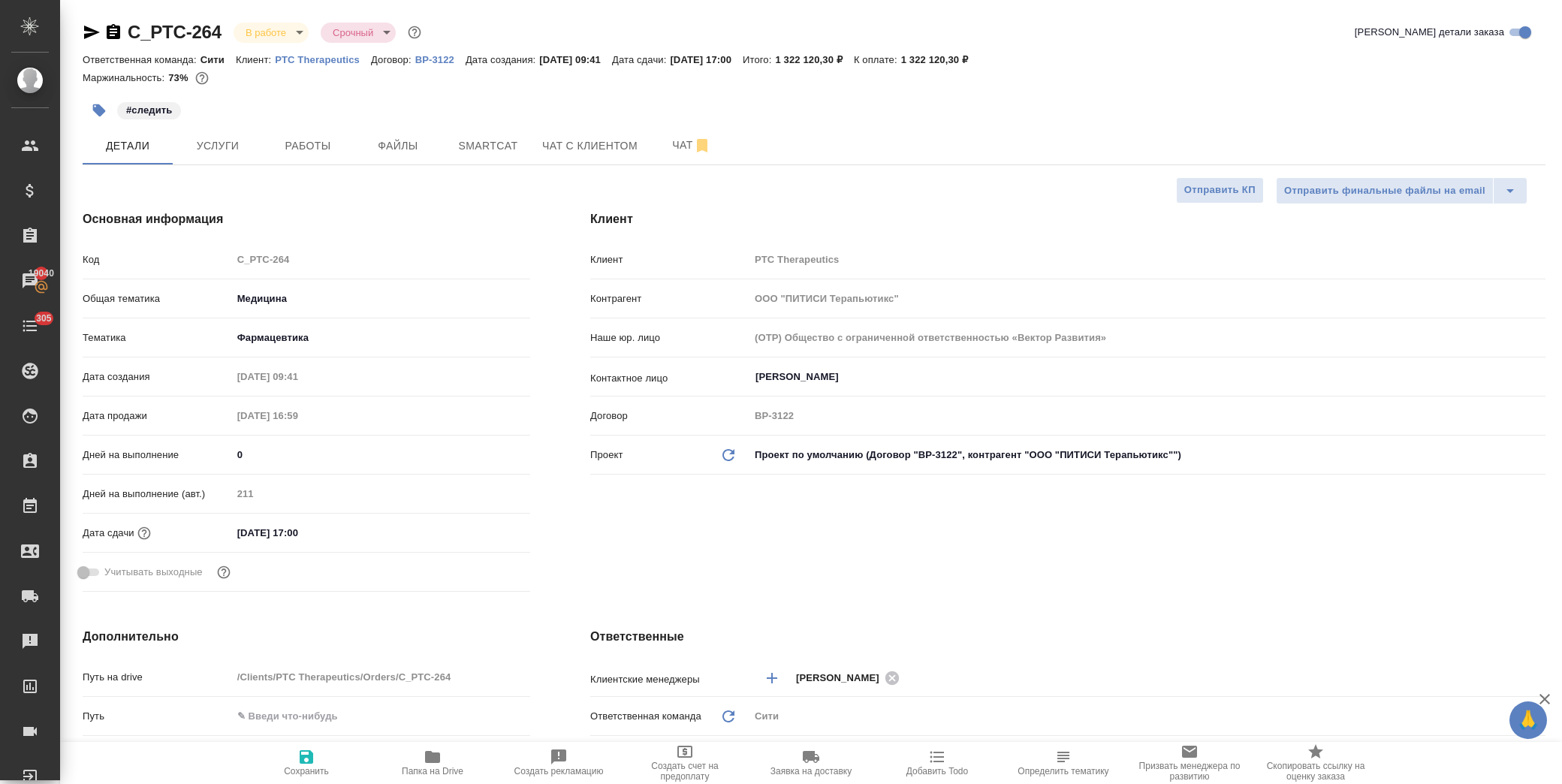
type textarea "x"
click at [447, 768] on span "Папка на Drive" at bounding box center [433, 771] width 62 height 11
type textarea "x"
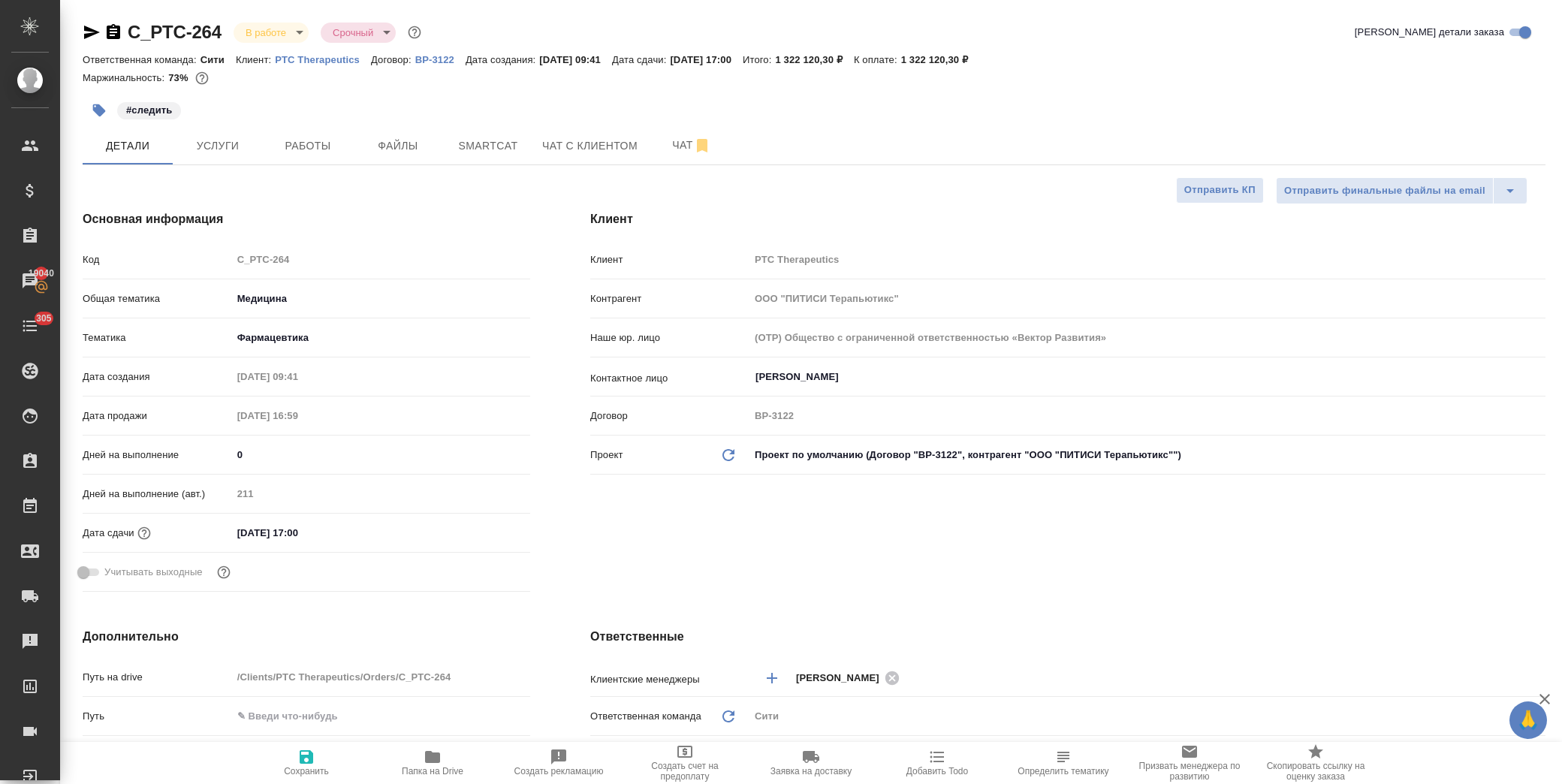
type textarea "x"
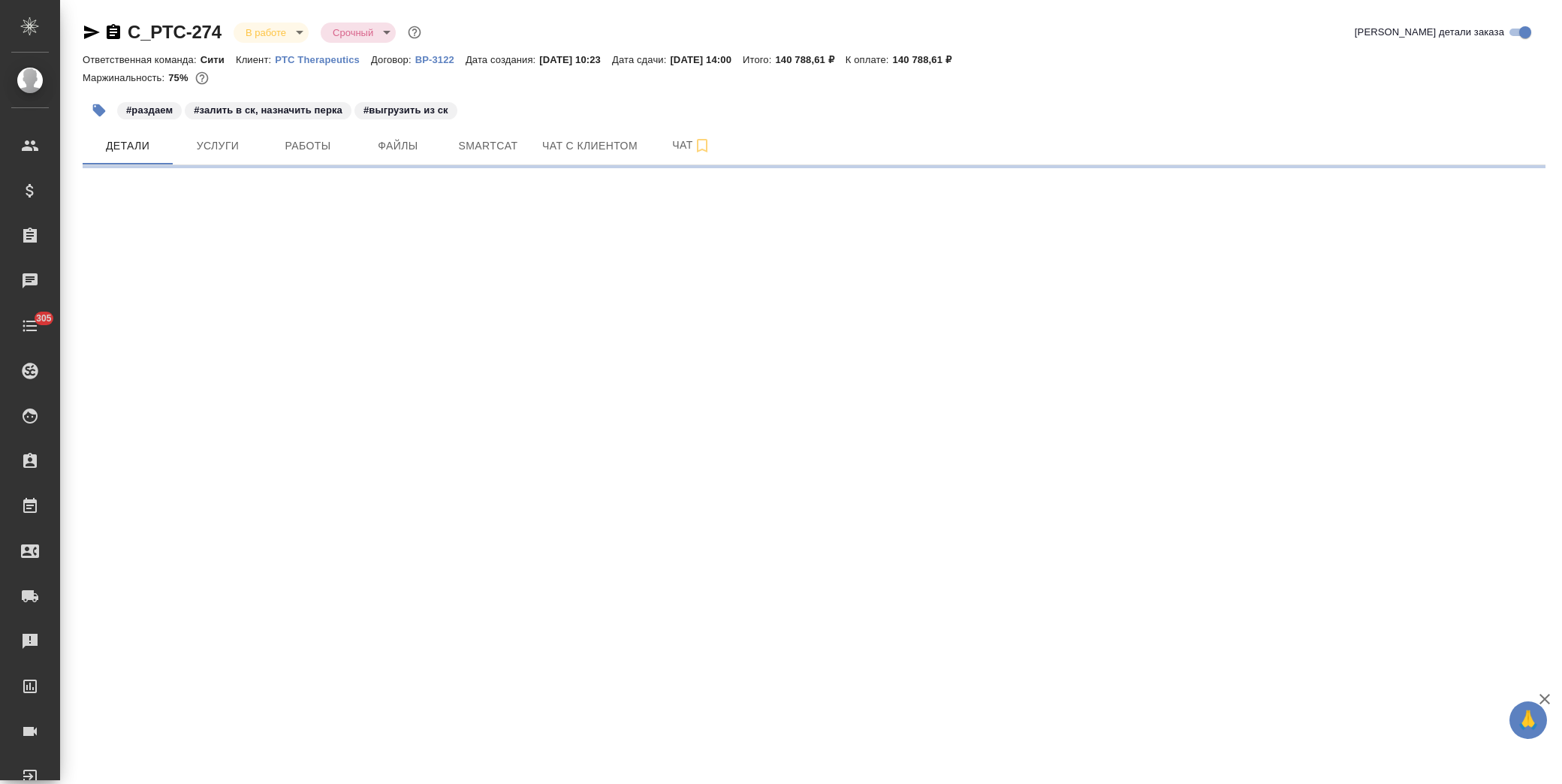
select select "RU"
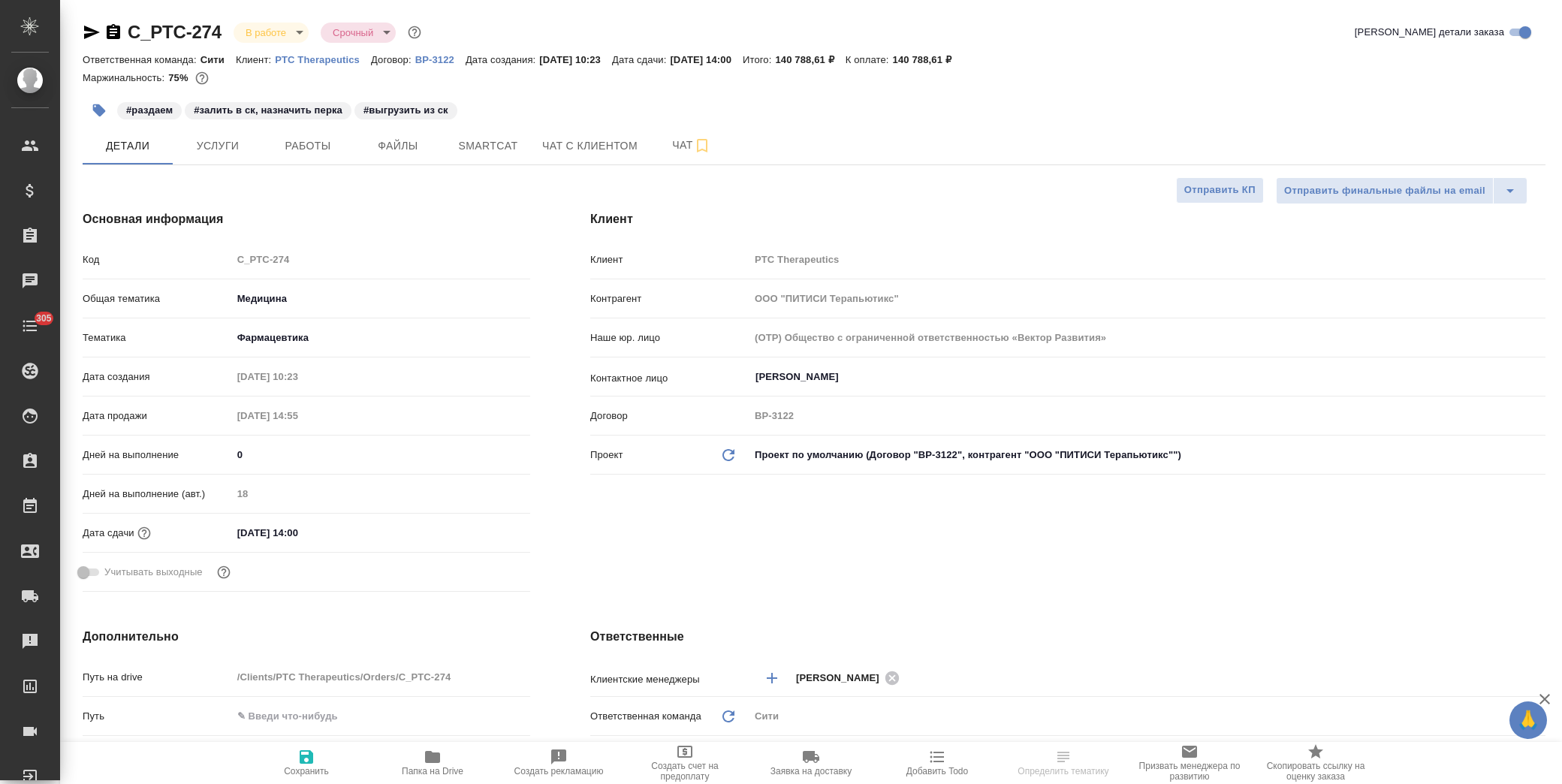
type textarea "x"
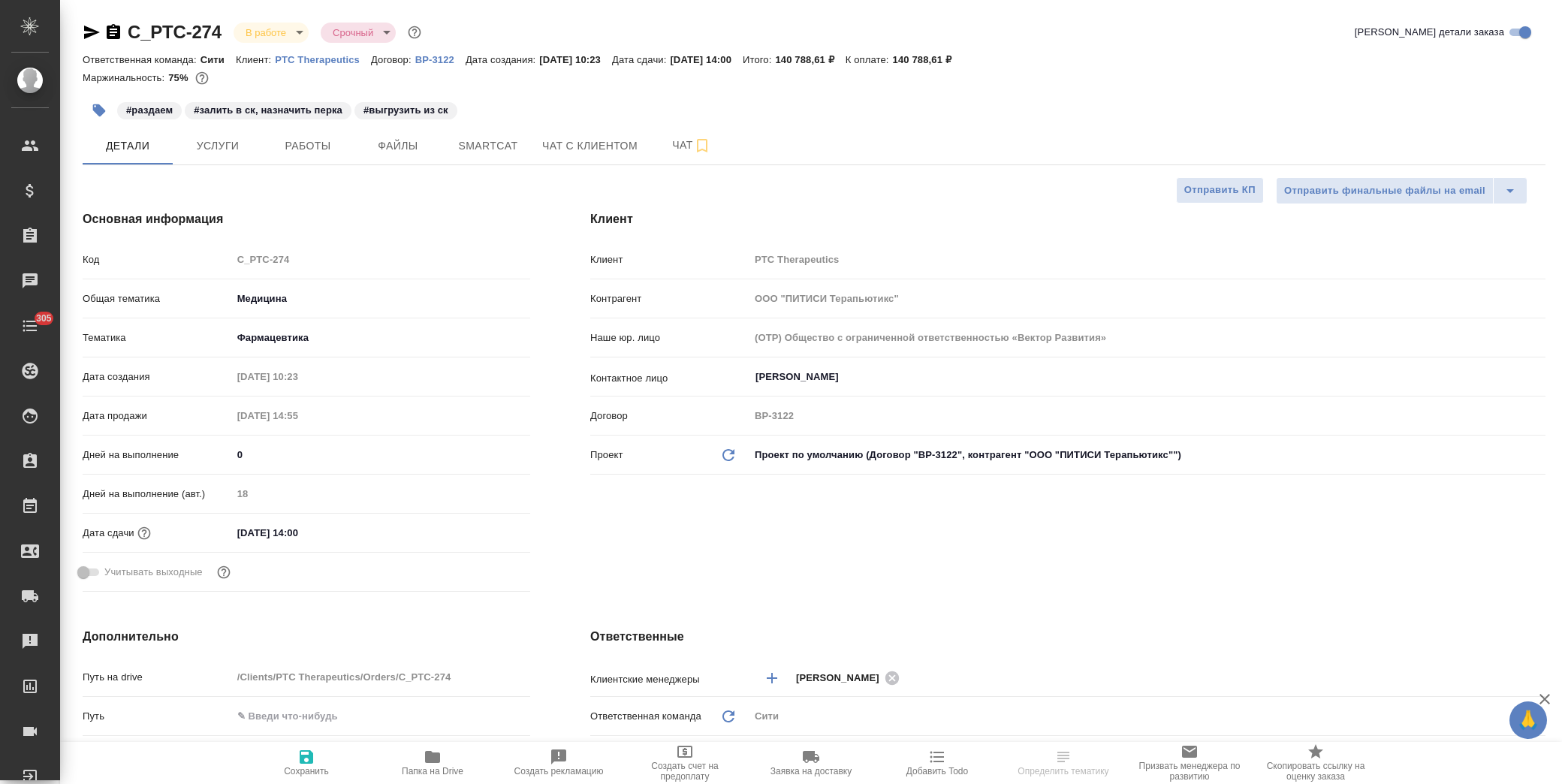
type textarea "x"
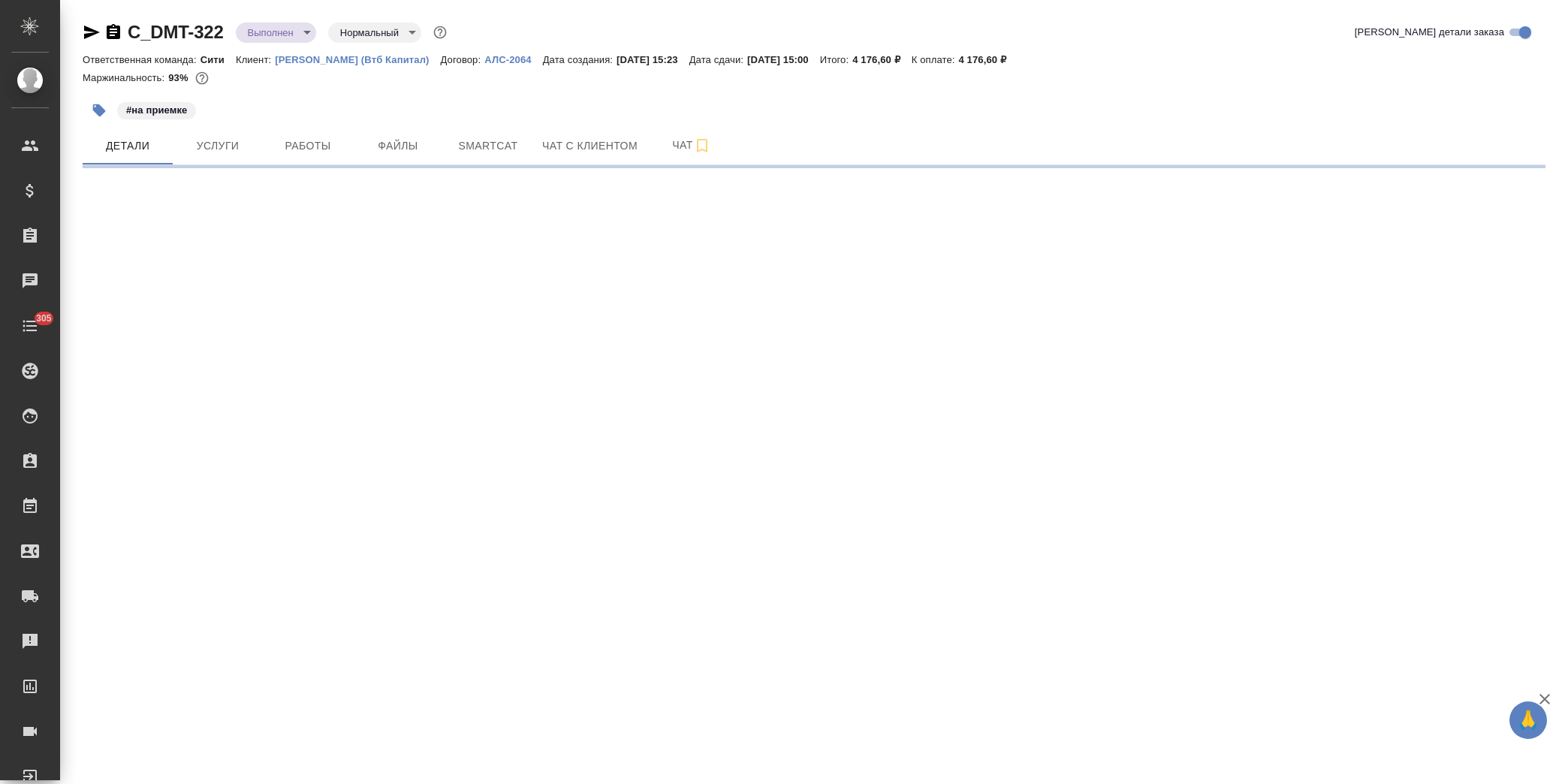
select select "RU"
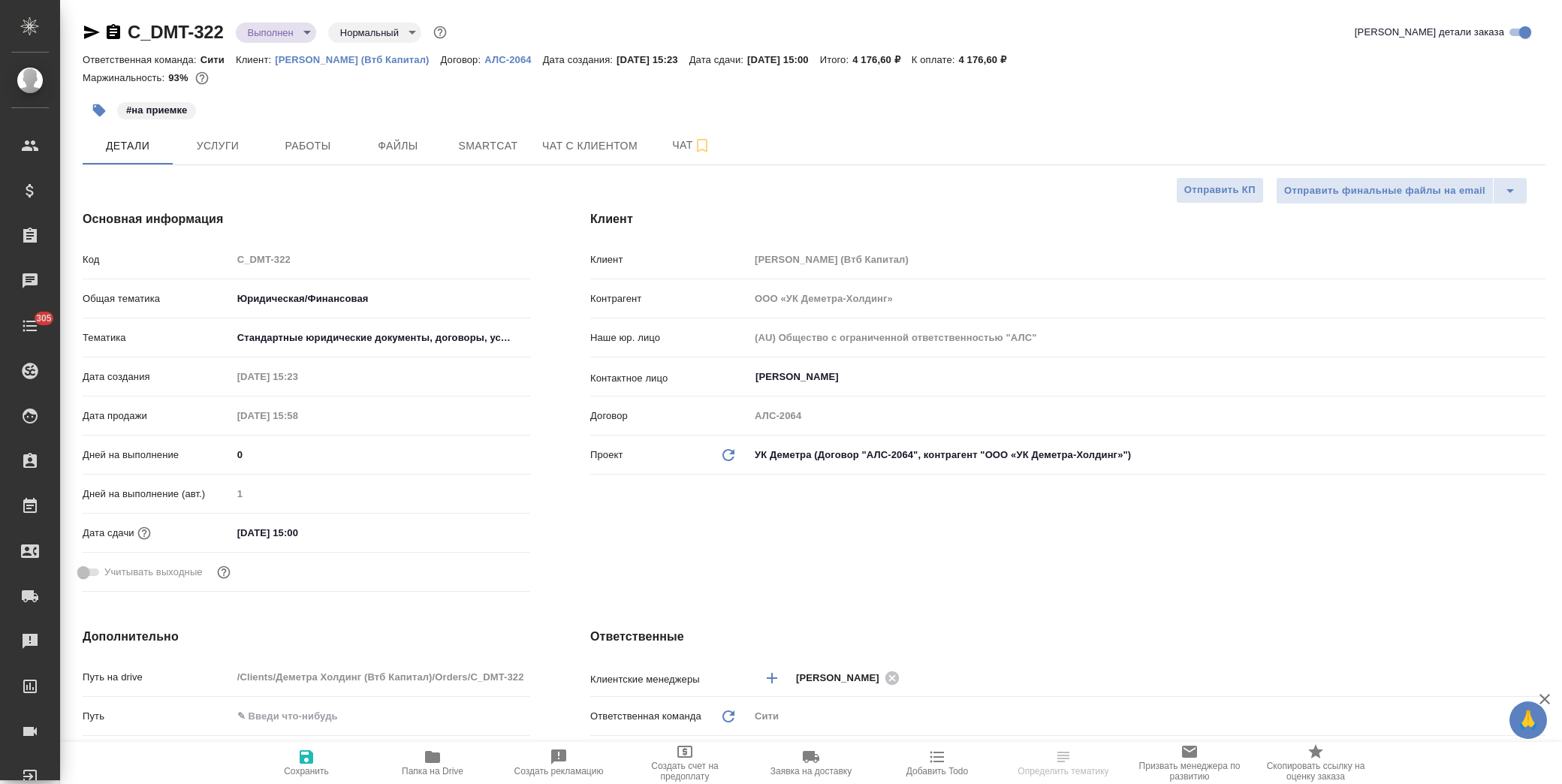
type textarea "x"
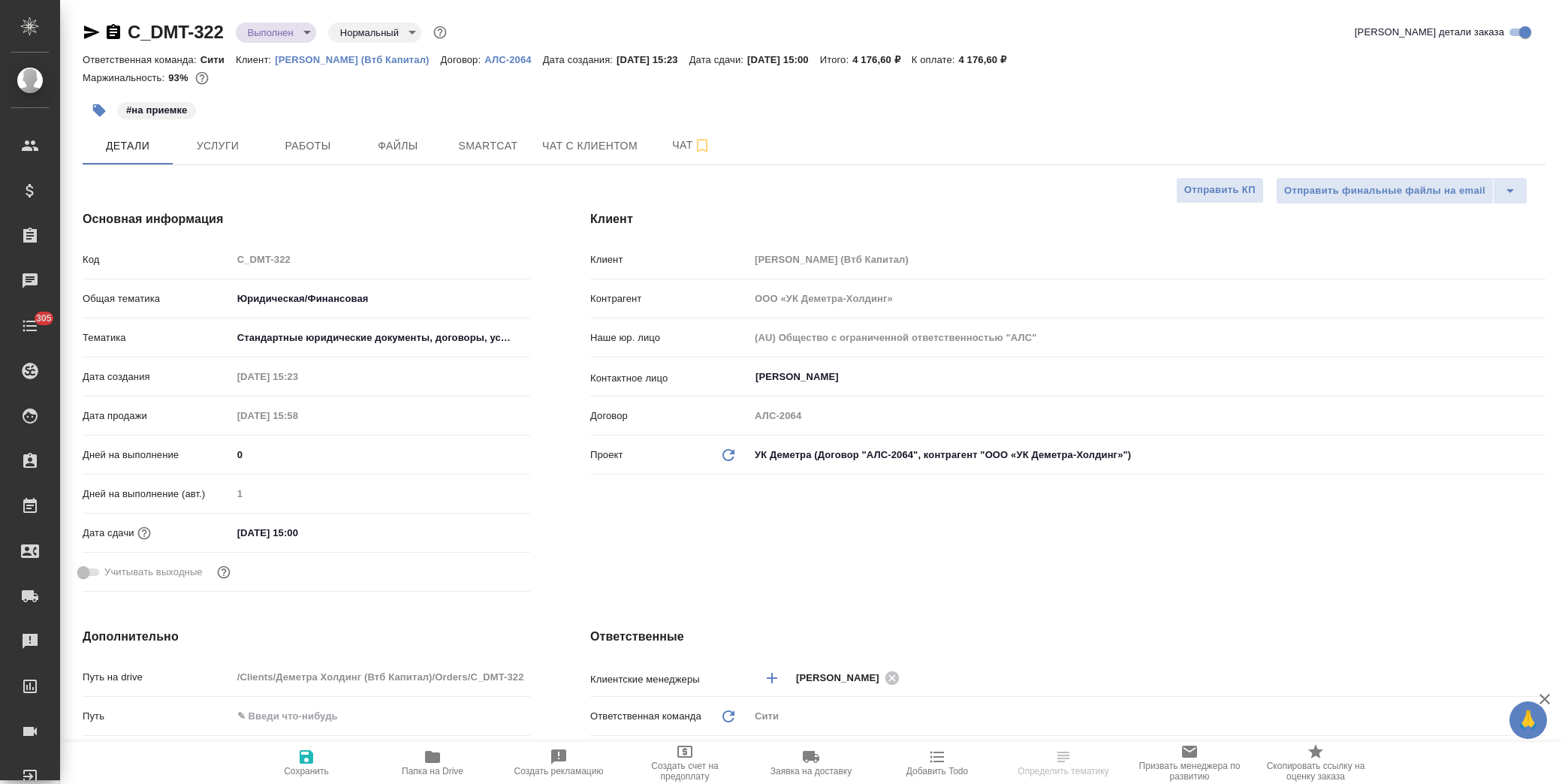
type textarea "x"
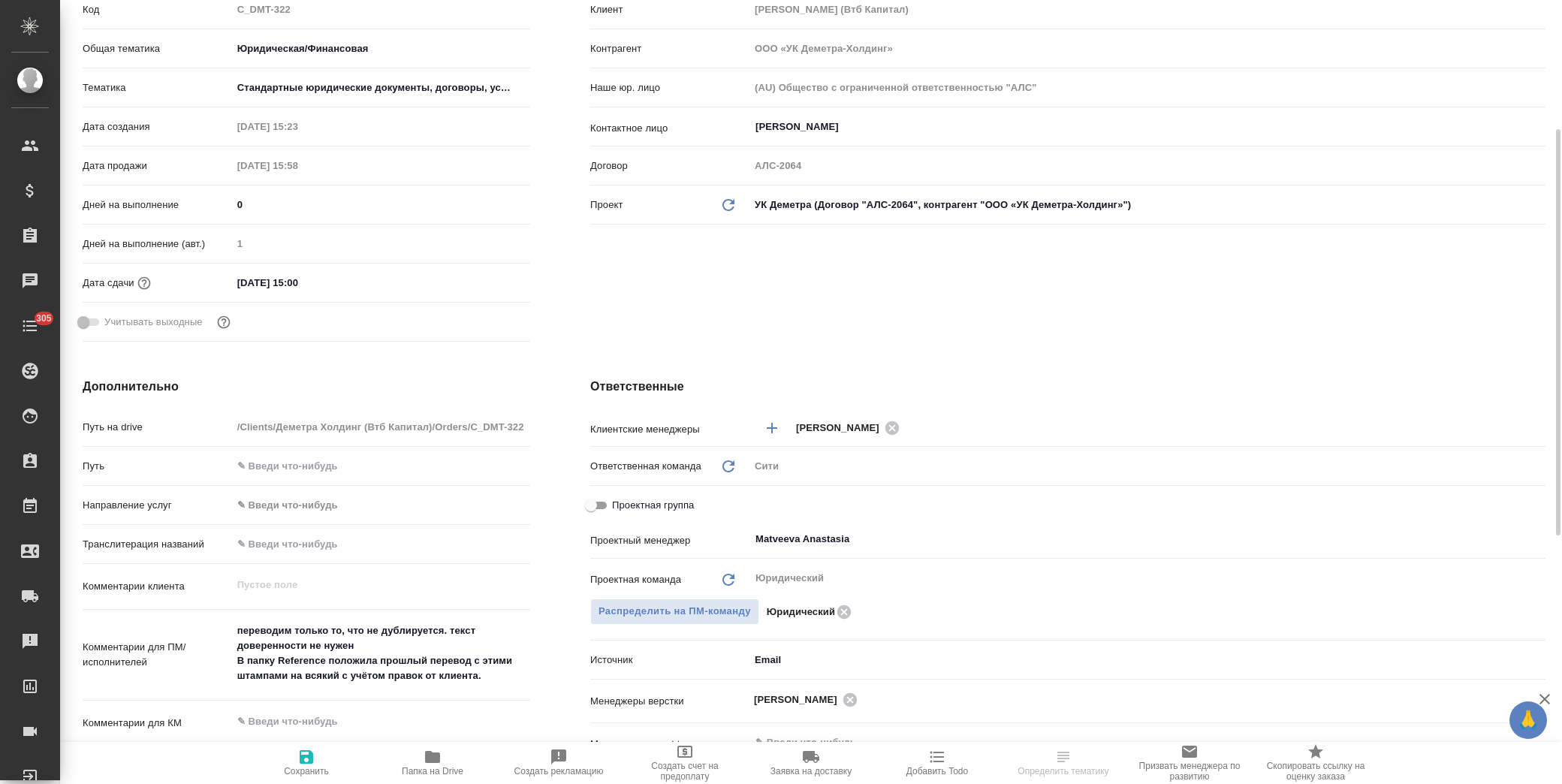
click at [453, 762] on span "Папка на Drive" at bounding box center [432, 762] width 108 height 29
type textarea "x"
select select "RU"
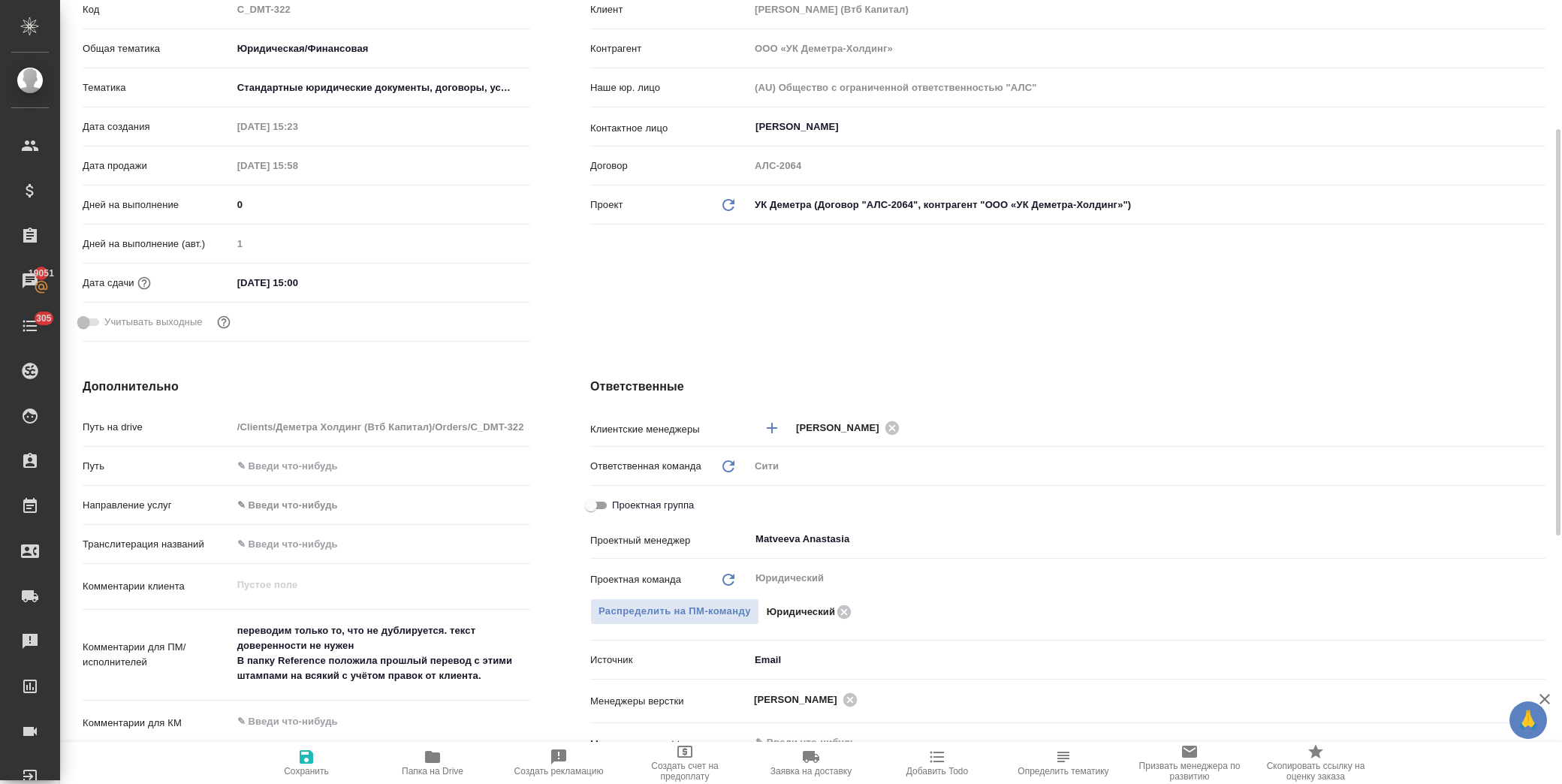
type textarea "x"
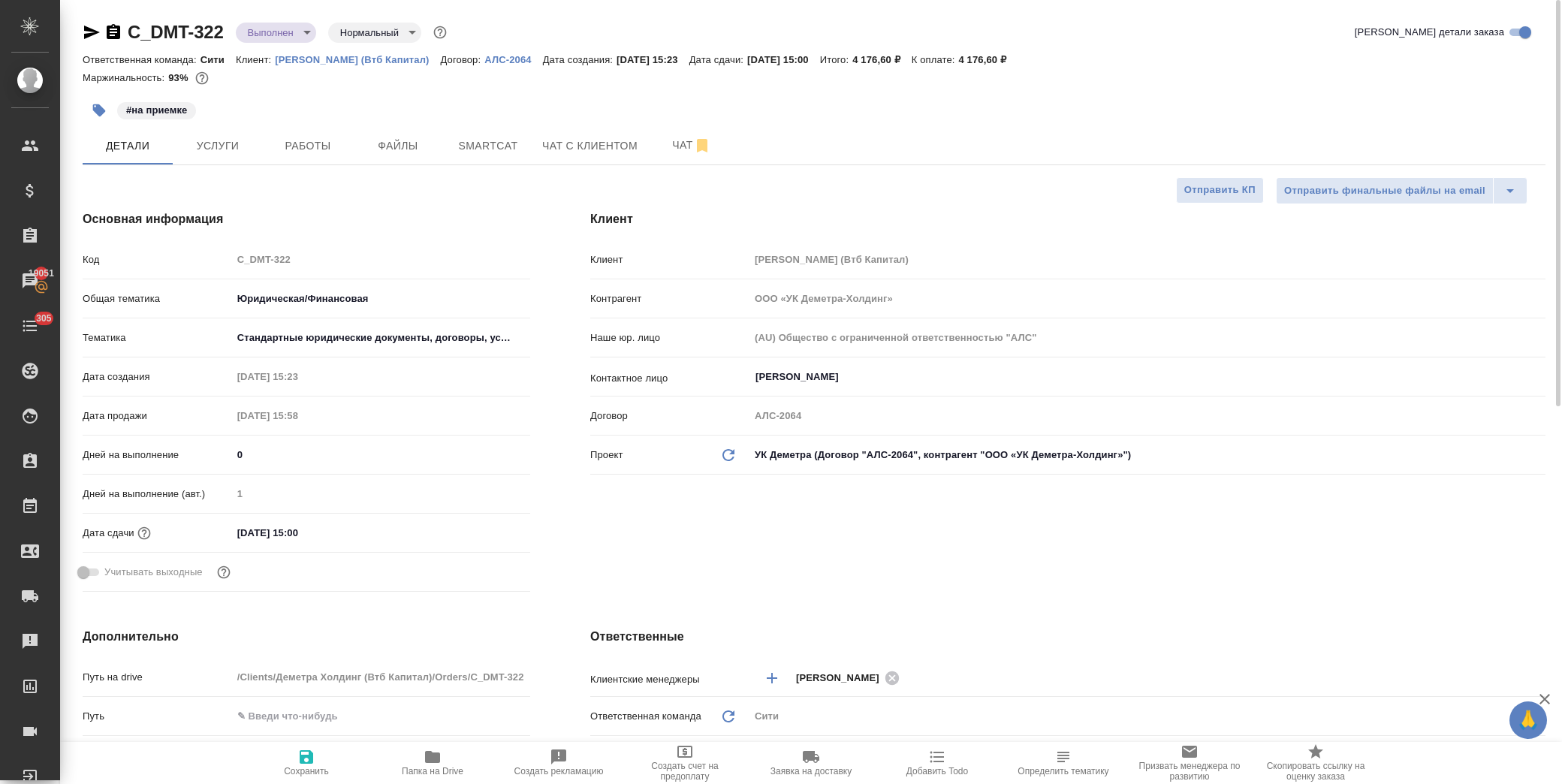
type textarea "x"
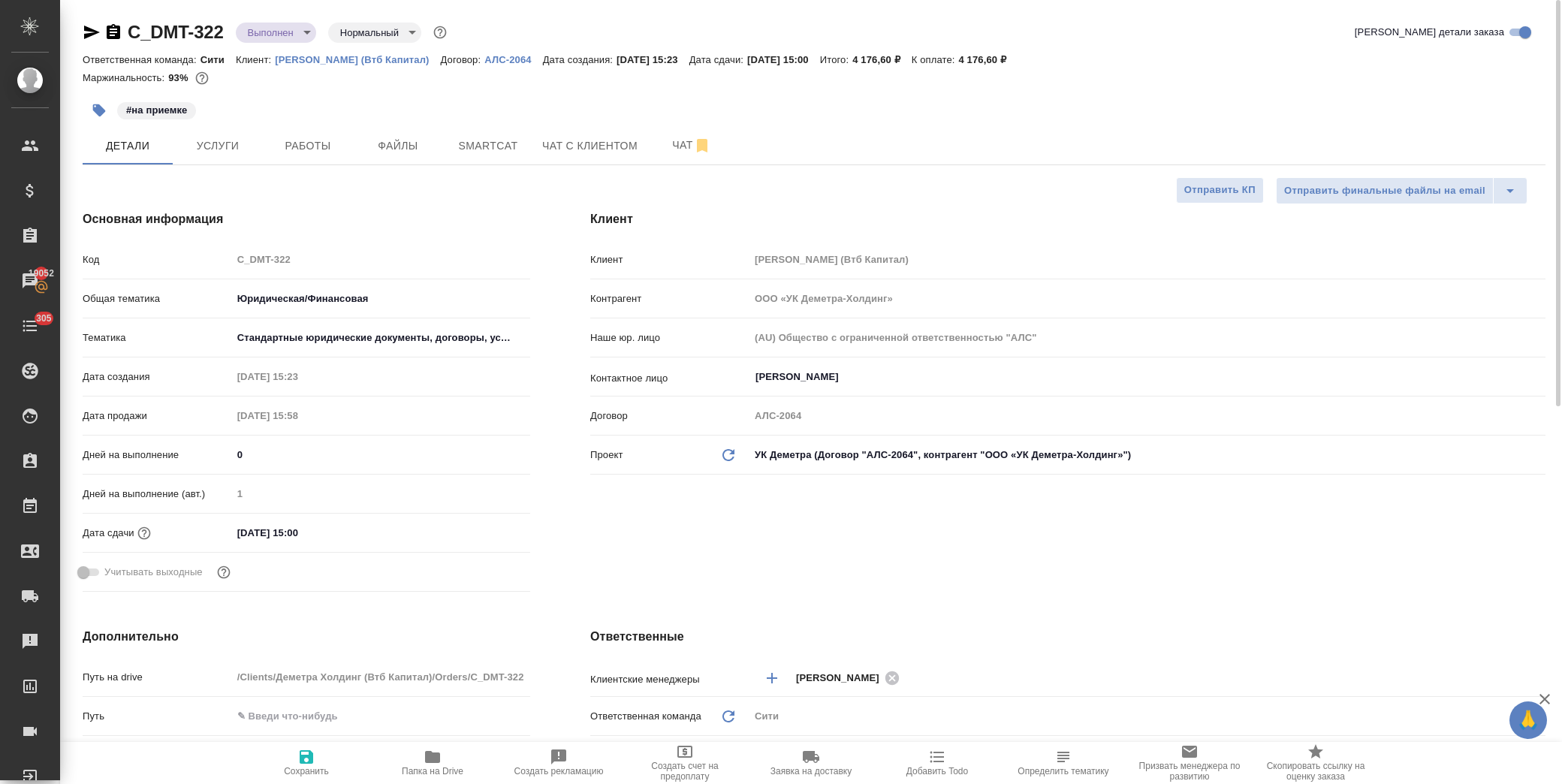
type textarea "x"
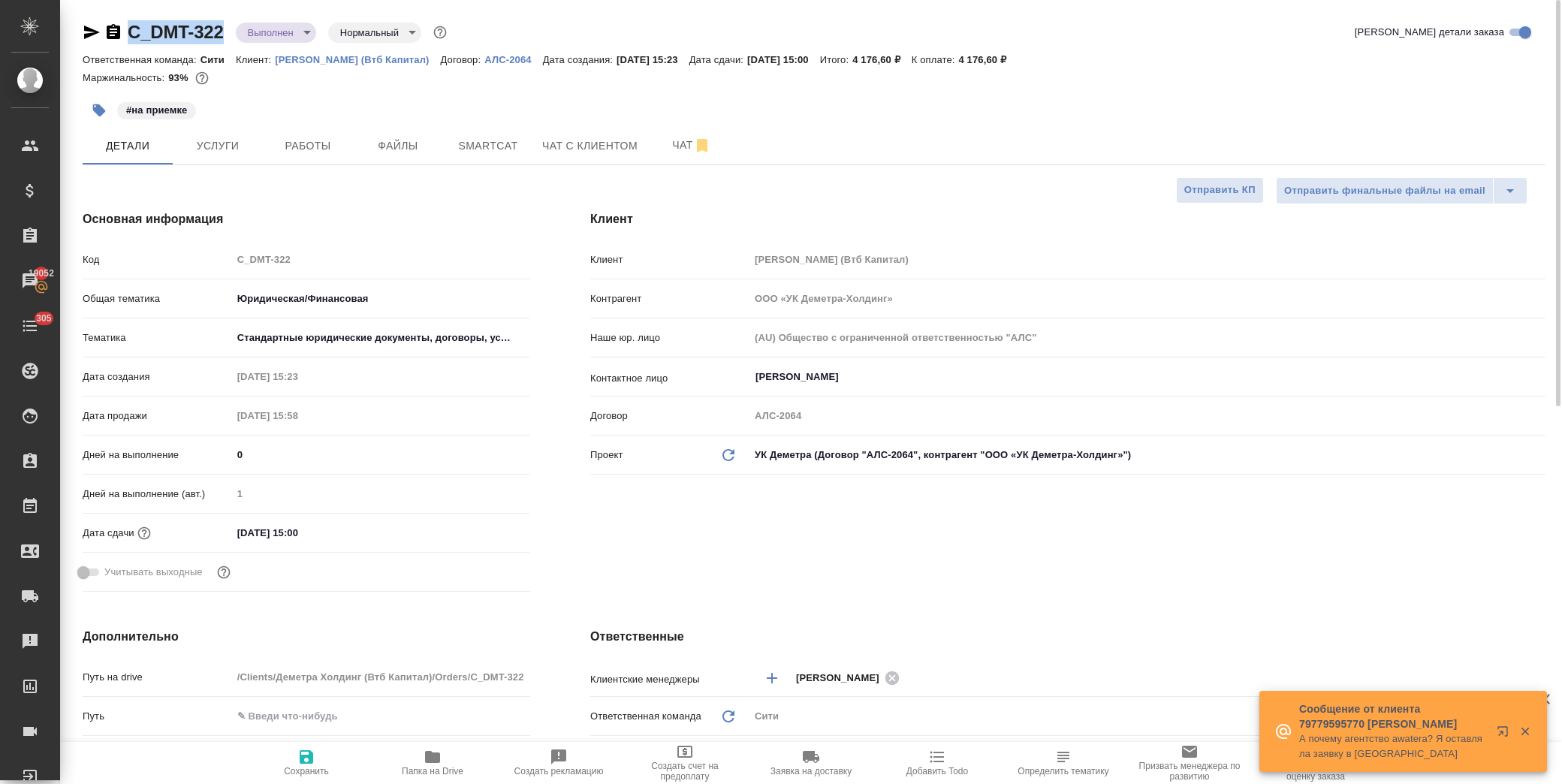
drag, startPoint x: 227, startPoint y: 35, endPoint x: 132, endPoint y: 35, distance: 95.0
click at [132, 35] on div "C_DMT-322 Выполнен completed Нормальный normal" at bounding box center [266, 32] width 367 height 24
copy link "C_DMT-322"
type textarea "x"
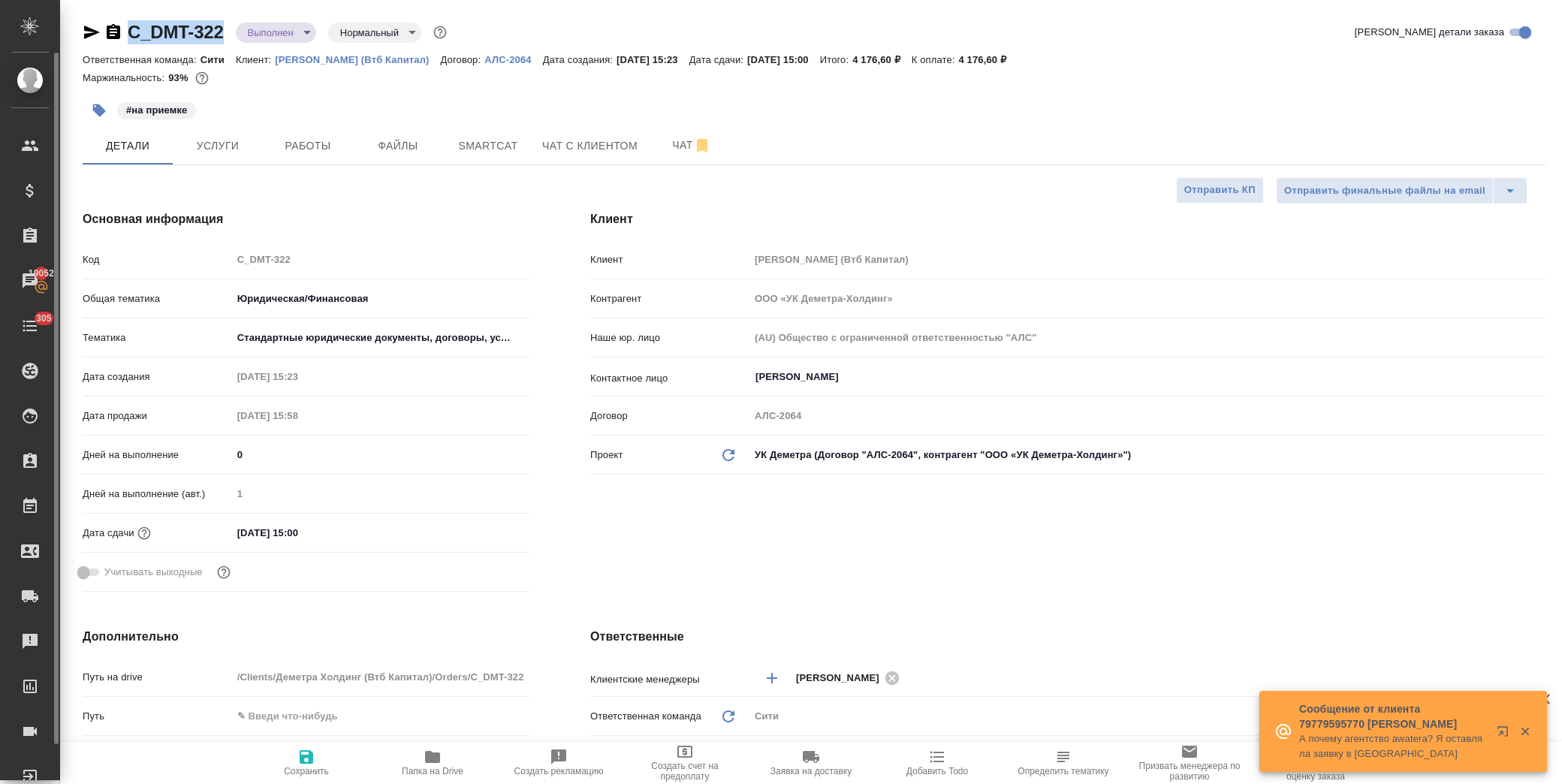
type textarea "x"
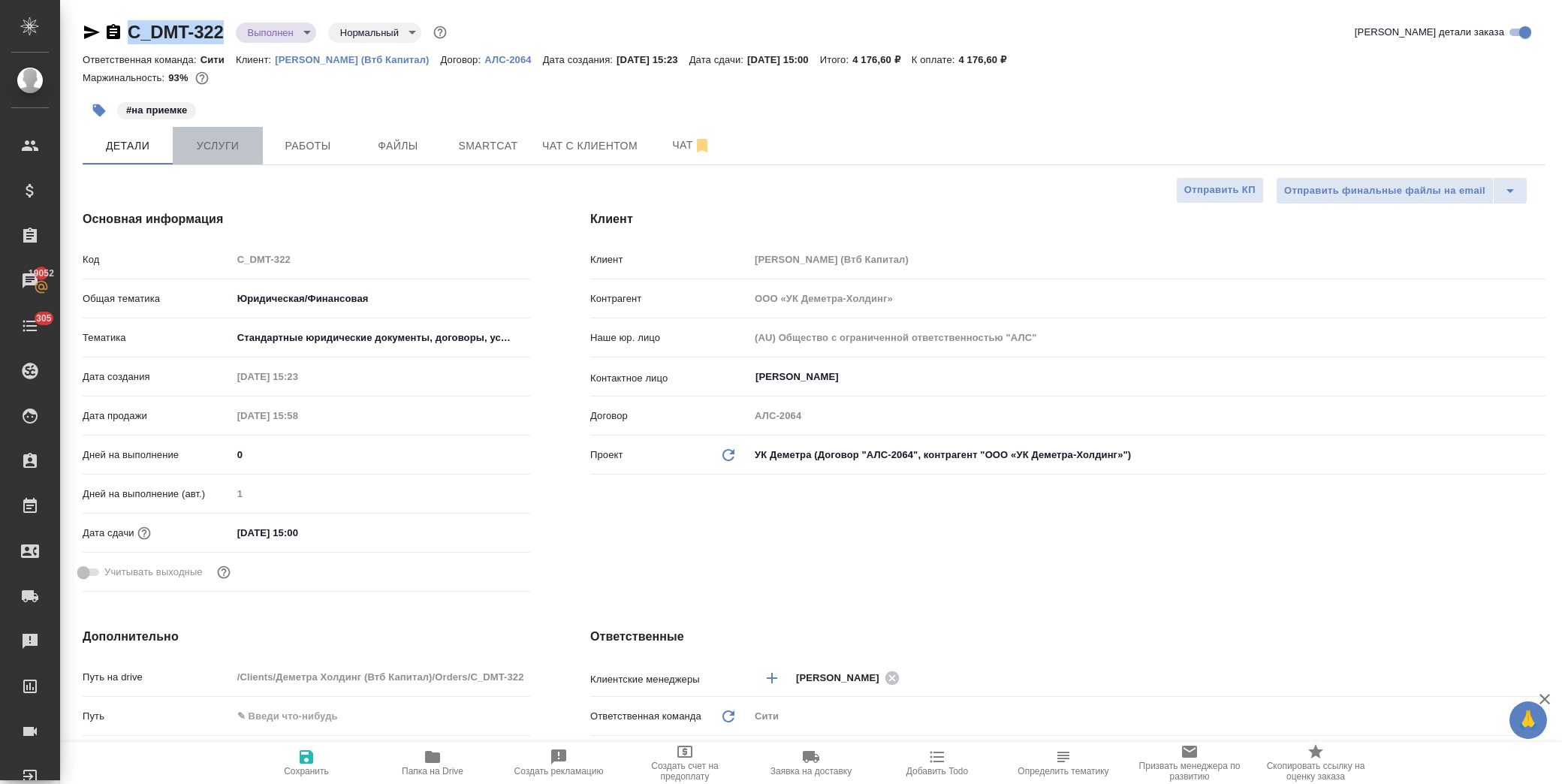
click at [234, 138] on span "Услуги" at bounding box center [218, 146] width 72 height 19
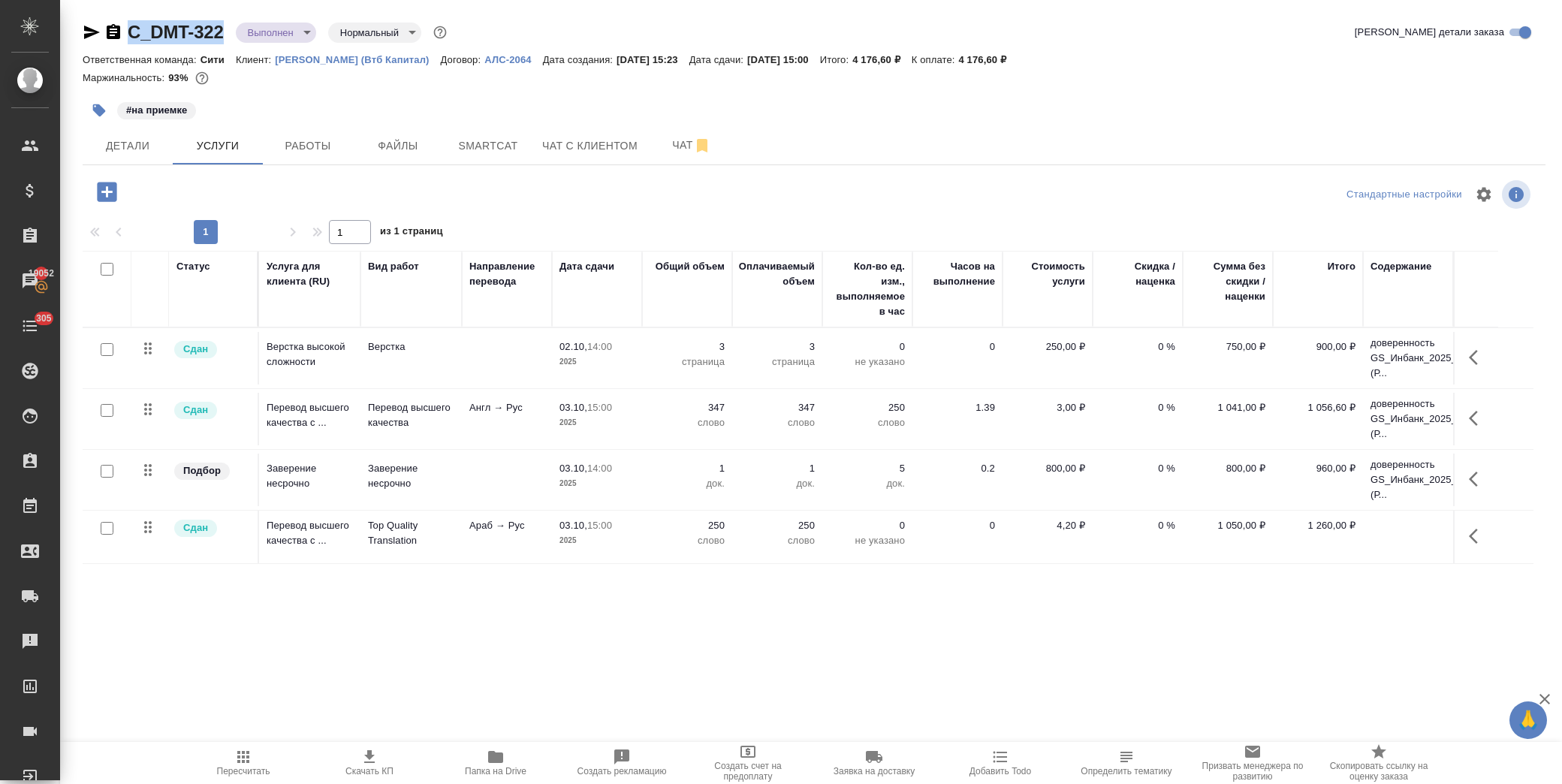
click at [108, 530] on input "checkbox" at bounding box center [106, 528] width 12 height 12
checkbox input "true"
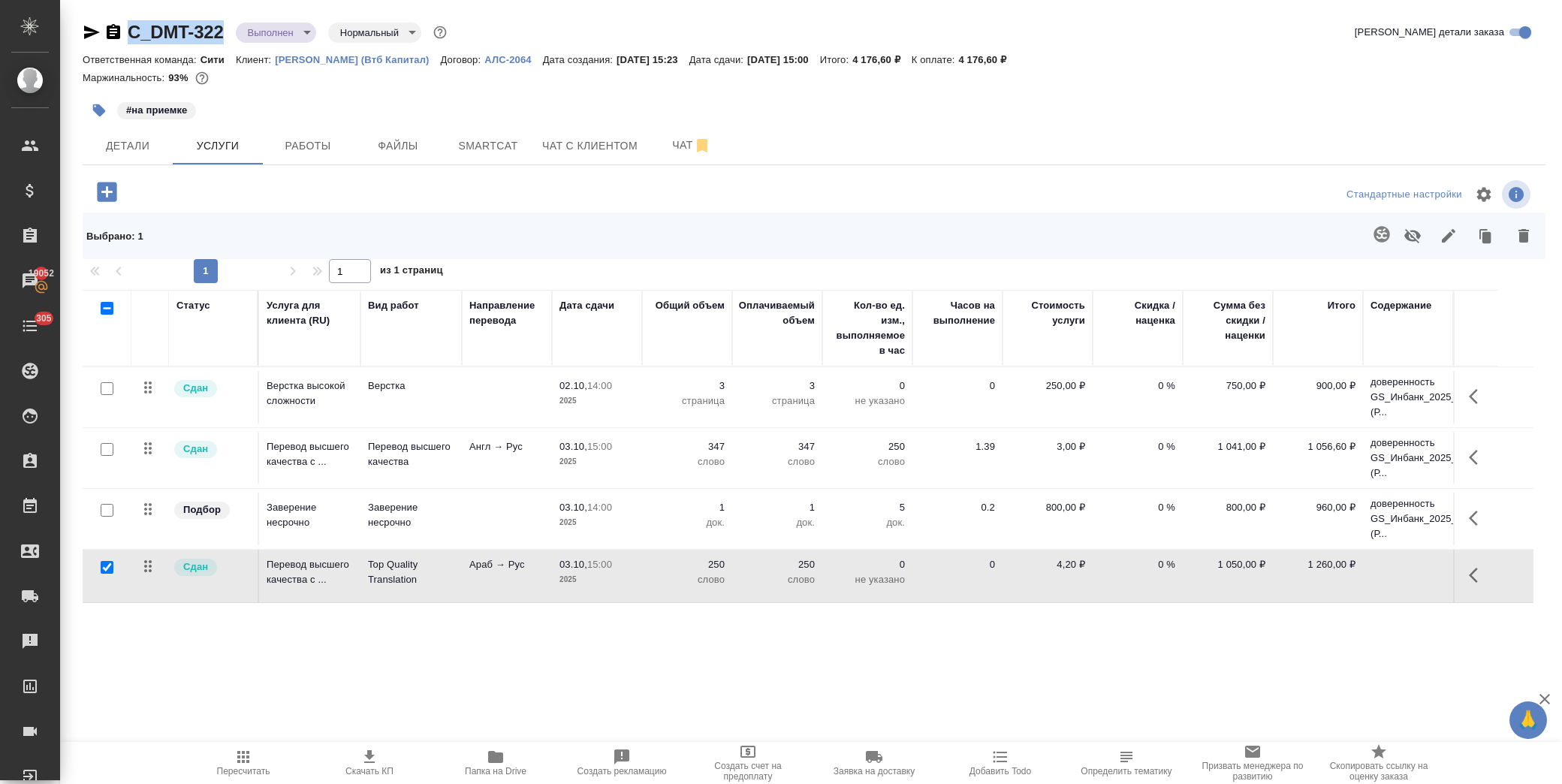
click at [1416, 249] on button "button" at bounding box center [1413, 236] width 36 height 39
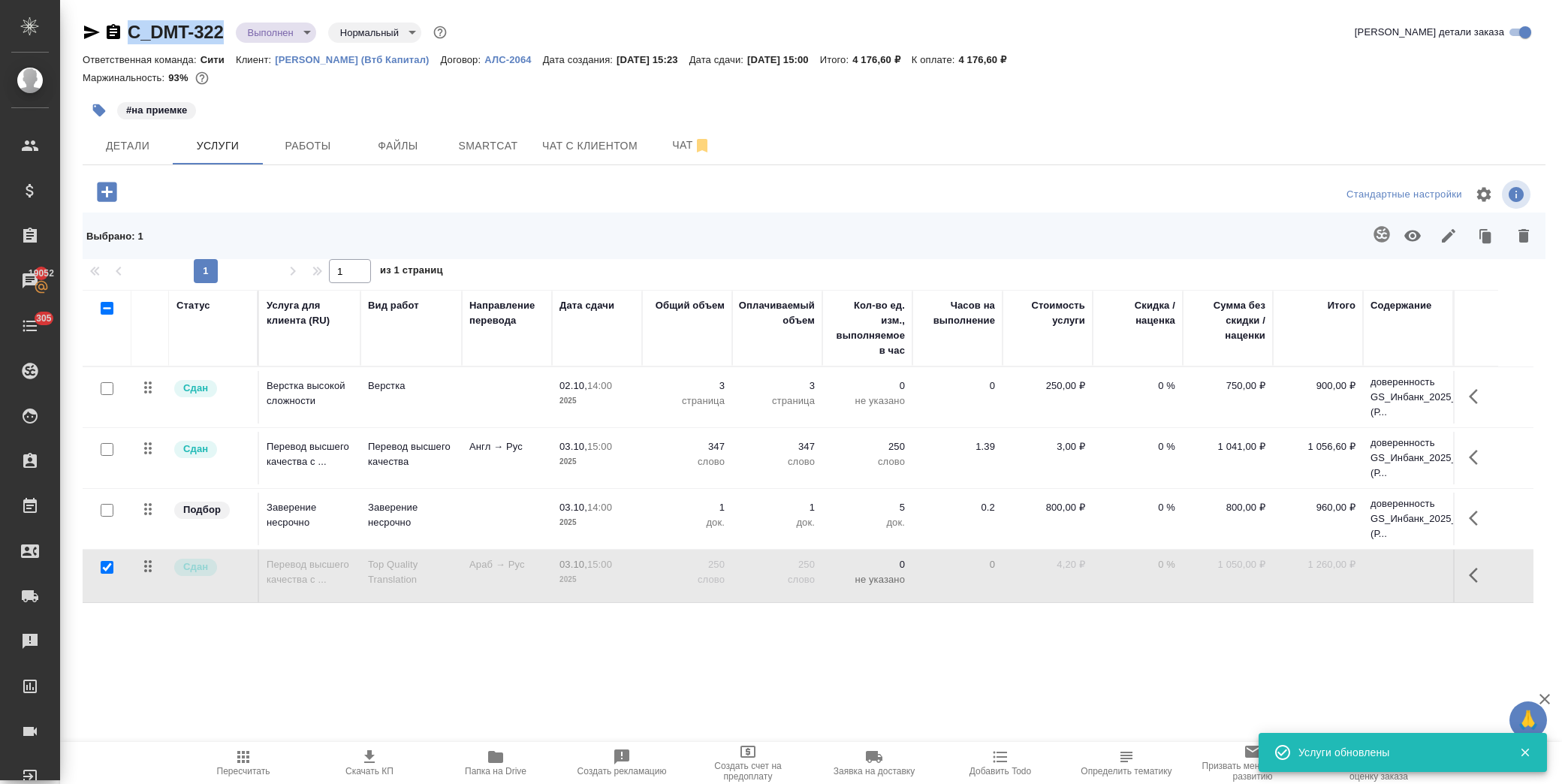
click at [234, 771] on span "Пересчитать" at bounding box center [243, 771] width 54 height 11
click at [255, 763] on span "Пересчитать" at bounding box center [243, 762] width 108 height 29
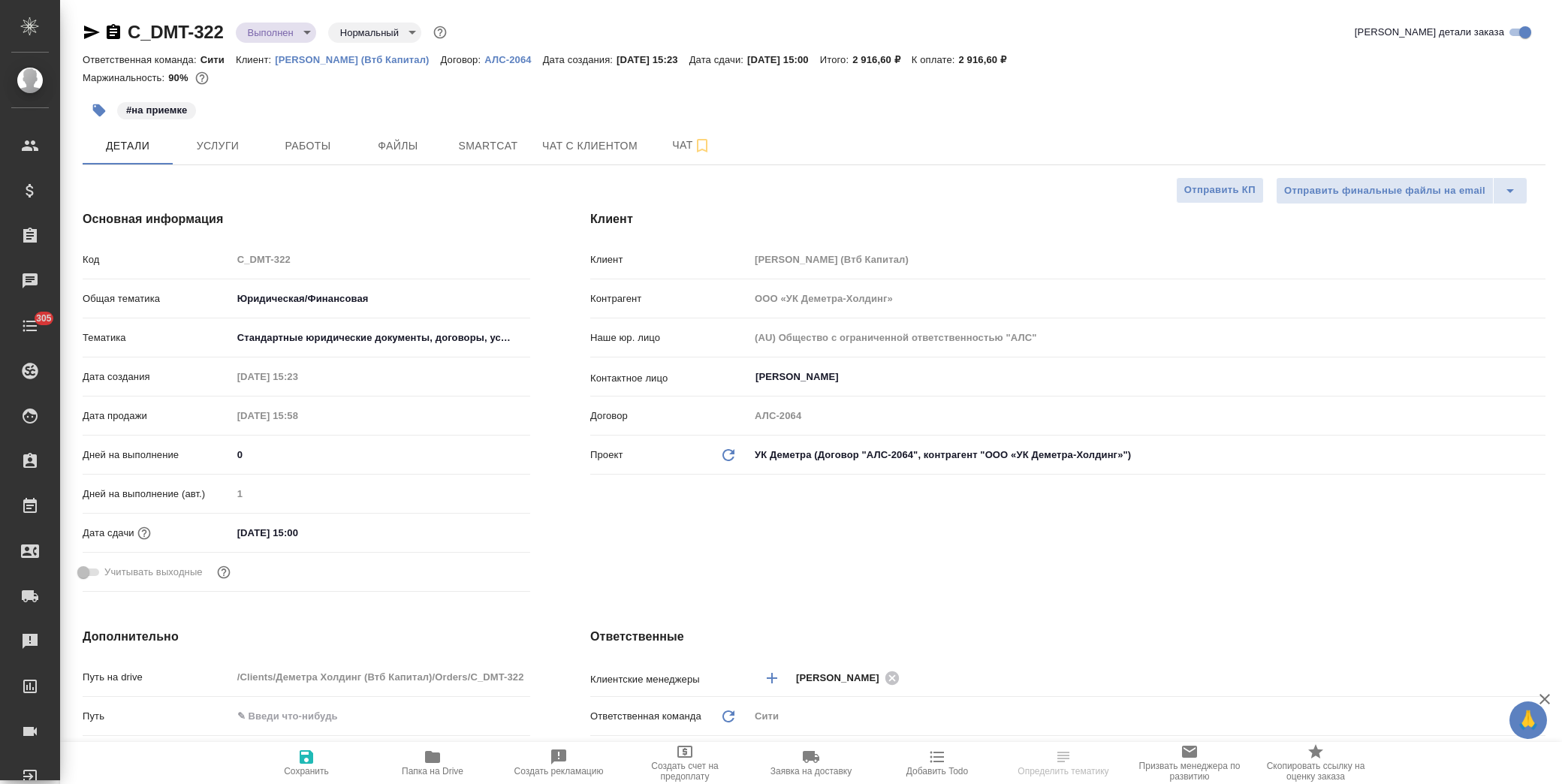
select select "RU"
click at [392, 156] on button "Файлы" at bounding box center [397, 146] width 90 height 38
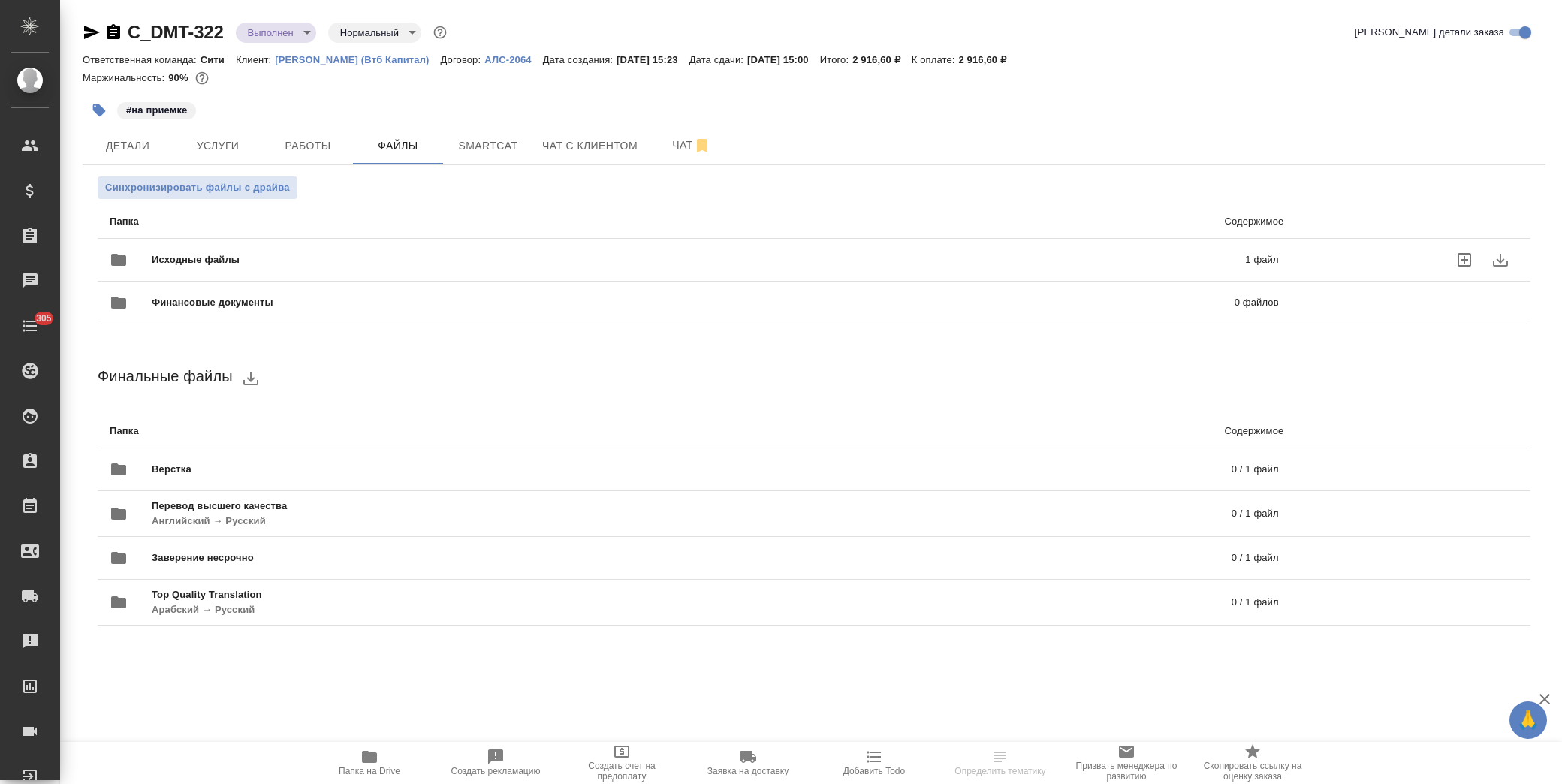
click at [195, 254] on span "Исходные файлы" at bounding box center [447, 259] width 591 height 15
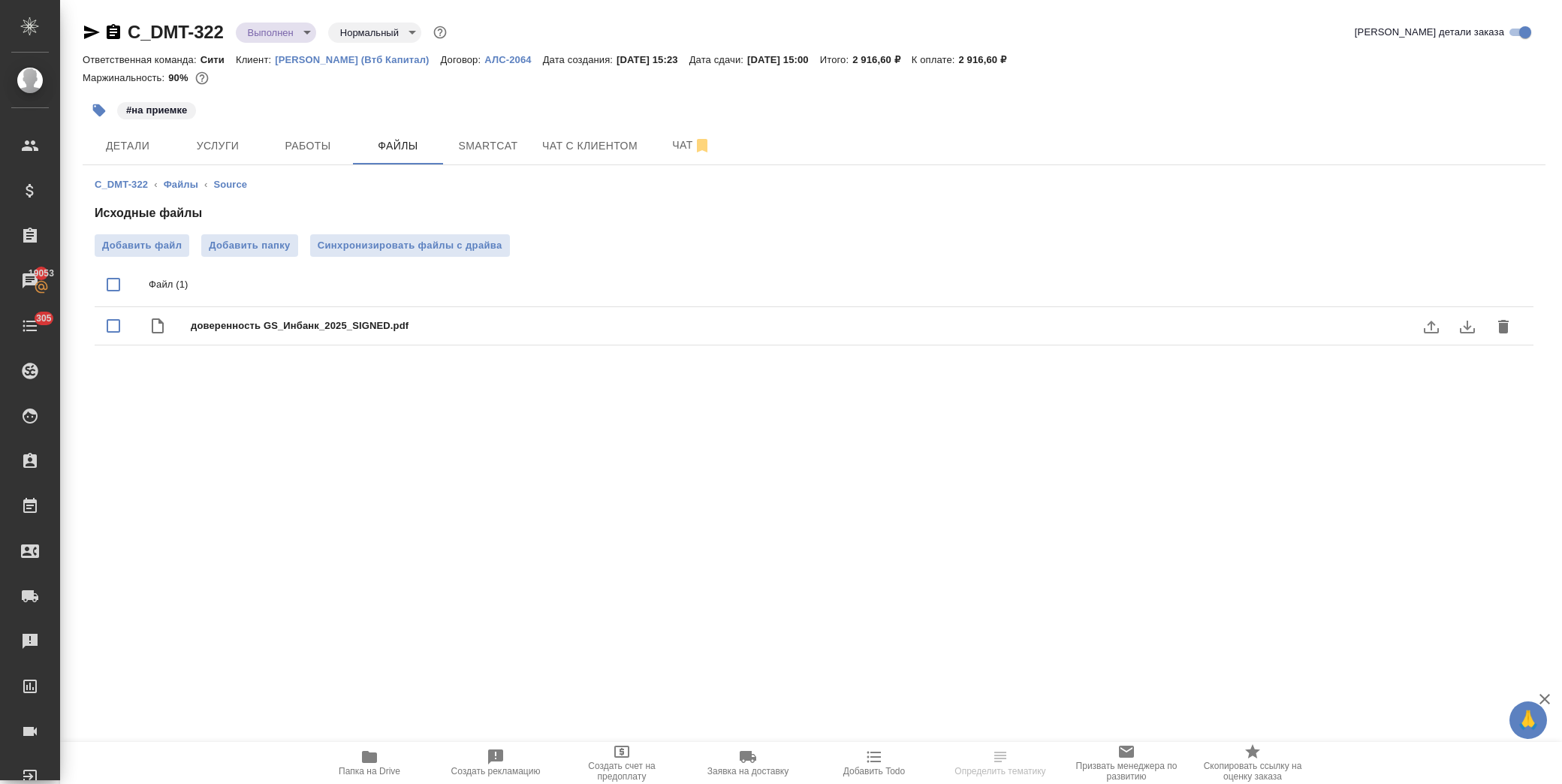
click at [1478, 326] on button "download" at bounding box center [1467, 327] width 36 height 36
click at [102, 109] on icon "button" at bounding box center [99, 110] width 12 height 12
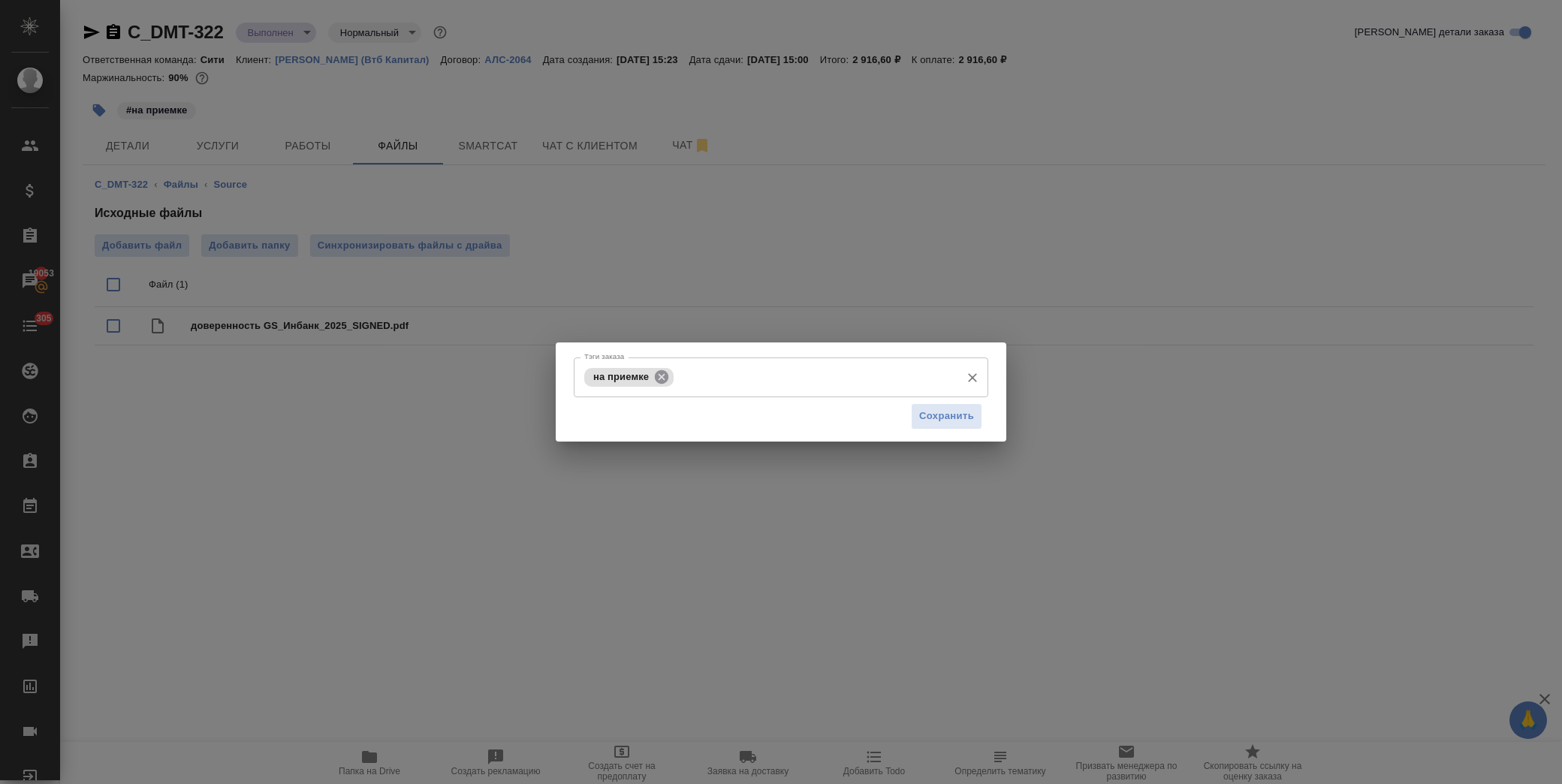
click at [667, 374] on icon at bounding box center [662, 376] width 13 height 13
click at [676, 378] on input "Тэги заказа" at bounding box center [767, 376] width 372 height 26
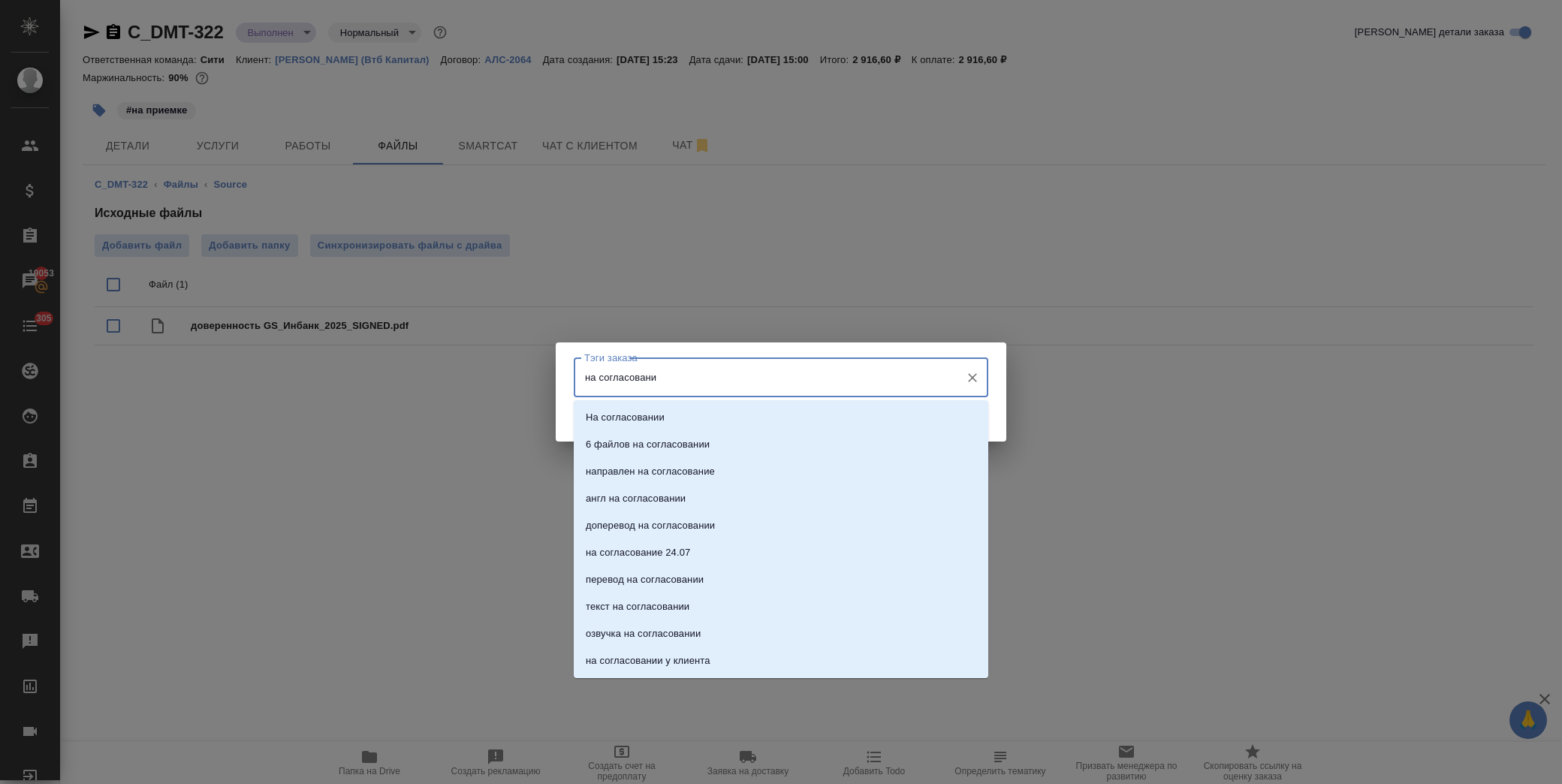
type input "на согласовании"
click at [671, 415] on li "На согласовании" at bounding box center [780, 417] width 414 height 27
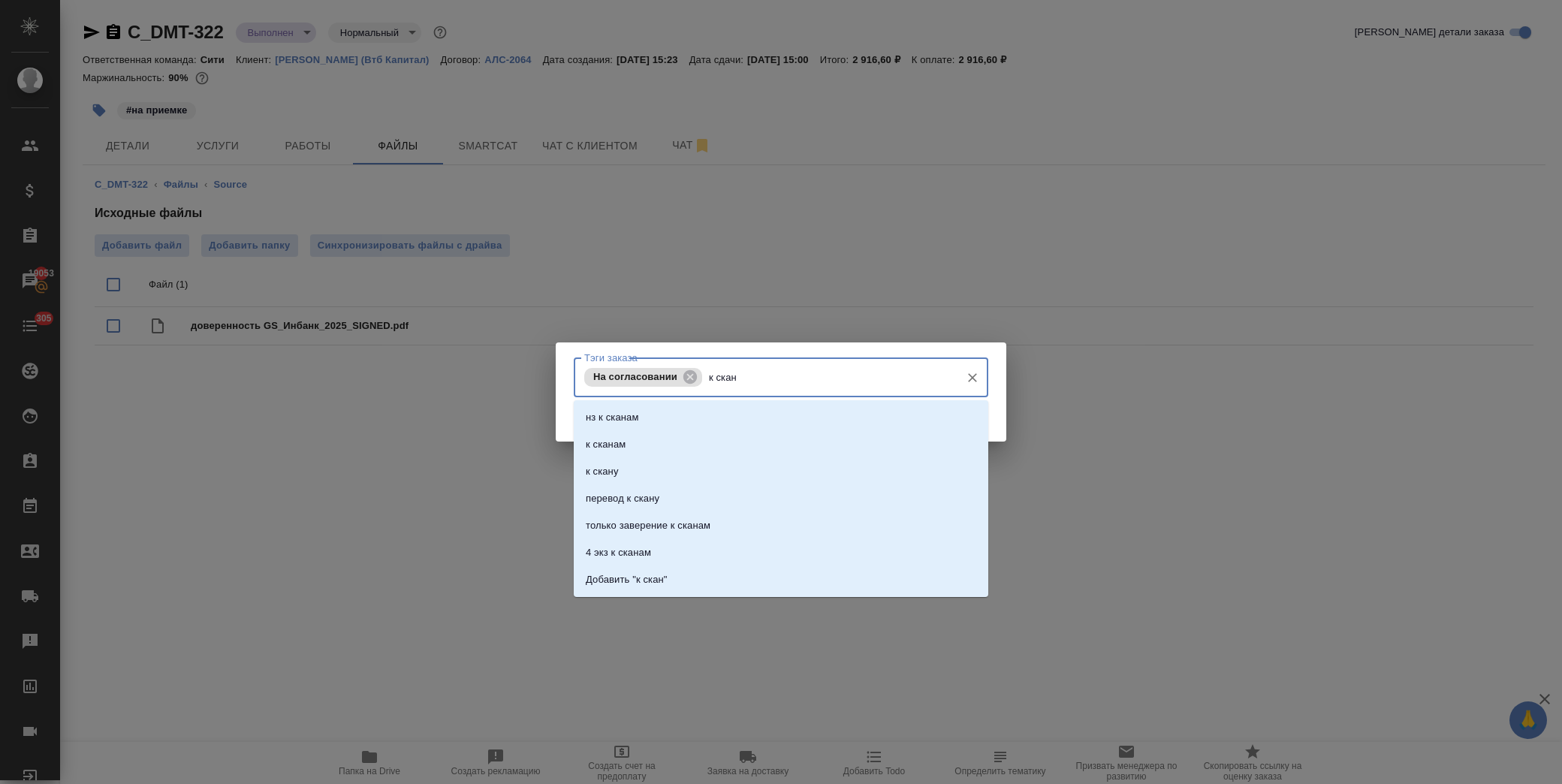
type input "к скану"
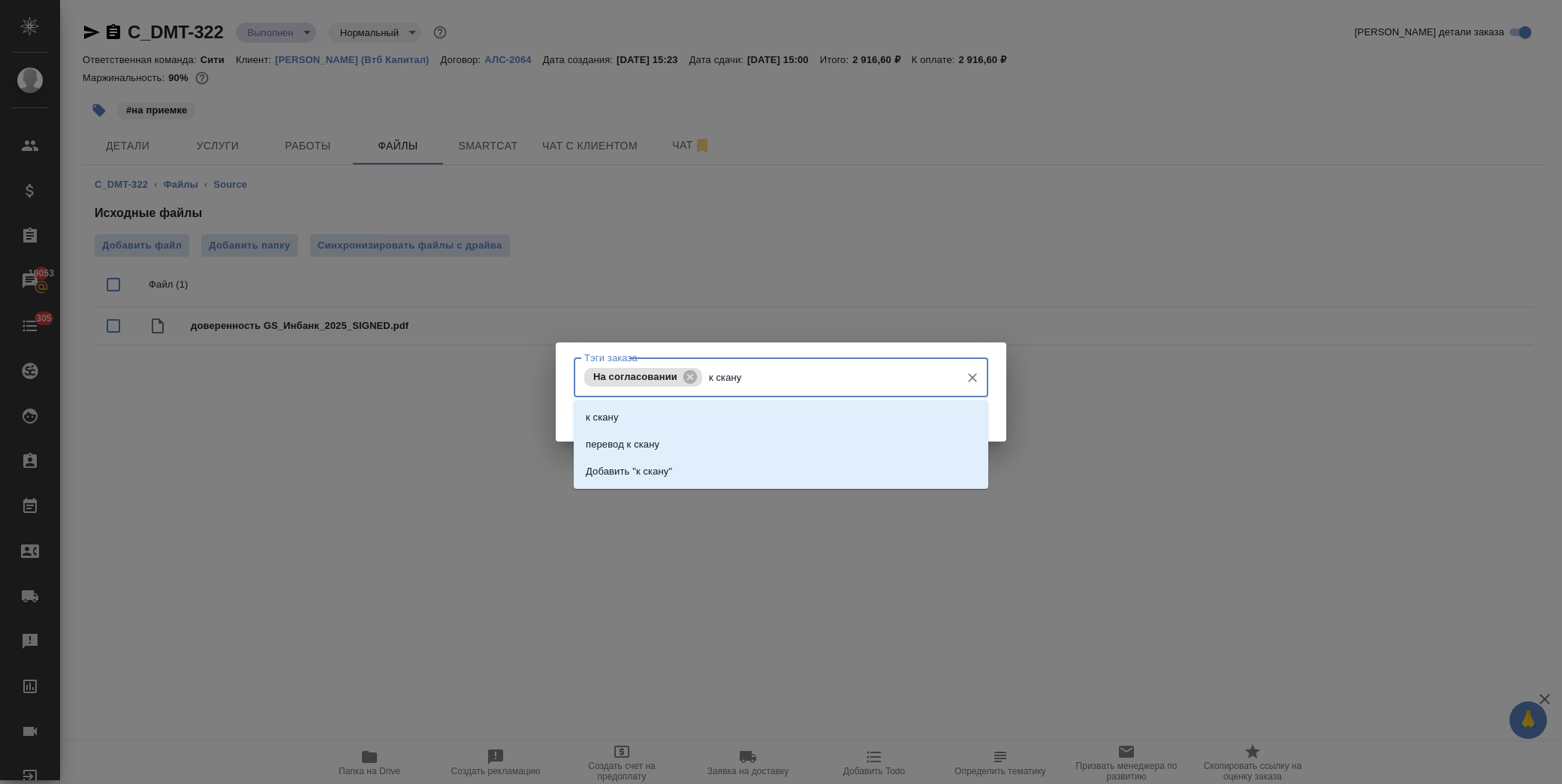
click at [663, 407] on li "к скану" at bounding box center [780, 417] width 414 height 27
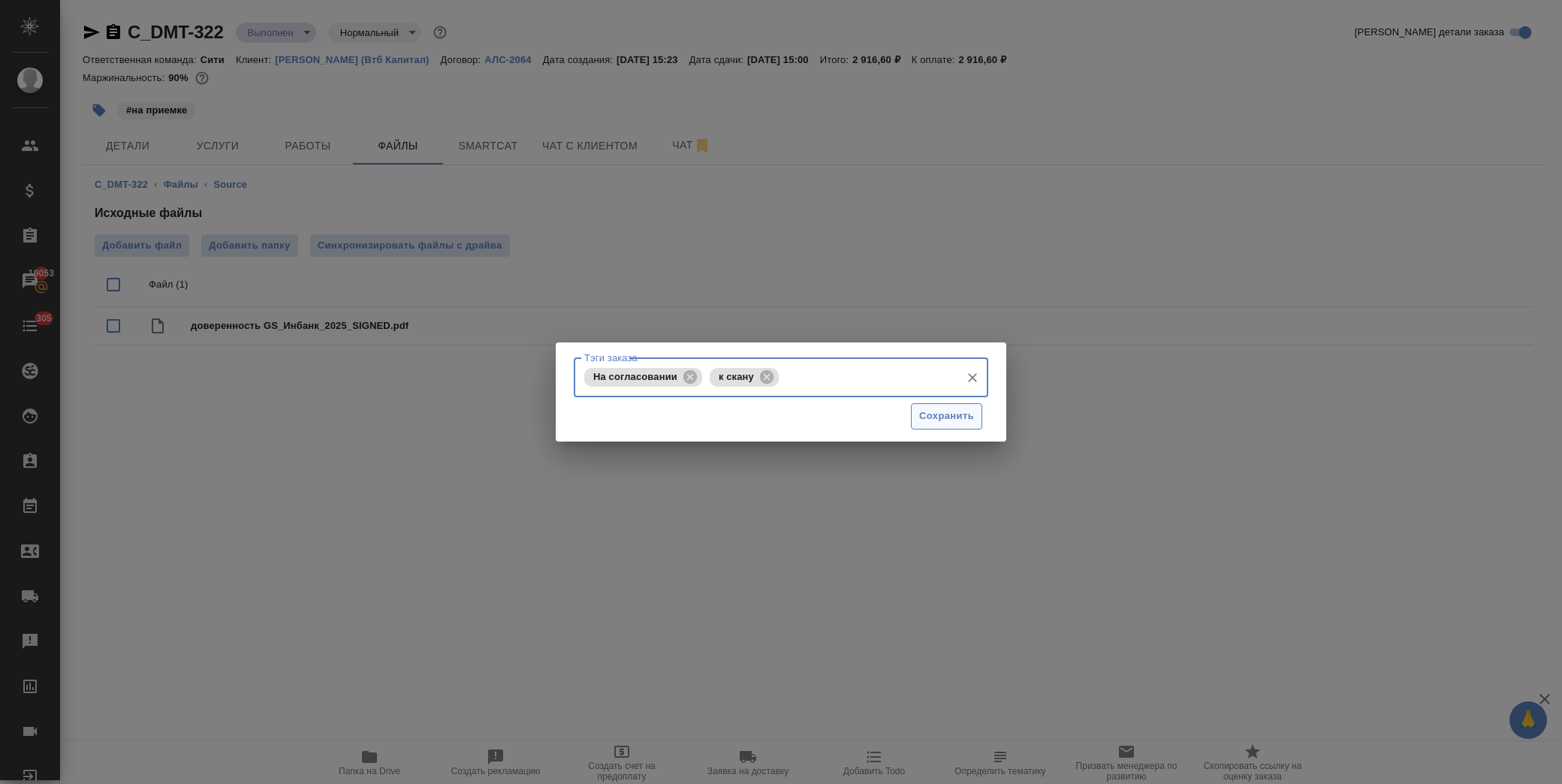
click at [930, 421] on span "Сохранить" at bounding box center [947, 416] width 55 height 17
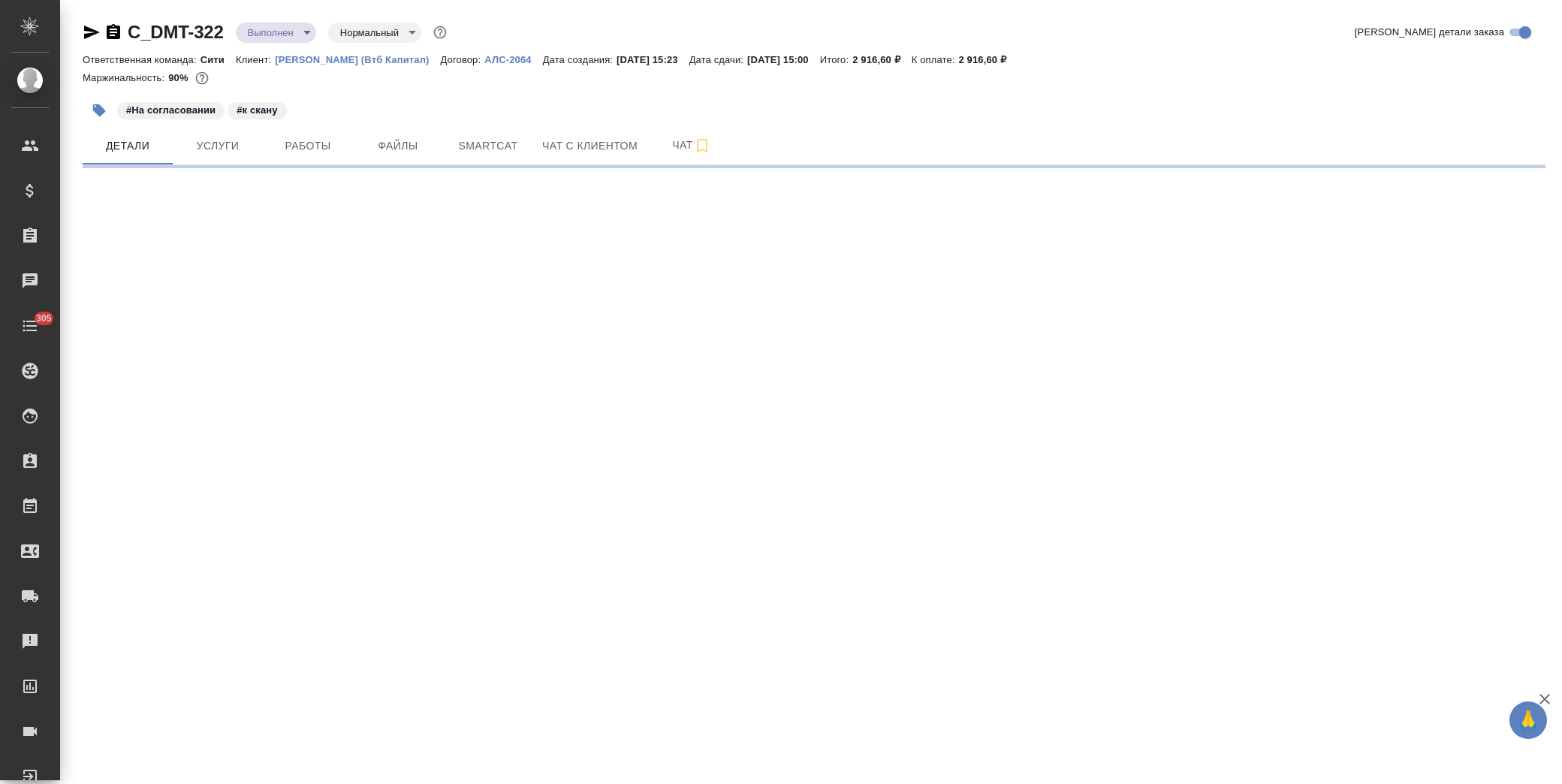
select select "RU"
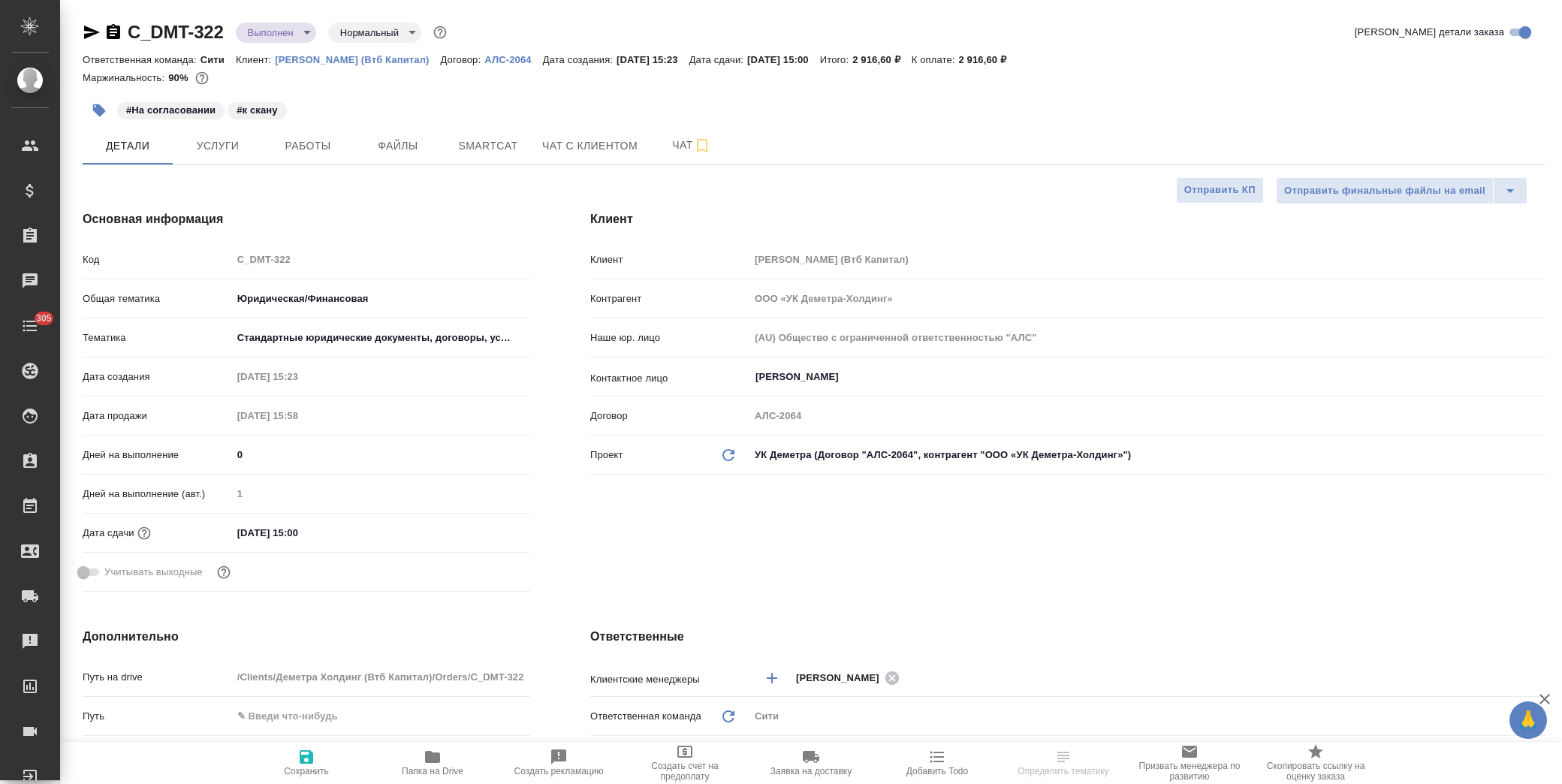
type textarea "x"
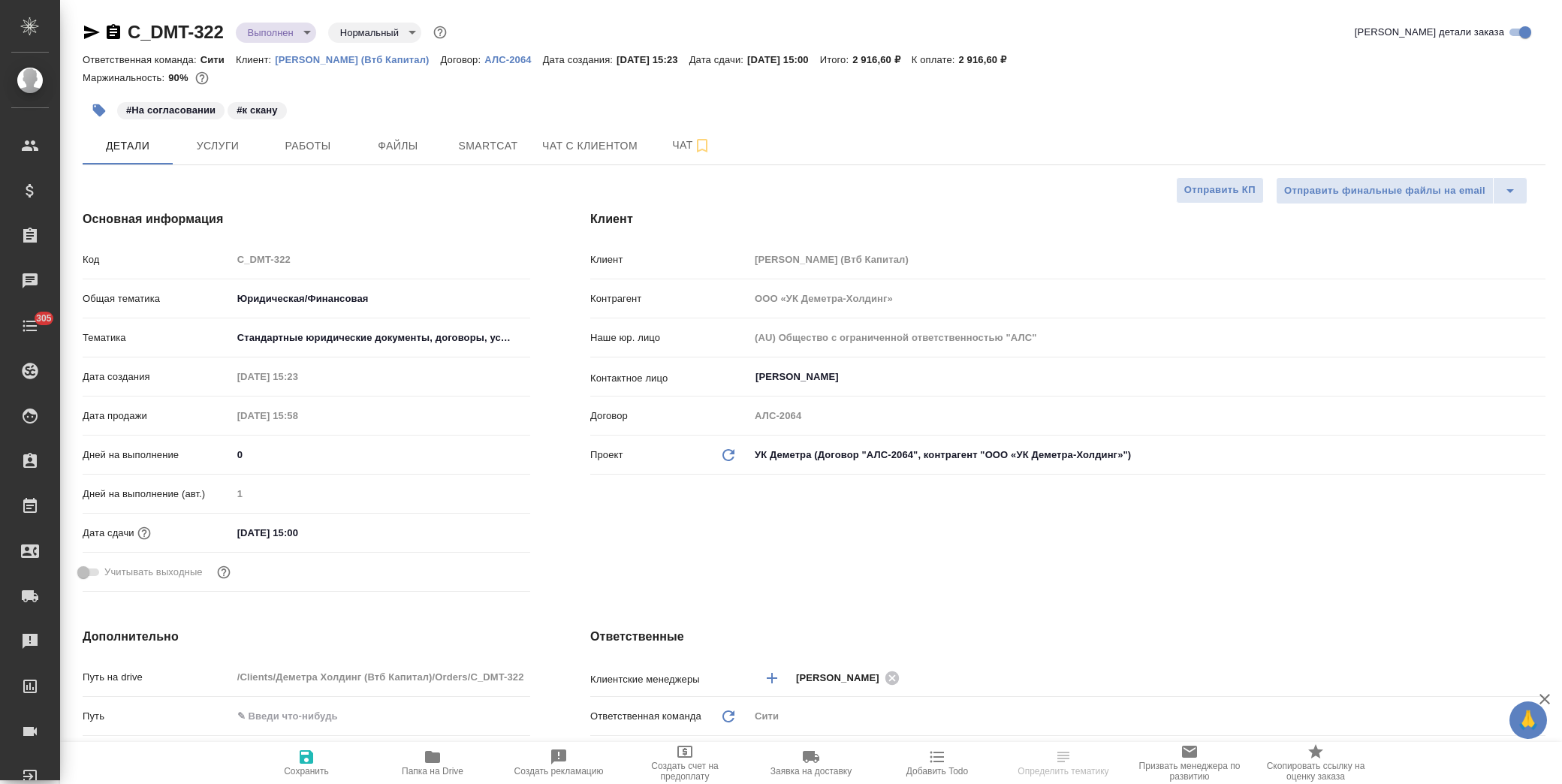
type textarea "x"
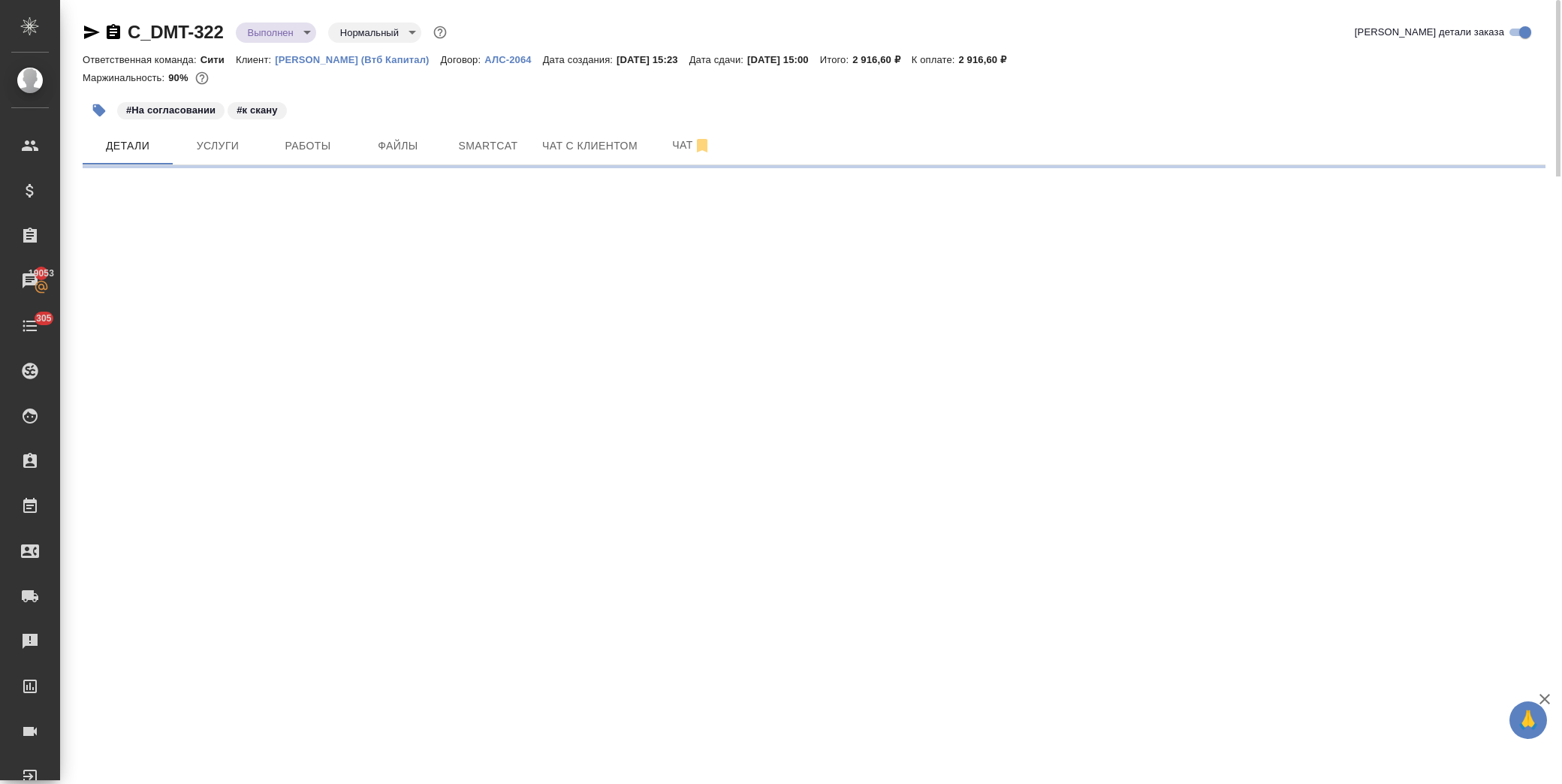
select select "RU"
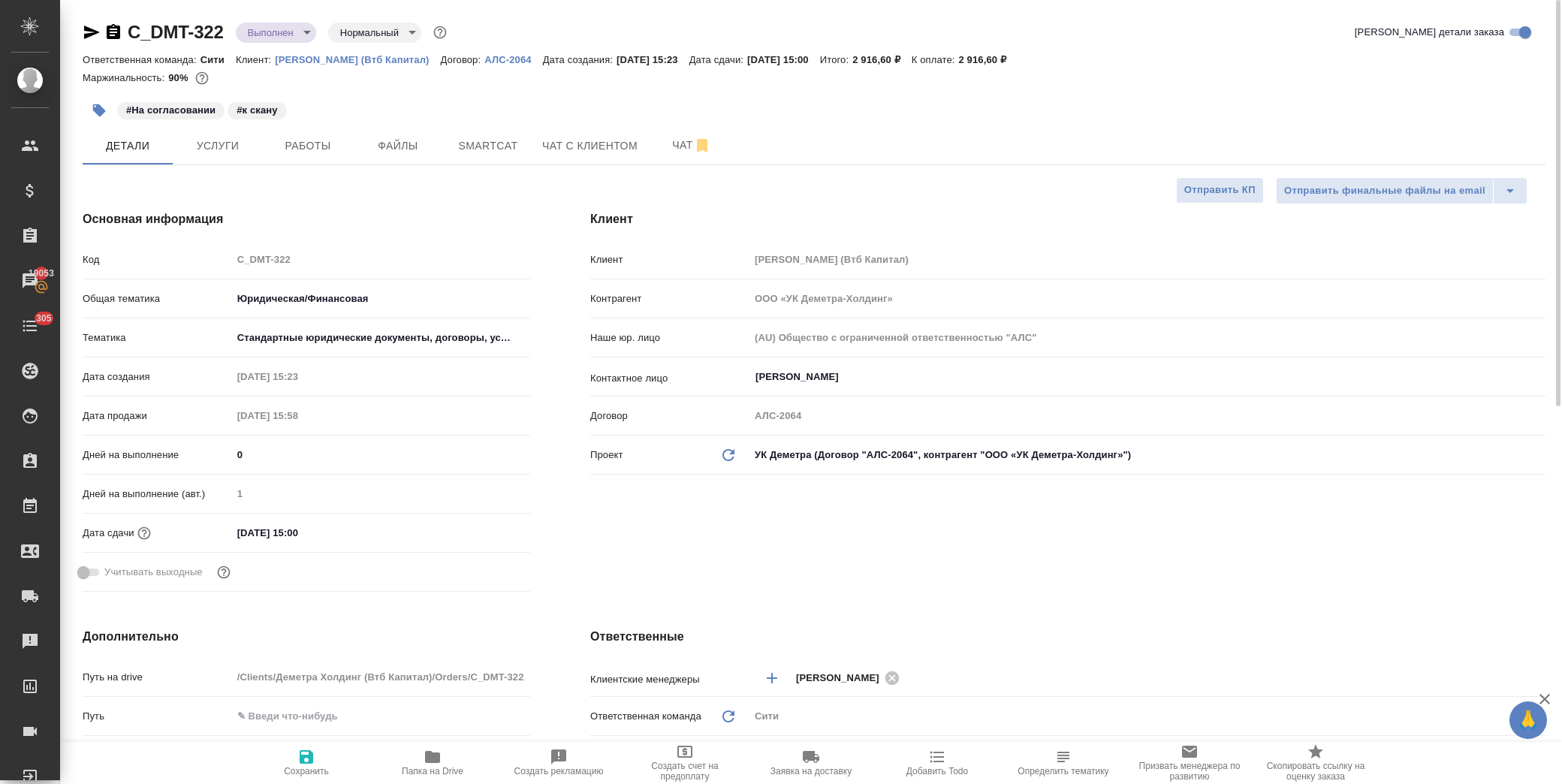
type textarea "x"
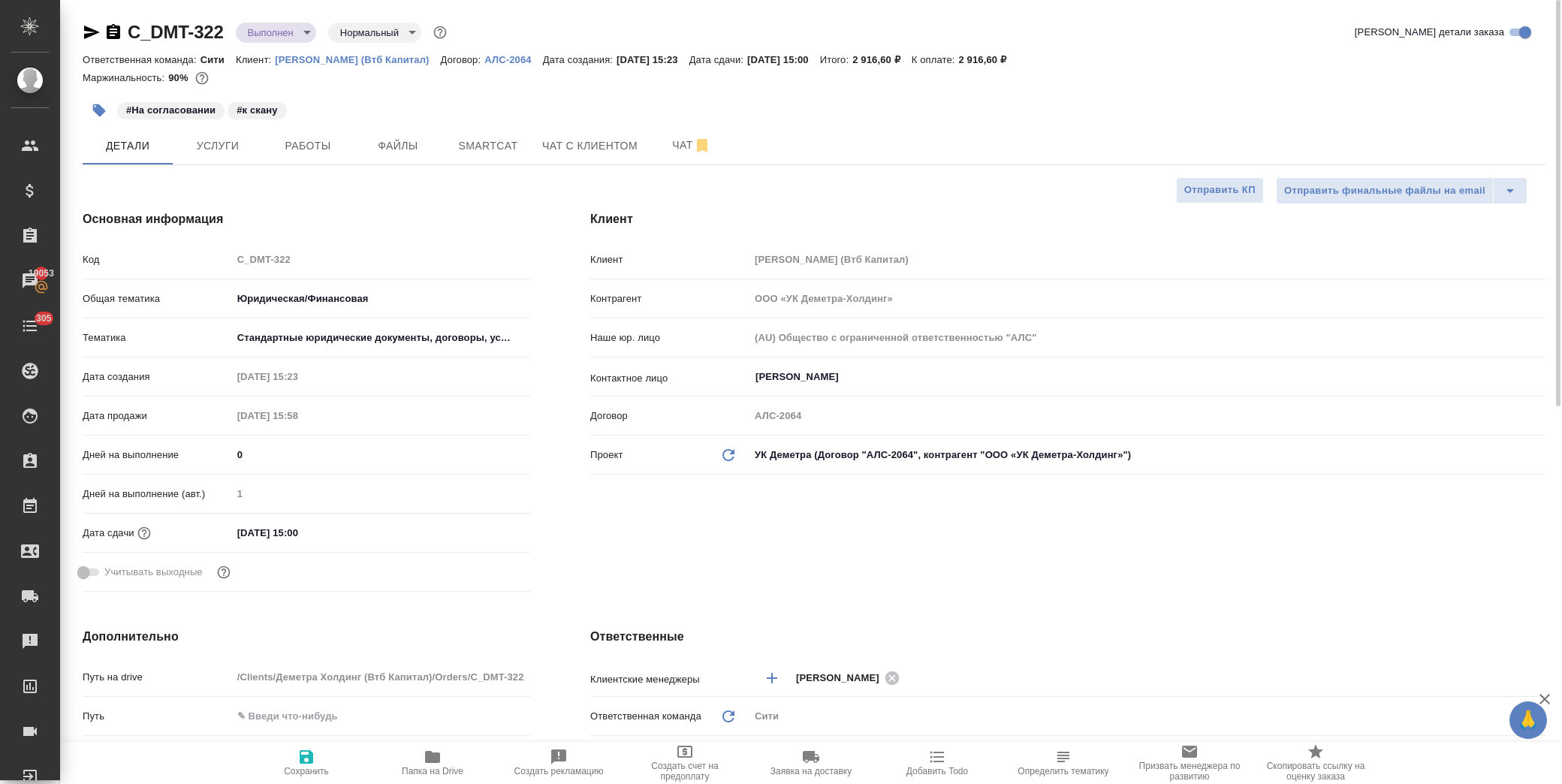
type textarea "x"
